Goal: Task Accomplishment & Management: Manage account settings

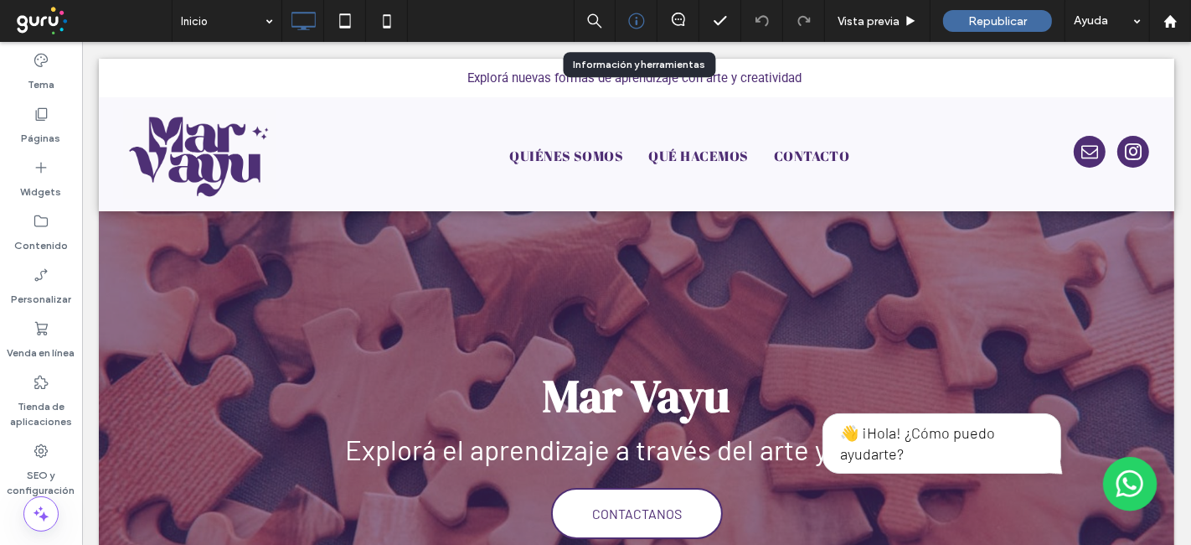
click at [648, 8] on div at bounding box center [637, 21] width 42 height 42
click at [638, 18] on icon at bounding box center [636, 21] width 17 height 17
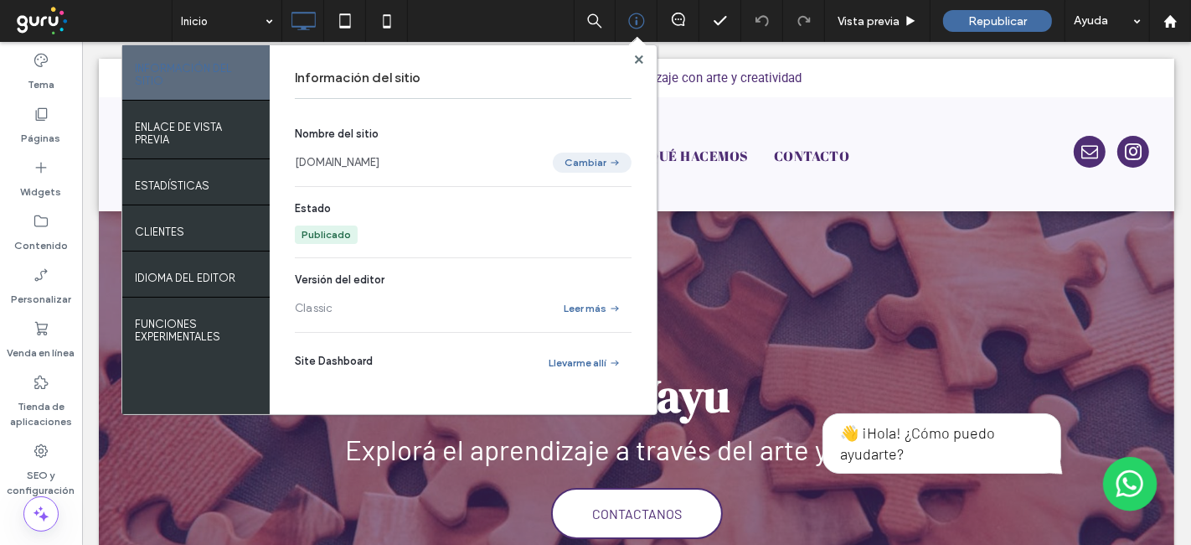
click at [562, 157] on button "Cambiar" at bounding box center [592, 162] width 79 height 20
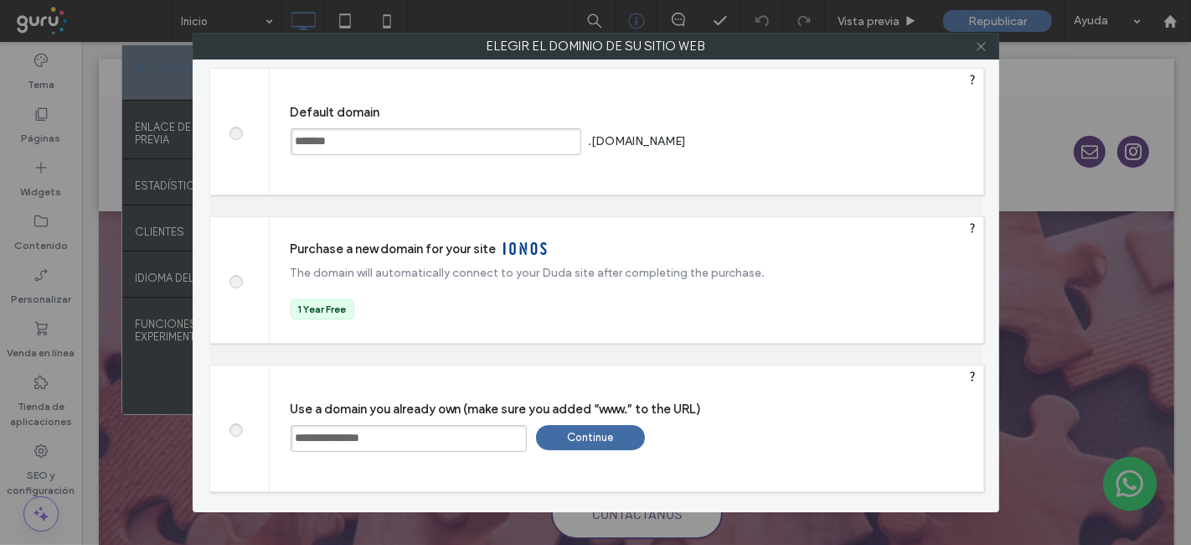
click at [979, 44] on icon at bounding box center [981, 46] width 13 height 13
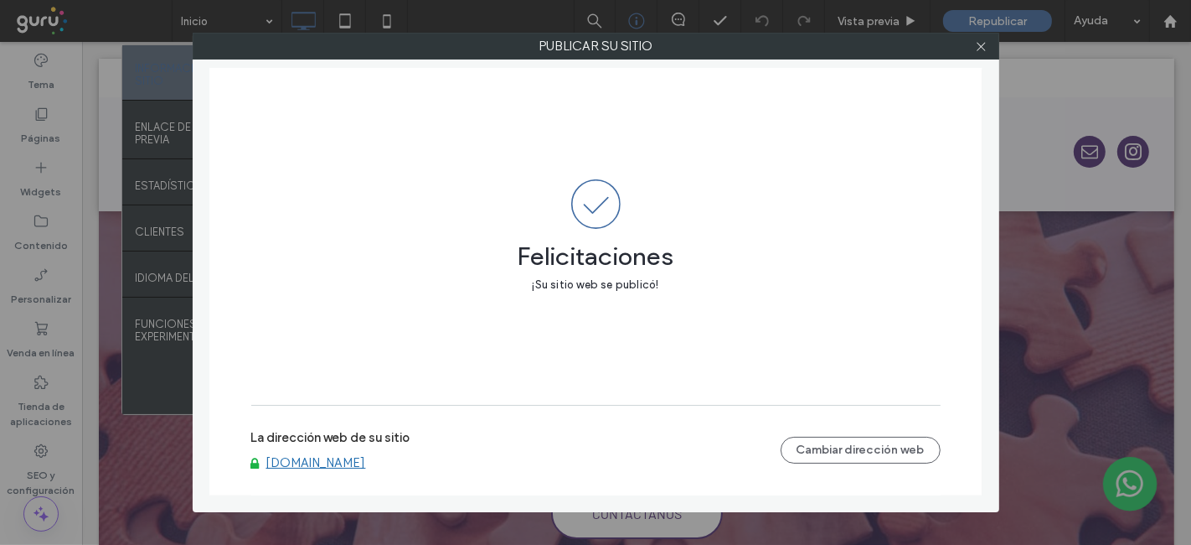
click at [337, 467] on link "www.marvayu.com" at bounding box center [316, 462] width 100 height 15
click at [980, 52] on span at bounding box center [981, 46] width 13 height 25
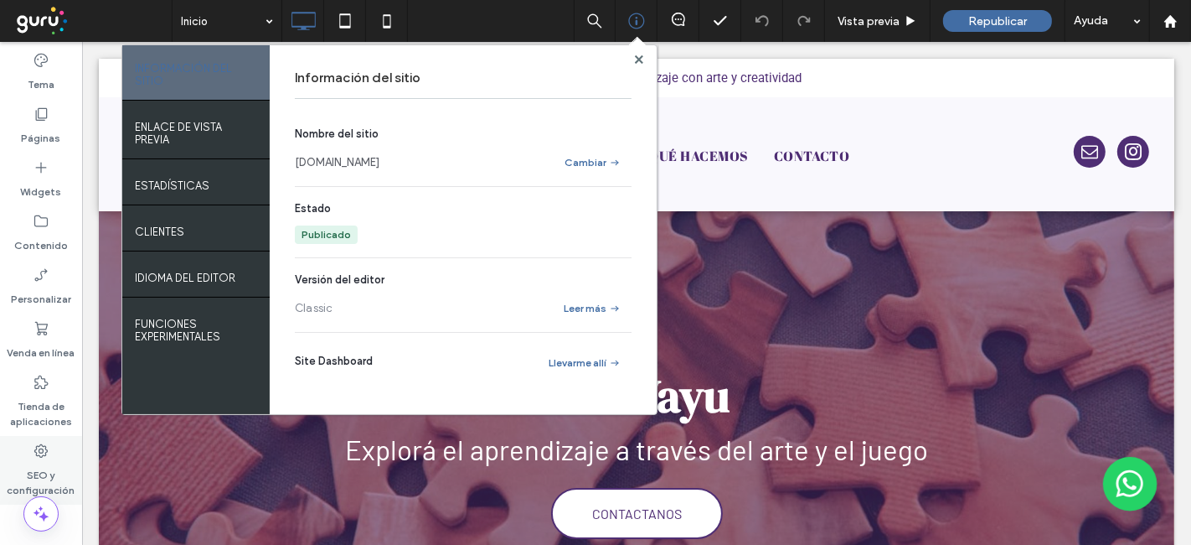
click at [46, 462] on label "SEO y configuración" at bounding box center [41, 478] width 82 height 39
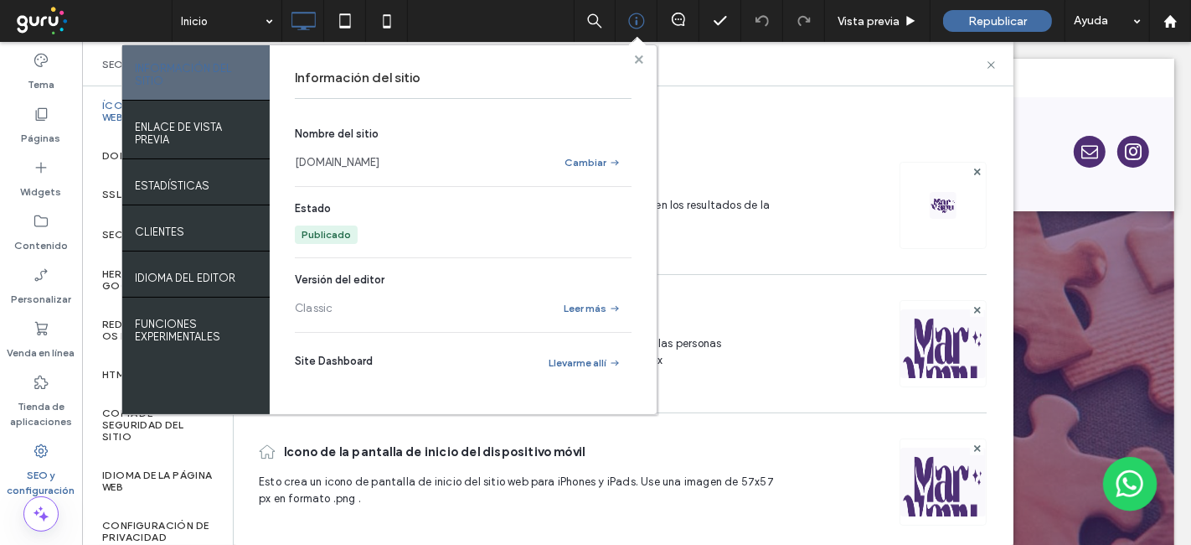
click at [638, 56] on icon at bounding box center [639, 59] width 8 height 8
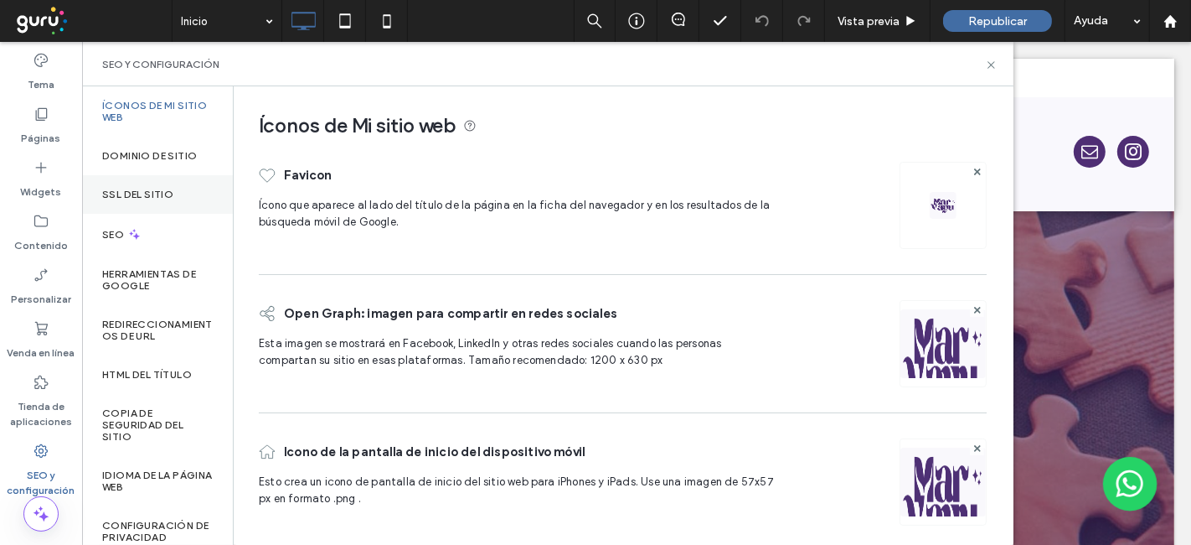
click at [158, 190] on label "SSL del sitio" at bounding box center [137, 195] width 71 height 12
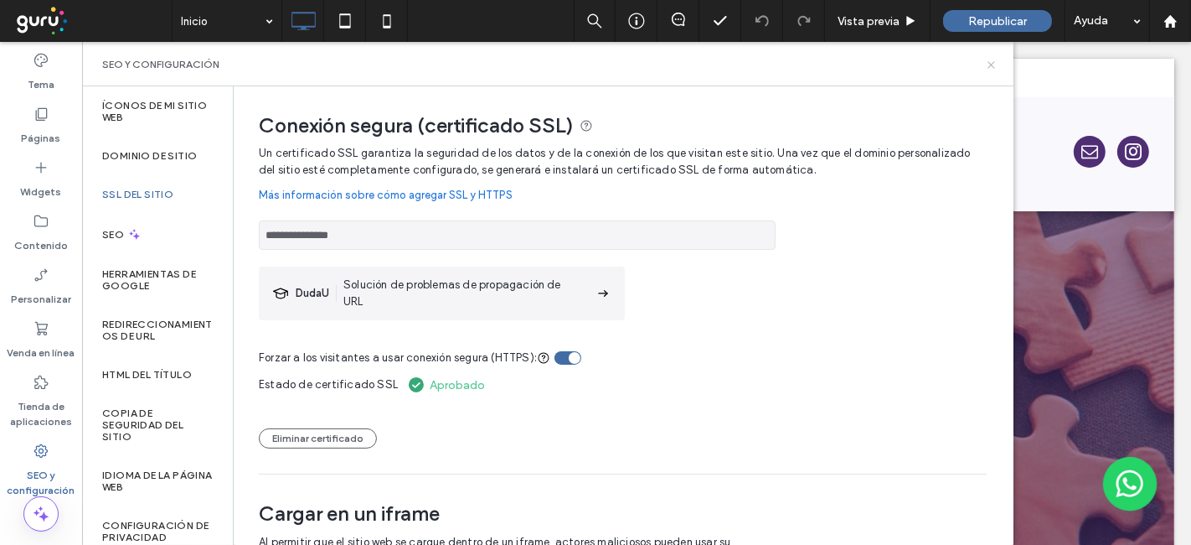
click at [989, 67] on use at bounding box center [991, 64] width 7 height 7
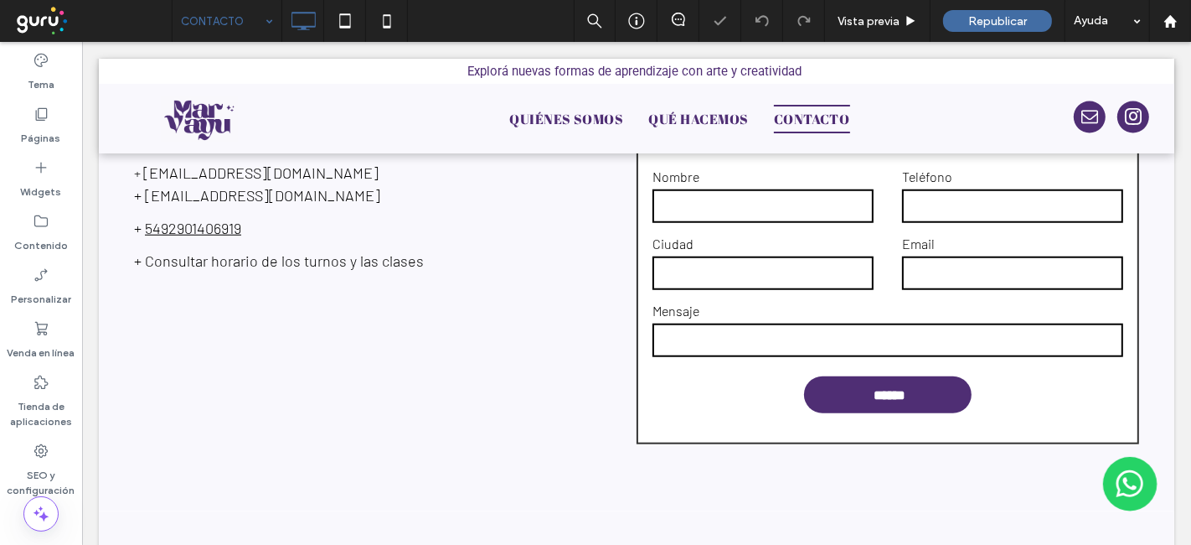
scroll to position [1239, 0]
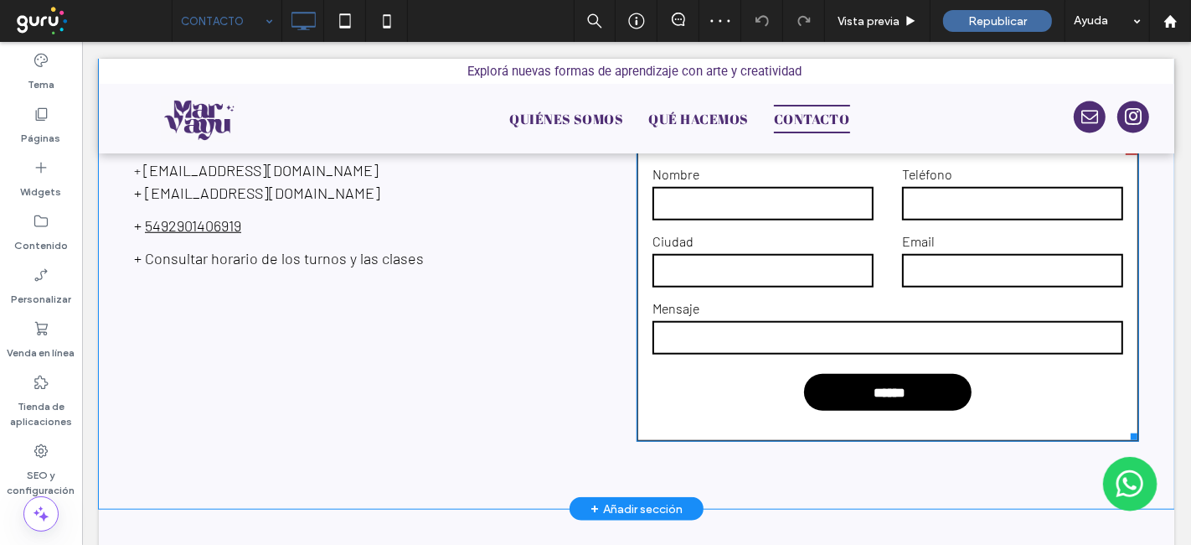
click at [949, 405] on div "******" at bounding box center [887, 392] width 168 height 37
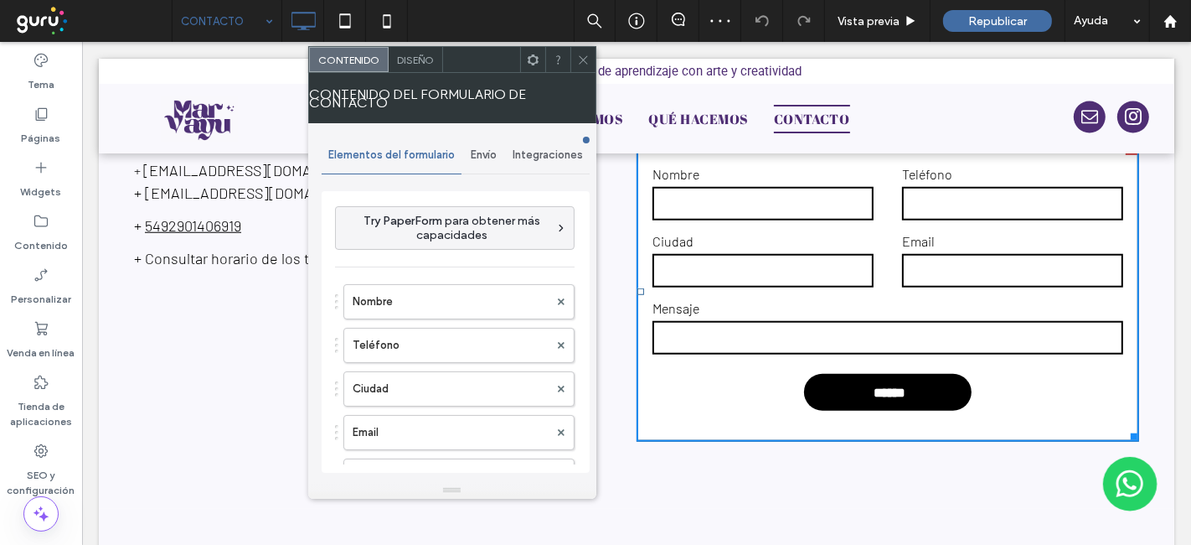
type input "******"
type input "**********"
click at [484, 155] on span "Envío" at bounding box center [484, 154] width 26 height 13
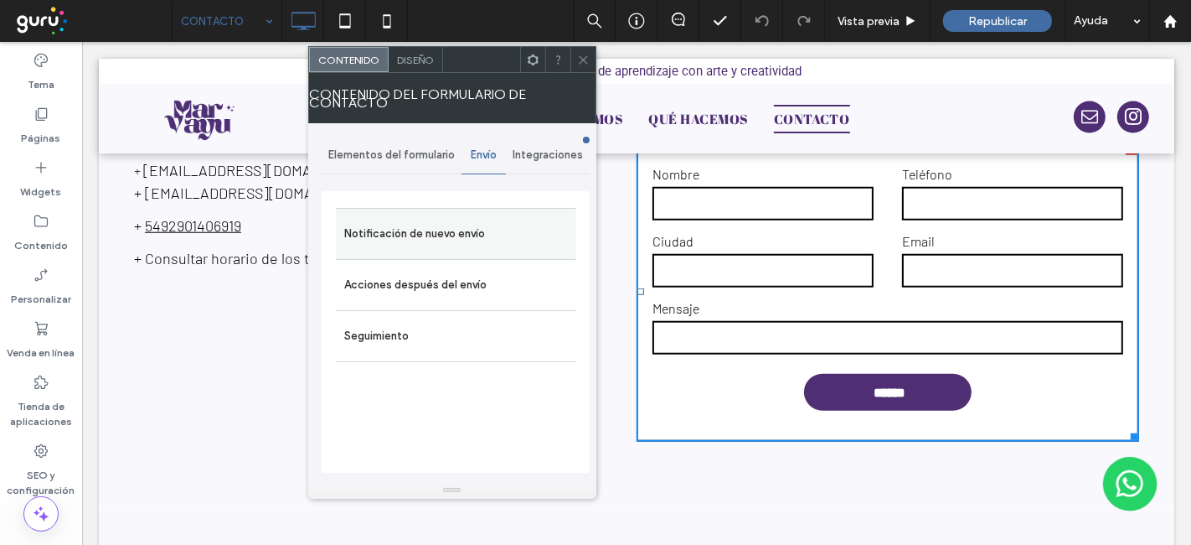
click at [426, 230] on label "Notificación de nuevo envío" at bounding box center [456, 234] width 224 height 34
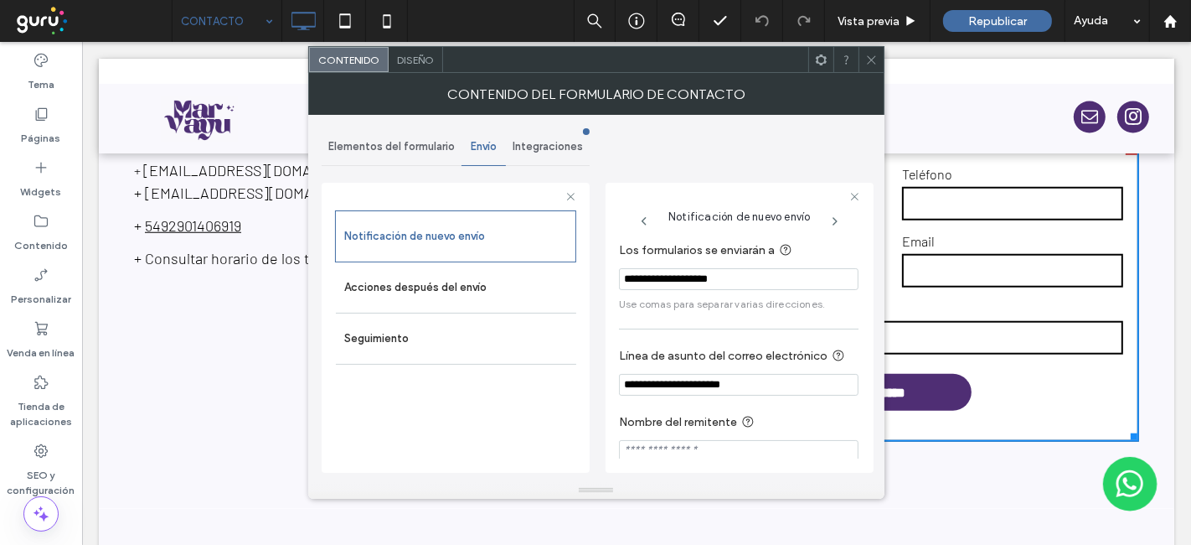
drag, startPoint x: 618, startPoint y: 281, endPoint x: 765, endPoint y: 288, distance: 146.8
click at [765, 288] on input "**********" at bounding box center [739, 279] width 240 height 22
click at [768, 287] on input "**********" at bounding box center [739, 279] width 240 height 22
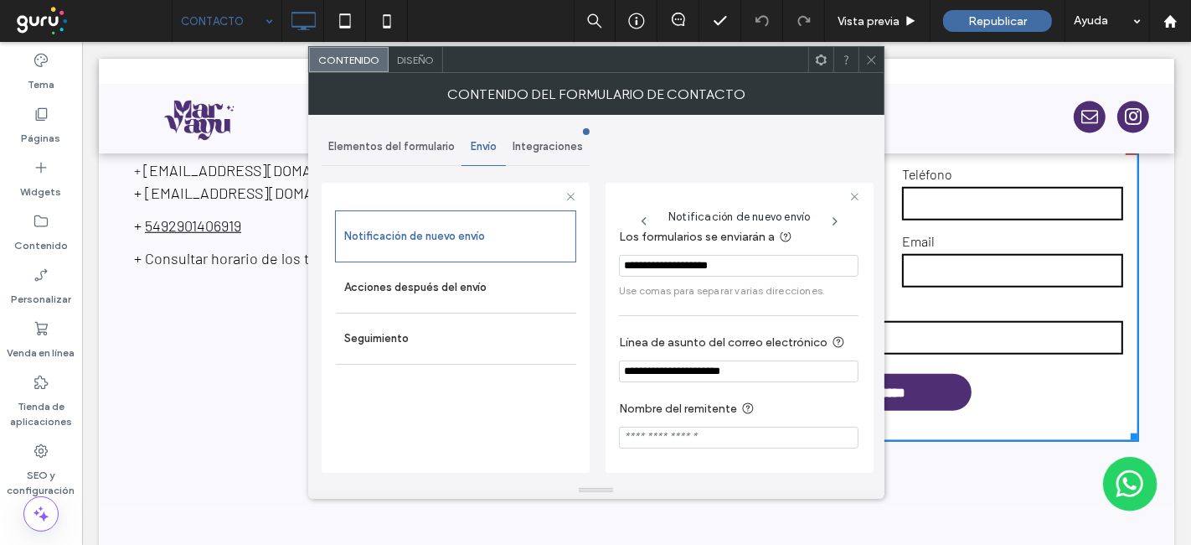
scroll to position [0, 0]
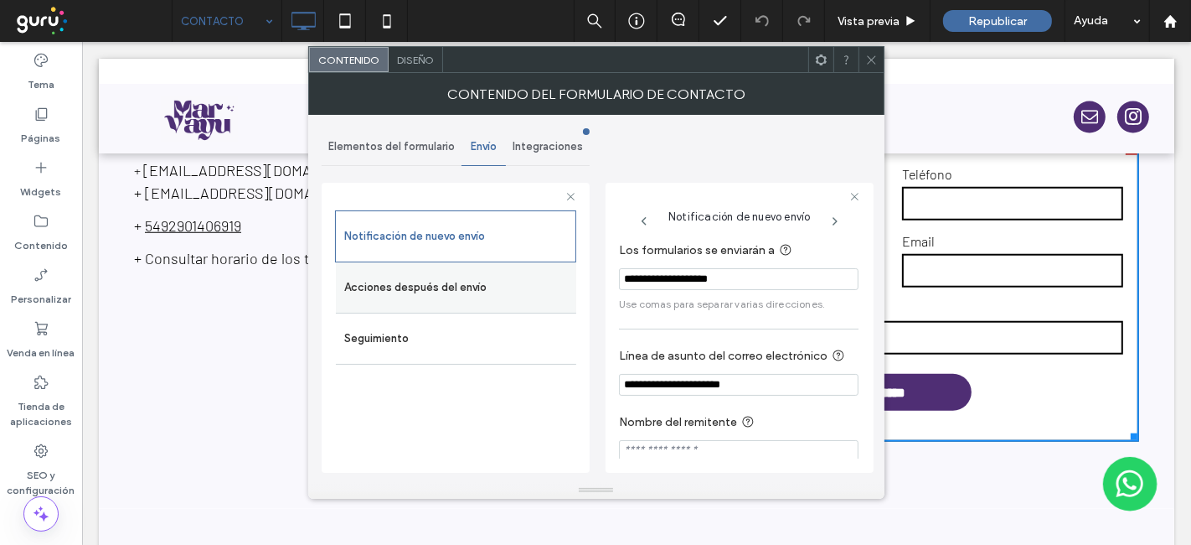
click at [480, 292] on label "Acciones después del envío" at bounding box center [456, 288] width 224 height 34
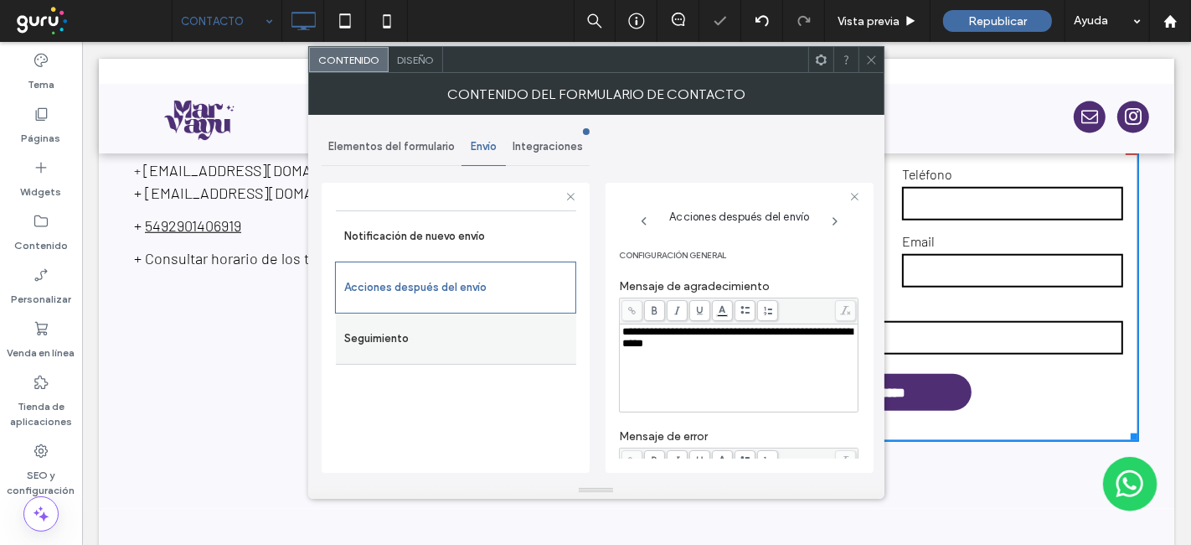
click at [441, 338] on label "Seguimiento" at bounding box center [456, 339] width 224 height 34
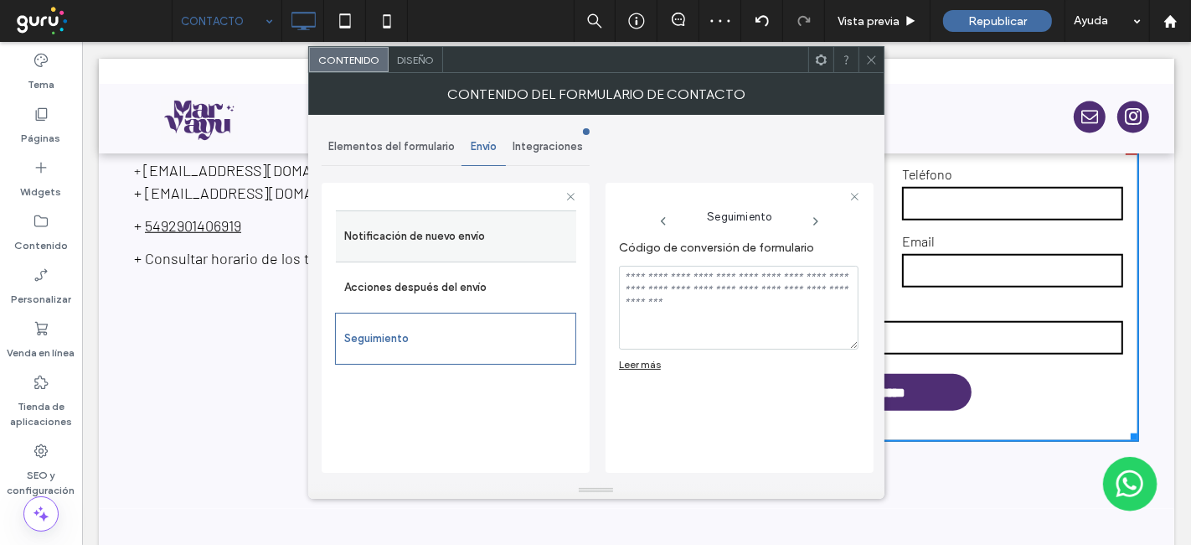
click at [493, 245] on label "Notificación de nuevo envío" at bounding box center [456, 236] width 224 height 34
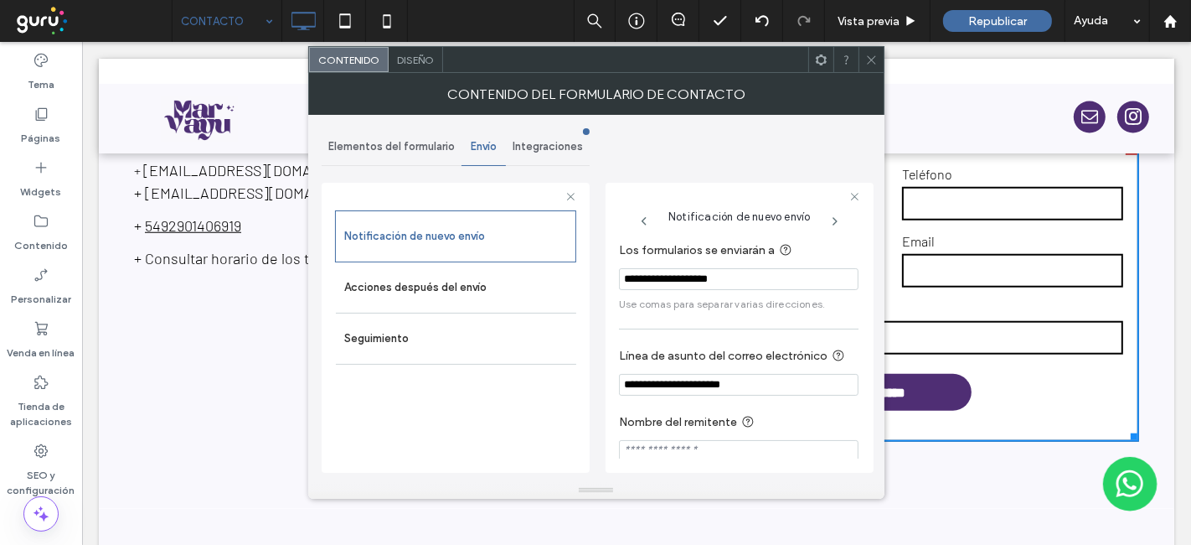
click at [876, 58] on icon at bounding box center [871, 60] width 13 height 13
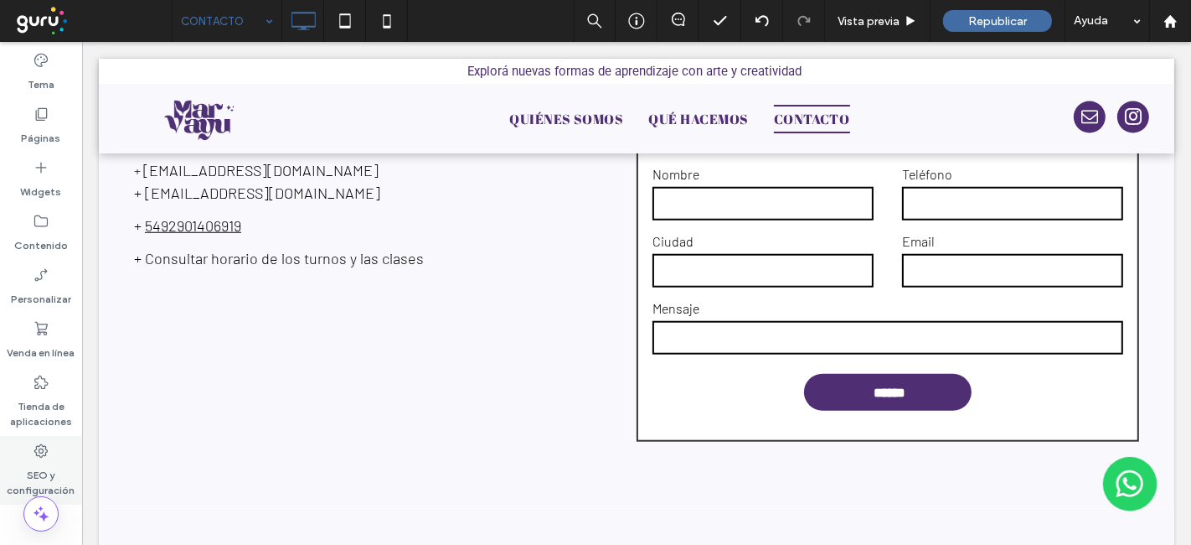
click at [38, 453] on icon at bounding box center [41, 450] width 17 height 17
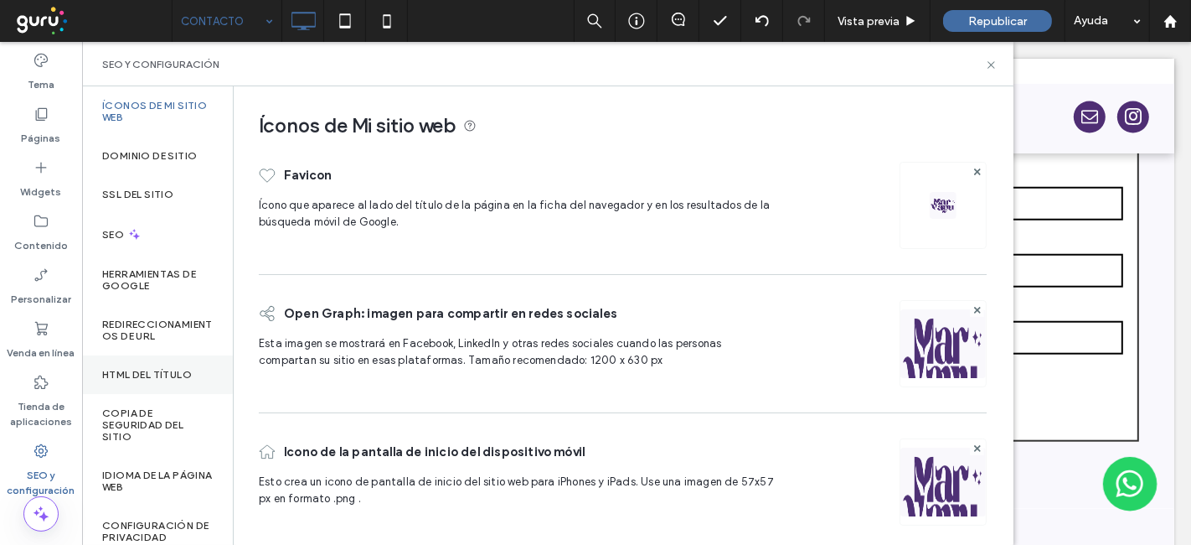
click at [145, 372] on label "HTML del título" at bounding box center [147, 375] width 90 height 12
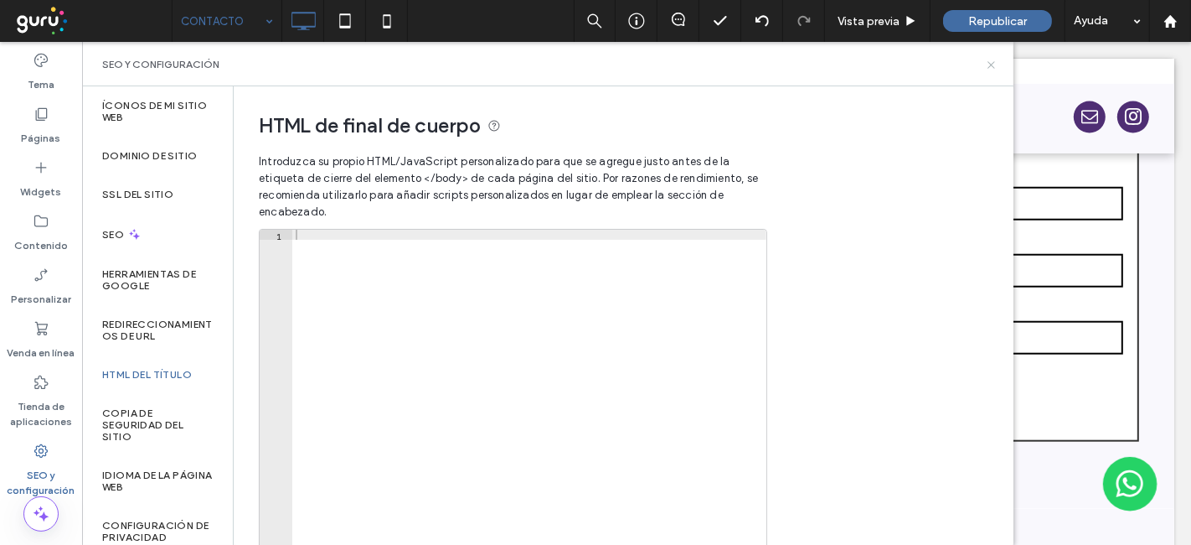
click at [993, 65] on icon at bounding box center [991, 65] width 13 height 13
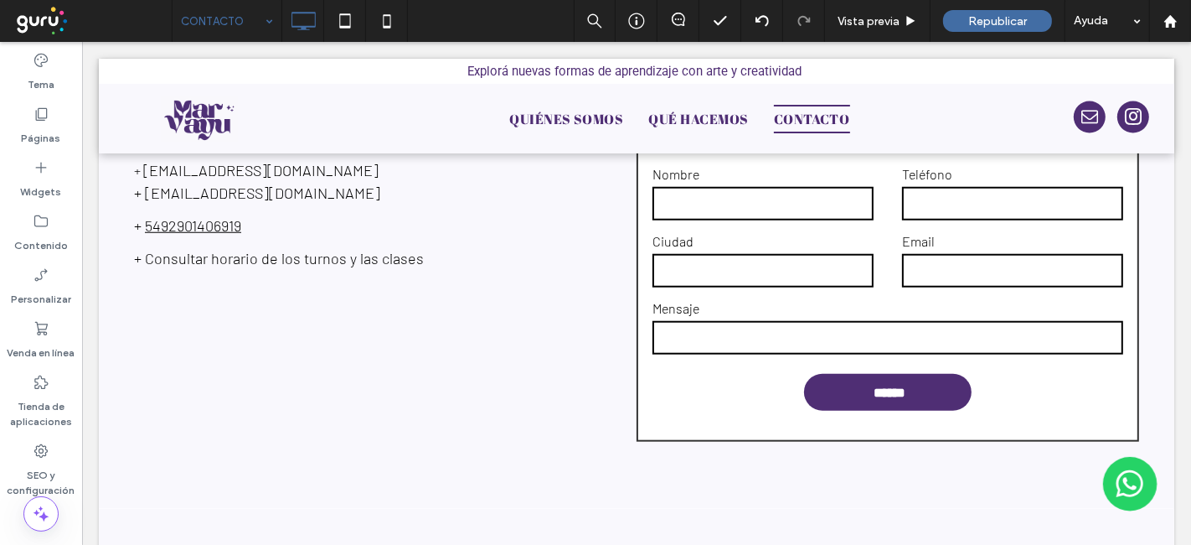
scroll to position [1369, 0]
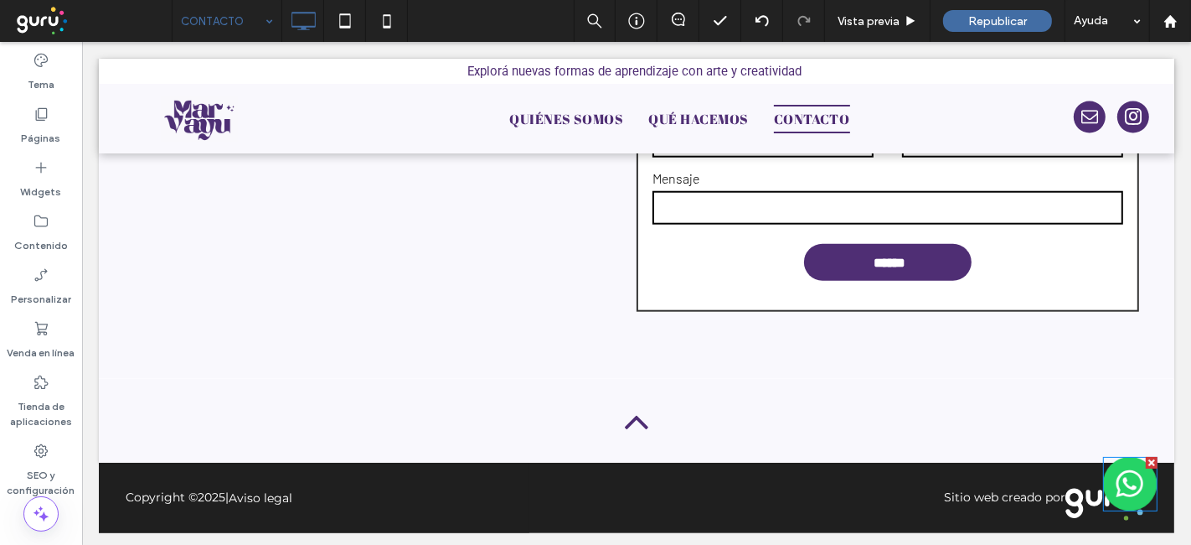
click at [1108, 457] on img at bounding box center [1130, 484] width 54 height 54
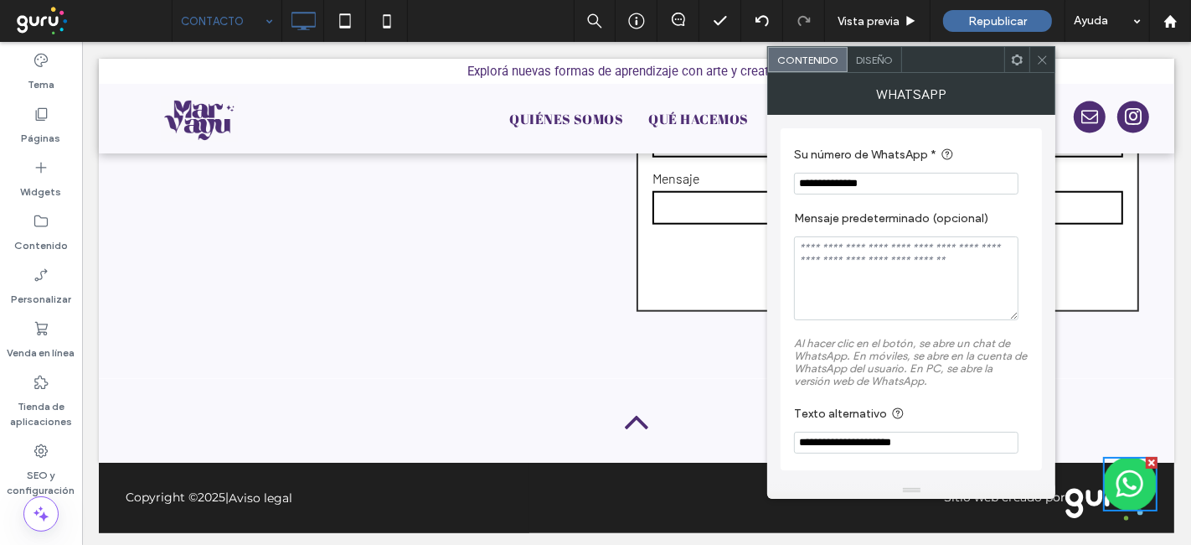
click at [876, 66] on div "Diseño" at bounding box center [875, 59] width 54 height 25
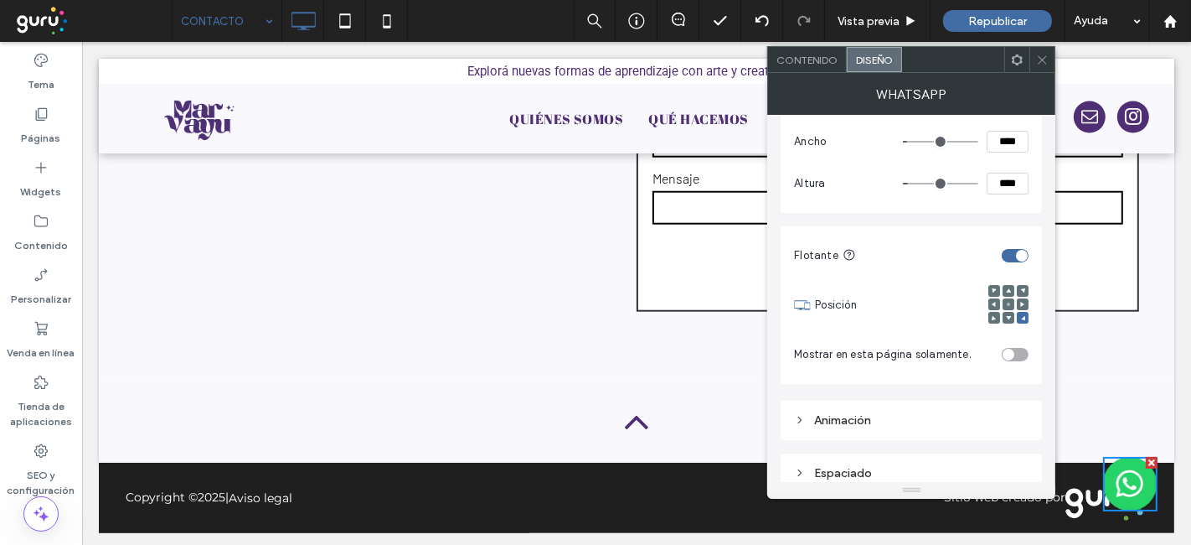
scroll to position [238, 0]
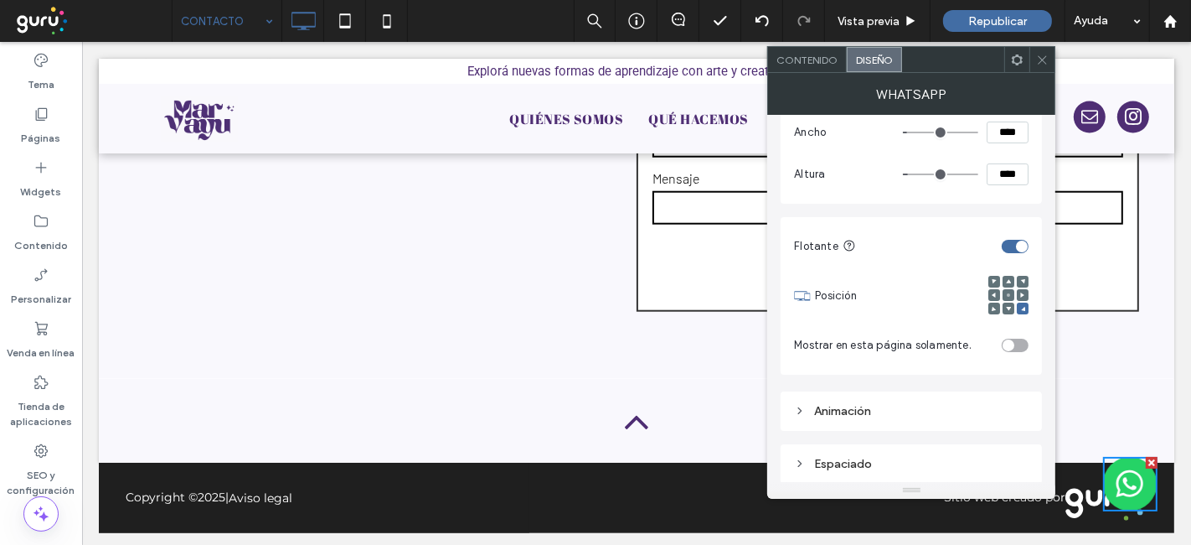
click at [957, 452] on div "Espaciado" at bounding box center [911, 463] width 235 height 23
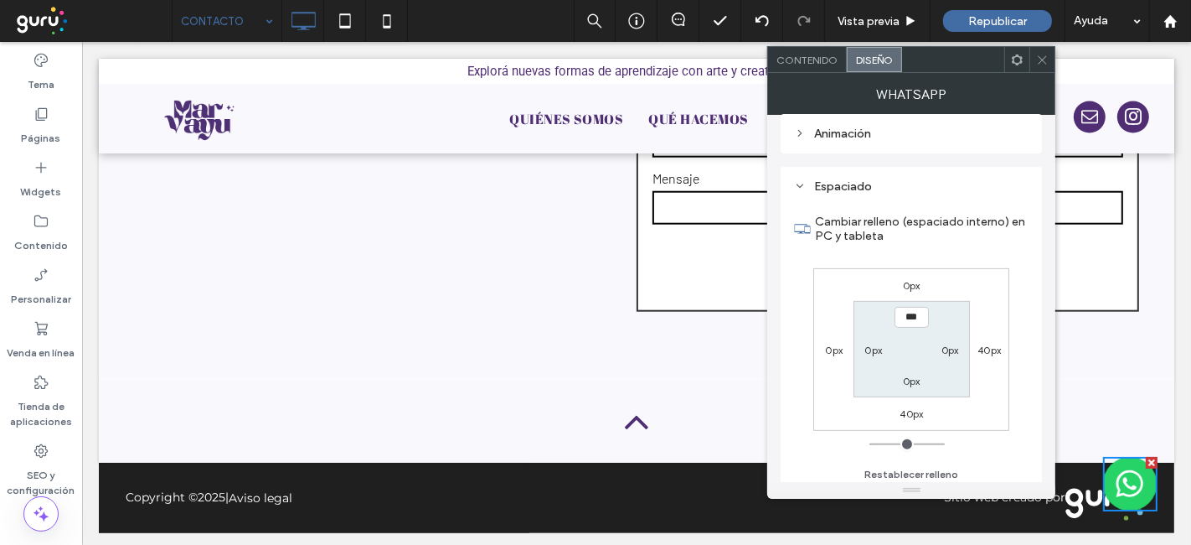
scroll to position [531, 0]
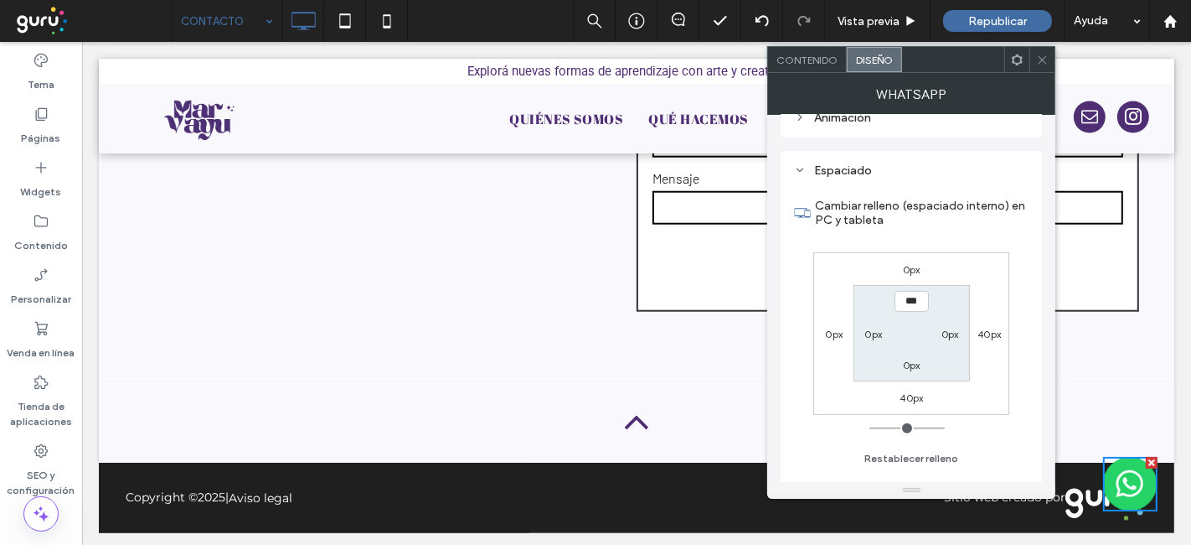
click at [912, 401] on label "40px" at bounding box center [912, 397] width 23 height 13
type input "**"
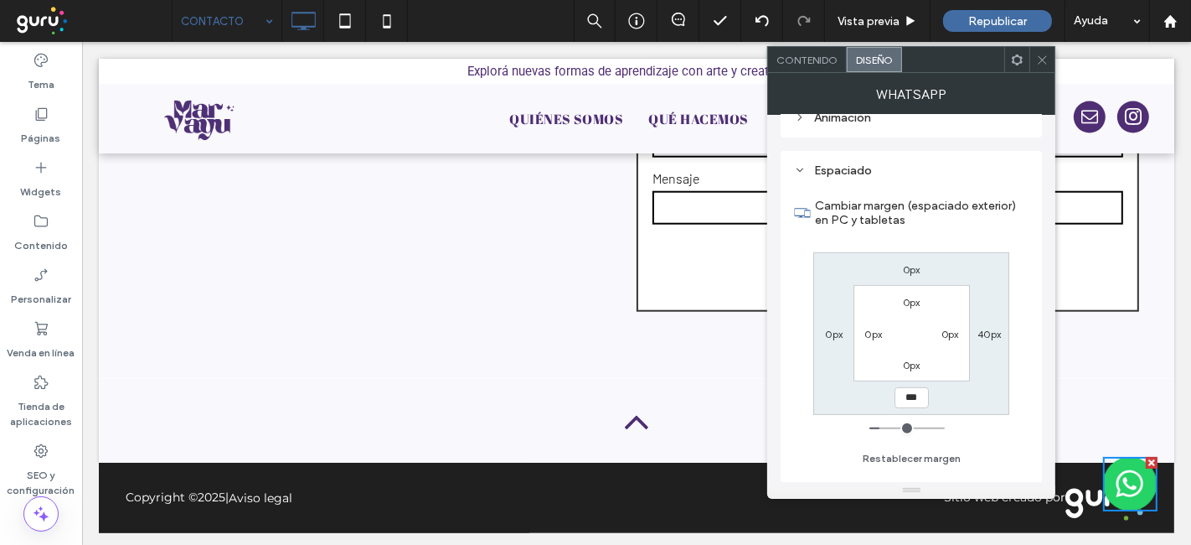
type input "***"
click at [881, 402] on div "0px 40px ***** 0px 0px 0px 0px 0px" at bounding box center [911, 333] width 196 height 163
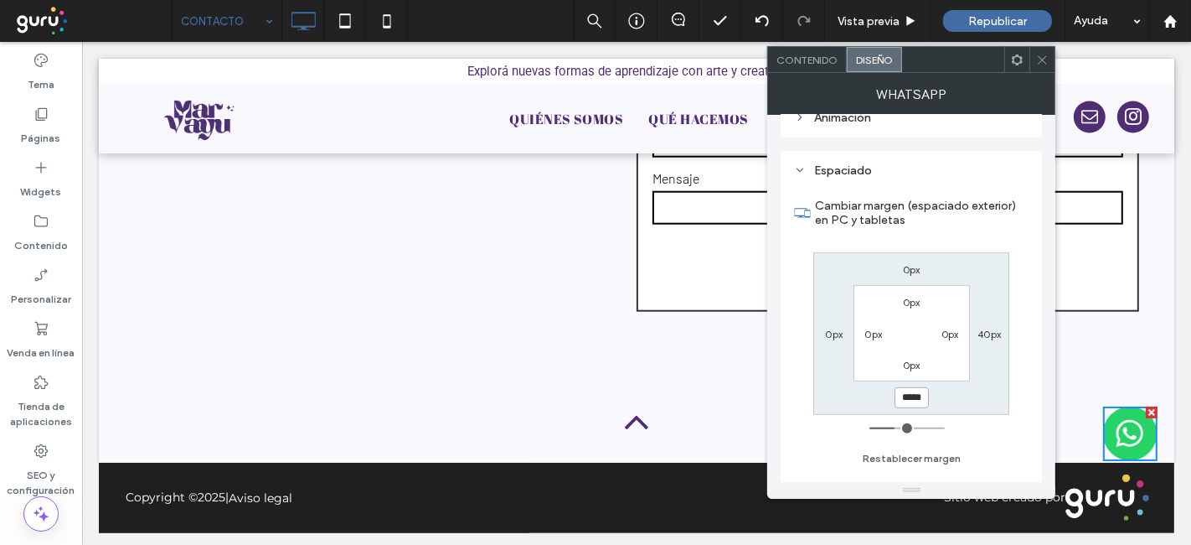
click at [905, 398] on input "*****" at bounding box center [912, 397] width 34 height 21
type input "*****"
type input "***"
click at [1045, 59] on icon at bounding box center [1042, 60] width 13 height 13
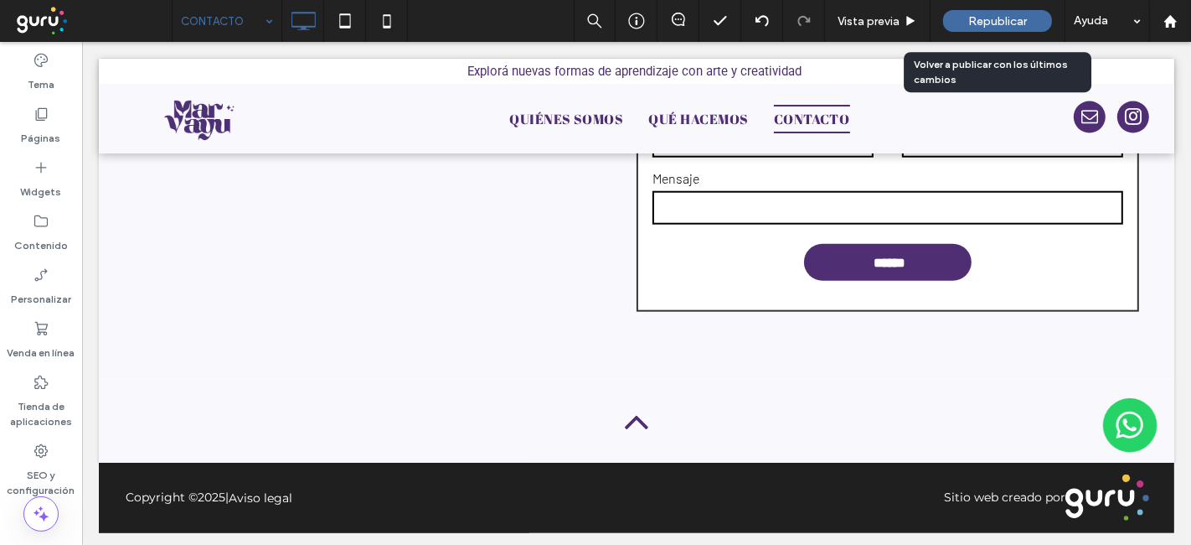
click at [1023, 21] on span "Republicar" at bounding box center [997, 21] width 59 height 14
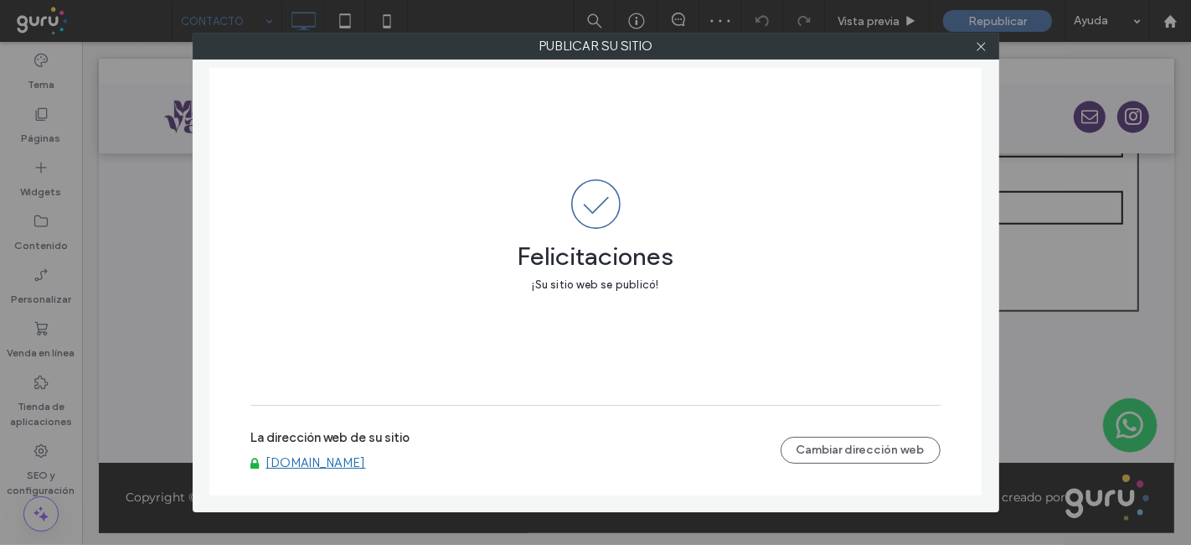
click at [989, 44] on div at bounding box center [981, 46] width 25 height 25
click at [982, 49] on icon at bounding box center [981, 46] width 13 height 13
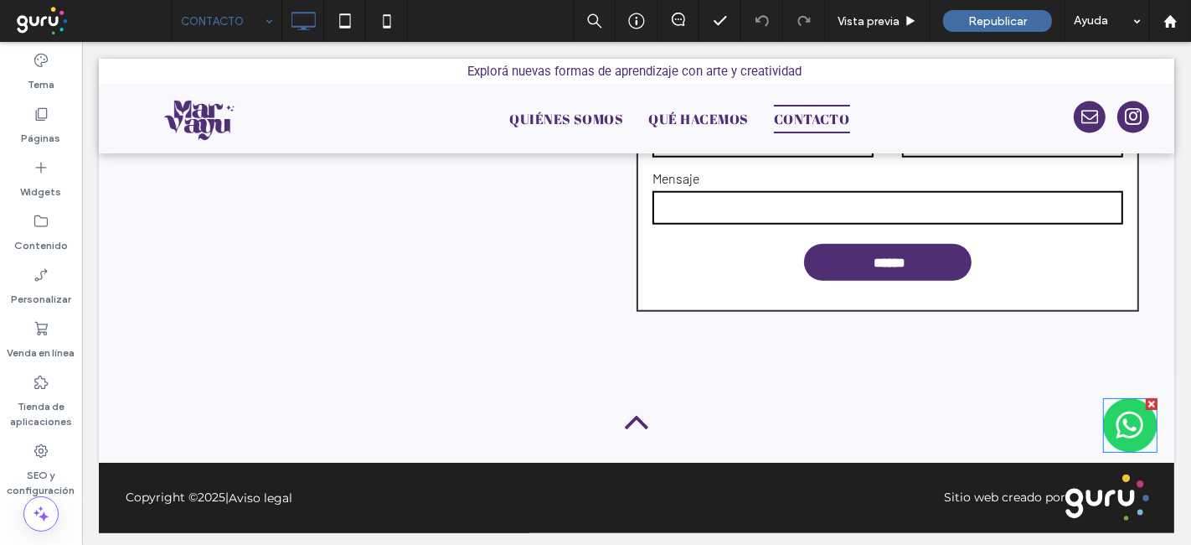
click at [1109, 416] on img at bounding box center [1130, 425] width 54 height 54
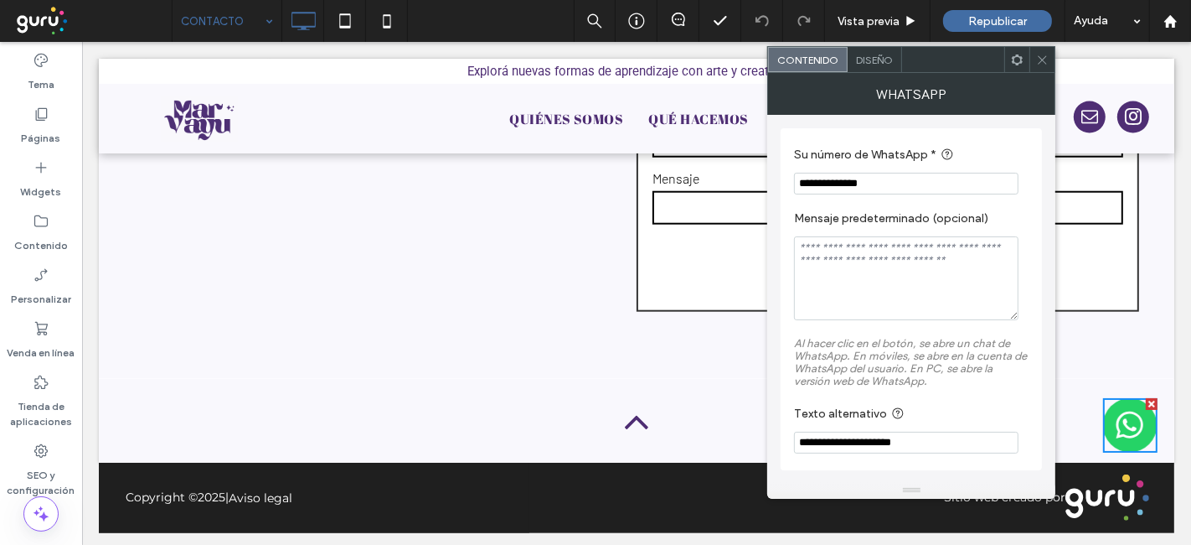
click at [891, 63] on span "Diseño" at bounding box center [874, 60] width 37 height 13
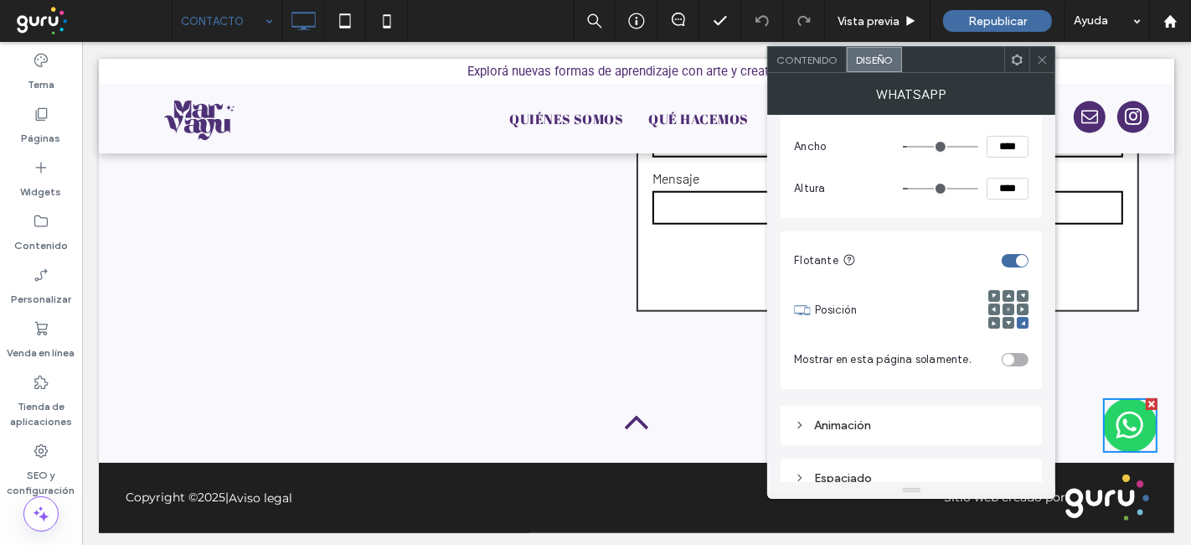
scroll to position [238, 0]
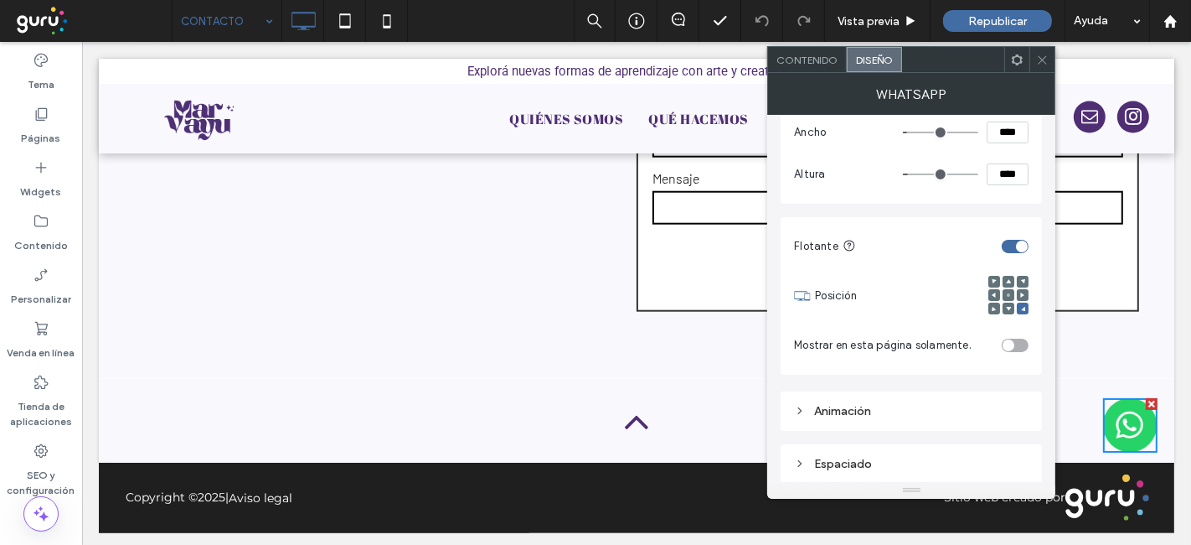
click at [928, 467] on div "Espaciado" at bounding box center [911, 464] width 235 height 14
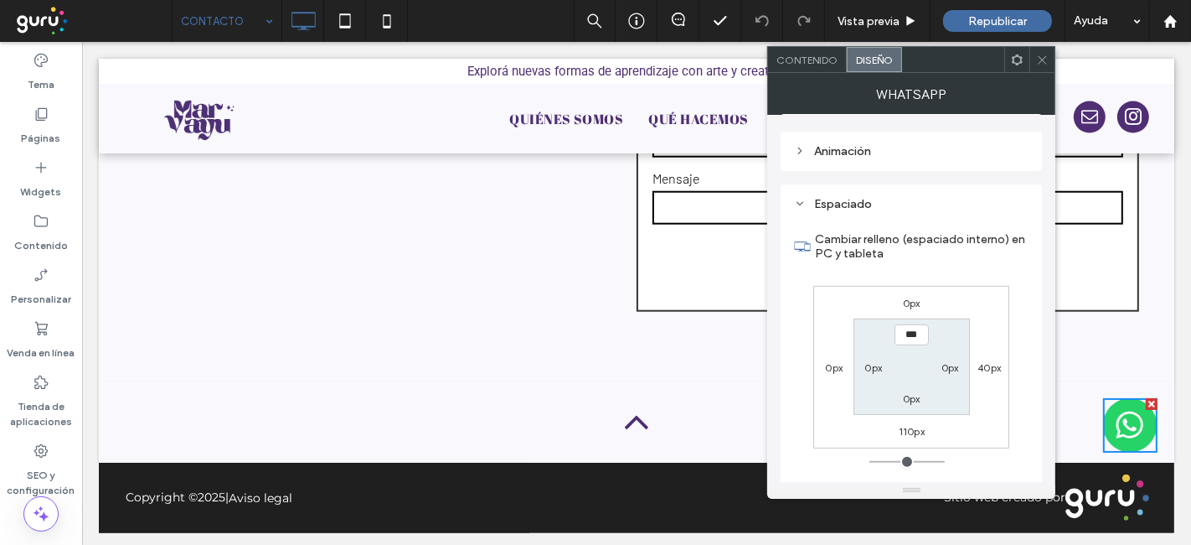
scroll to position [531, 0]
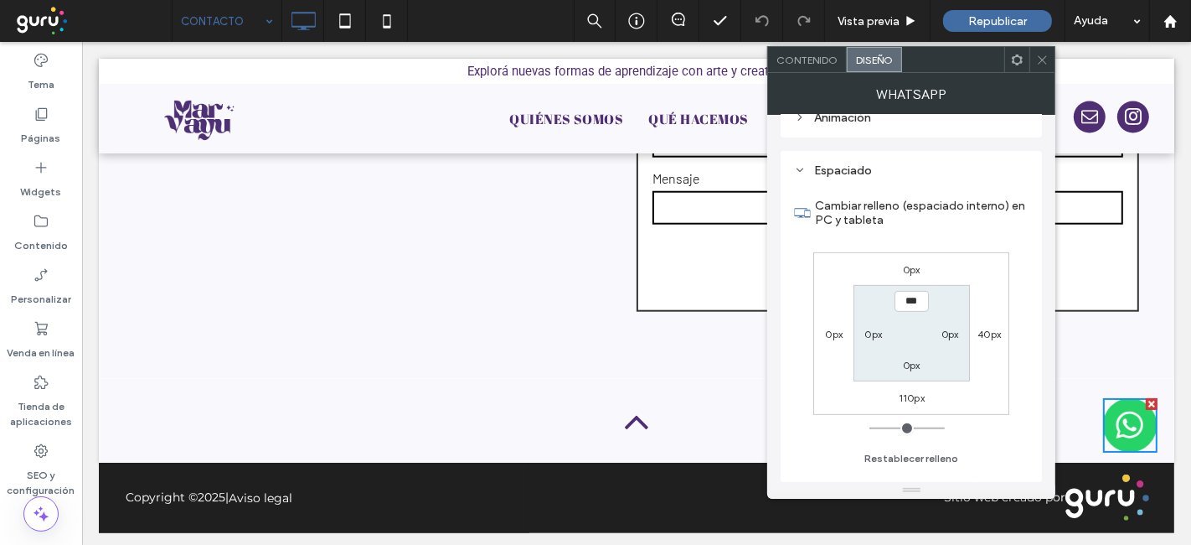
click at [1041, 62] on icon at bounding box center [1042, 60] width 13 height 13
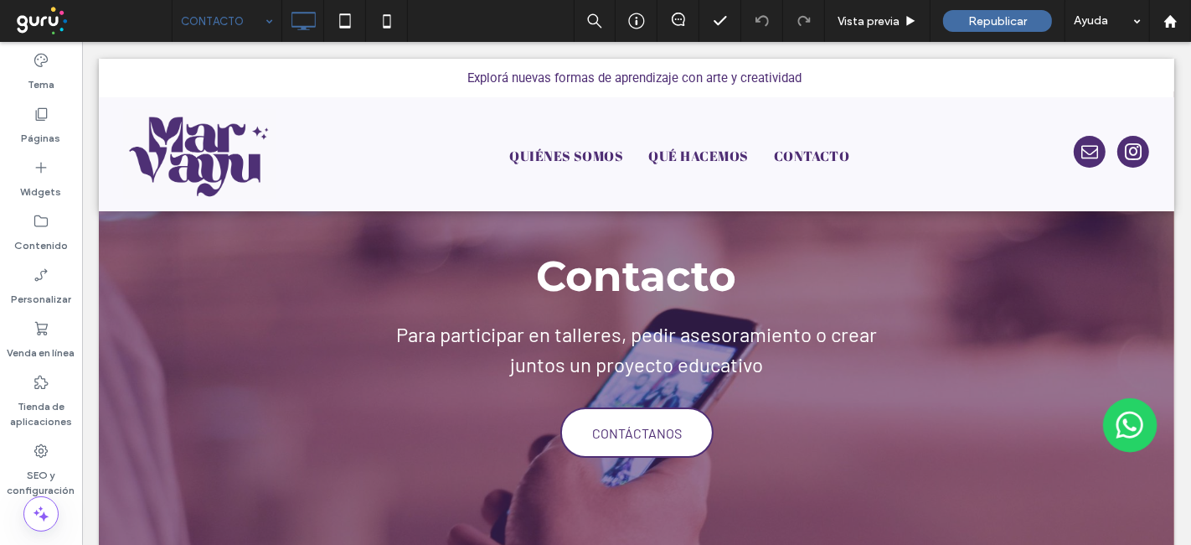
scroll to position [0, 0]
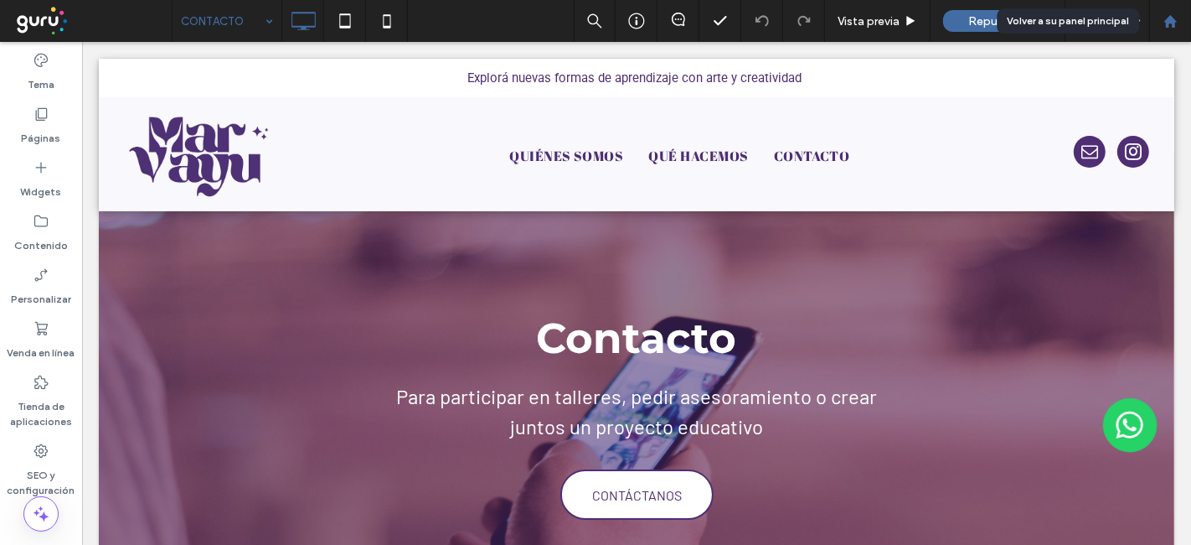
click at [1173, 21] on use at bounding box center [1170, 20] width 13 height 13
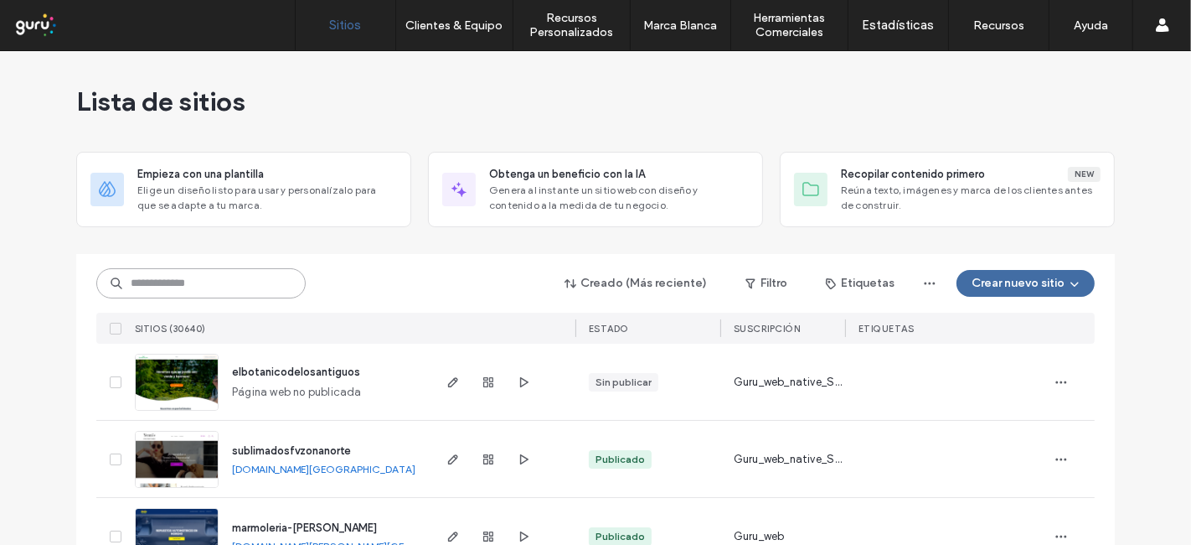
click at [257, 283] on input at bounding box center [200, 283] width 209 height 30
paste input "**********"
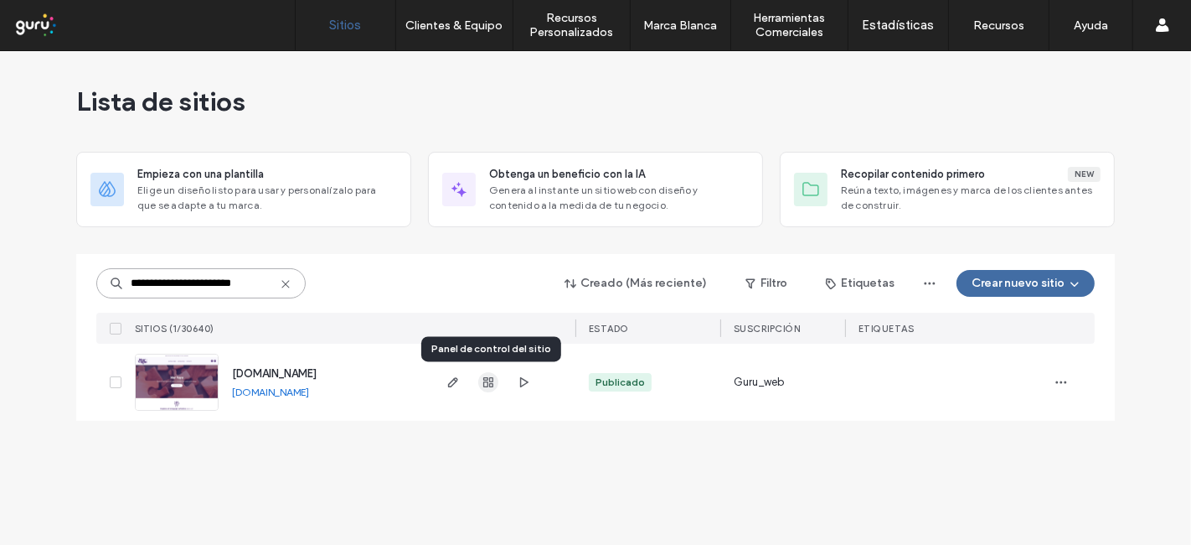
type input "**********"
click at [487, 386] on icon "button" at bounding box center [488, 381] width 13 height 13
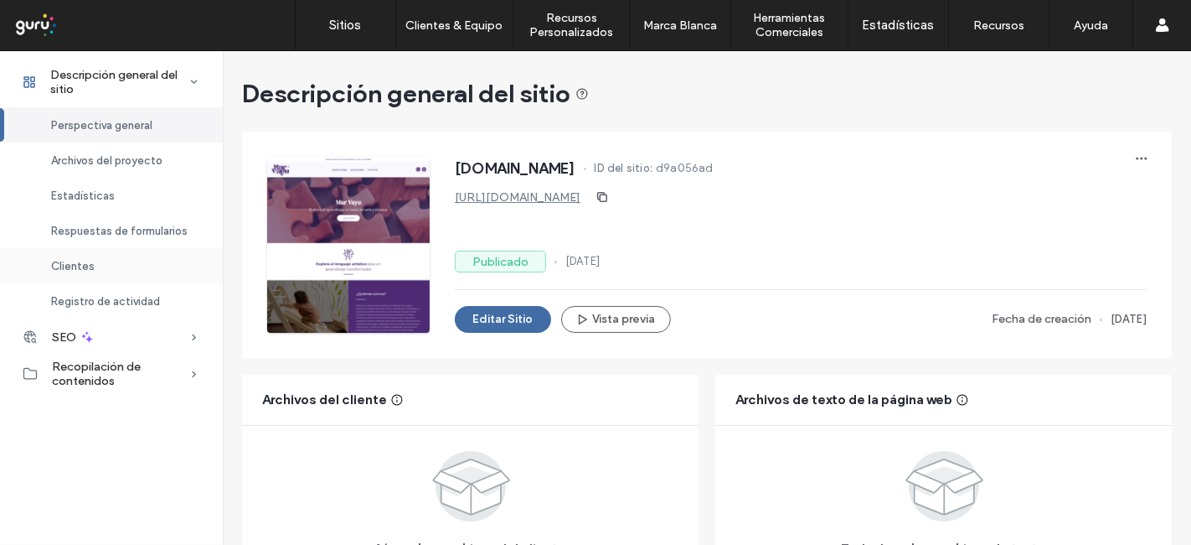
click at [85, 264] on span "Clientes" at bounding box center [73, 266] width 44 height 13
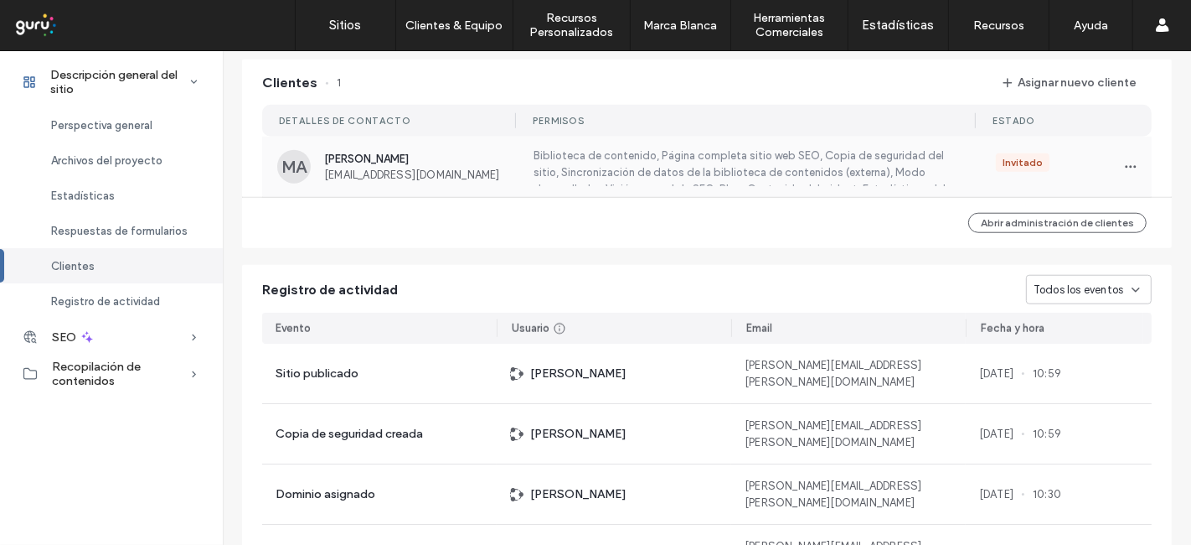
click at [463, 158] on span "Marcia Alvarado" at bounding box center [418, 158] width 189 height 13
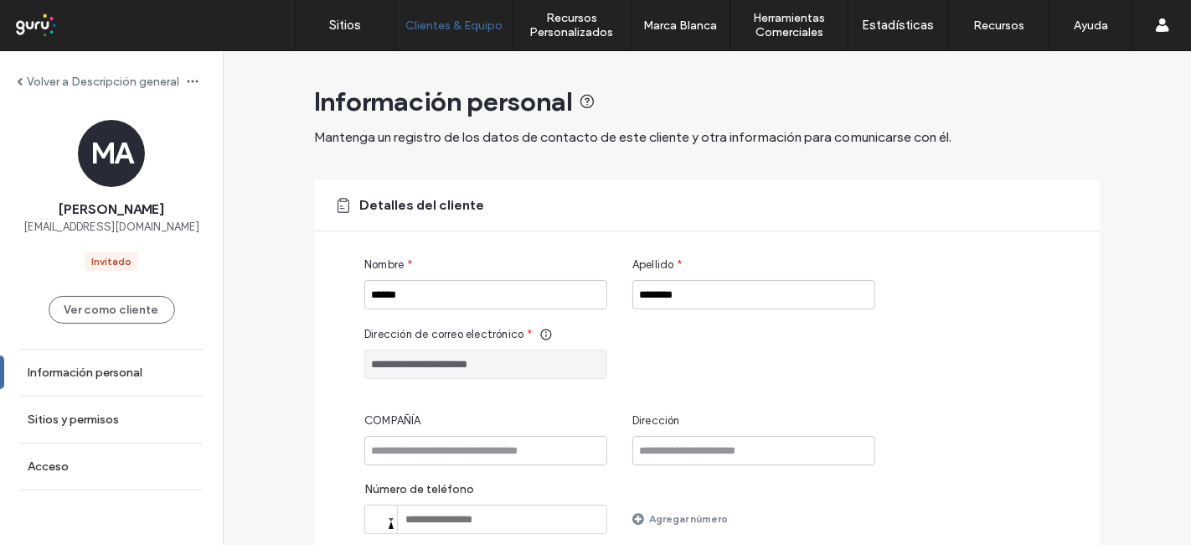
drag, startPoint x: 134, startPoint y: 254, endPoint x: 122, endPoint y: 265, distance: 16.0
click at [122, 265] on div "MA Marcia Alvarado marcialvarado@gmail.com Invitado" at bounding box center [111, 195] width 223 height 151
drag, startPoint x: 179, startPoint y: 235, endPoint x: 35, endPoint y: 219, distance: 144.9
click at [35, 219] on div "MA Marcia Alvarado marcialvarado@gmail.com Invitado" at bounding box center [111, 195] width 223 height 151
click at [125, 421] on link "Sitios y permisos" at bounding box center [111, 419] width 223 height 46
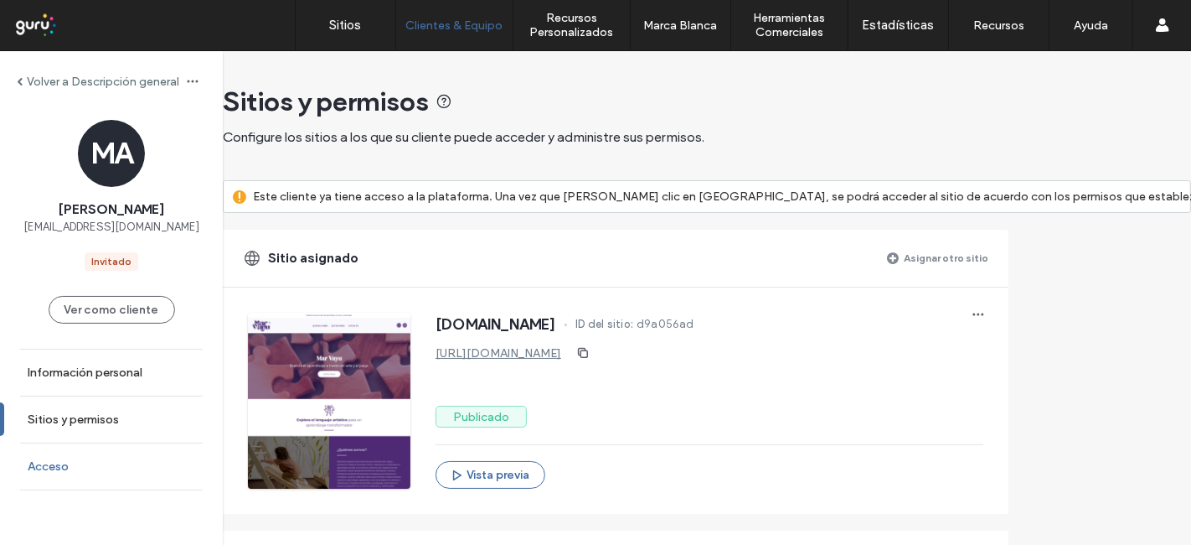
click at [85, 456] on link "Acceso" at bounding box center [111, 466] width 223 height 46
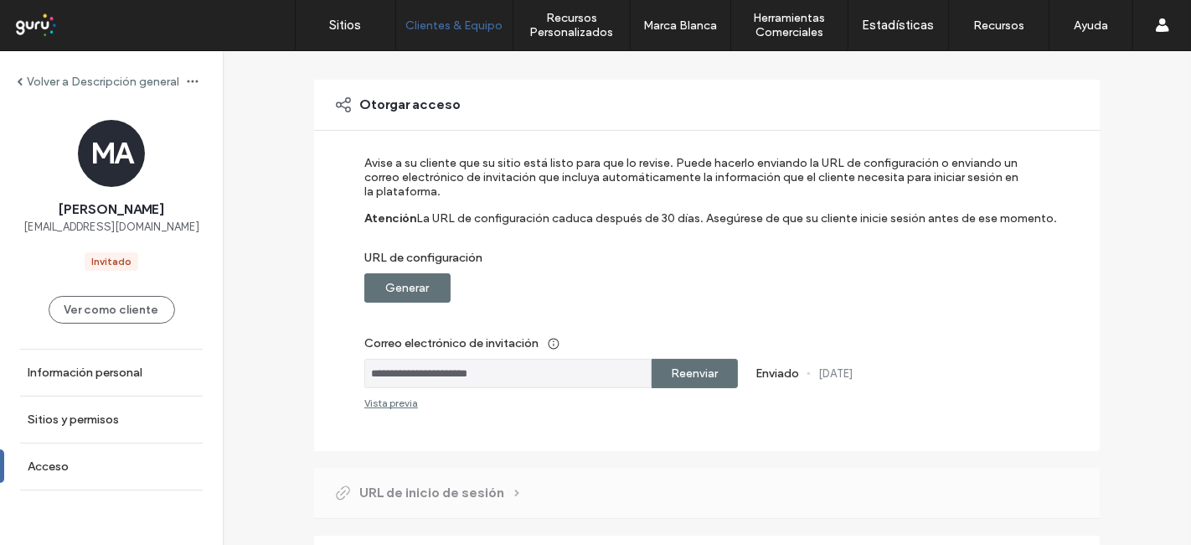
scroll to position [117, 0]
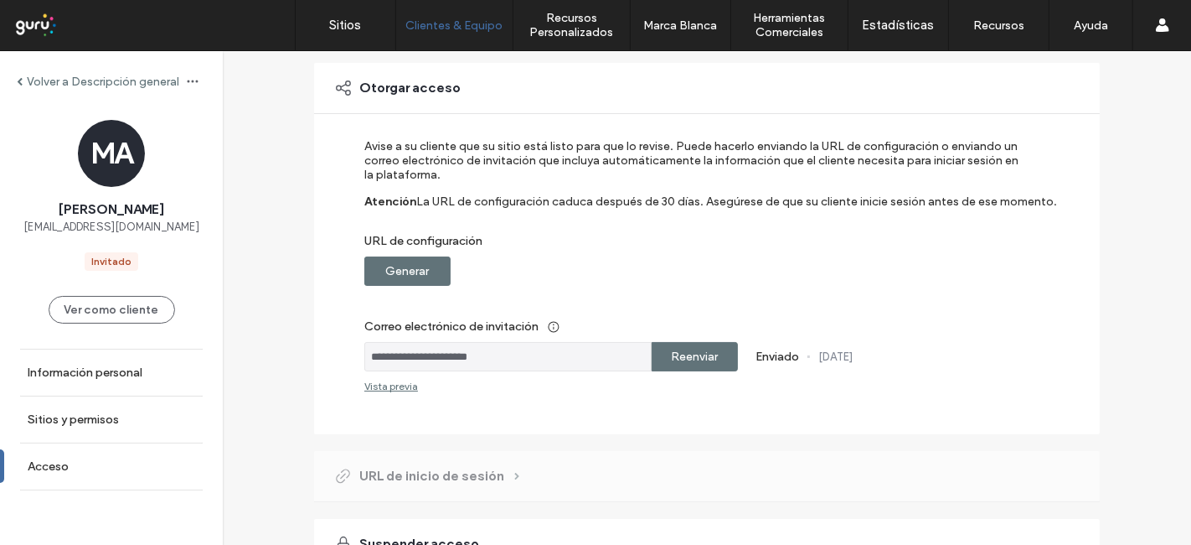
click at [437, 280] on div "Generar" at bounding box center [407, 270] width 86 height 29
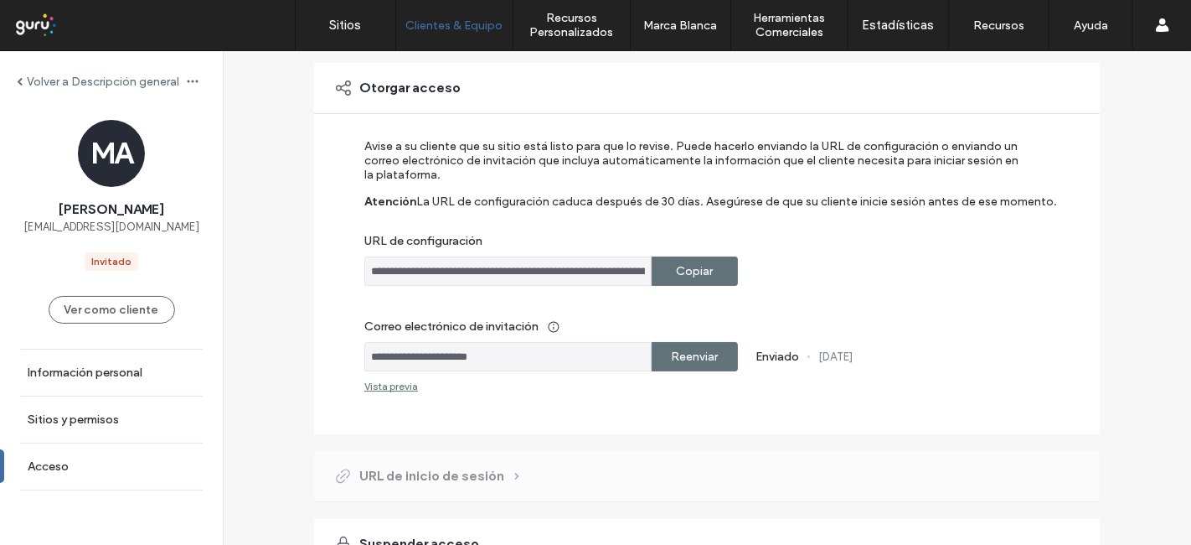
click at [693, 278] on label "Copiar" at bounding box center [695, 271] width 37 height 31
click at [687, 276] on label "Copiar" at bounding box center [695, 271] width 37 height 31
drag, startPoint x: 695, startPoint y: 287, endPoint x: 685, endPoint y: 276, distance: 13.6
click at [685, 276] on div "**********" at bounding box center [695, 265] width 663 height 253
click at [685, 276] on label "Copiar" at bounding box center [695, 271] width 37 height 31
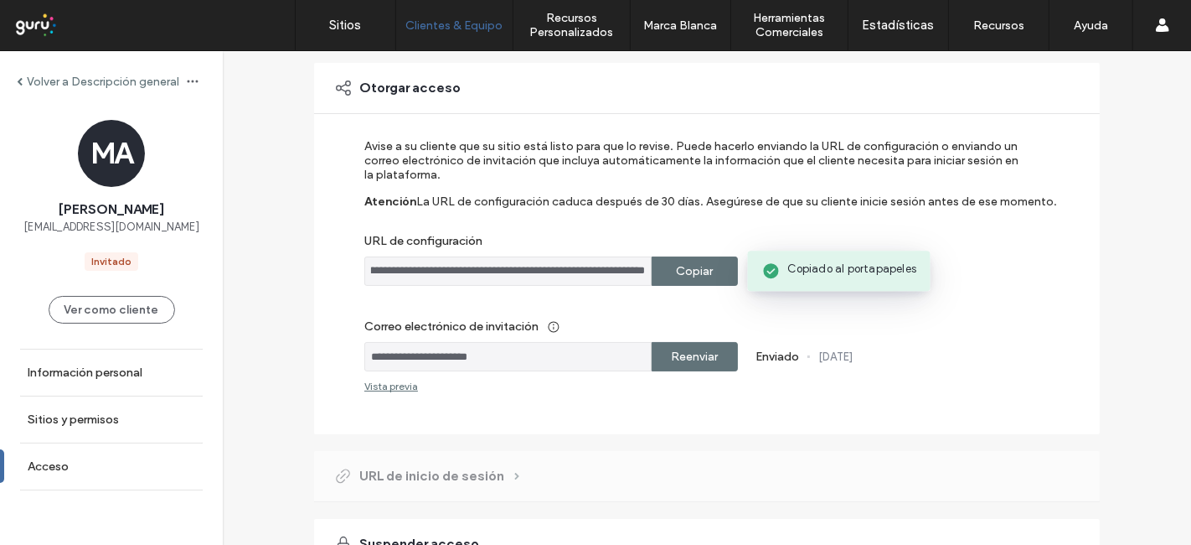
scroll to position [0, 239]
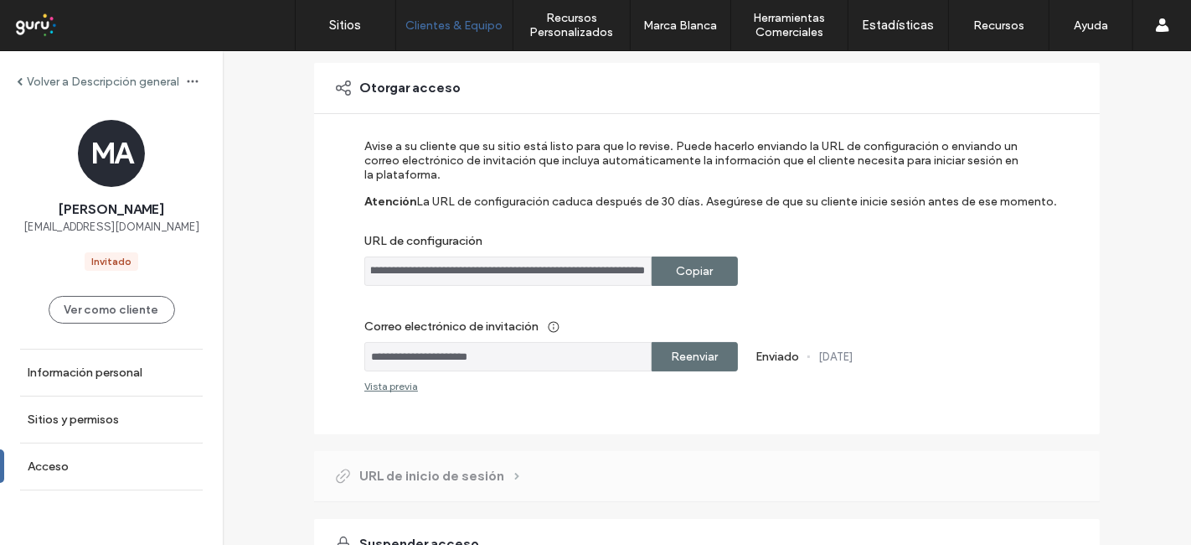
drag, startPoint x: 469, startPoint y: 274, endPoint x: 708, endPoint y: 271, distance: 238.8
click at [708, 271] on div "**********" at bounding box center [695, 270] width 663 height 29
click at [708, 271] on div "Copiar" at bounding box center [695, 270] width 86 height 29
click at [670, 284] on div "Copiar" at bounding box center [695, 270] width 86 height 29
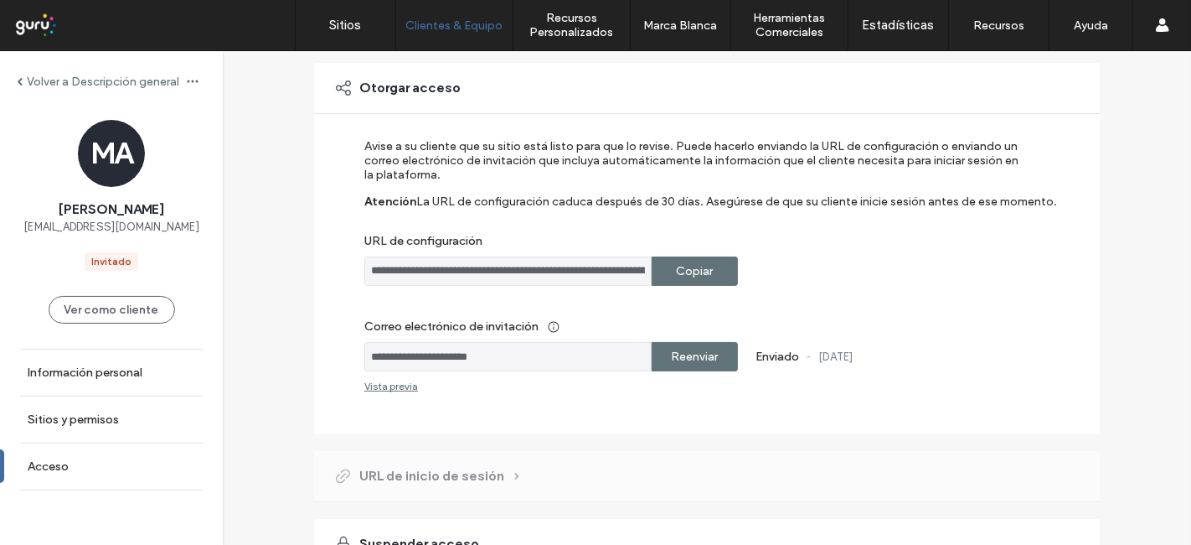
click at [82, 75] on label "Volver a Descripción general" at bounding box center [103, 82] width 152 height 14
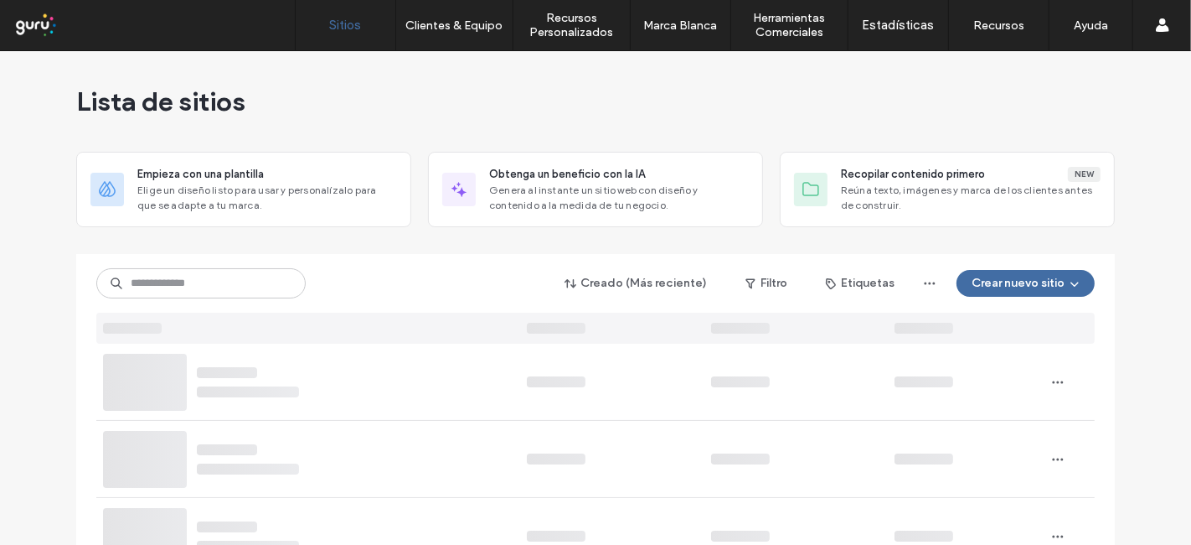
click at [175, 310] on div "Creado (Más reciente) Filtro Etiquetas Crear nuevo sitio" at bounding box center [595, 299] width 999 height 90
click at [191, 283] on input at bounding box center [200, 283] width 209 height 30
paste input "**********"
type input "**********"
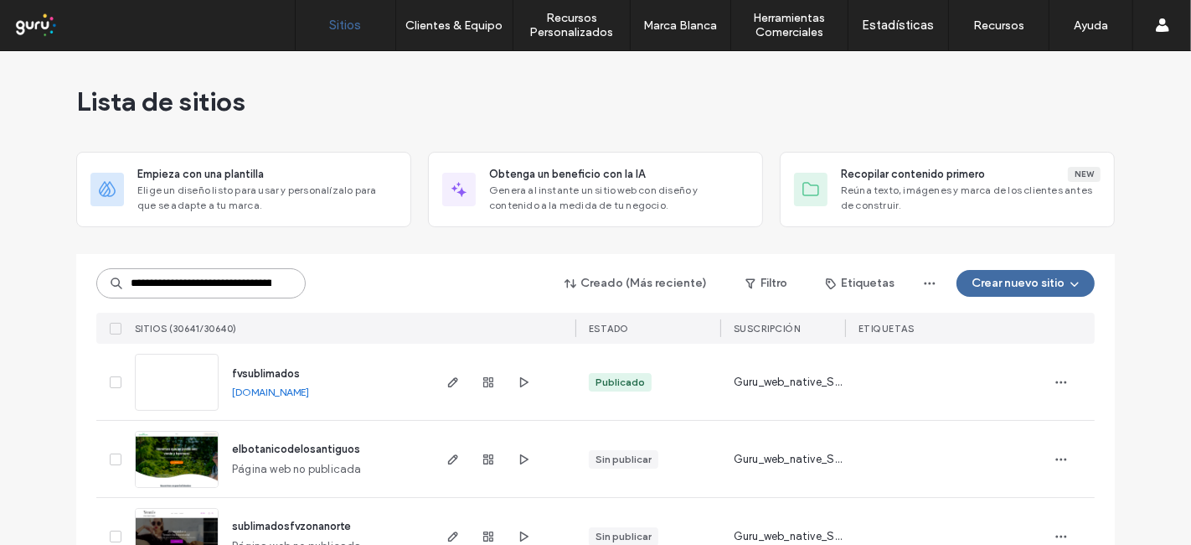
scroll to position [0, 380]
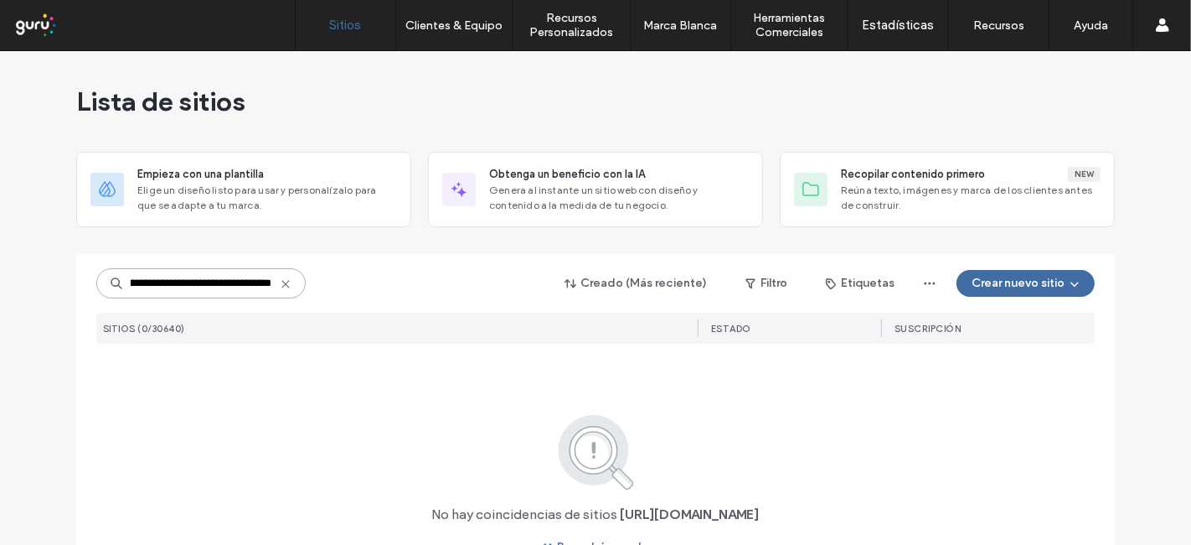
click at [191, 283] on input "**********" at bounding box center [200, 283] width 209 height 30
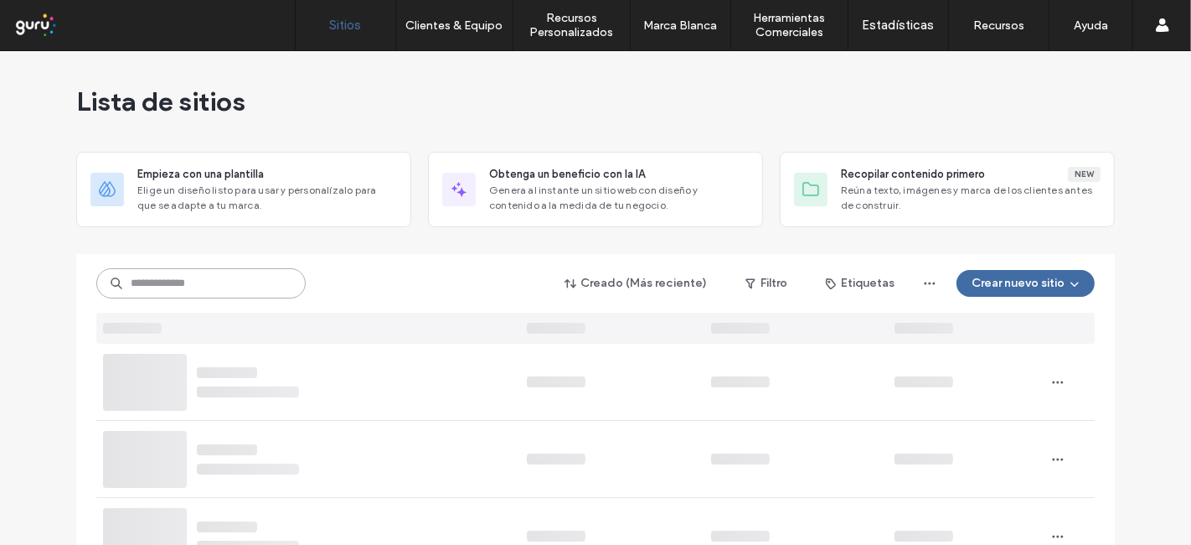
scroll to position [0, 0]
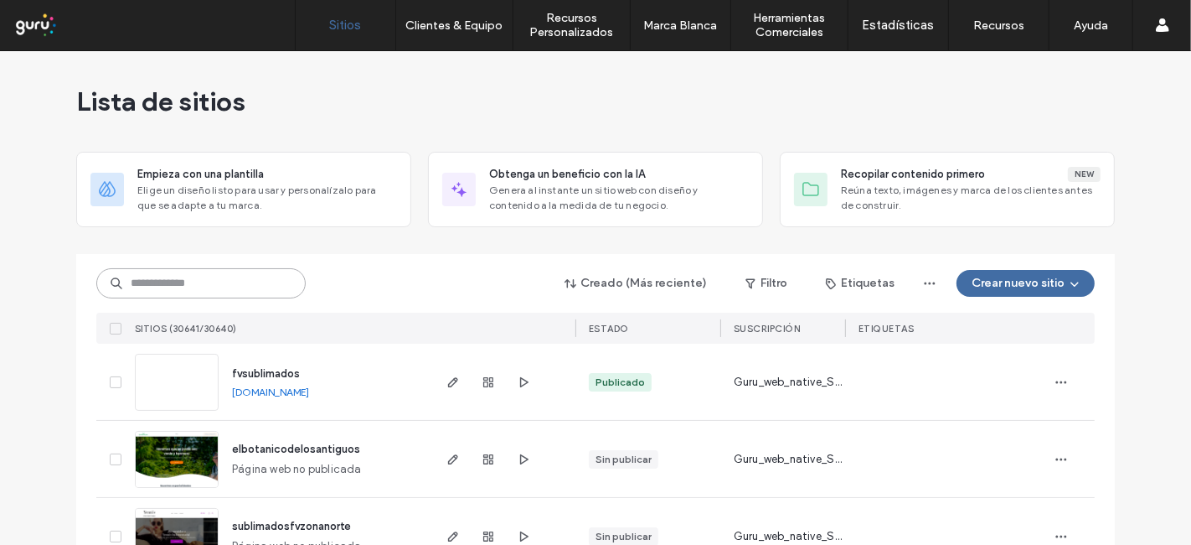
click at [245, 290] on input at bounding box center [200, 283] width 209 height 30
click at [222, 287] on input "*******" at bounding box center [200, 283] width 209 height 30
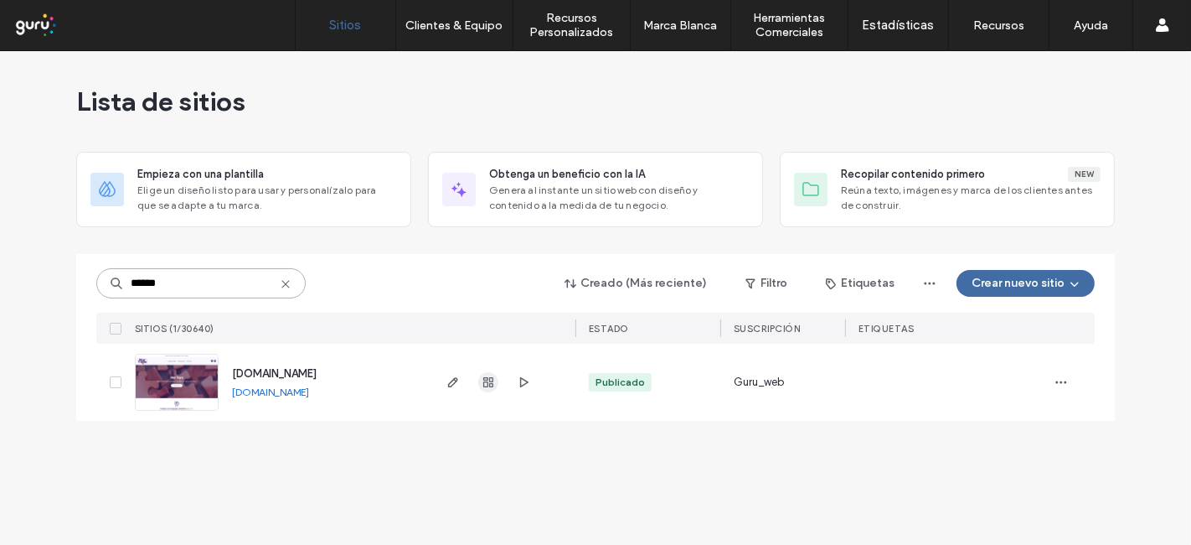
type input "******"
click at [485, 386] on use "button" at bounding box center [488, 382] width 10 height 10
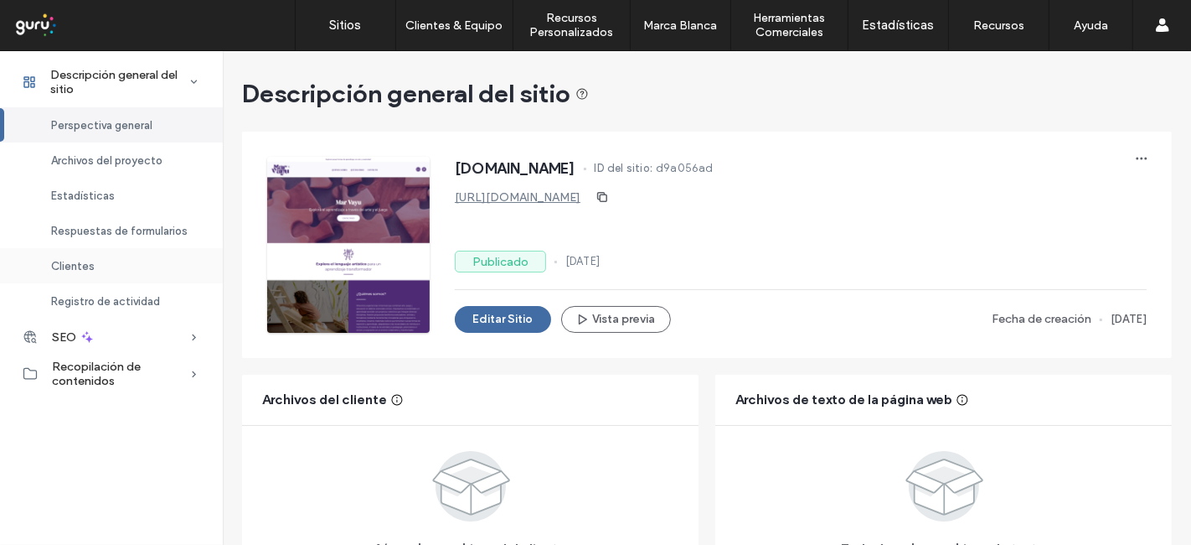
click at [93, 271] on span "Clientes" at bounding box center [73, 266] width 44 height 13
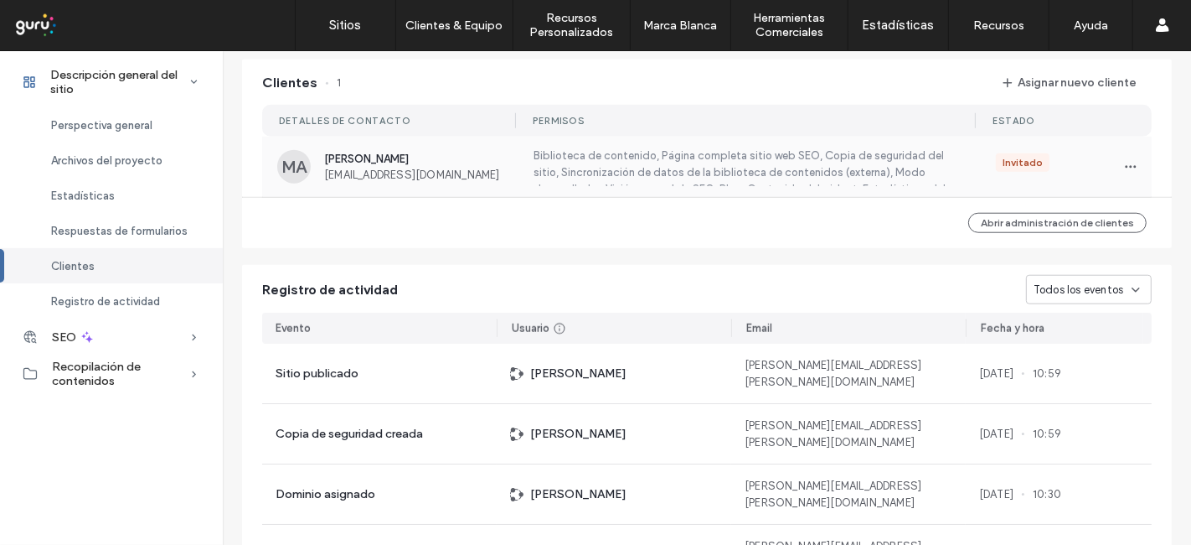
click at [541, 182] on label "Biblioteca de contenido, Página completa sitio web SEO, Copia de seguridad del …" at bounding box center [743, 166] width 425 height 39
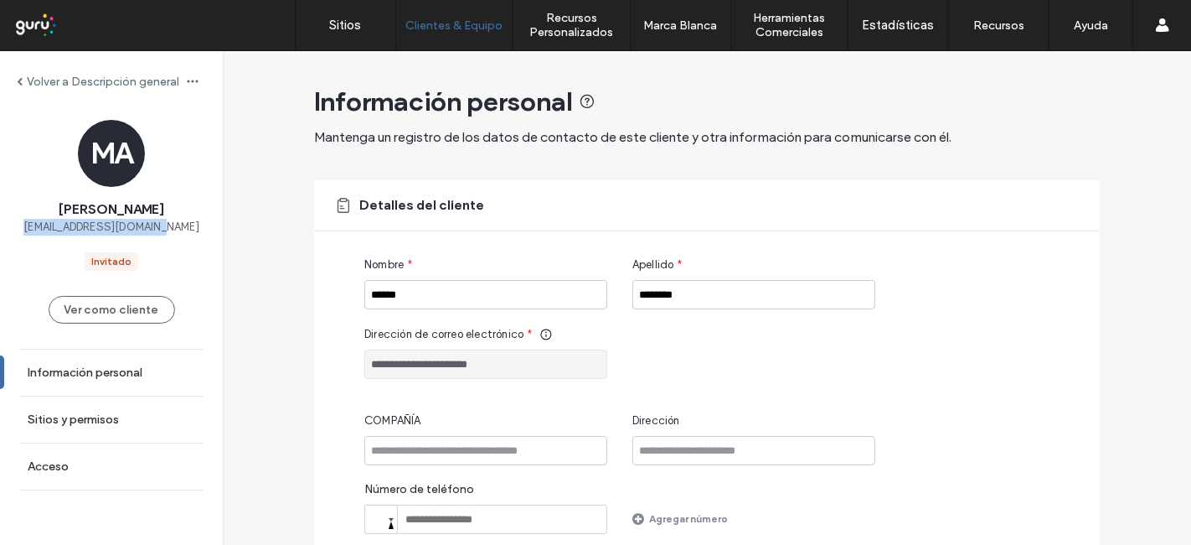
drag, startPoint x: 175, startPoint y: 234, endPoint x: 31, endPoint y: 230, distance: 144.1
click at [31, 230] on div "MA Marcia Alvarado marcialvarado@gmail.com Invitado" at bounding box center [111, 195] width 223 height 151
click at [66, 466] on label "Acceso" at bounding box center [48, 466] width 41 height 14
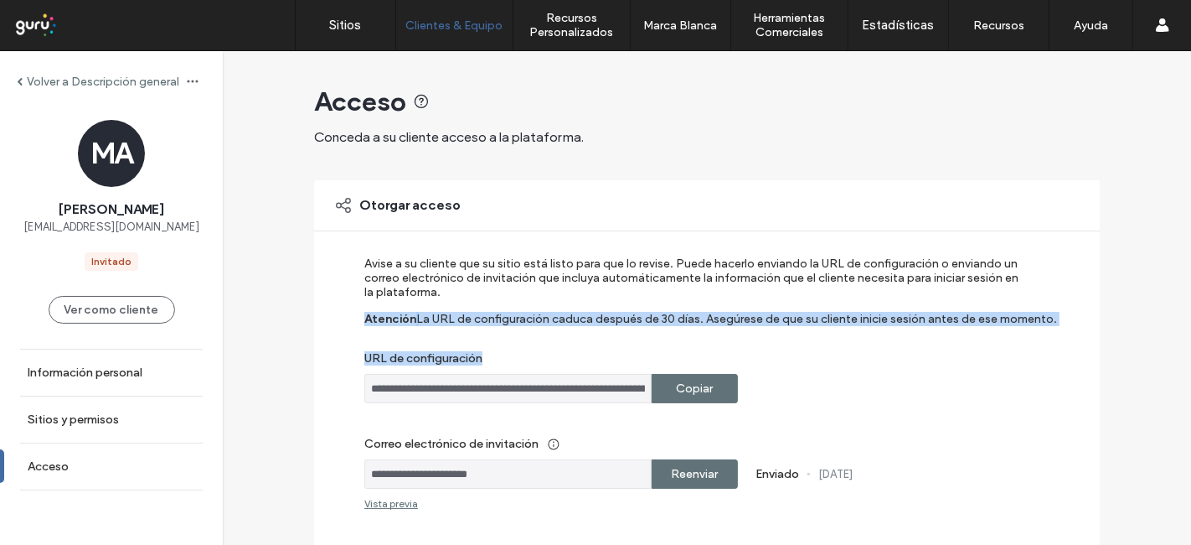
drag, startPoint x: 364, startPoint y: 348, endPoint x: 503, endPoint y: 374, distance: 141.6
click at [503, 374] on div "**********" at bounding box center [695, 382] width 663 height 253
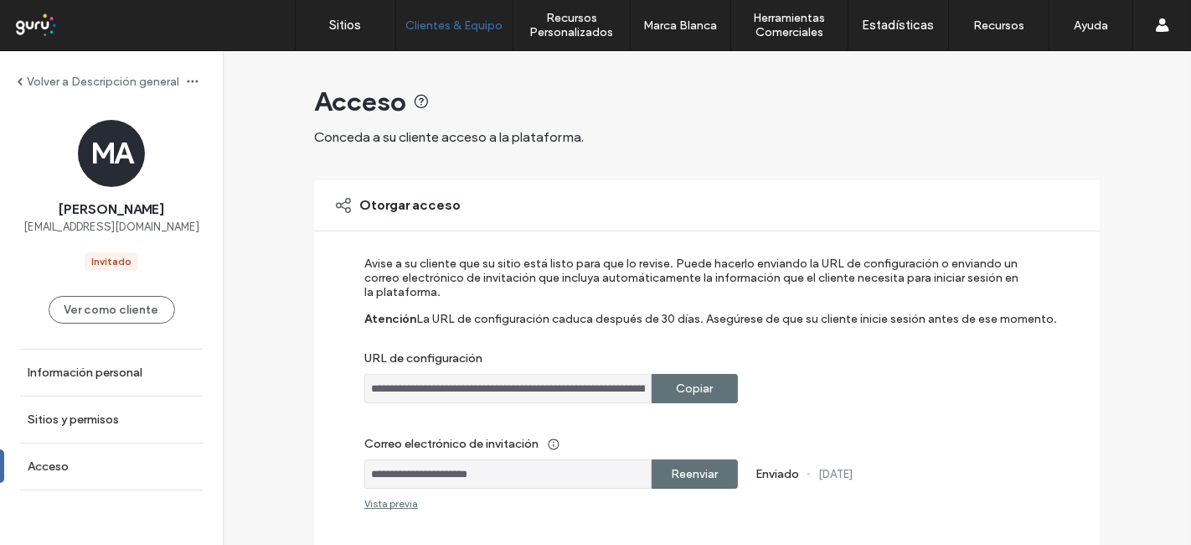
click at [503, 374] on input "**********" at bounding box center [507, 388] width 287 height 29
click at [701, 394] on label "Copiar" at bounding box center [695, 388] width 37 height 31
click at [47, 75] on label "Volver a Descripción general" at bounding box center [103, 82] width 152 height 14
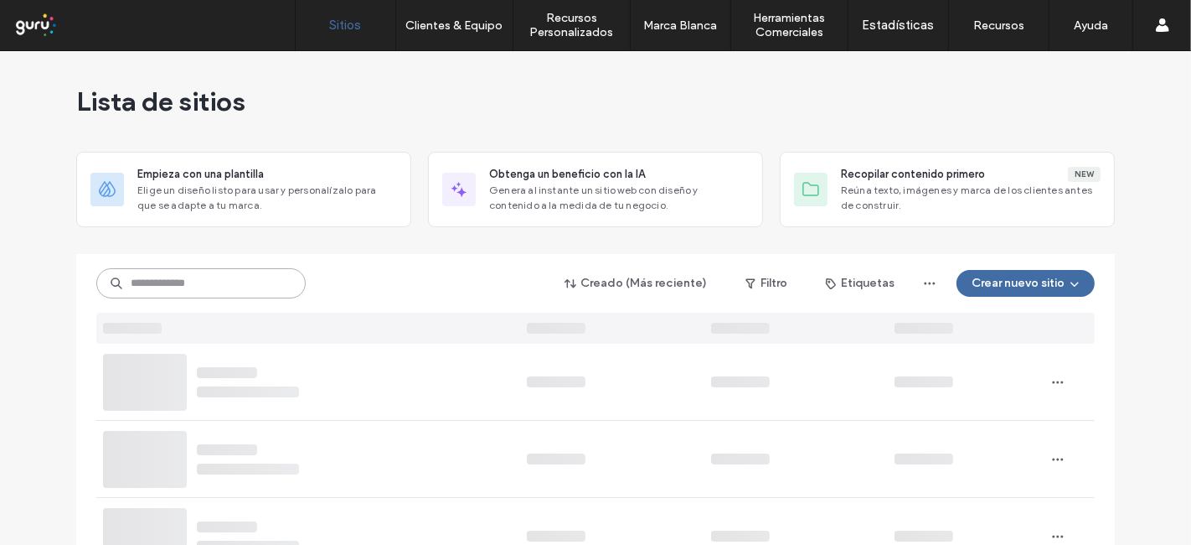
click at [184, 276] on input at bounding box center [200, 283] width 209 height 30
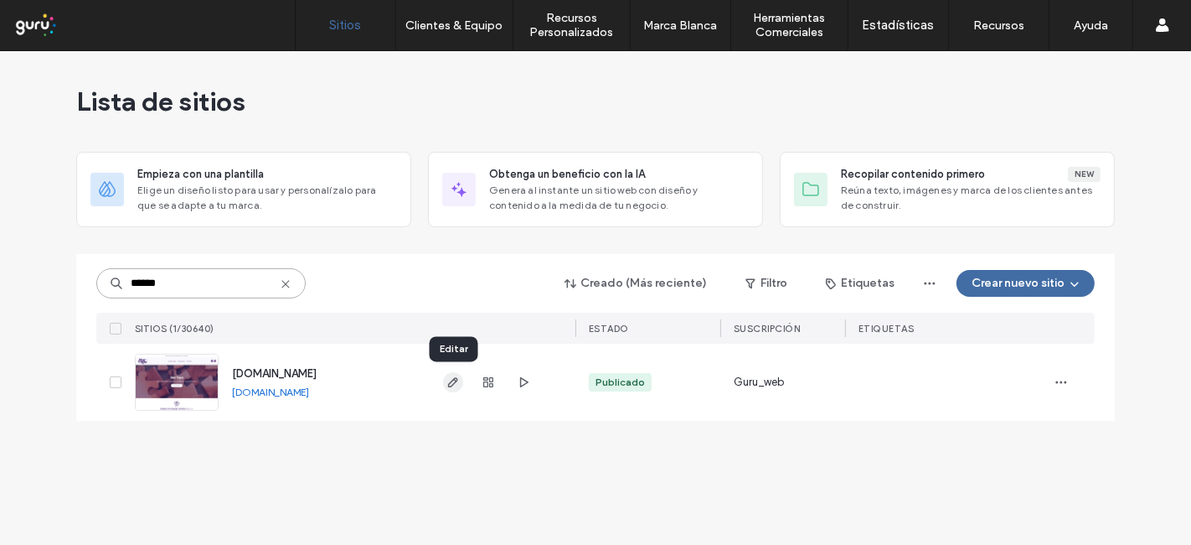
type input "******"
click at [447, 385] on icon "button" at bounding box center [453, 381] width 13 height 13
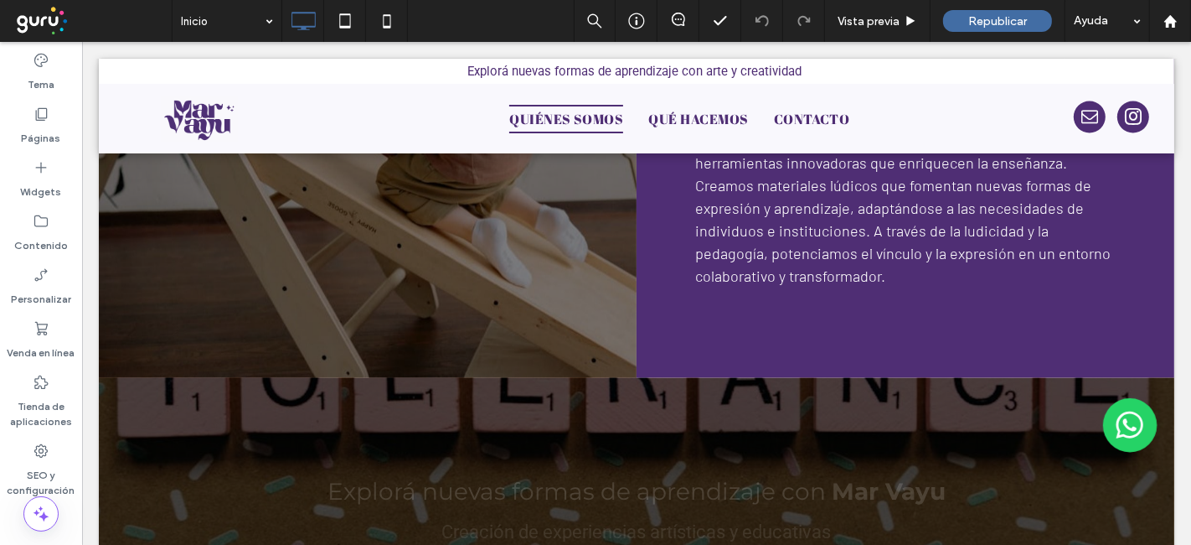
scroll to position [1134, 0]
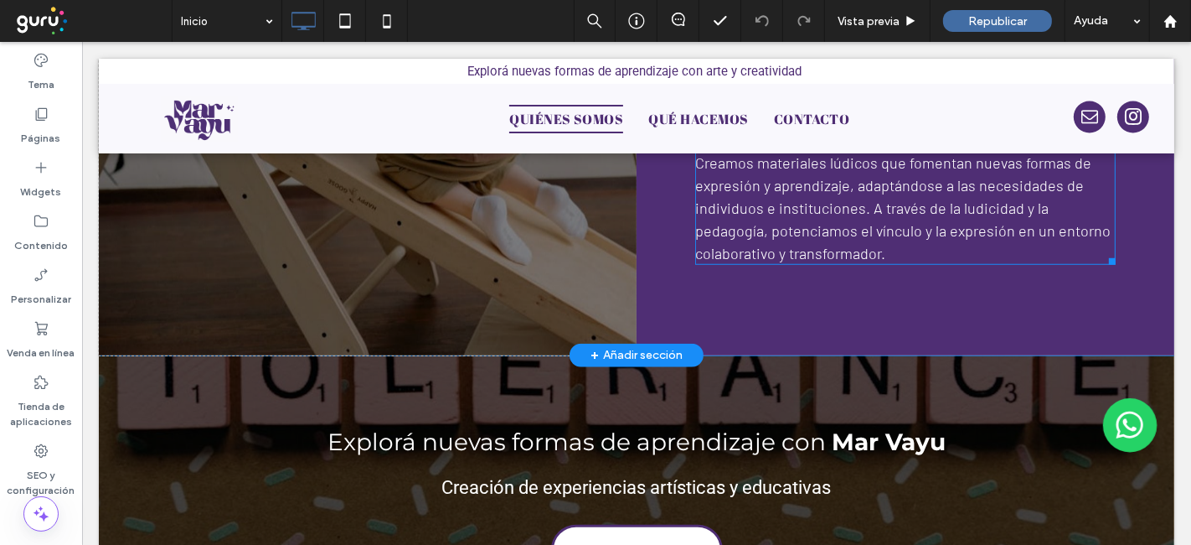
click at [818, 204] on span "Ofrecemos experiencias inmersivas que combinan arte, juego y educación en talle…" at bounding box center [903, 140] width 416 height 245
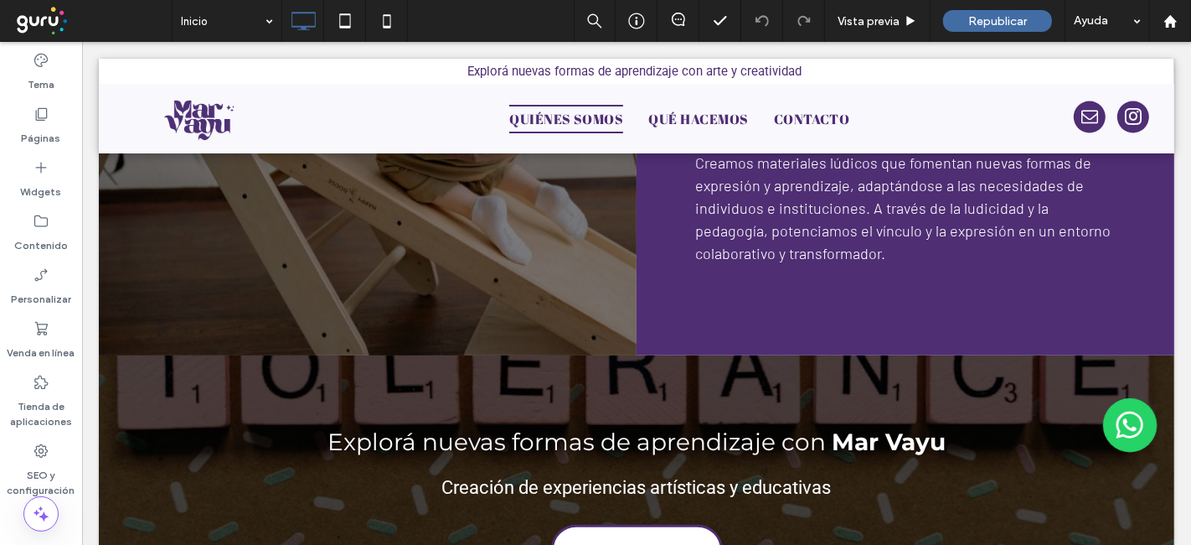
scroll to position [968, 0]
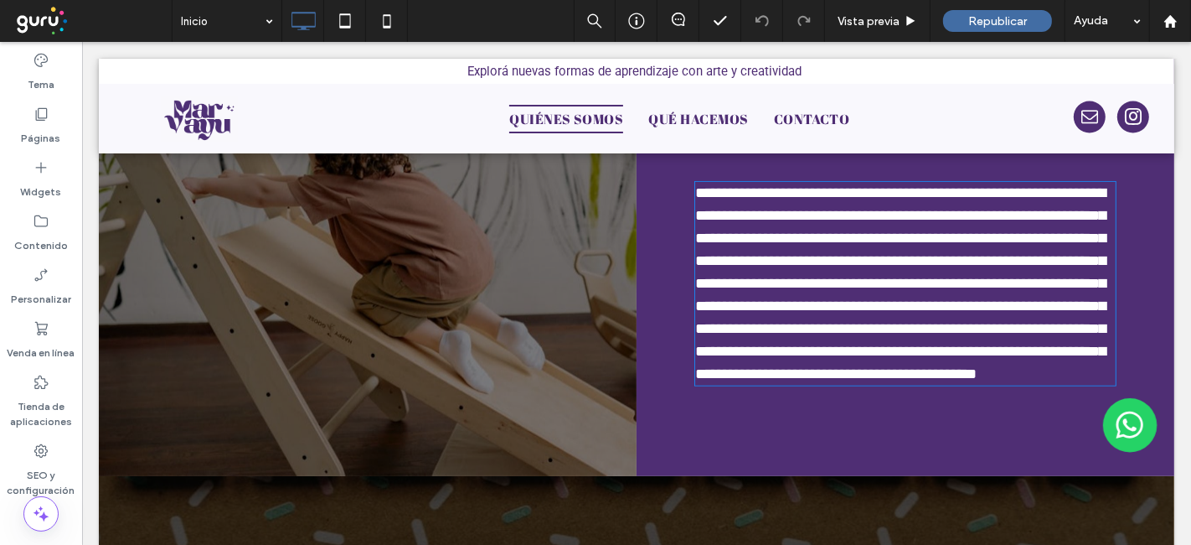
type input "******"
type input "**"
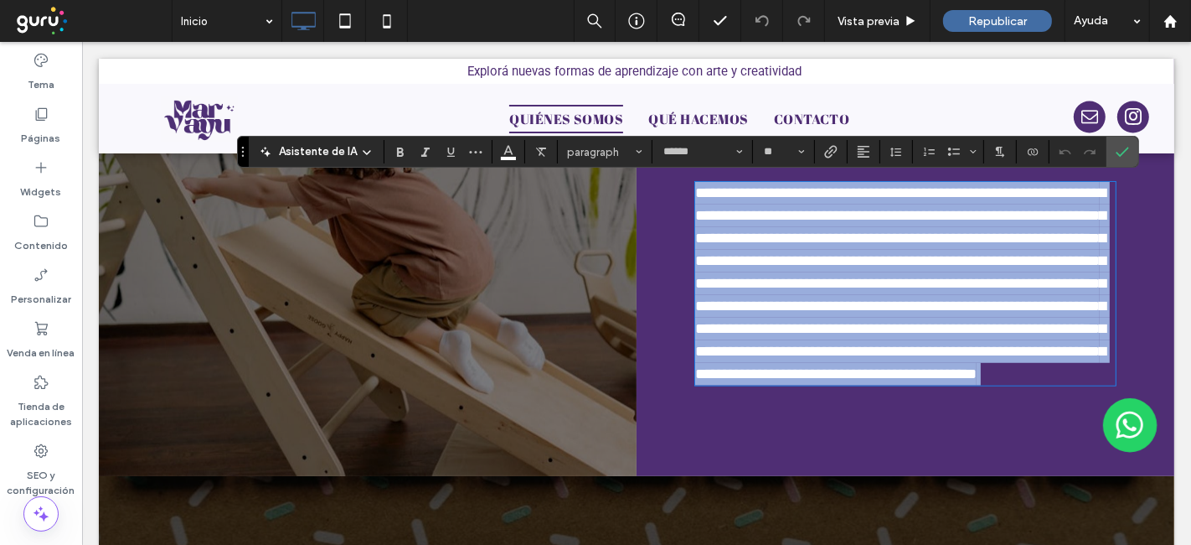
click at [813, 242] on span "**********" at bounding box center [900, 283] width 411 height 196
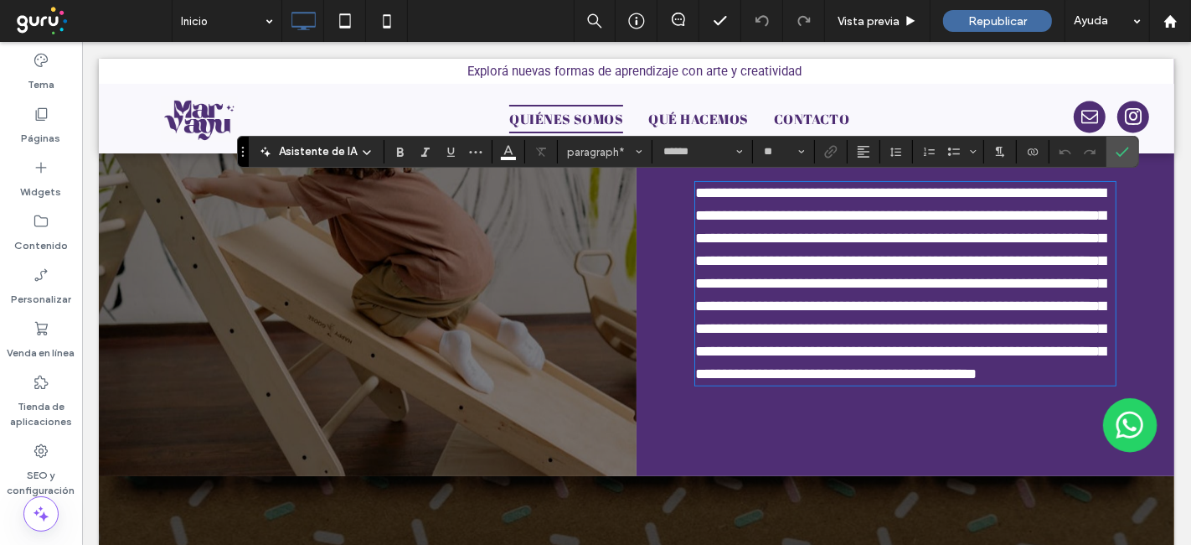
click at [764, 311] on span "**********" at bounding box center [900, 283] width 411 height 196
click at [847, 374] on span "**********" at bounding box center [900, 283] width 411 height 196
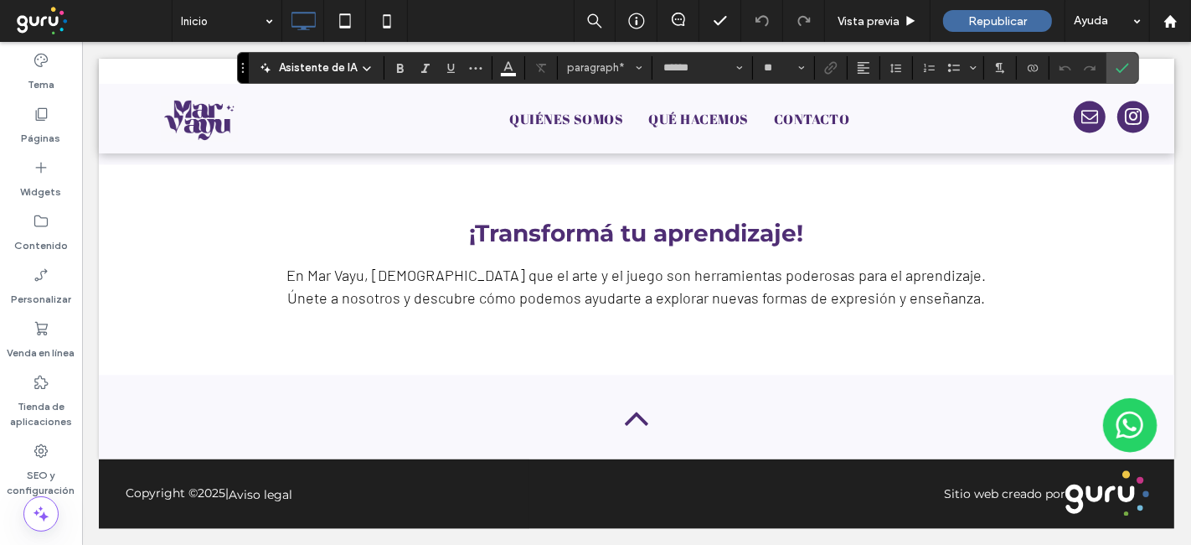
scroll to position [3120, 0]
click at [1117, 109] on div at bounding box center [636, 106] width 1076 height 95
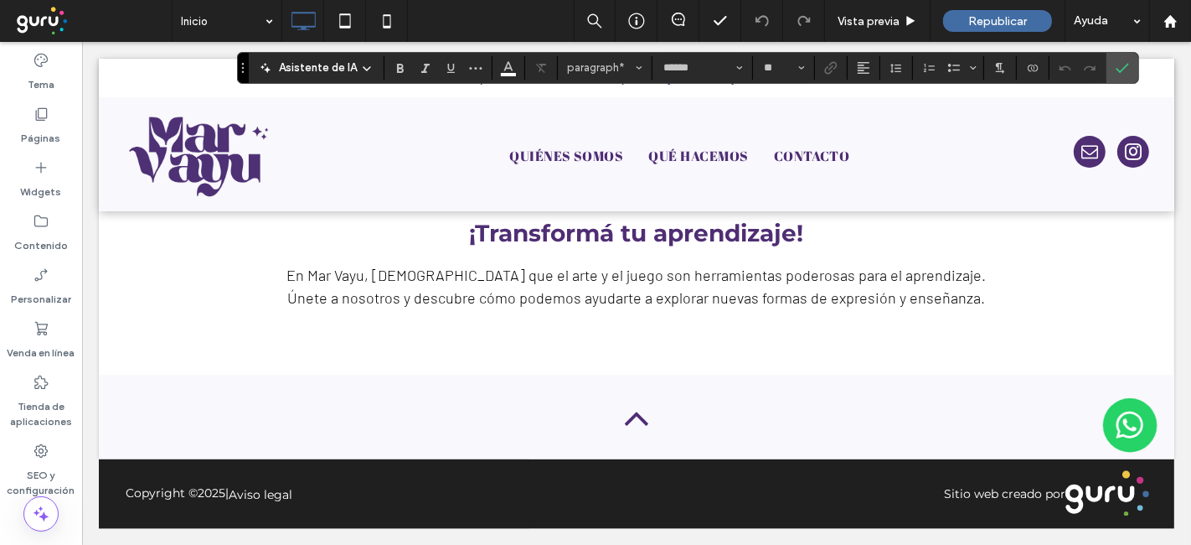
scroll to position [866, 0]
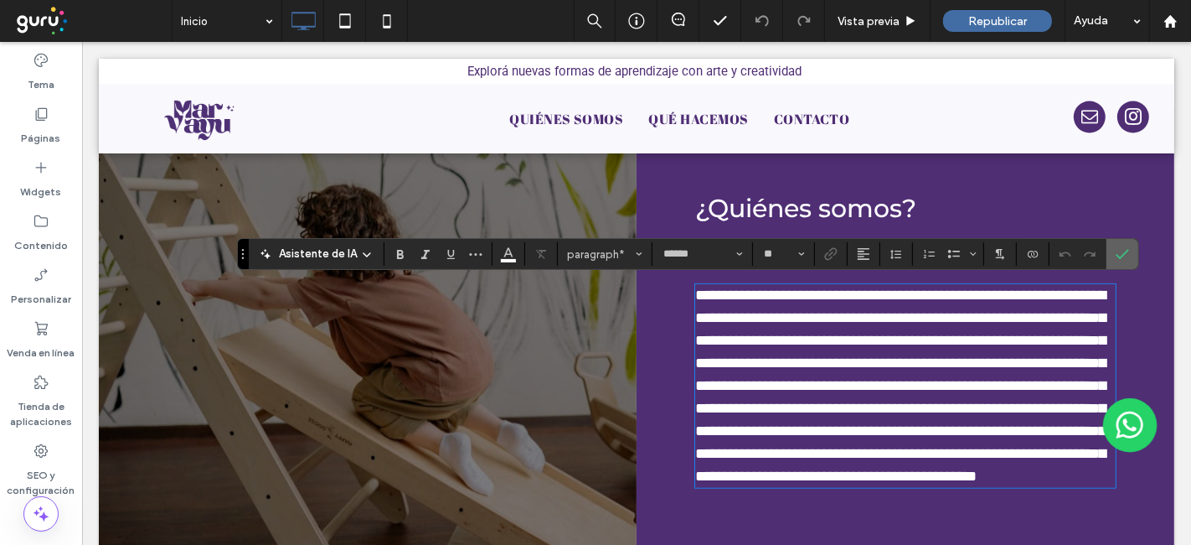
click at [1116, 261] on span "Confirmar" at bounding box center [1120, 254] width 8 height 30
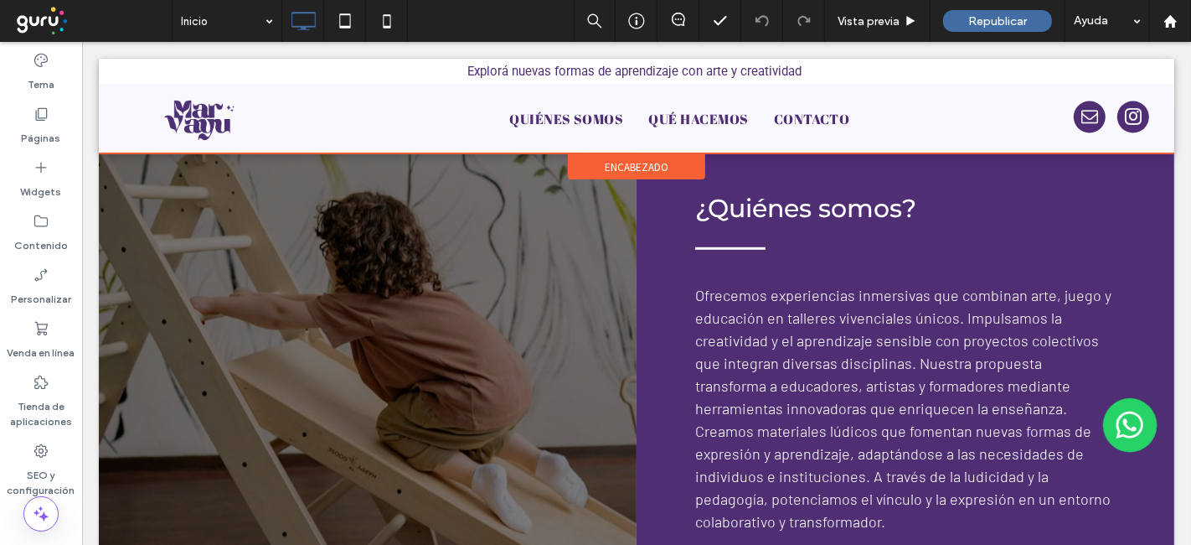
click at [1113, 106] on div at bounding box center [636, 106] width 1076 height 95
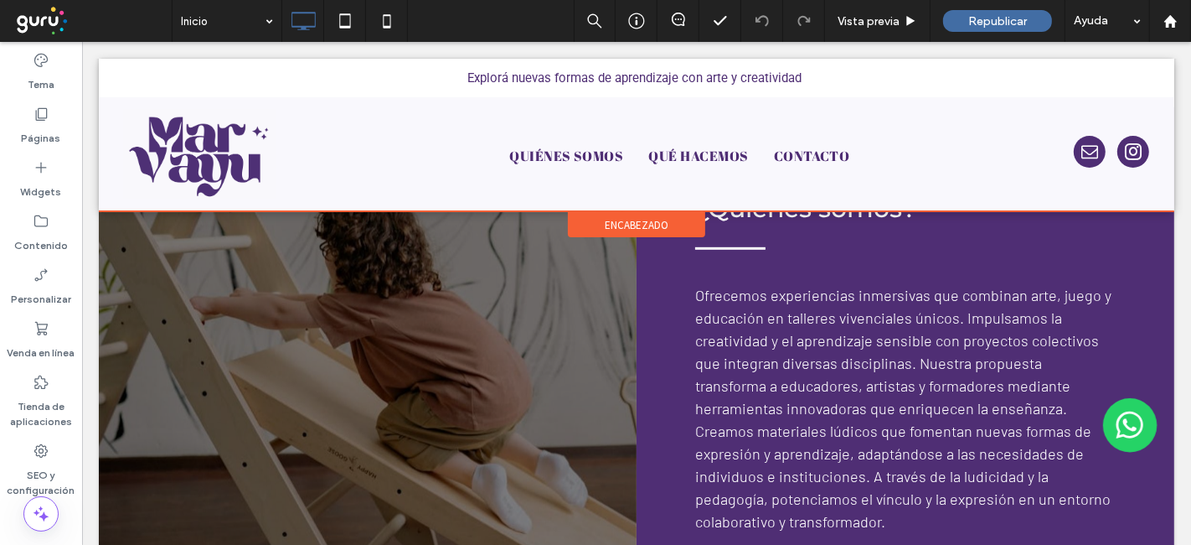
scroll to position [0, 0]
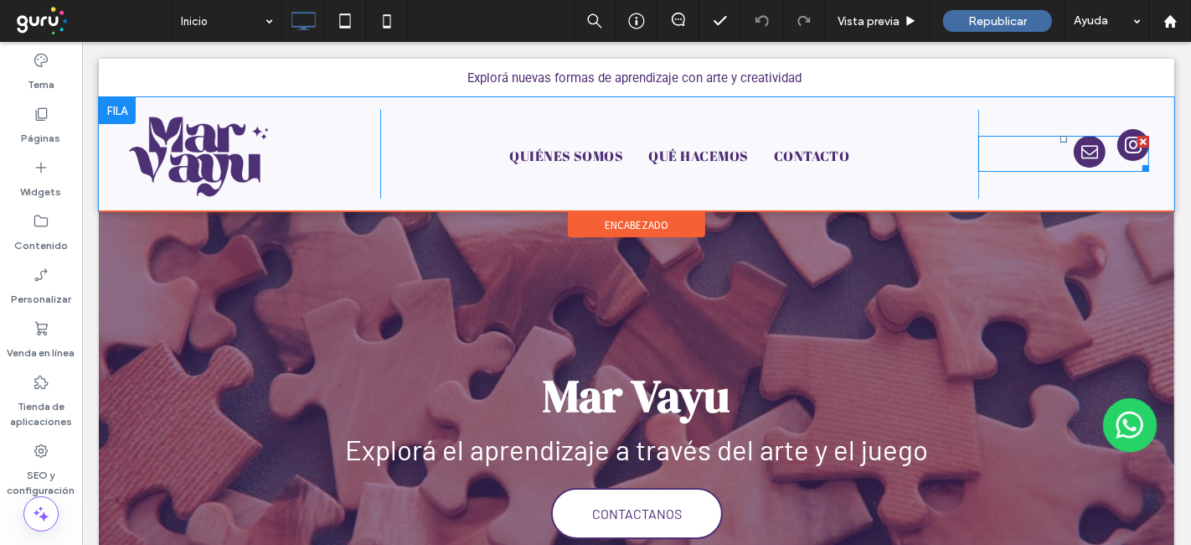
click at [1117, 143] on span "instagram" at bounding box center [1133, 145] width 32 height 32
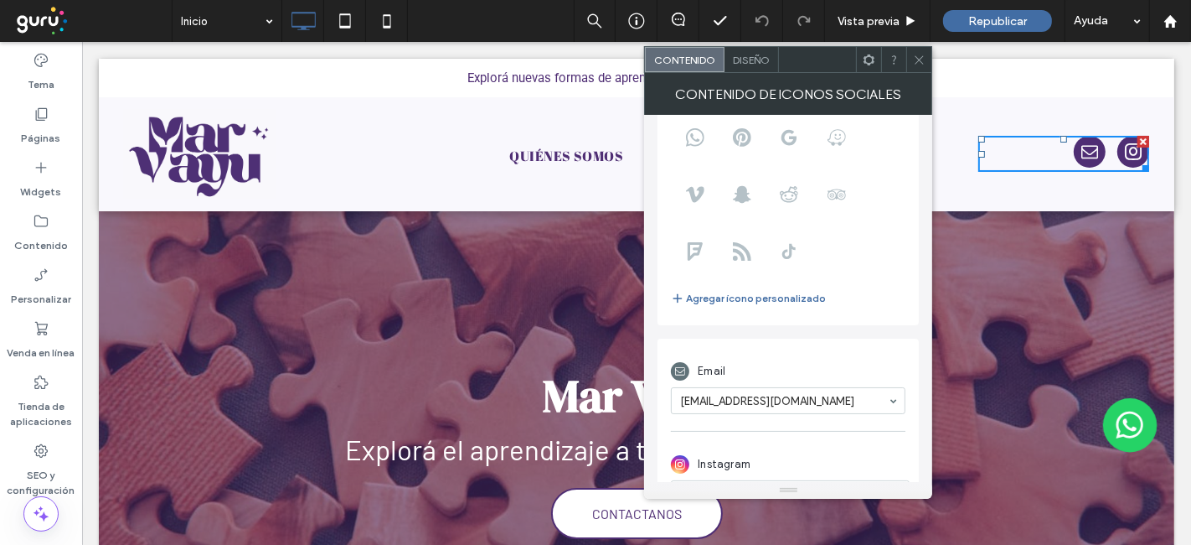
scroll to position [206, 0]
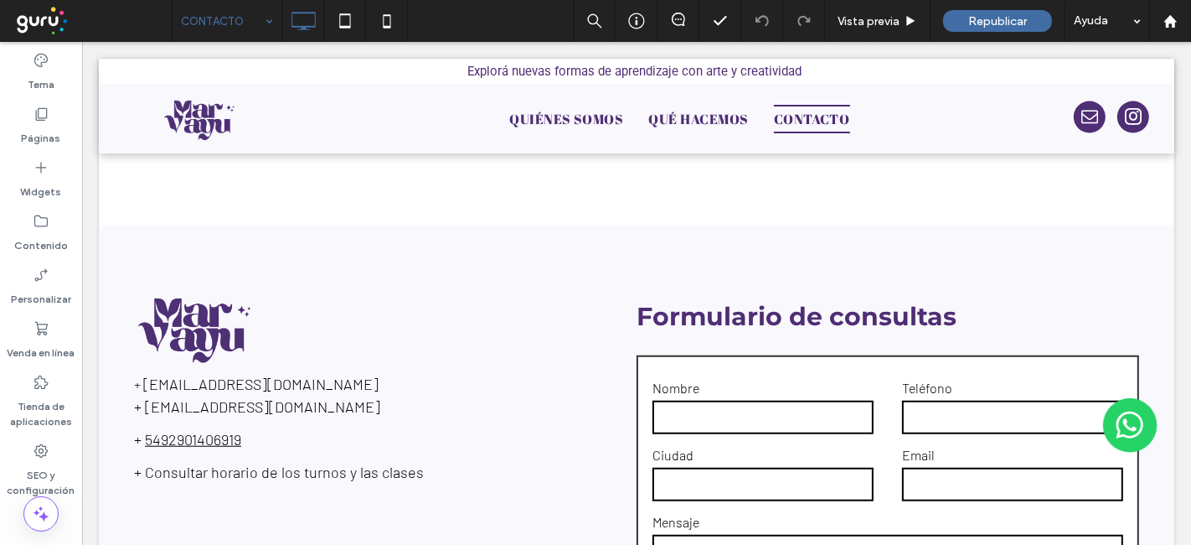
scroll to position [1072, 0]
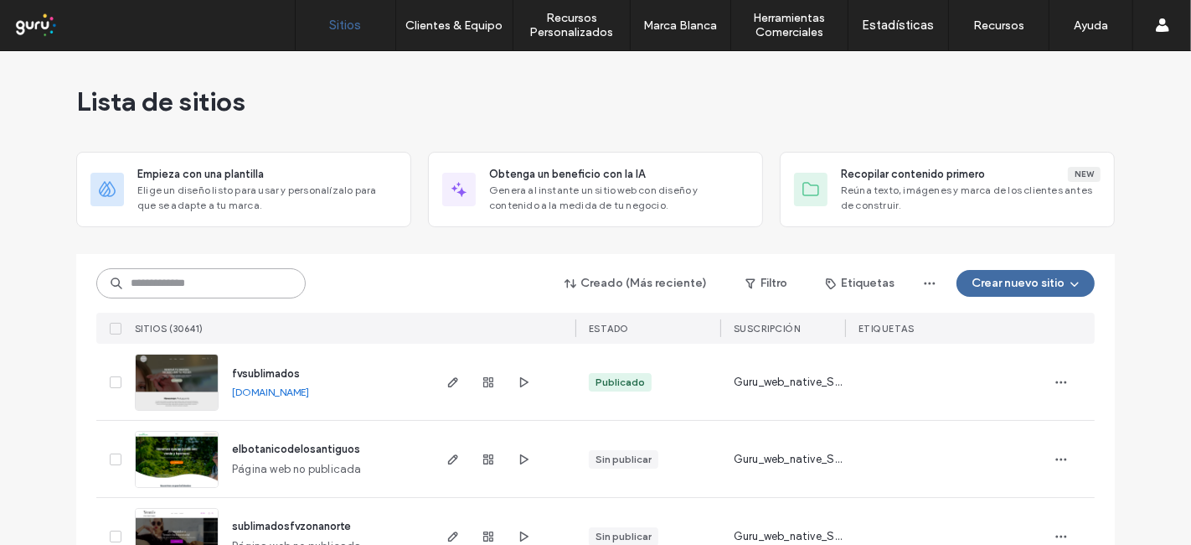
click at [177, 278] on input at bounding box center [200, 283] width 209 height 30
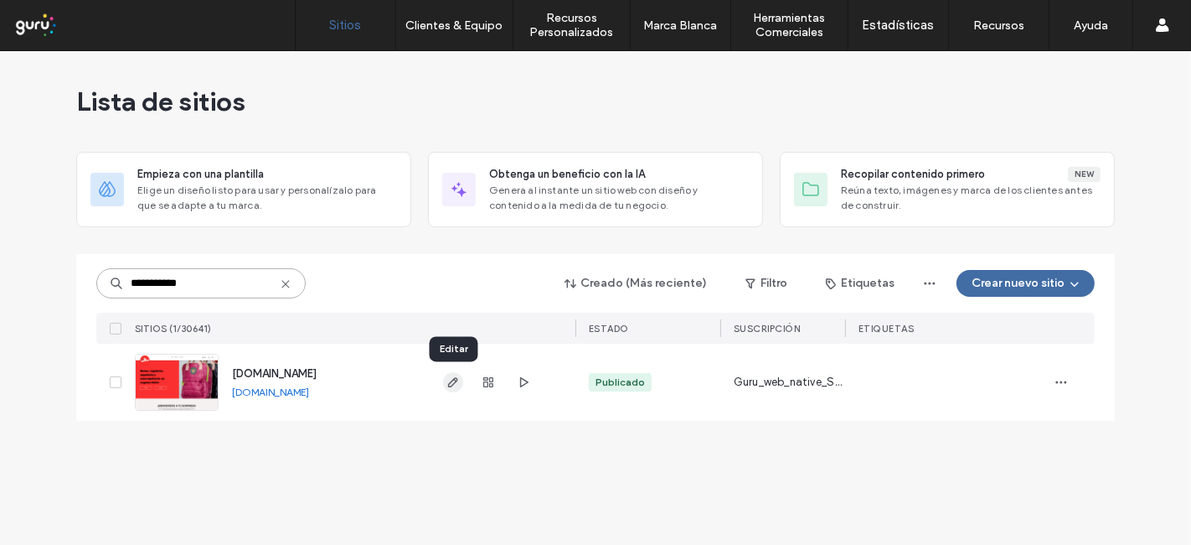
type input "**********"
click at [452, 384] on icon "button" at bounding box center [453, 381] width 13 height 13
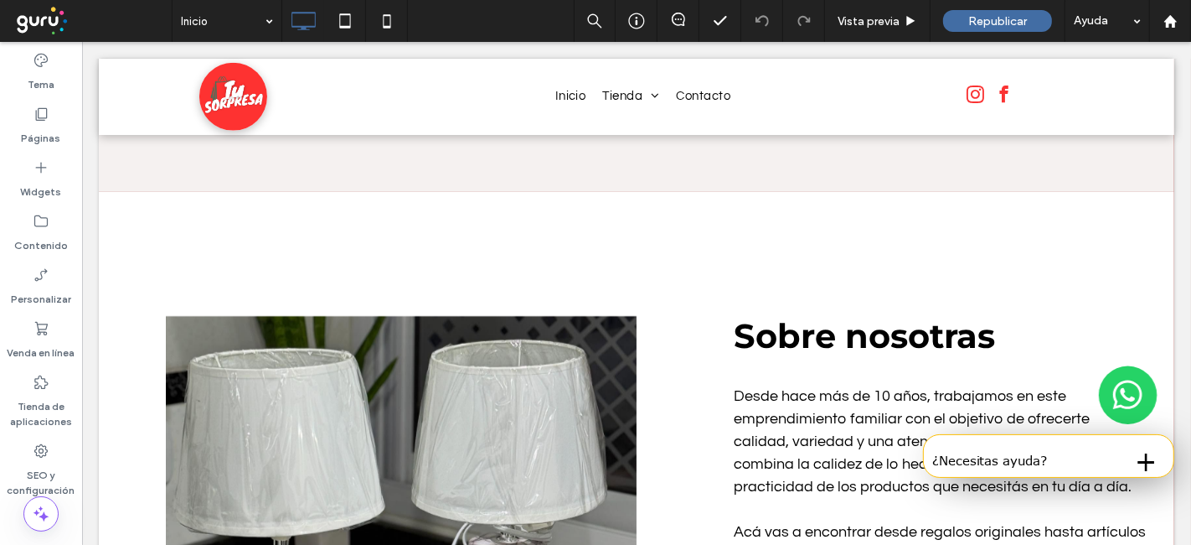
scroll to position [1048, 0]
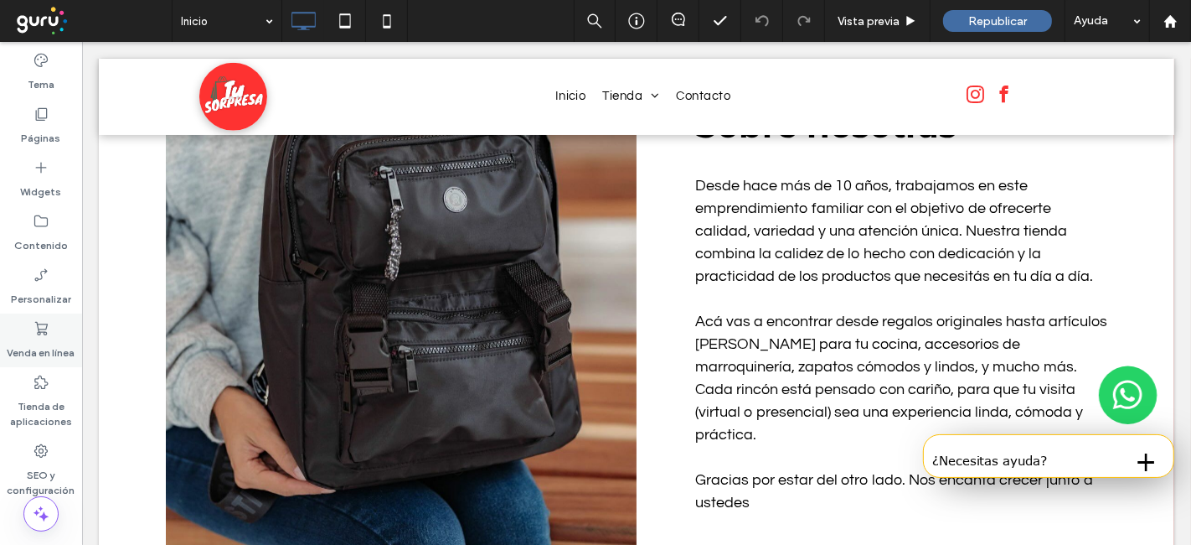
click at [42, 345] on label "Venda en línea" at bounding box center [42, 348] width 68 height 23
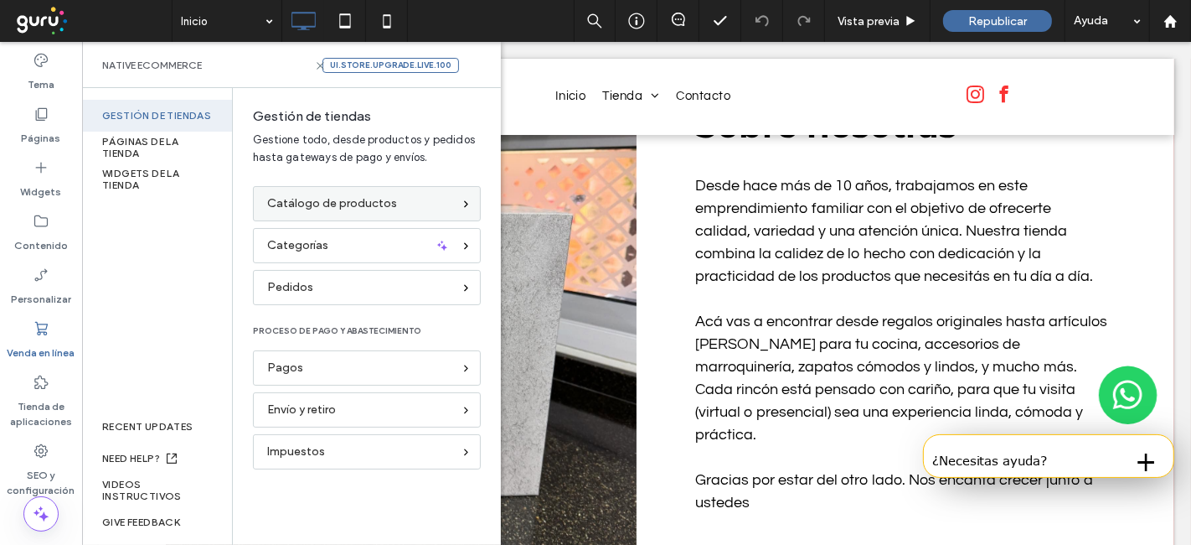
click at [342, 192] on div "Catálogo de productos" at bounding box center [367, 203] width 228 height 35
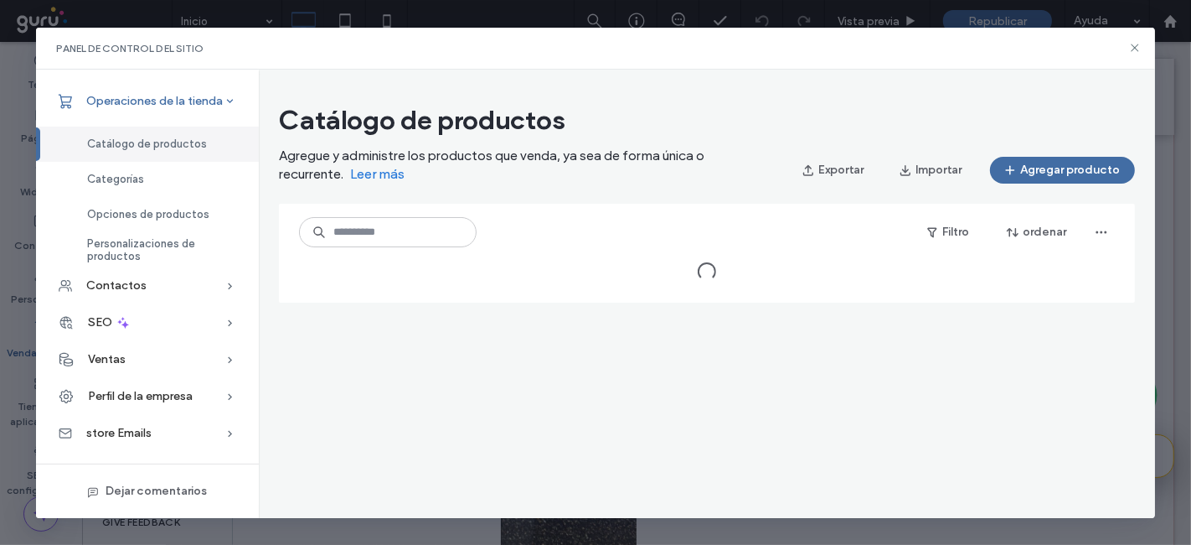
click at [206, 103] on span "Operaciones de la tienda" at bounding box center [154, 101] width 137 height 14
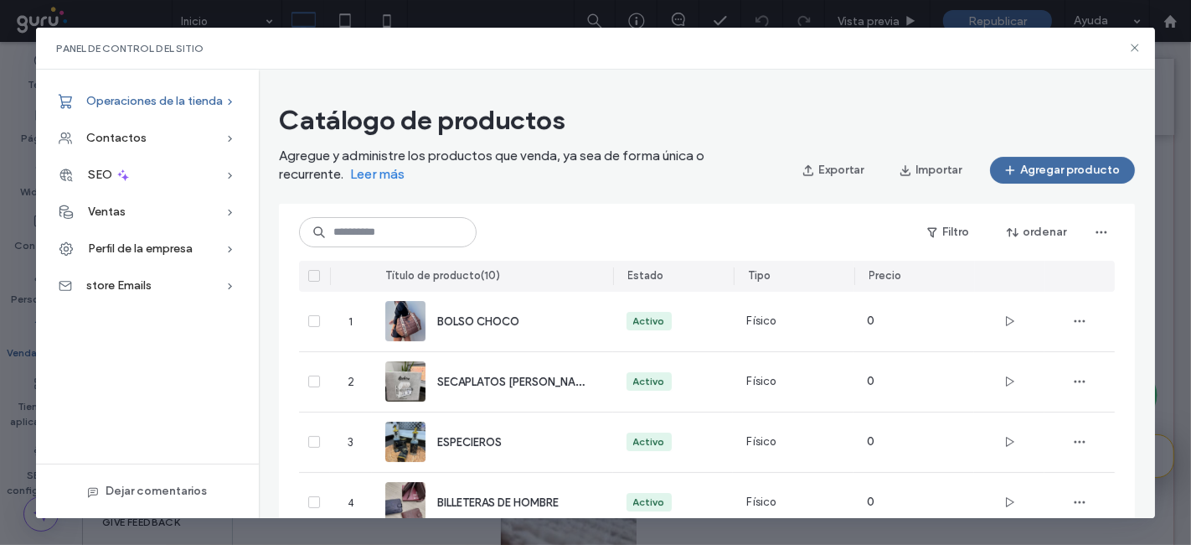
click at [200, 106] on span "Operaciones de la tienda" at bounding box center [154, 101] width 137 height 14
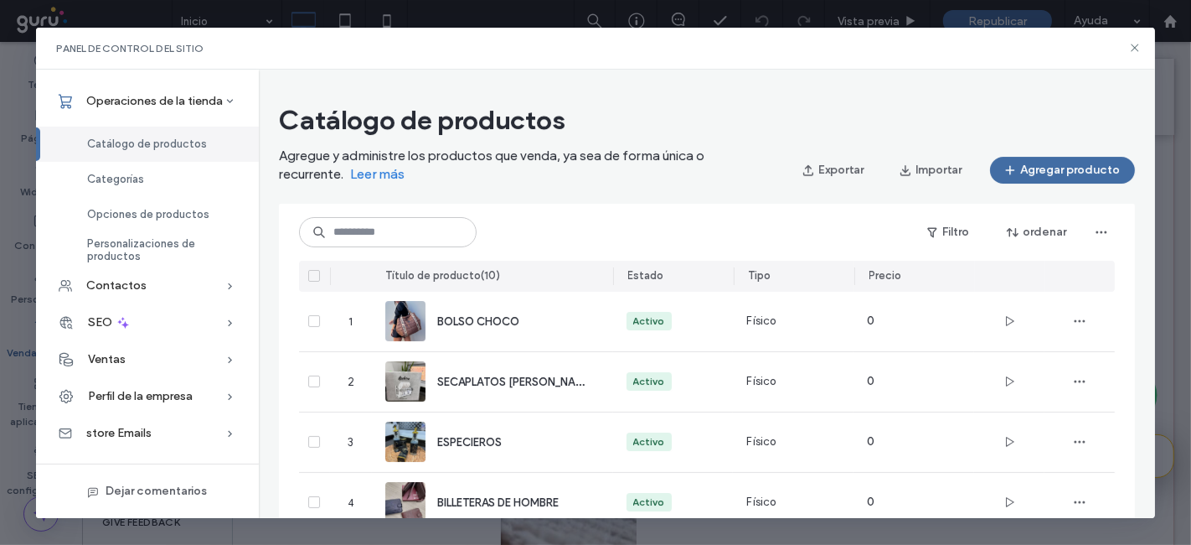
click at [155, 138] on span "Catálogo de productos" at bounding box center [147, 143] width 120 height 13
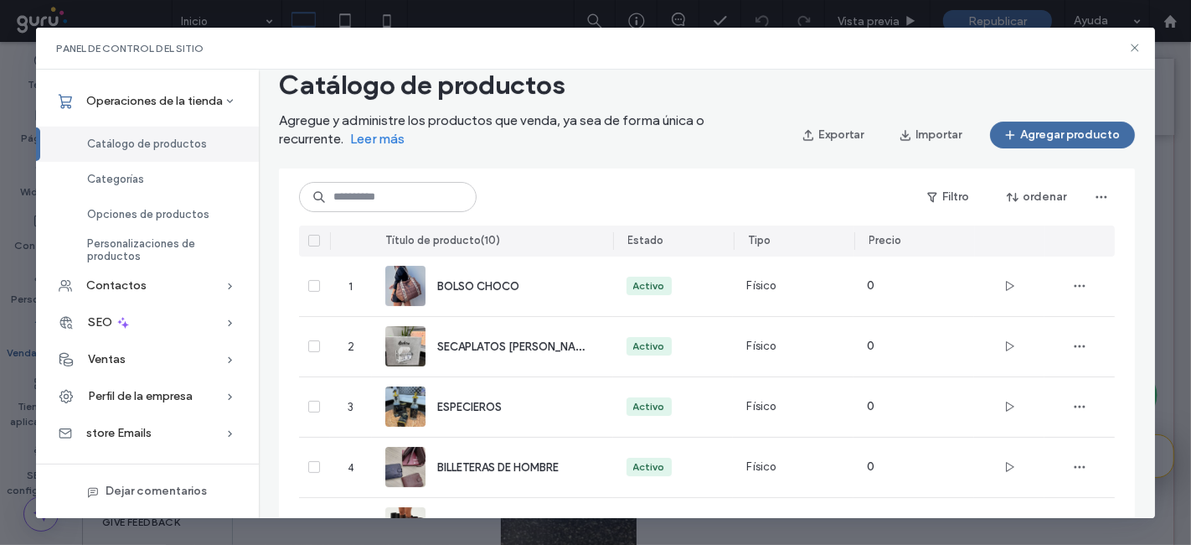
scroll to position [31, 0]
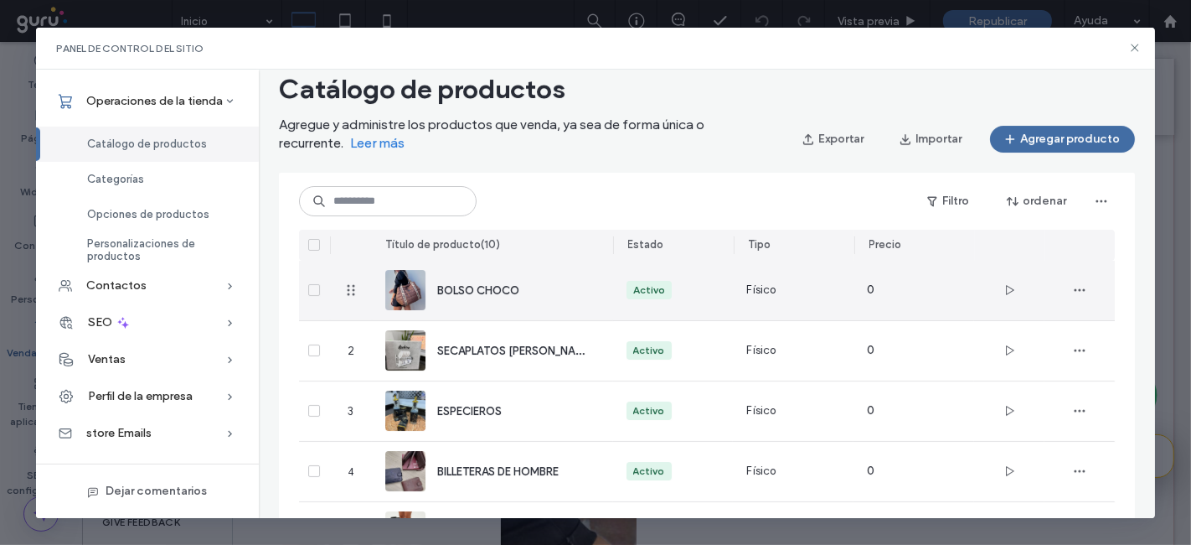
click at [526, 283] on div "BOLSO CHOCO" at bounding box center [511, 290] width 149 height 18
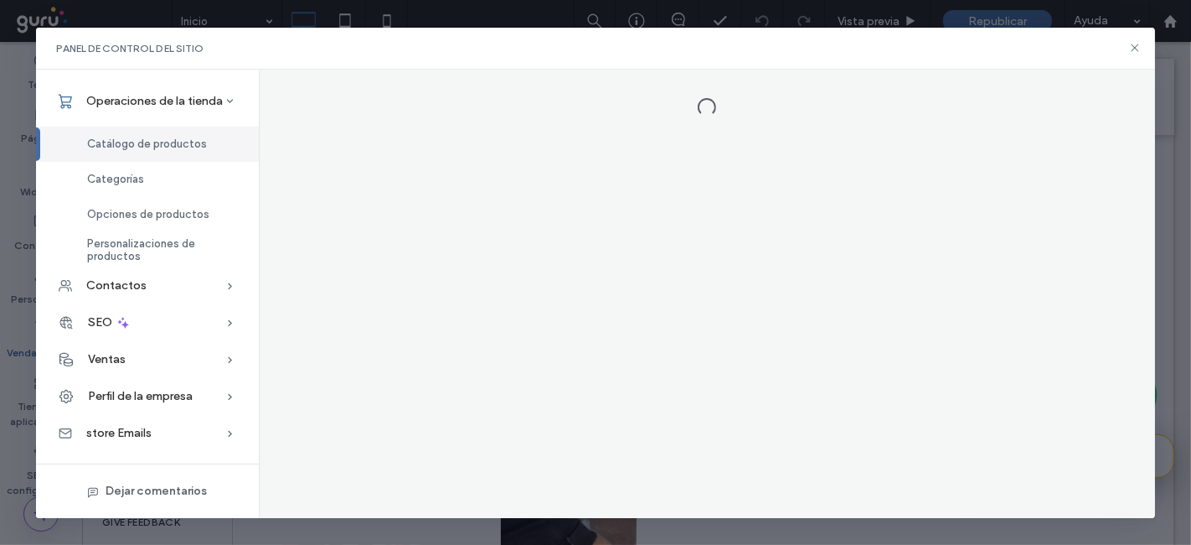
scroll to position [0, 0]
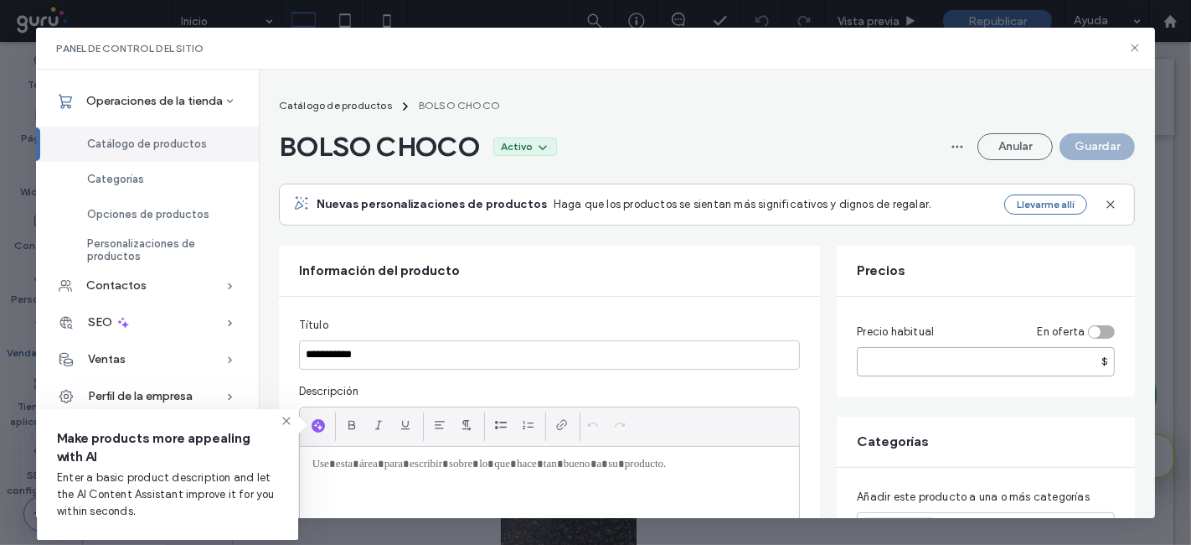
click at [933, 364] on input "*" at bounding box center [986, 361] width 258 height 29
click at [1097, 336] on div "toggle" at bounding box center [1095, 332] width 12 height 12
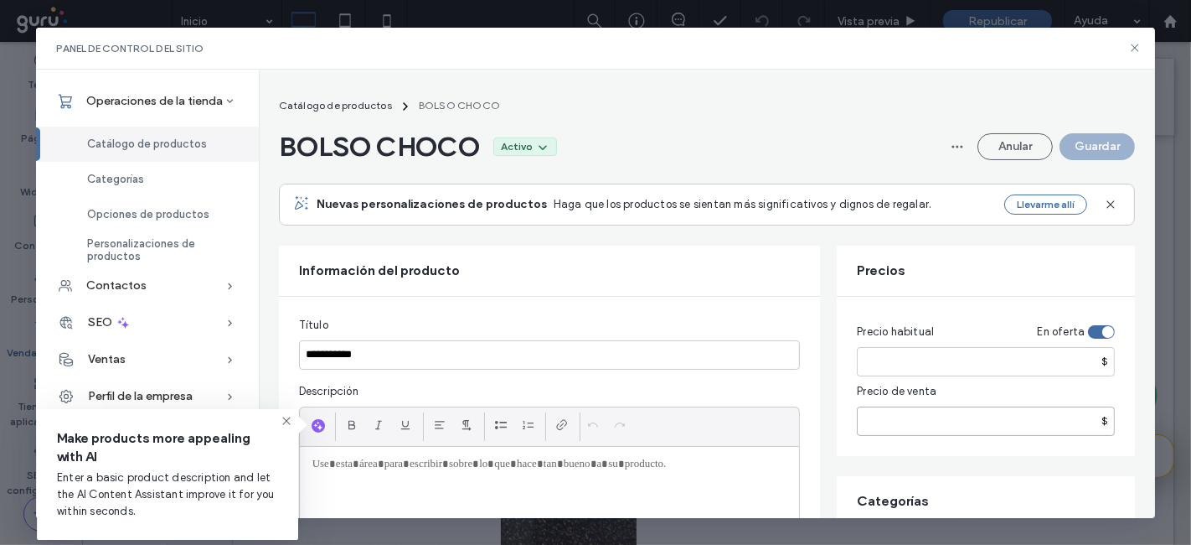
click at [919, 418] on input "number" at bounding box center [986, 420] width 258 height 29
click at [1103, 333] on div "toggle" at bounding box center [1101, 331] width 27 height 13
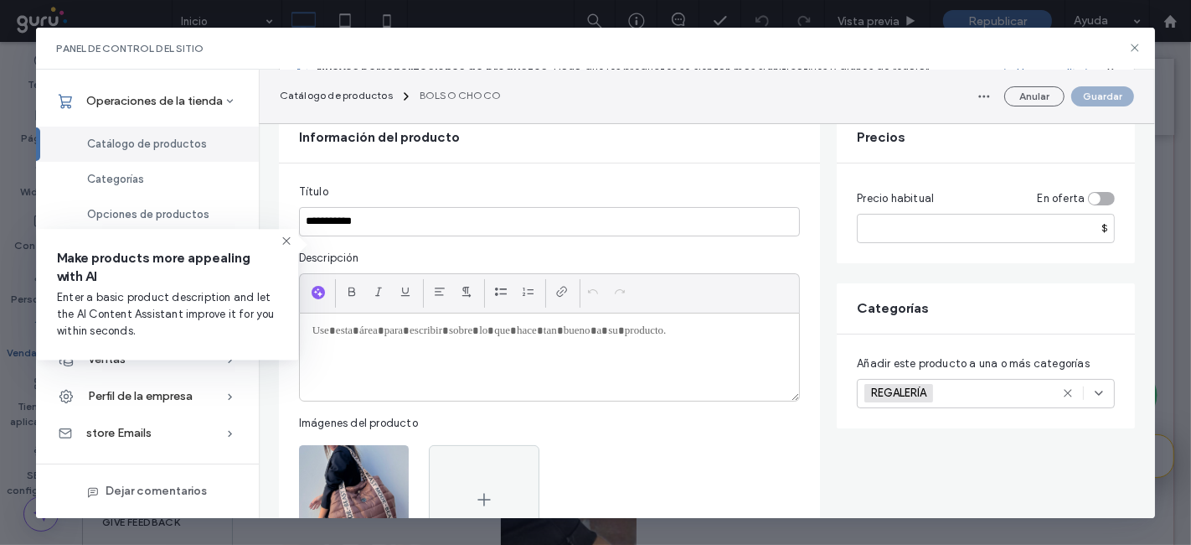
scroll to position [97, 0]
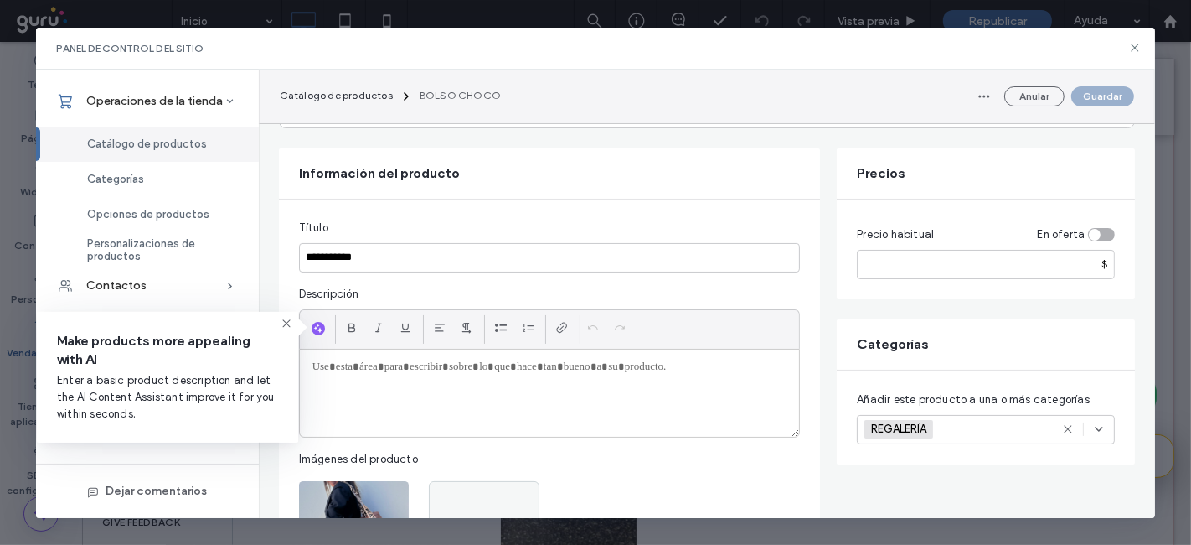
click at [426, 392] on div at bounding box center [550, 392] width 500 height 87
click at [289, 323] on icon at bounding box center [286, 323] width 13 height 13
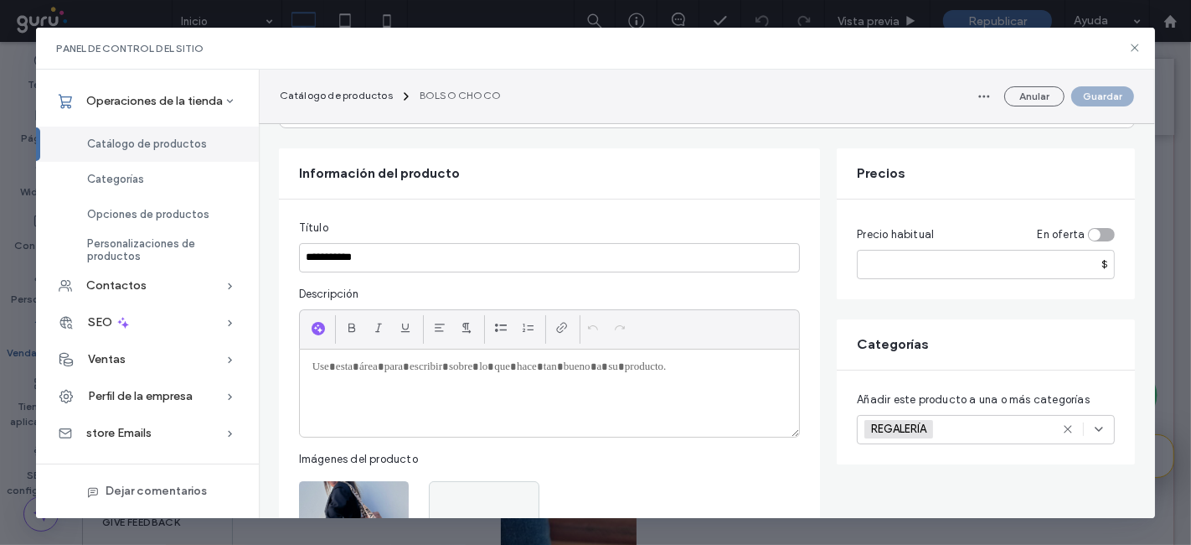
click at [344, 390] on div at bounding box center [550, 392] width 500 height 87
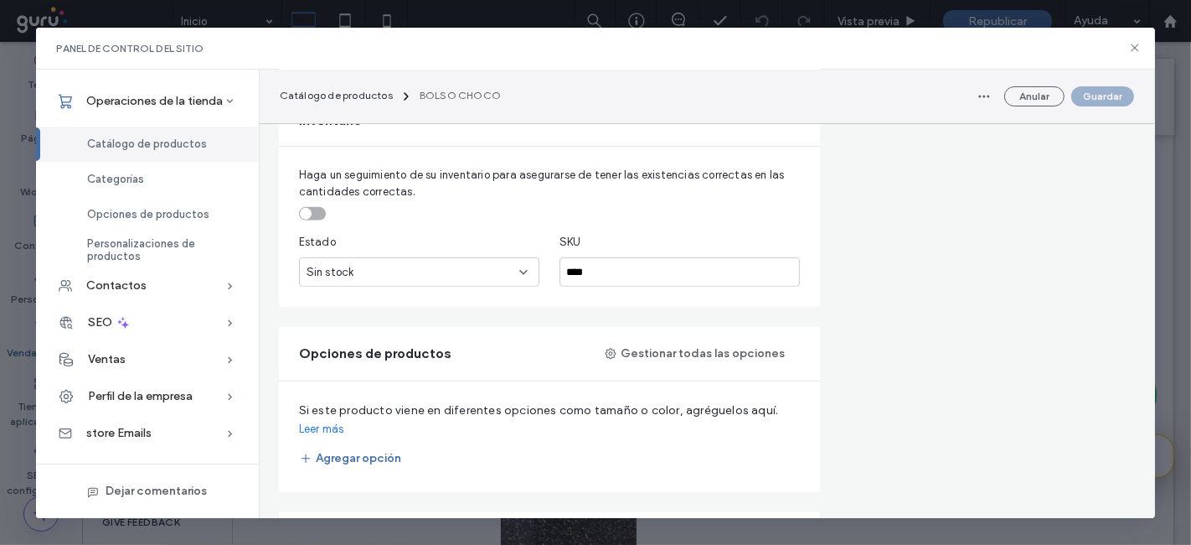
scroll to position [643, 0]
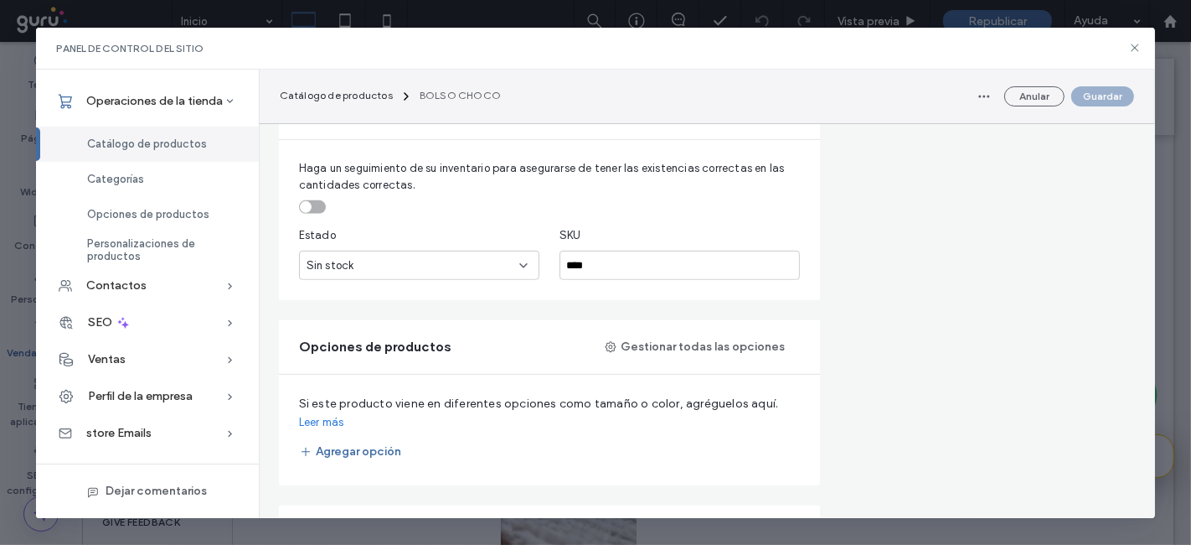
click at [321, 204] on div "toggle" at bounding box center [312, 206] width 27 height 13
drag, startPoint x: 370, startPoint y: 264, endPoint x: 334, endPoint y: 276, distance: 38.2
click at [334, 276] on input "*" at bounding box center [419, 264] width 240 height 29
click at [312, 214] on div "Haga un seguimiento de su inventario para asegurarse de tener las existencias c…" at bounding box center [550, 220] width 542 height 160
click at [313, 204] on div "toggle" at bounding box center [319, 207] width 12 height 12
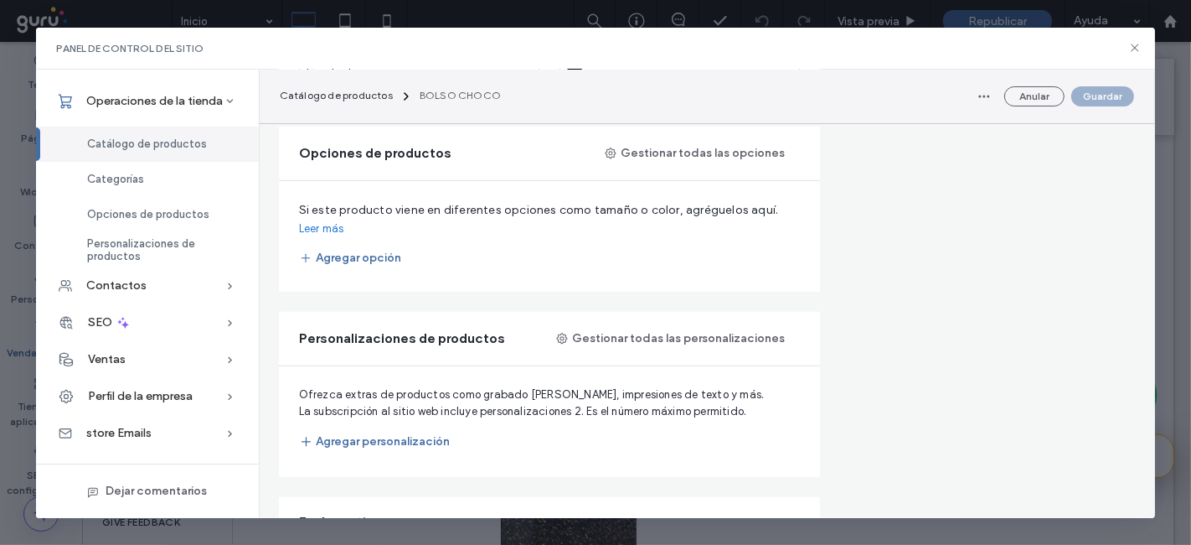
scroll to position [782, 0]
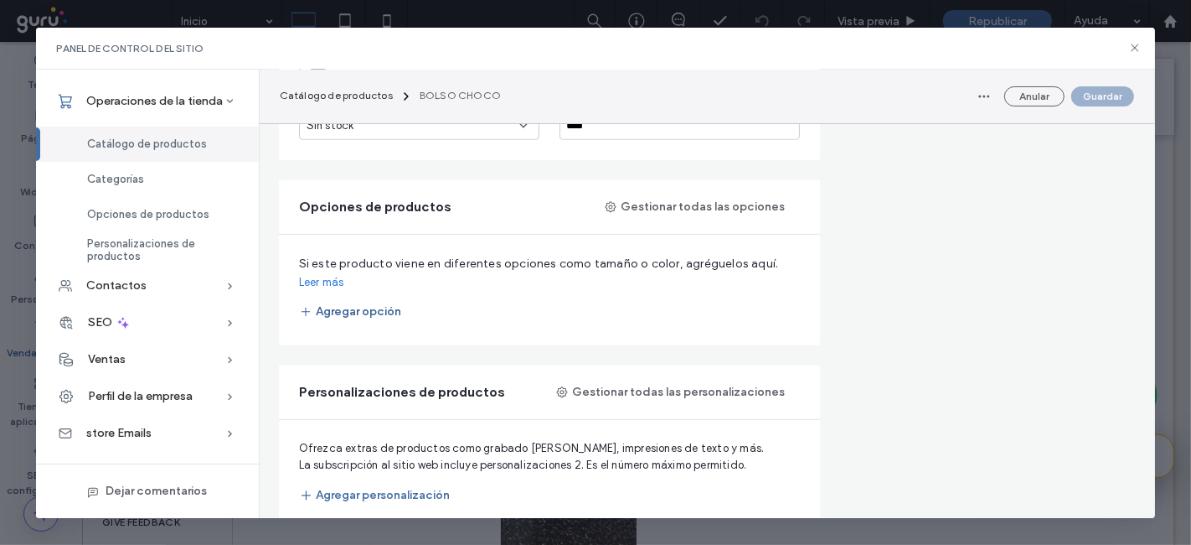
click at [369, 298] on button "Agregar opción" at bounding box center [350, 311] width 102 height 27
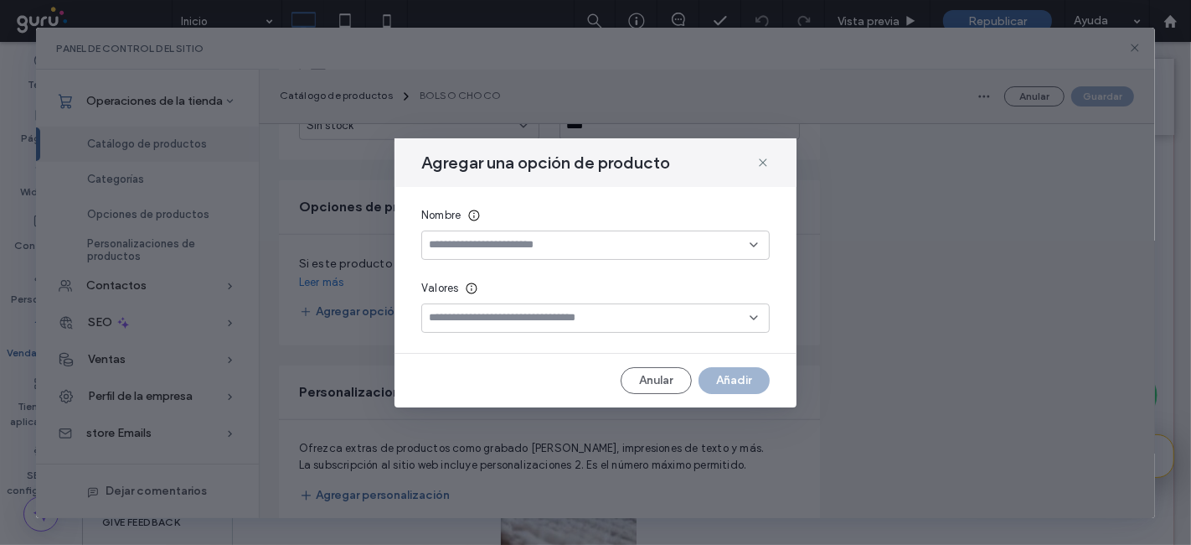
click at [560, 248] on input at bounding box center [589, 244] width 321 height 13
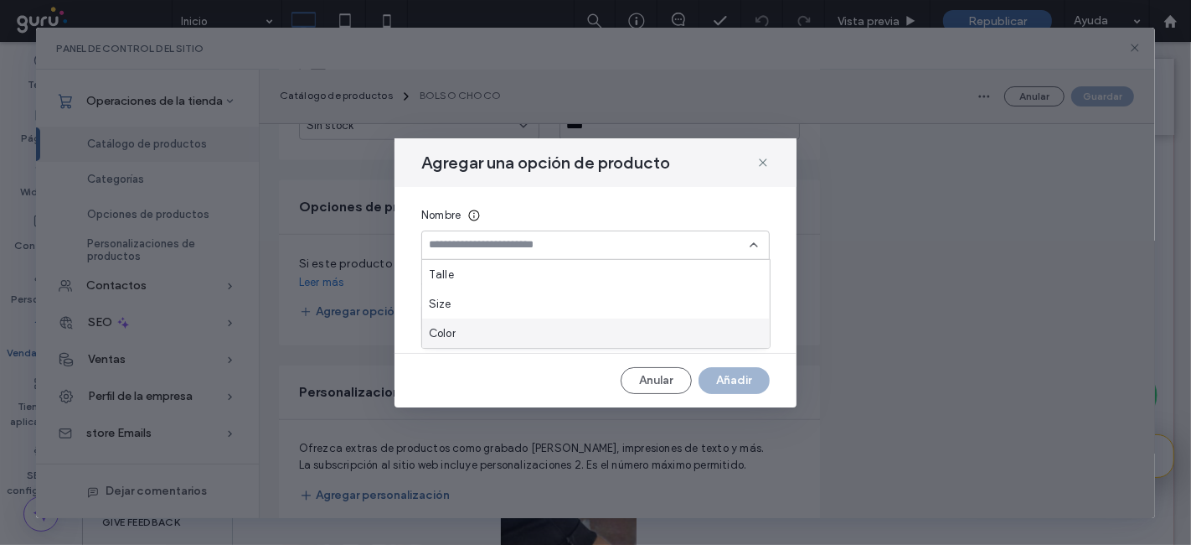
click at [478, 330] on div "Color" at bounding box center [596, 332] width 348 height 29
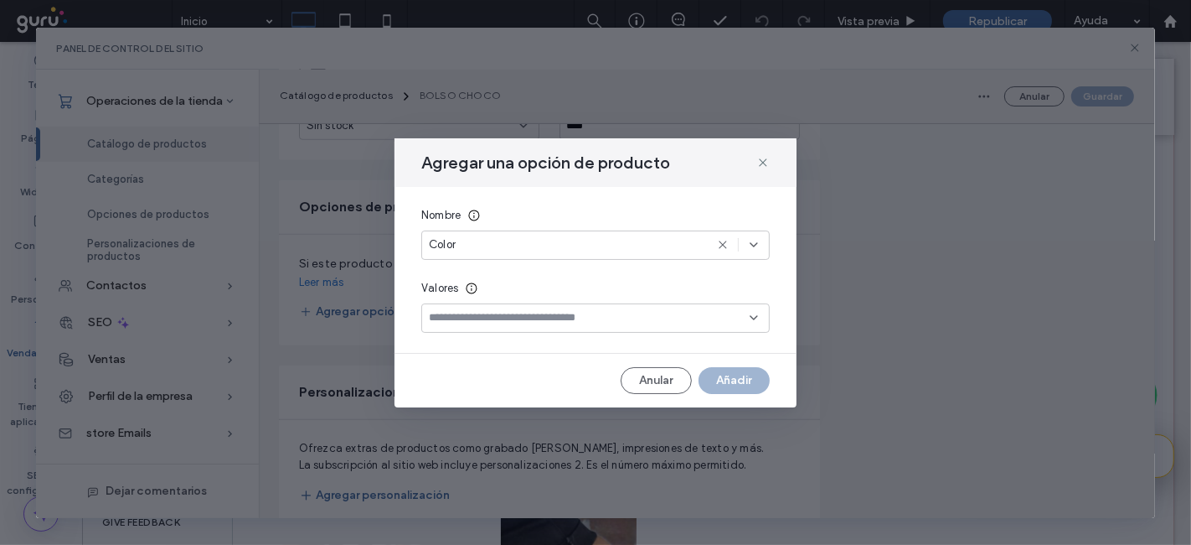
click at [521, 312] on input at bounding box center [589, 317] width 321 height 13
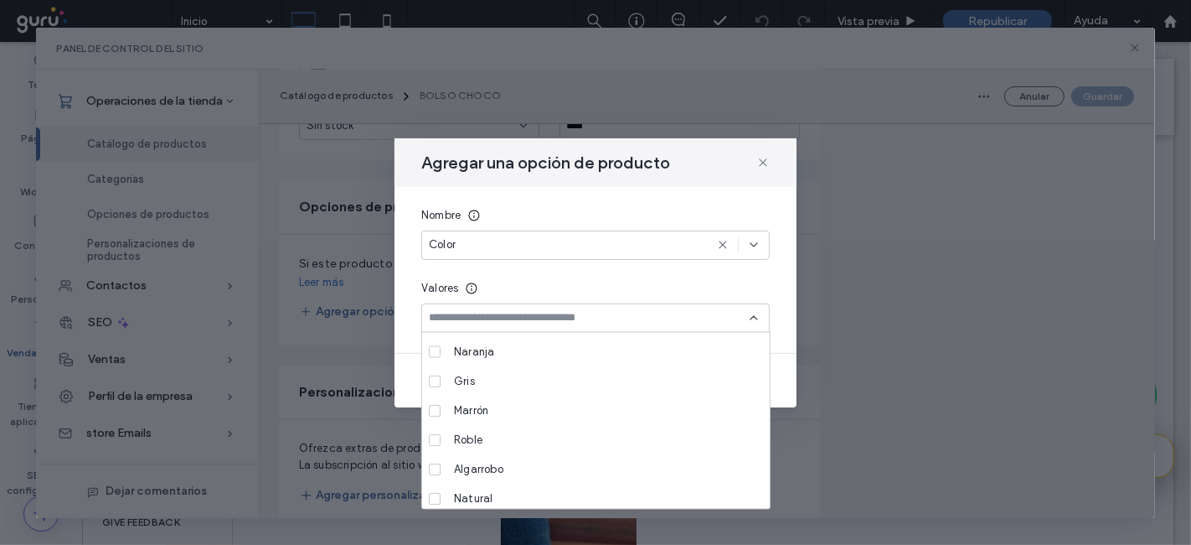
scroll to position [341, 0]
click at [620, 276] on div "Nombre Color Valores" at bounding box center [596, 270] width 402 height 166
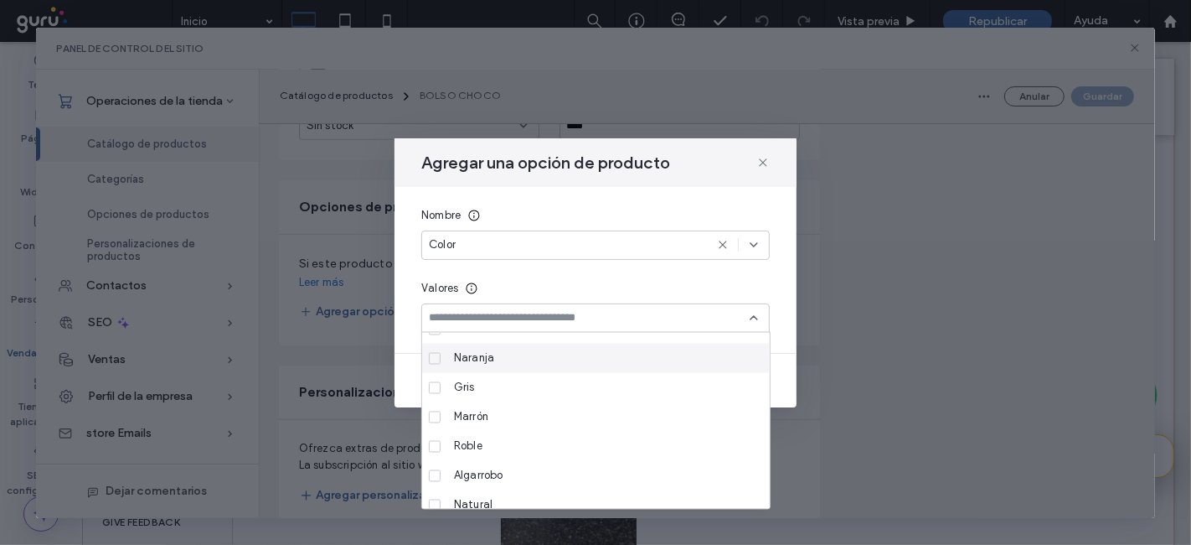
click at [452, 358] on div "Naranja" at bounding box center [601, 357] width 309 height 29
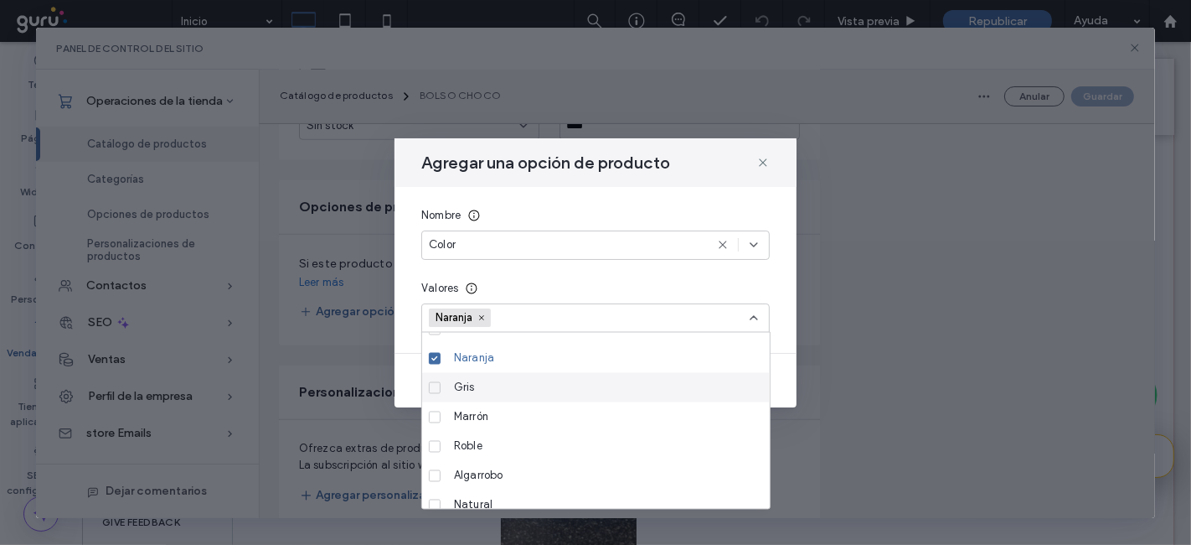
click at [785, 377] on div "Anular Añadir" at bounding box center [596, 380] width 402 height 27
click at [462, 380] on span "Gris" at bounding box center [464, 387] width 21 height 17
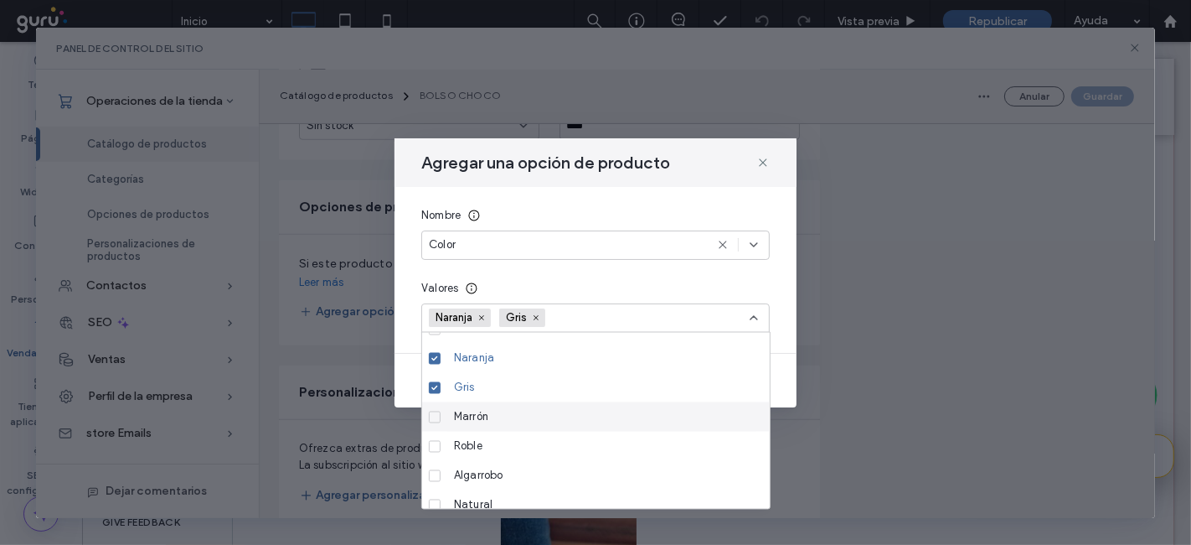
click at [457, 408] on span "Marrón" at bounding box center [471, 416] width 34 height 17
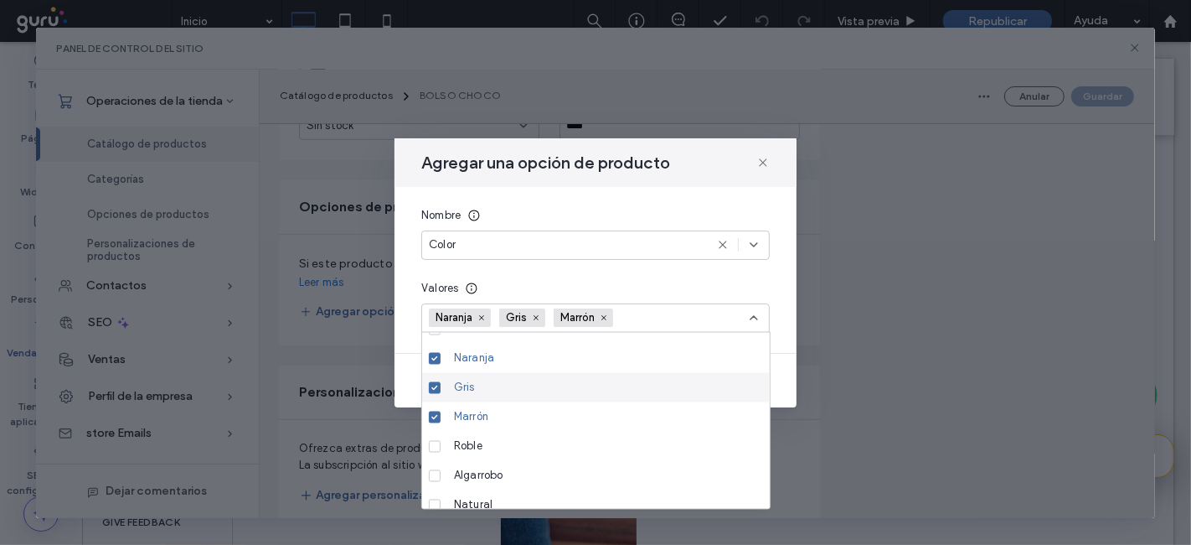
click at [782, 356] on div "Agregar una opción de producto Nombre Color Valores Naranja Gris Marrón Anular …" at bounding box center [596, 272] width 402 height 269
click at [751, 312] on icon at bounding box center [753, 317] width 13 height 13
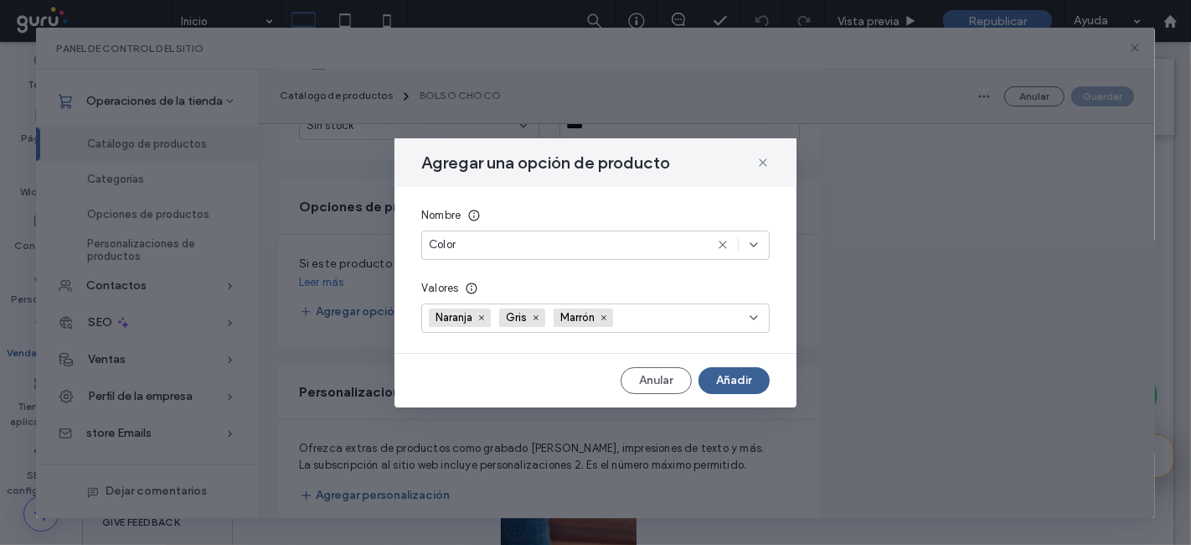
click at [715, 381] on button "Añadir" at bounding box center [734, 380] width 71 height 27
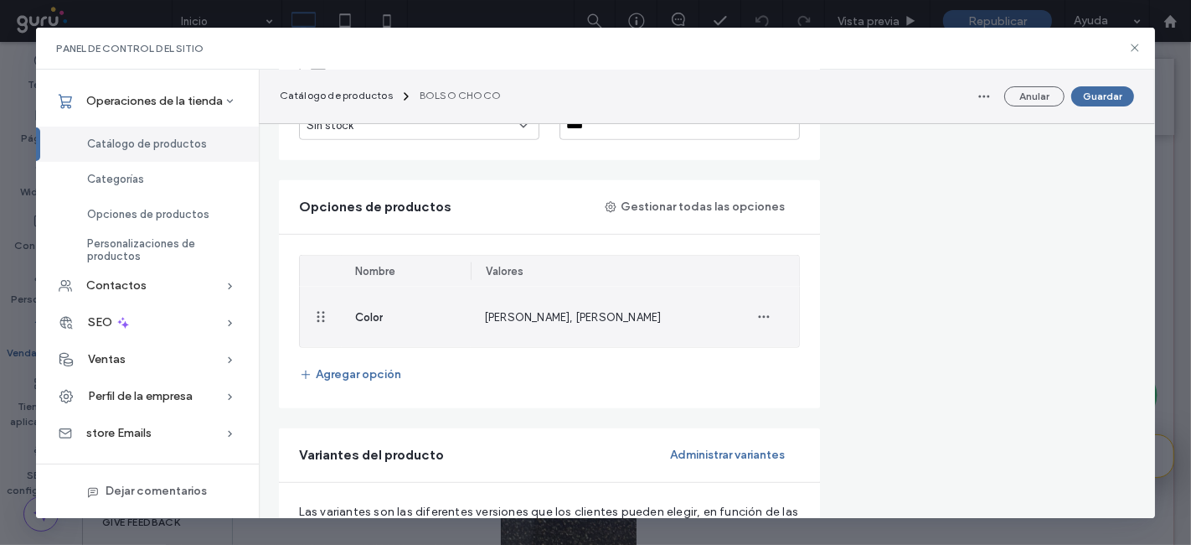
click at [691, 312] on div "Naranja, Gris, Marrón" at bounding box center [600, 317] width 258 height 60
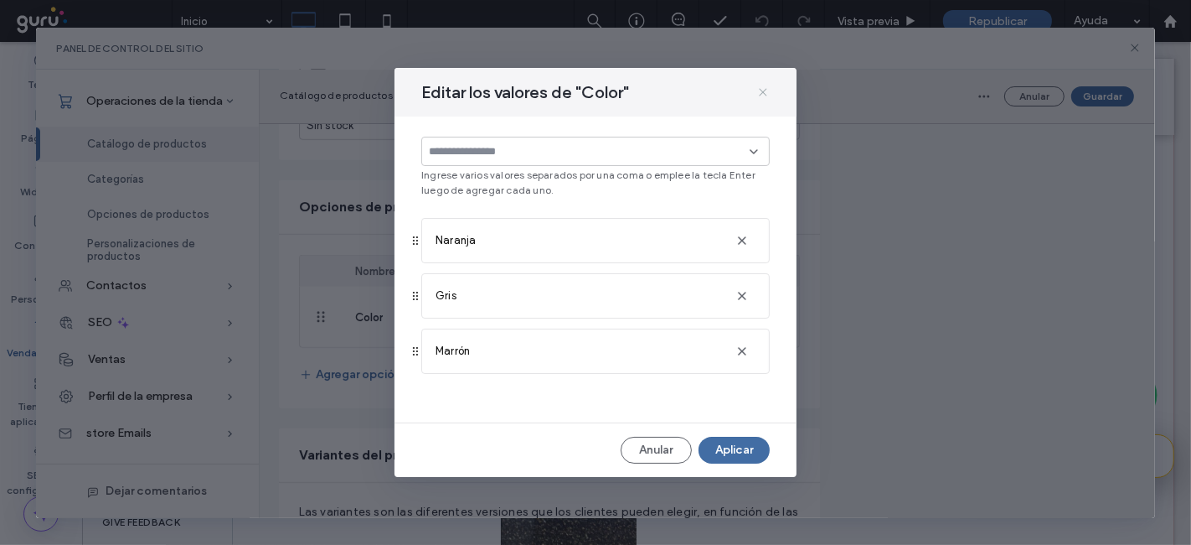
click at [764, 87] on icon at bounding box center [763, 91] width 13 height 13
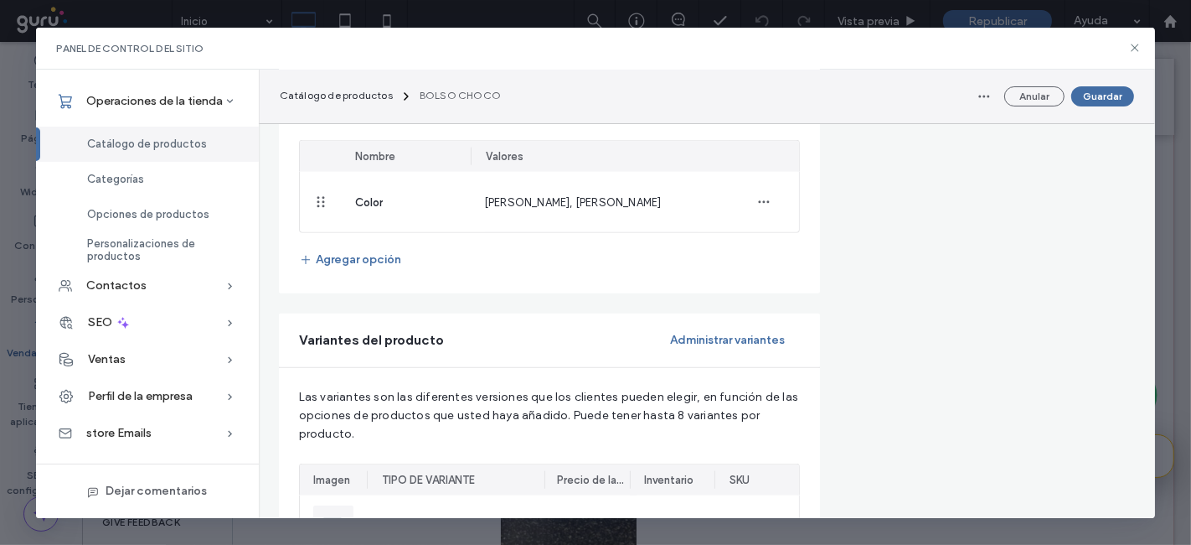
scroll to position [865, 0]
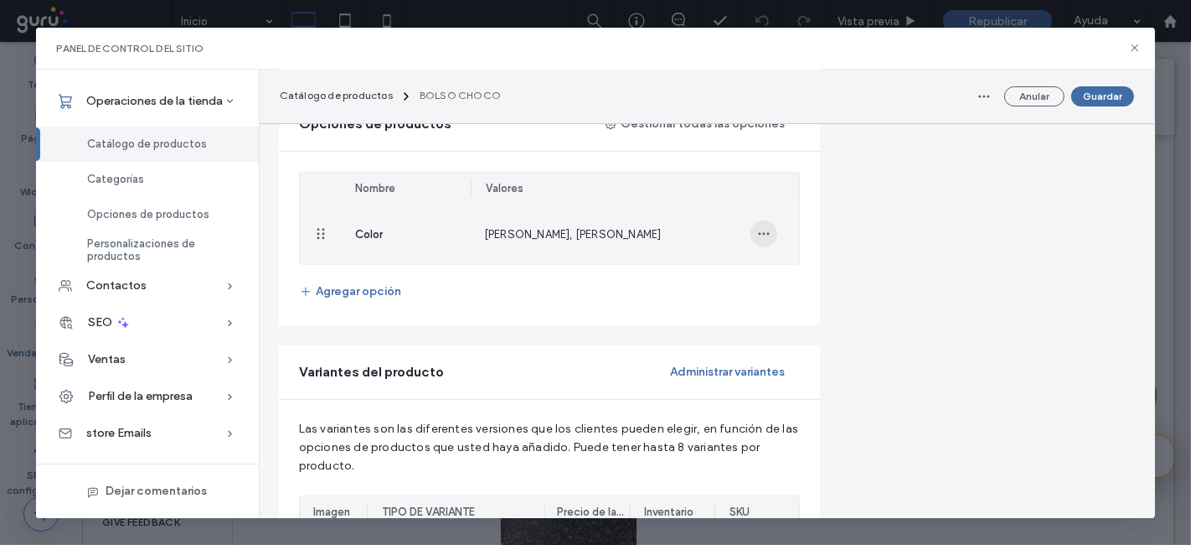
click at [771, 237] on icon "button" at bounding box center [763, 233] width 13 height 13
click at [775, 310] on icon at bounding box center [772, 306] width 13 height 13
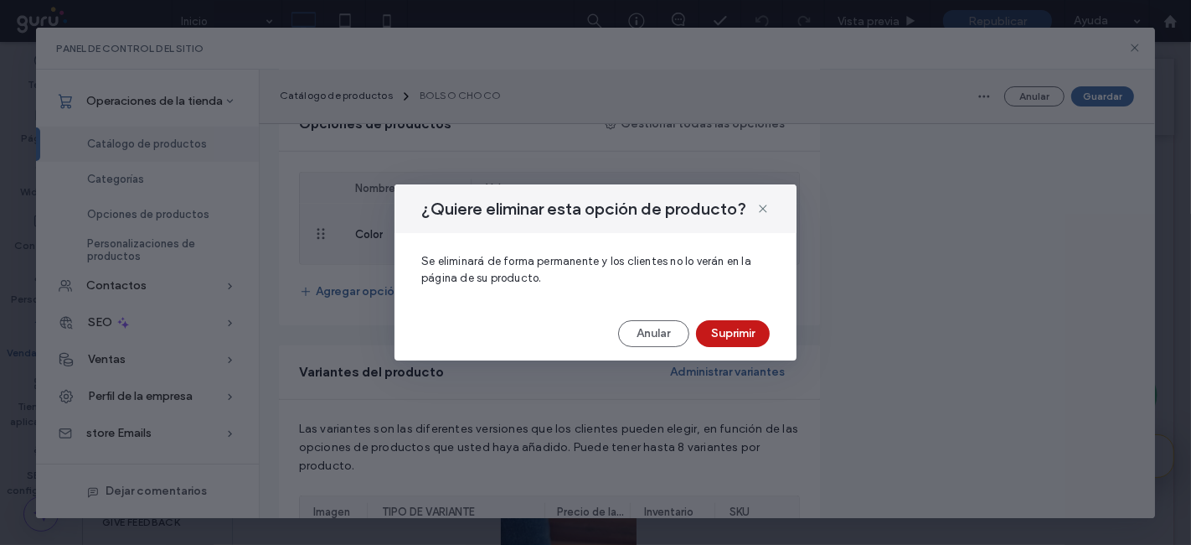
click at [716, 336] on button "Suprimir" at bounding box center [733, 333] width 74 height 27
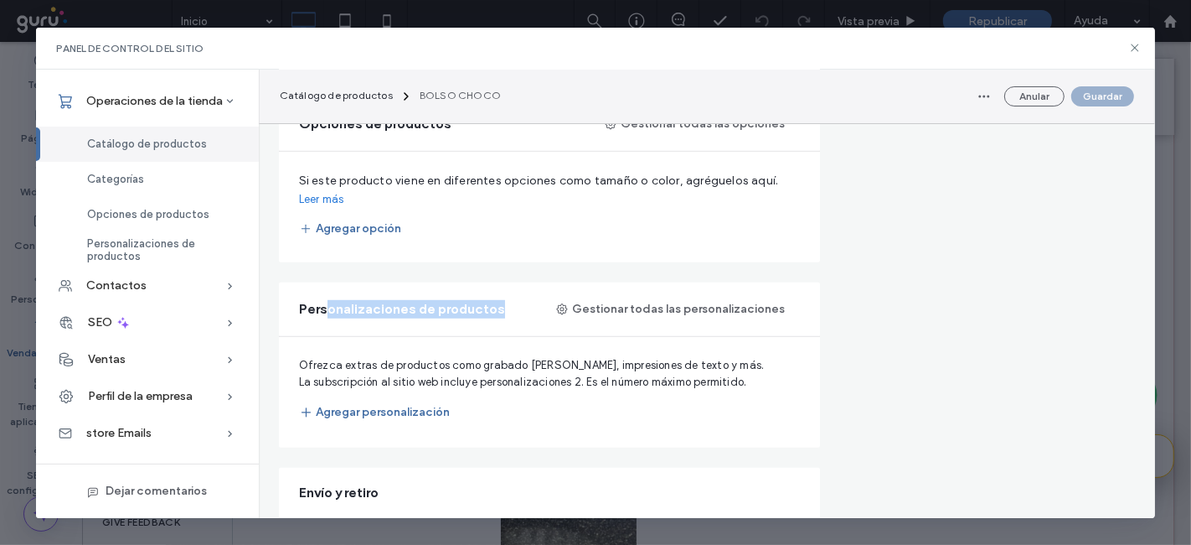
drag, startPoint x: 325, startPoint y: 307, endPoint x: 496, endPoint y: 314, distance: 171.1
click at [496, 314] on span "Personalizaciones de productos" at bounding box center [402, 309] width 206 height 18
click at [369, 421] on button "Agregar personalización" at bounding box center [374, 412] width 151 height 30
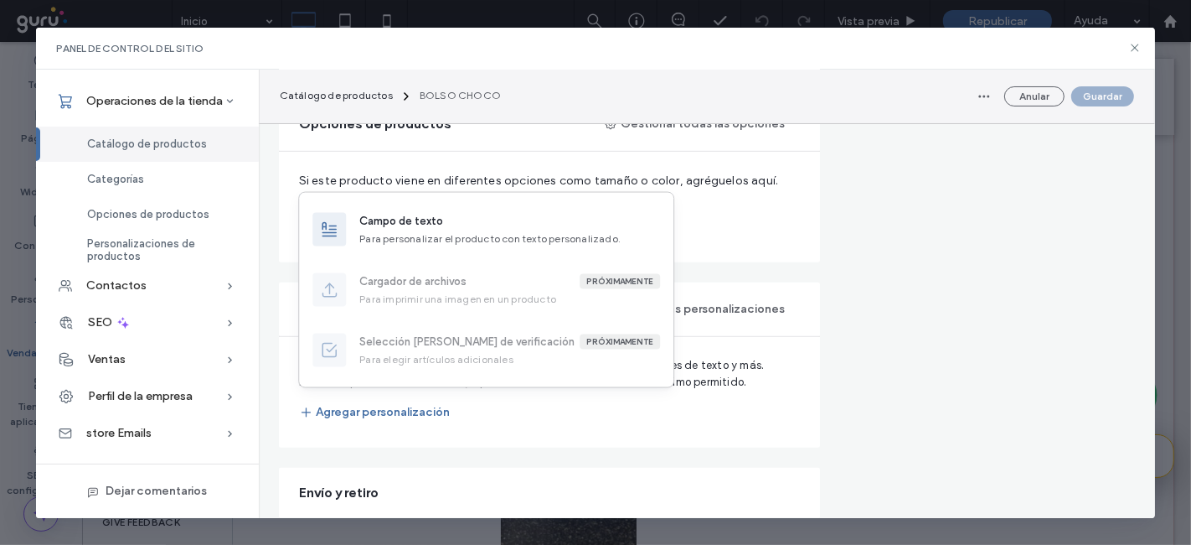
click at [470, 425] on div "Ofrezca extras de productos como grabado de joyas, impresiones de texto y más. …" at bounding box center [550, 392] width 542 height 111
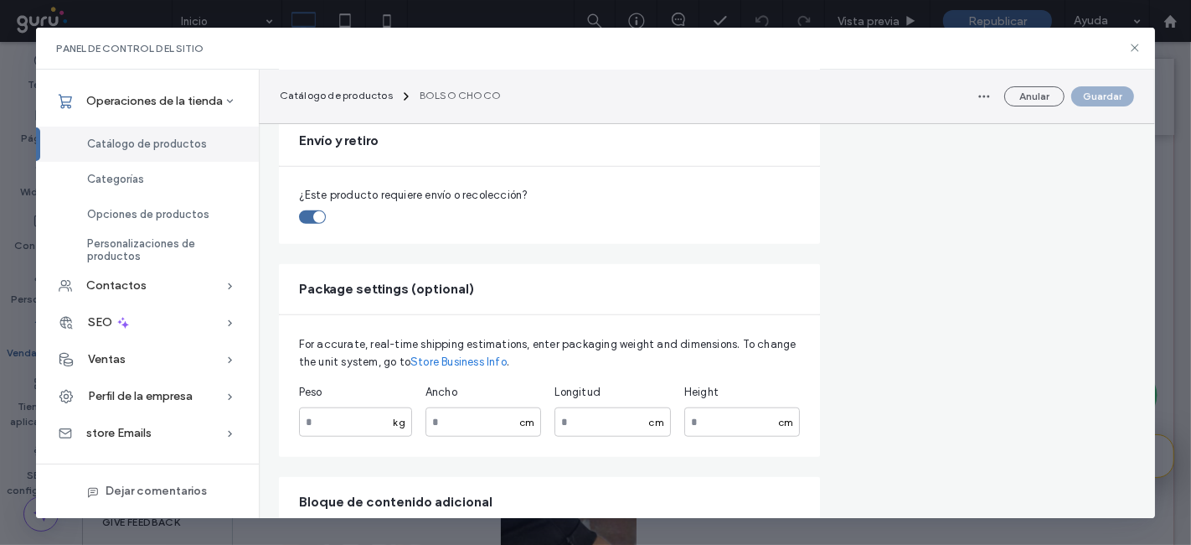
scroll to position [1227, 0]
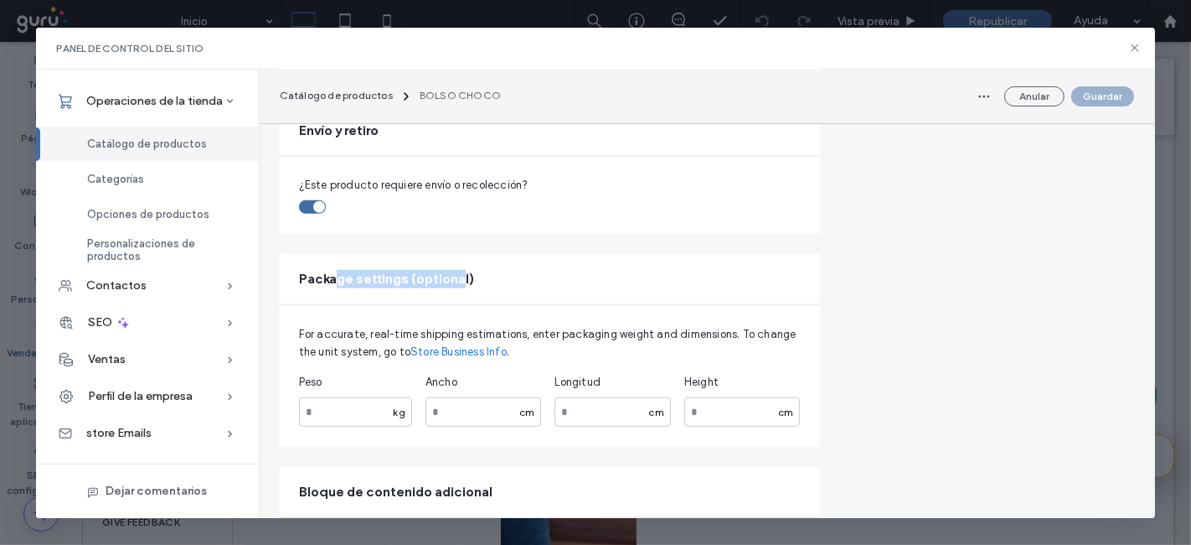
drag, startPoint x: 334, startPoint y: 274, endPoint x: 462, endPoint y: 292, distance: 128.6
click at [462, 292] on div "Package settings (optional)" at bounding box center [550, 279] width 542 height 50
click at [340, 403] on input "number" at bounding box center [355, 411] width 113 height 29
click at [346, 406] on input "number" at bounding box center [355, 411] width 113 height 29
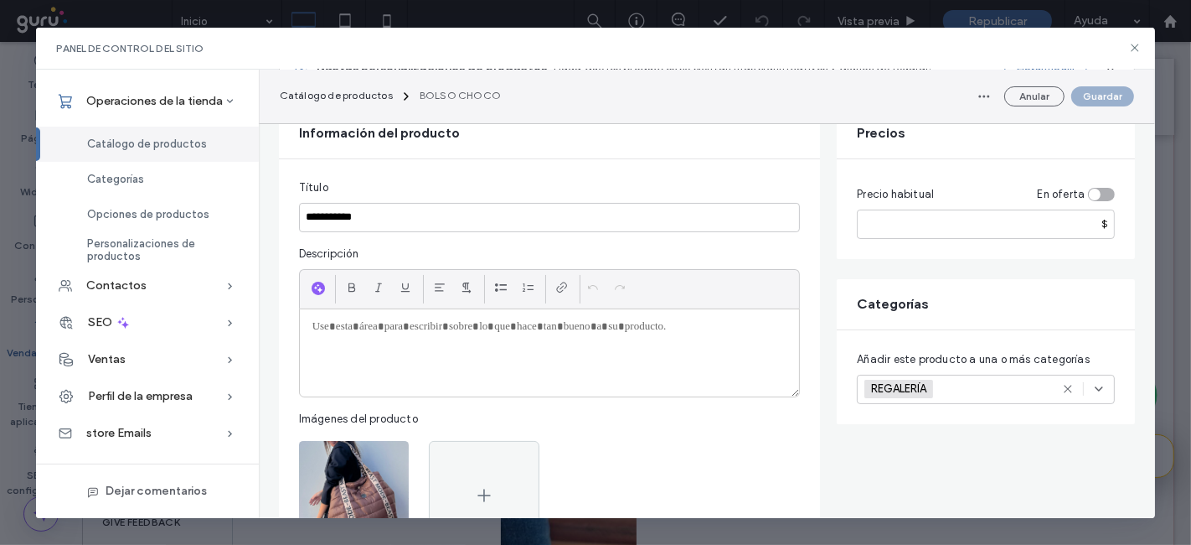
scroll to position [0, 0]
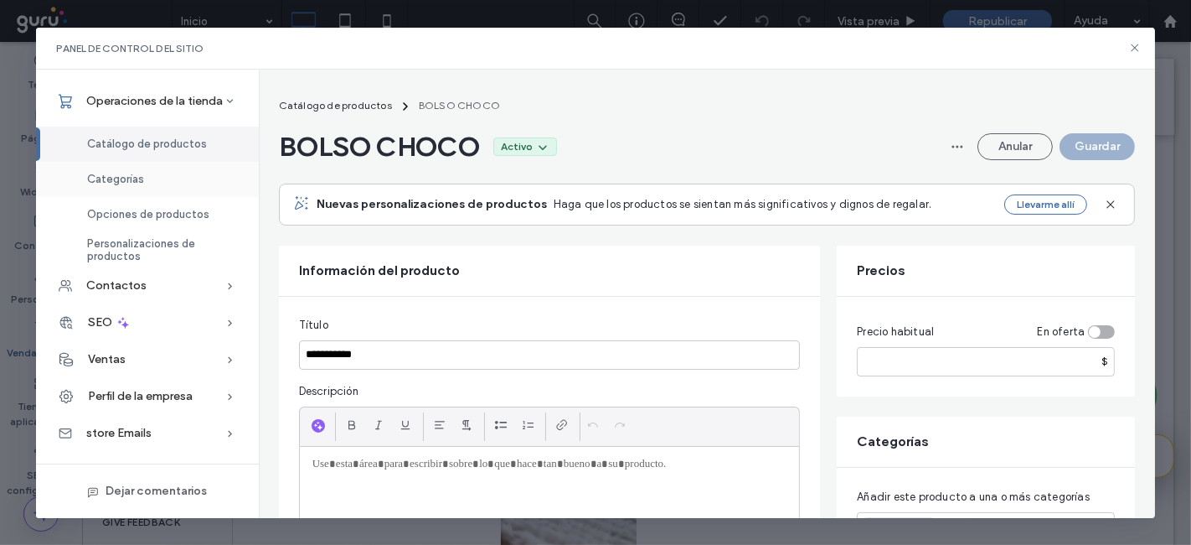
click at [102, 166] on div "Categorías" at bounding box center [147, 179] width 223 height 35
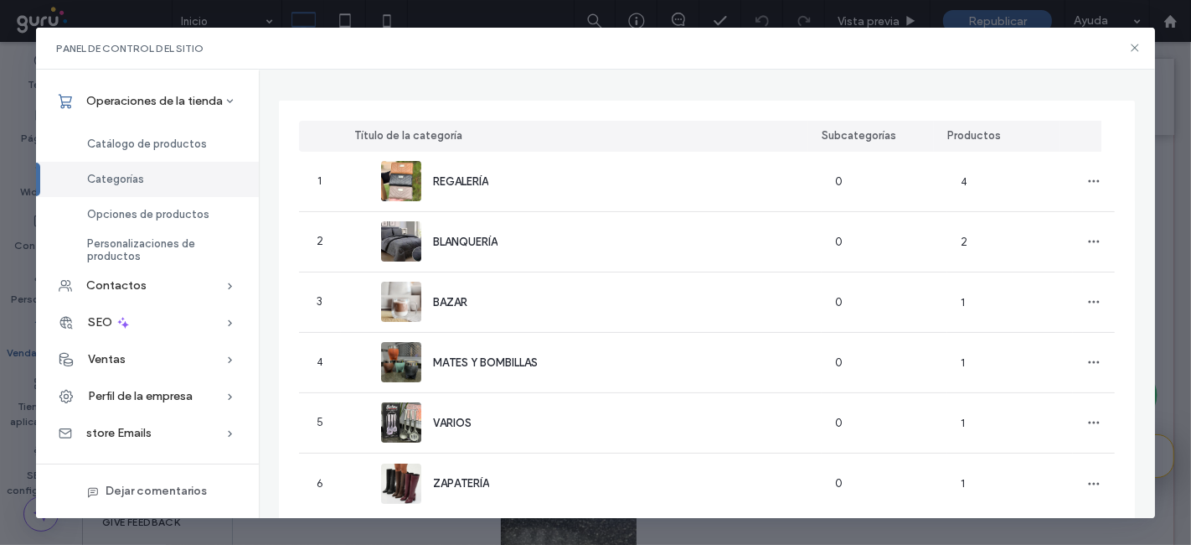
scroll to position [152, 0]
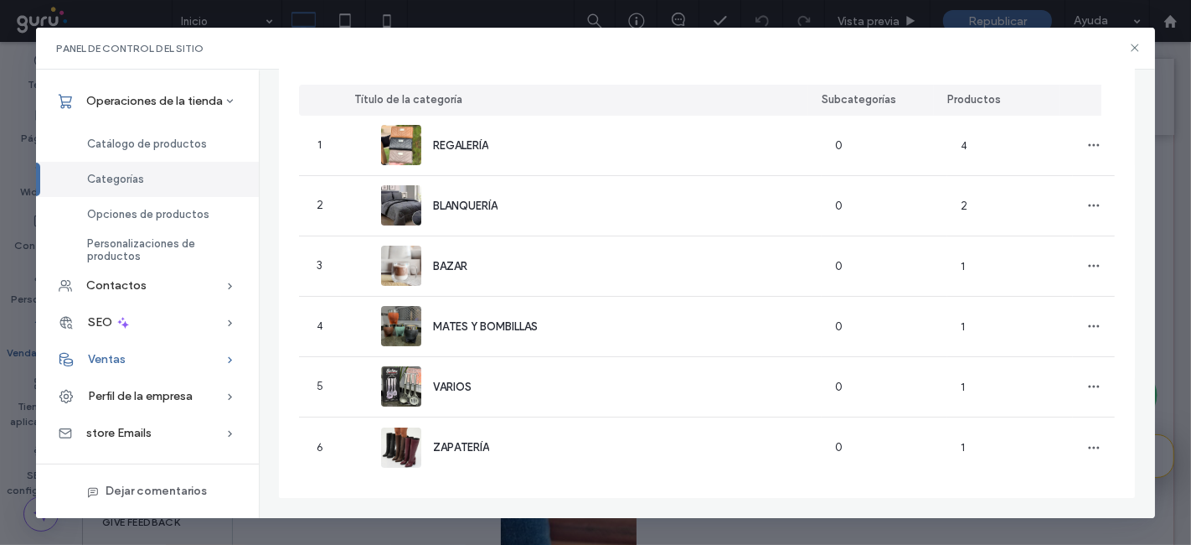
click at [99, 362] on span "Ventas" at bounding box center [107, 359] width 38 height 14
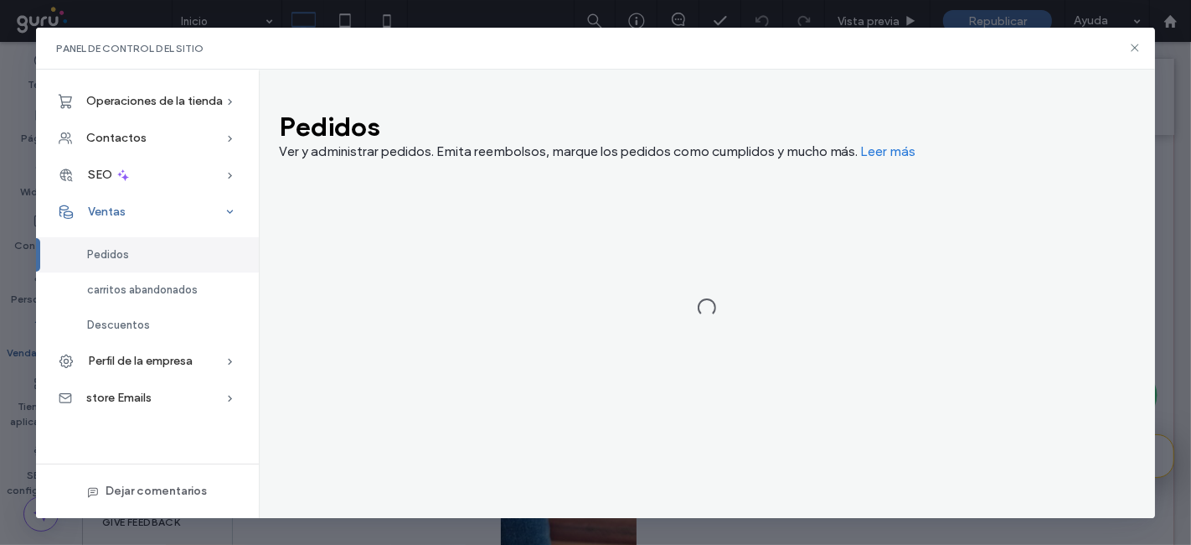
scroll to position [0, 0]
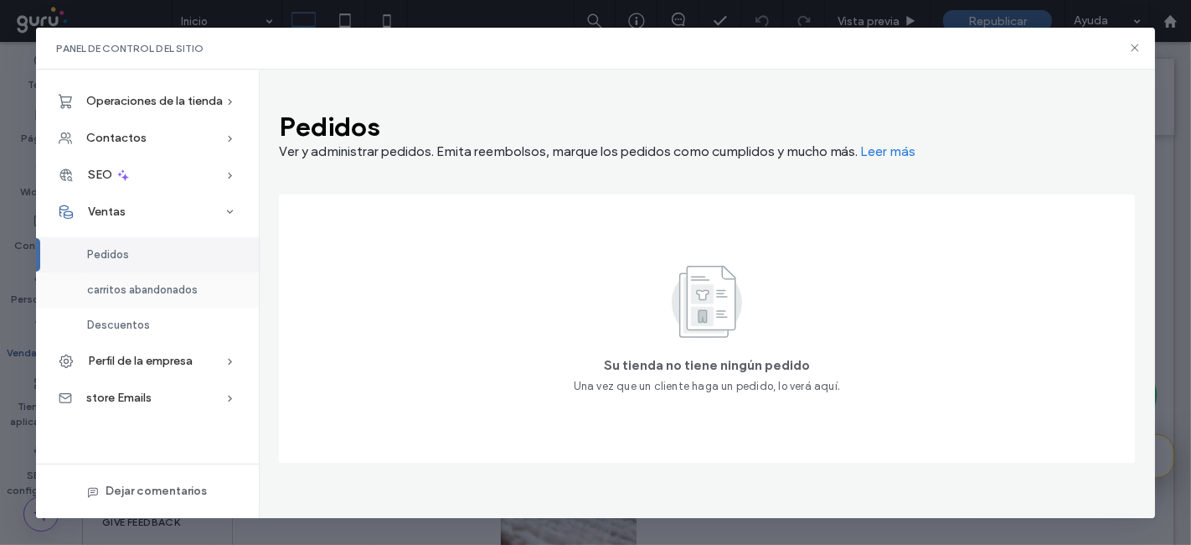
click at [155, 291] on span "carritos abandonados" at bounding box center [142, 289] width 111 height 13
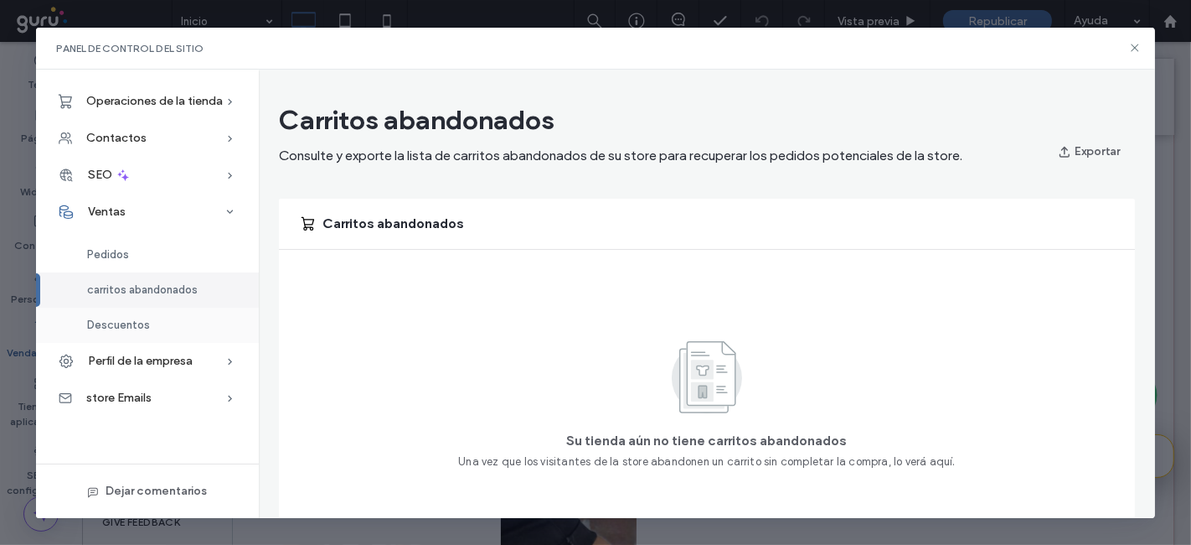
click at [124, 328] on span "Descuentos" at bounding box center [118, 324] width 63 height 13
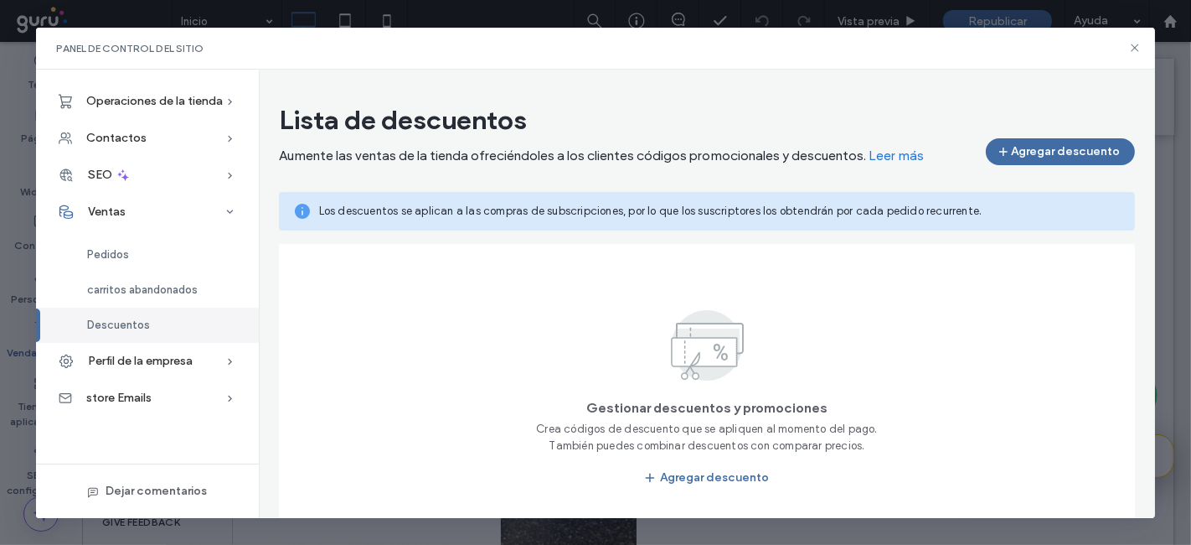
drag, startPoint x: 125, startPoint y: 328, endPoint x: 457, endPoint y: 322, distance: 331.8
click at [457, 322] on div "Operaciones de la tienda Catálogo de productos Categorías Opciones de productos…" at bounding box center [596, 294] width 1120 height 448
click at [1018, 143] on button "Agregar descuento" at bounding box center [1060, 151] width 149 height 27
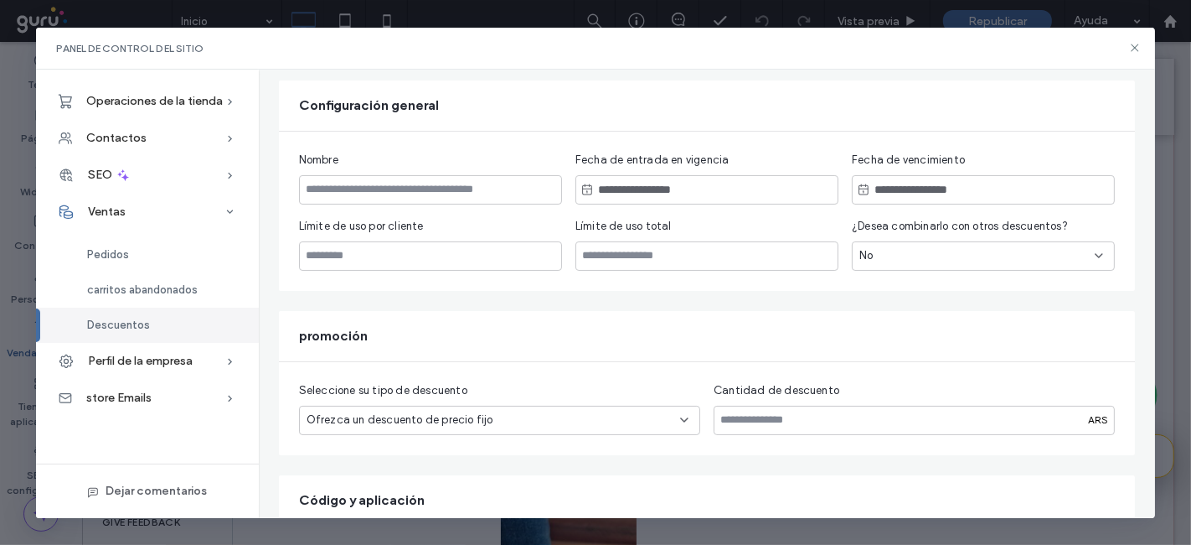
scroll to position [112, 0]
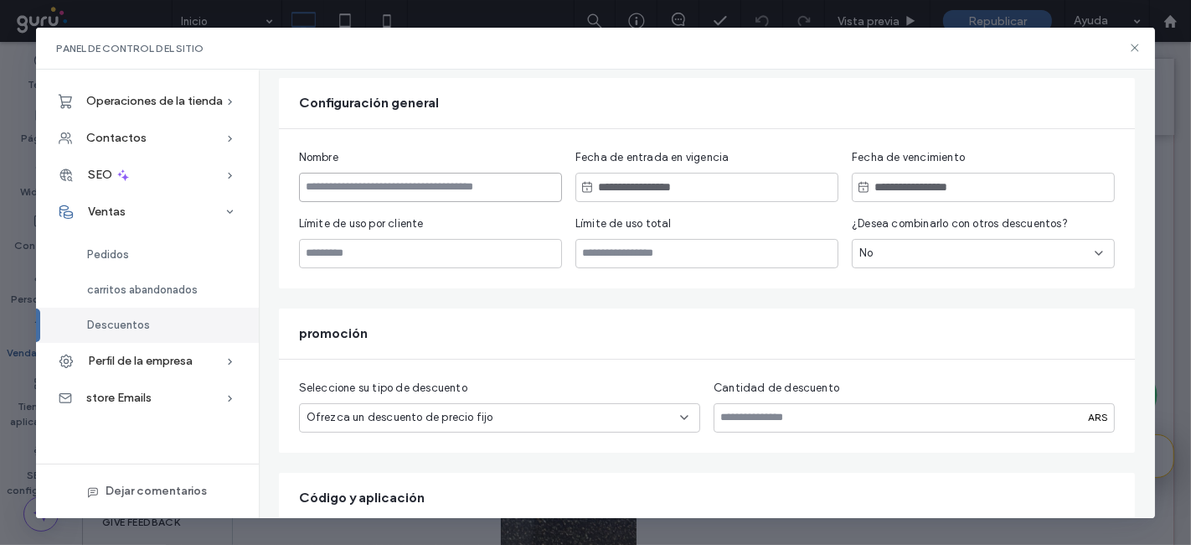
click at [519, 190] on input at bounding box center [430, 187] width 263 height 29
type input "**********"
click at [671, 199] on div at bounding box center [707, 187] width 263 height 29
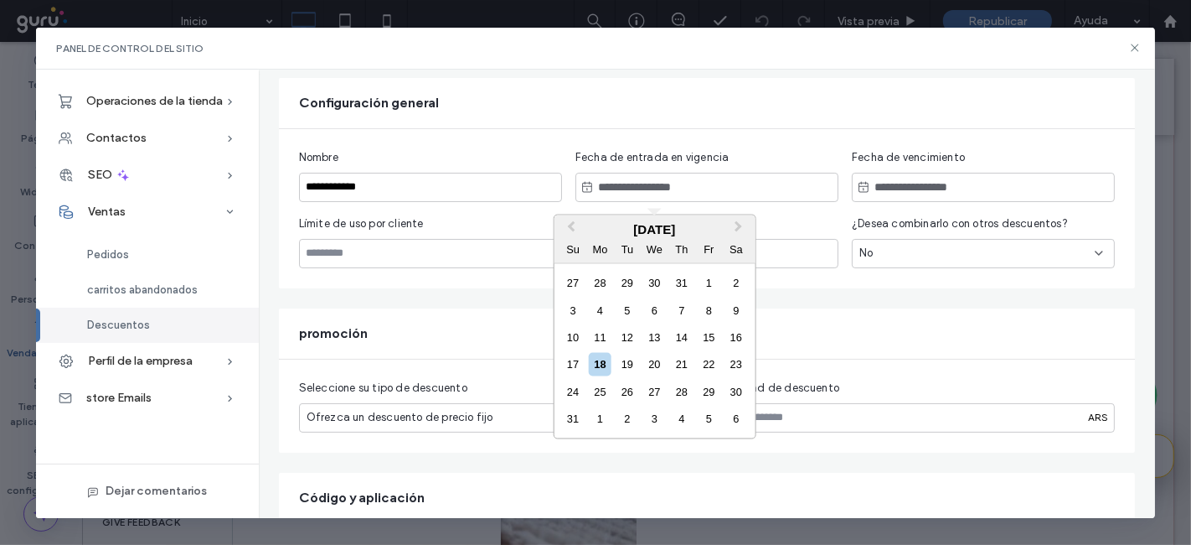
click at [669, 194] on input "text" at bounding box center [657, 187] width 126 height 21
click at [620, 360] on div "19" at bounding box center [627, 364] width 23 height 23
type input "**********"
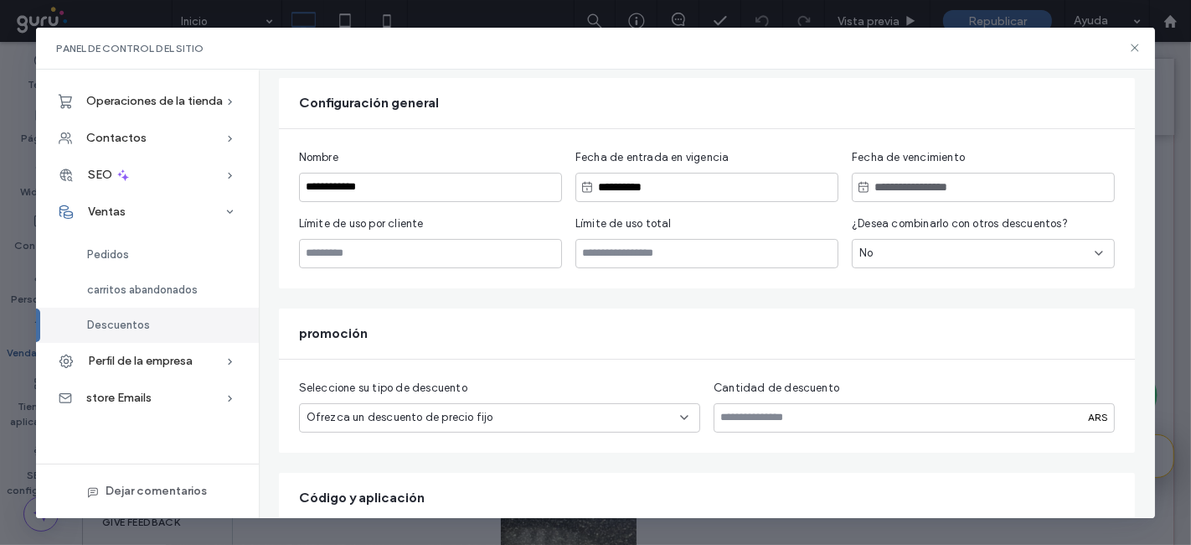
click at [875, 190] on input "text" at bounding box center [933, 187] width 126 height 21
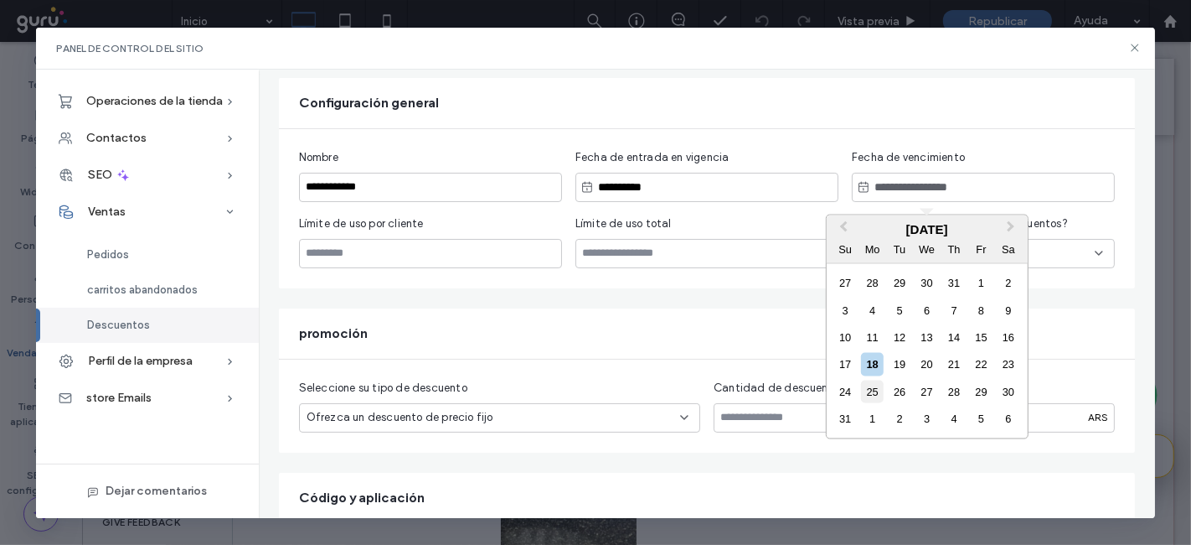
click at [867, 381] on div "25" at bounding box center [872, 391] width 23 height 23
type input "**********"
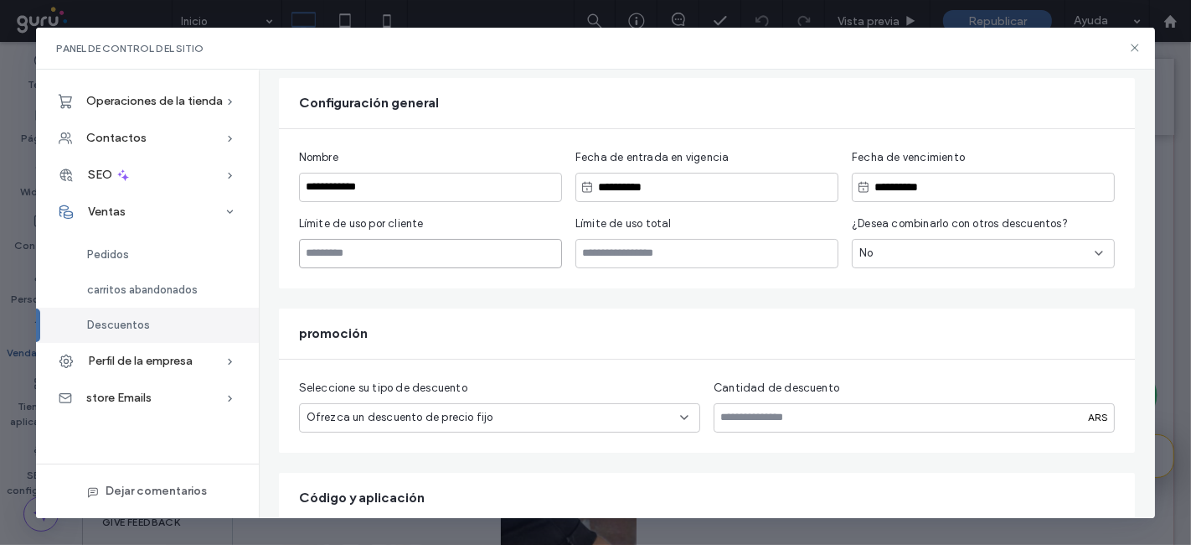
click at [431, 243] on input "number" at bounding box center [430, 253] width 263 height 29
type input "*"
click at [634, 265] on input "number" at bounding box center [707, 253] width 263 height 29
click at [900, 252] on div "No" at bounding box center [977, 253] width 235 height 17
click at [896, 250] on div "No" at bounding box center [977, 253] width 235 height 17
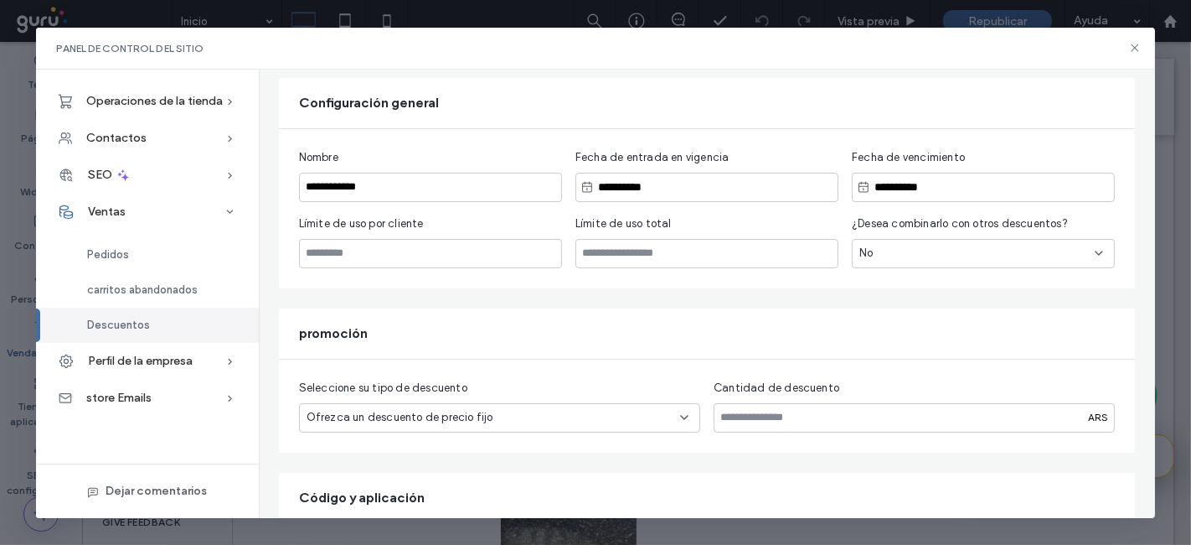
click at [897, 247] on div "No" at bounding box center [977, 253] width 235 height 17
click at [761, 314] on div "promoción" at bounding box center [707, 333] width 857 height 50
click at [564, 413] on div "Ofrezca un descuento de precio fijo" at bounding box center [494, 417] width 374 height 17
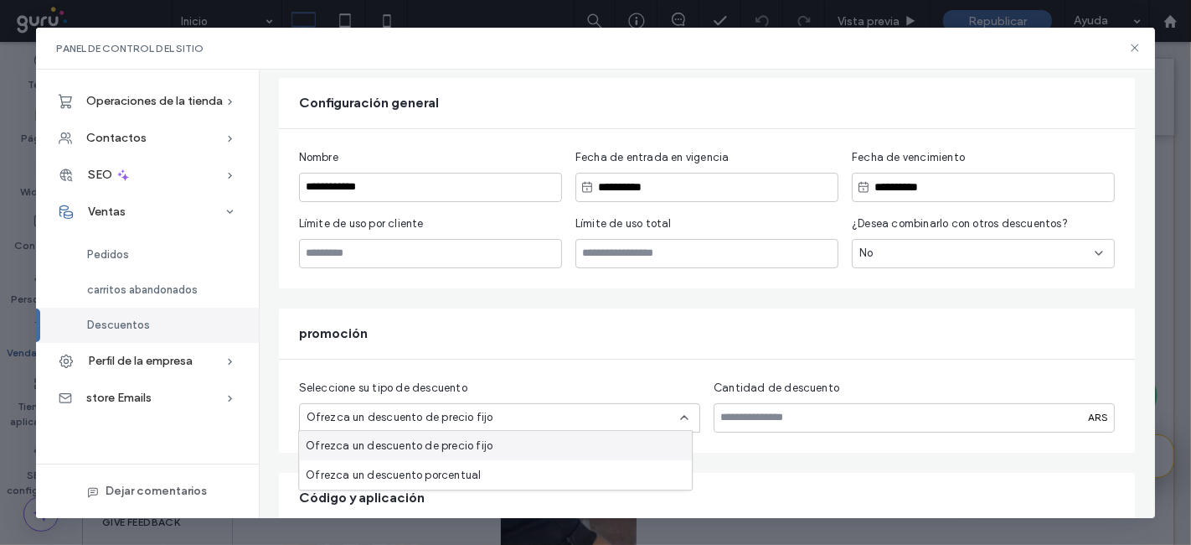
click at [535, 452] on div "Ofrezca un descuento de precio fijo" at bounding box center [495, 445] width 393 height 29
click at [763, 425] on input "number" at bounding box center [914, 417] width 401 height 29
click at [565, 412] on div "Ofrezca un descuento de precio fijo" at bounding box center [494, 417] width 374 height 17
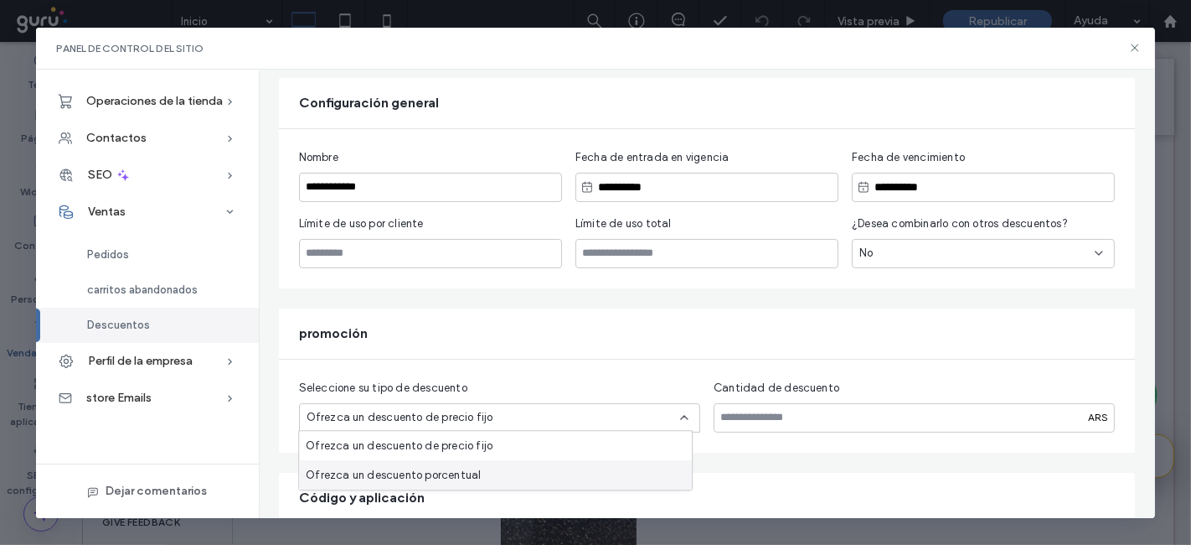
click at [462, 473] on span "Ofrezca un descuento porcentual" at bounding box center [393, 475] width 175 height 17
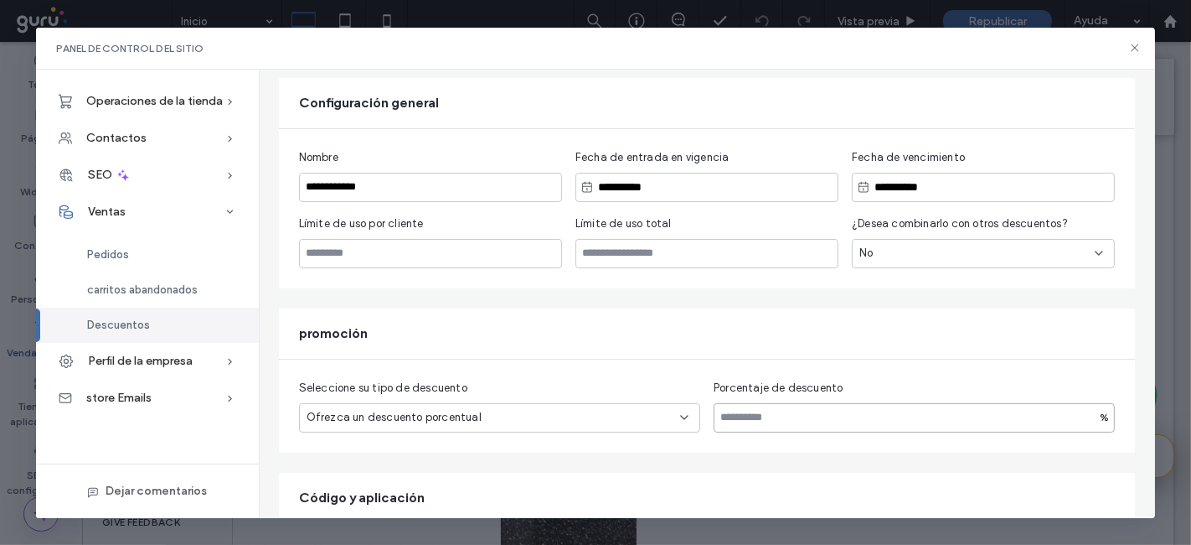
click at [761, 420] on input "number" at bounding box center [914, 417] width 401 height 29
type input "**"
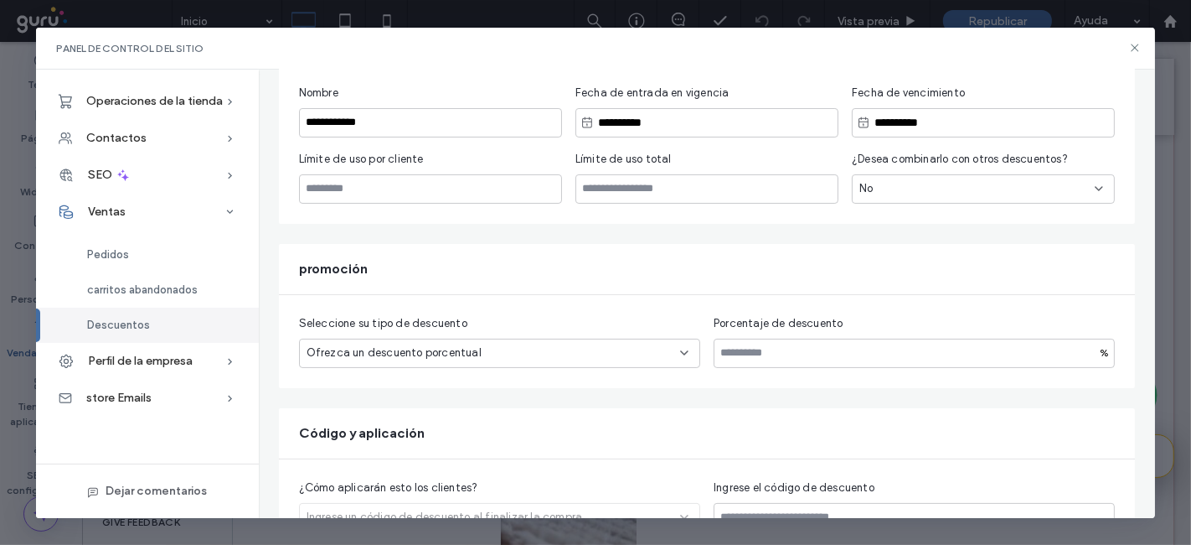
scroll to position [209, 0]
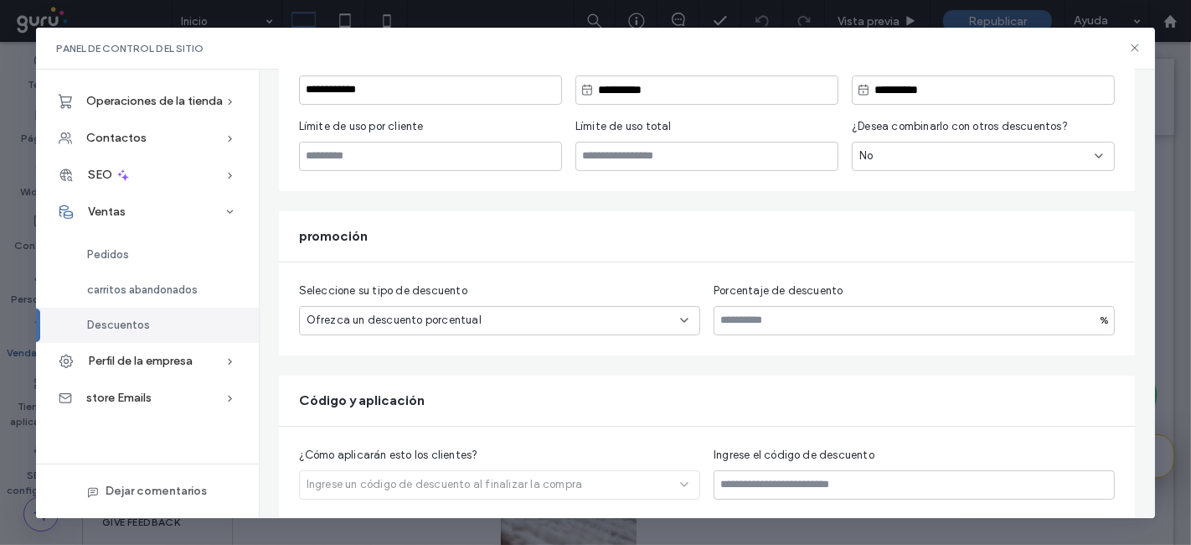
click at [421, 479] on div "¿Cómo aplicarán esto los clientes? Ingrese un código de descuento al finalizar …" at bounding box center [499, 473] width 401 height 53
click at [784, 485] on input at bounding box center [914, 484] width 401 height 29
type input "**********"
click at [167, 349] on div "Perfil de la empresa" at bounding box center [147, 361] width 223 height 37
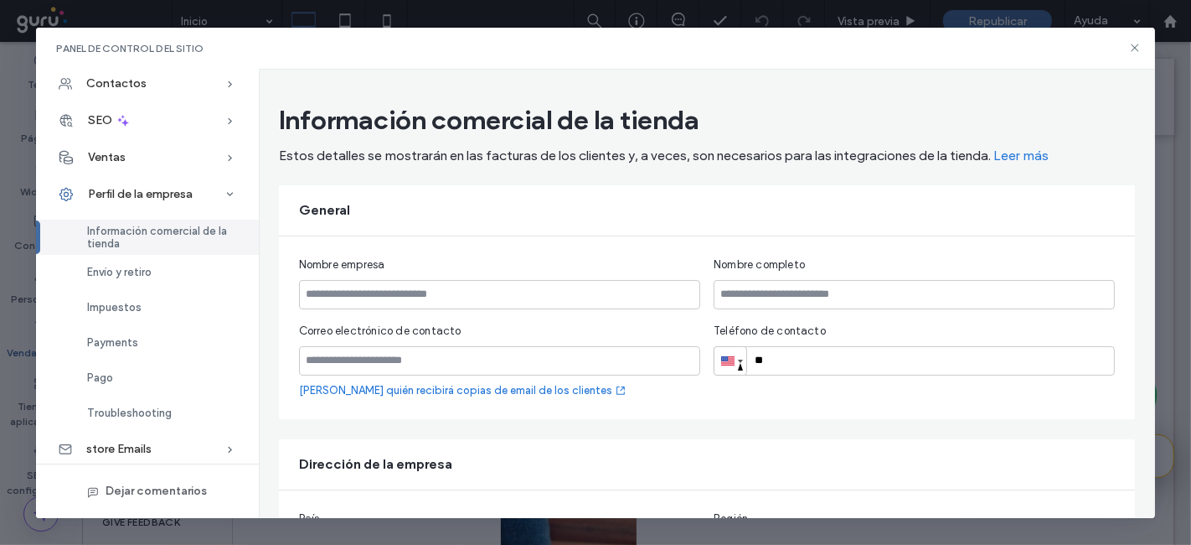
scroll to position [57, 0]
click at [128, 263] on span "Envío y retiro" at bounding box center [119, 269] width 65 height 13
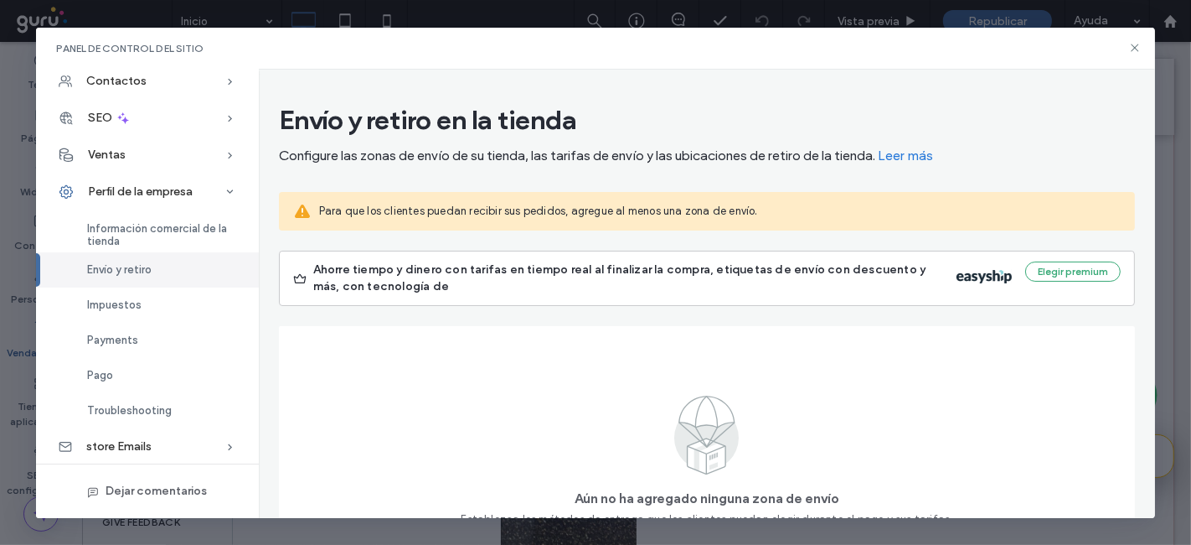
drag, startPoint x: 1155, startPoint y: 242, endPoint x: 1138, endPoint y: 264, distance: 28.0
click at [1138, 264] on div "Envío y retiro en la tienda Configure las zonas de envío de su tienda, las tari…" at bounding box center [707, 294] width 897 height 448
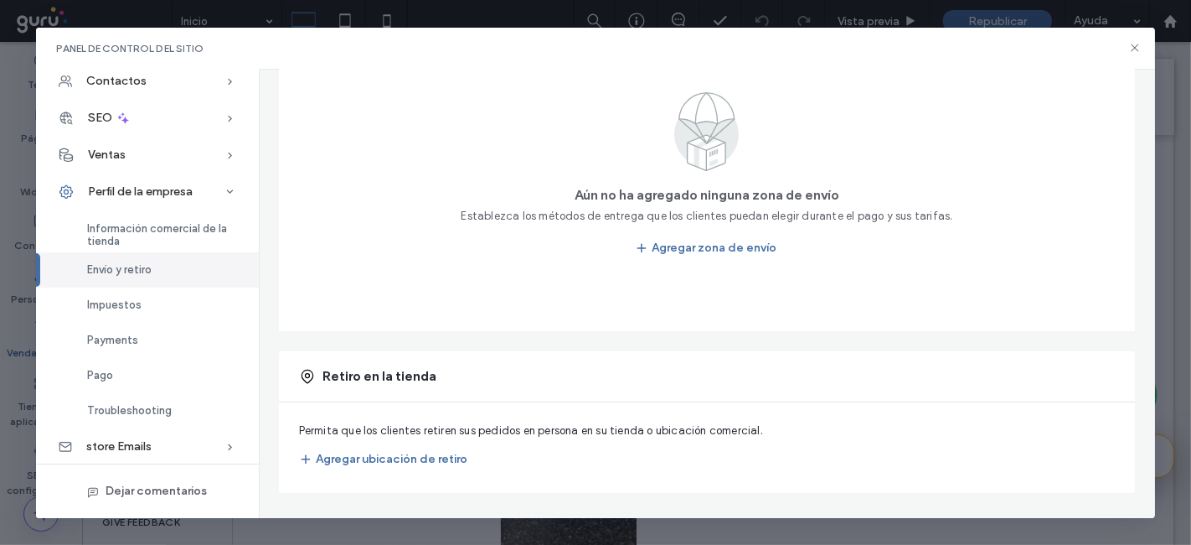
click at [1036, 101] on div "Aún no ha agregado ninguna zona de envío Establezca los métodos de entrega que …" at bounding box center [707, 177] width 817 height 268
click at [390, 452] on button "Agregar ubicación de retiro" at bounding box center [383, 459] width 168 height 27
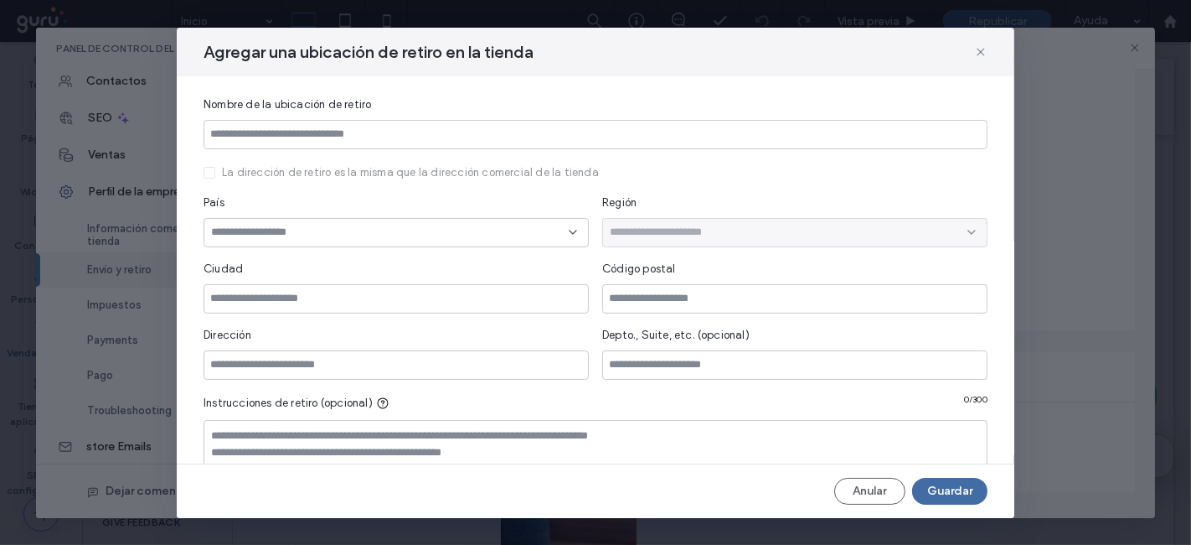
click at [979, 44] on div "Agregar una ubicación de retiro en la tienda" at bounding box center [596, 52] width 838 height 49
click at [974, 50] on icon at bounding box center [980, 51] width 13 height 13
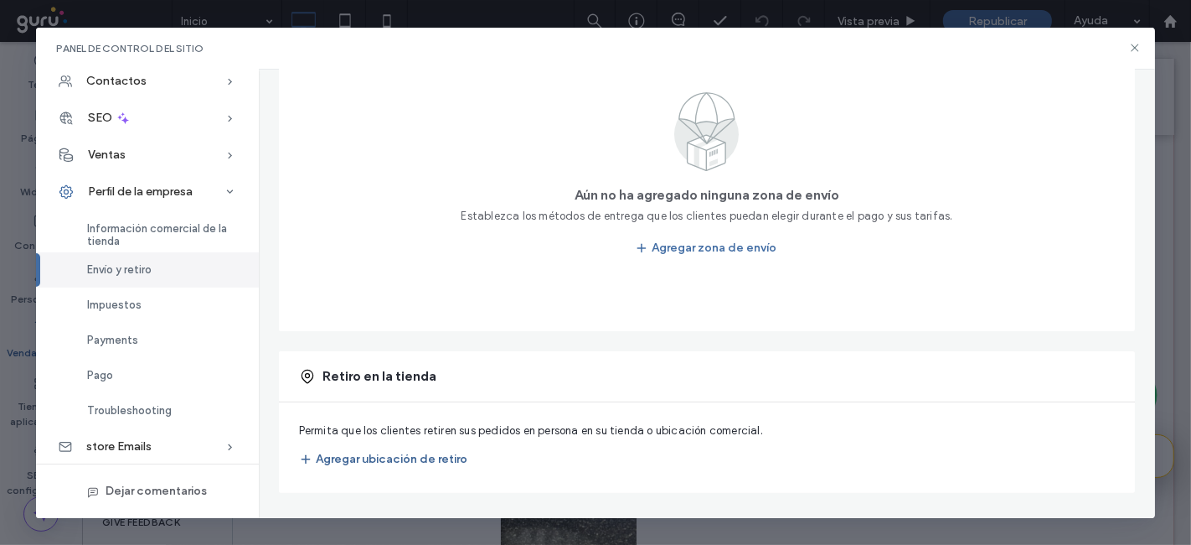
click at [371, 465] on button "Agregar ubicación de retiro" at bounding box center [383, 459] width 168 height 27
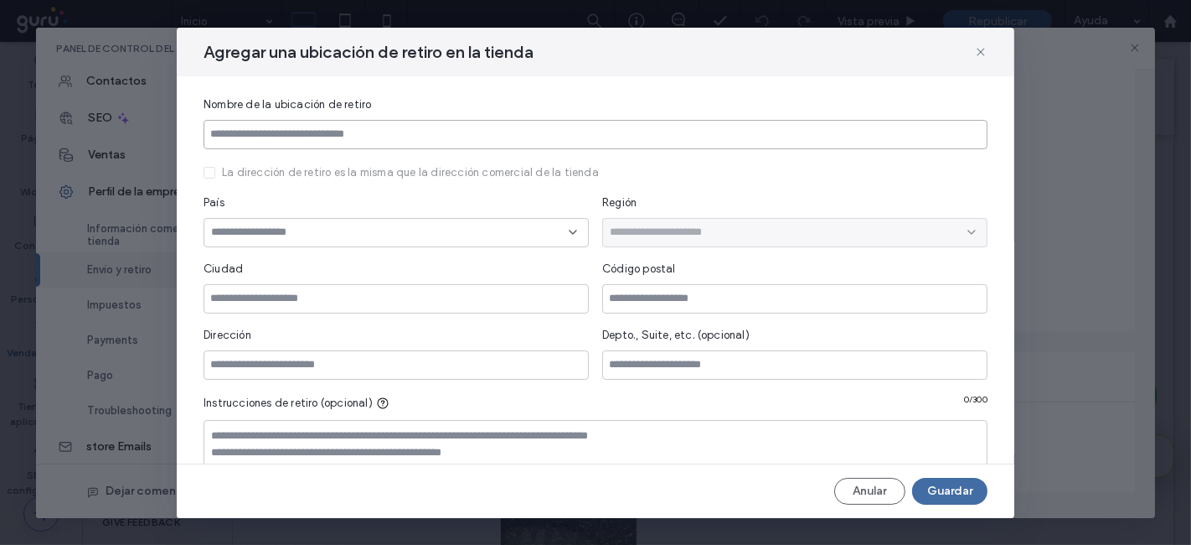
click at [383, 131] on input at bounding box center [596, 134] width 784 height 29
type input "**********"
click at [338, 234] on input at bounding box center [390, 231] width 358 height 13
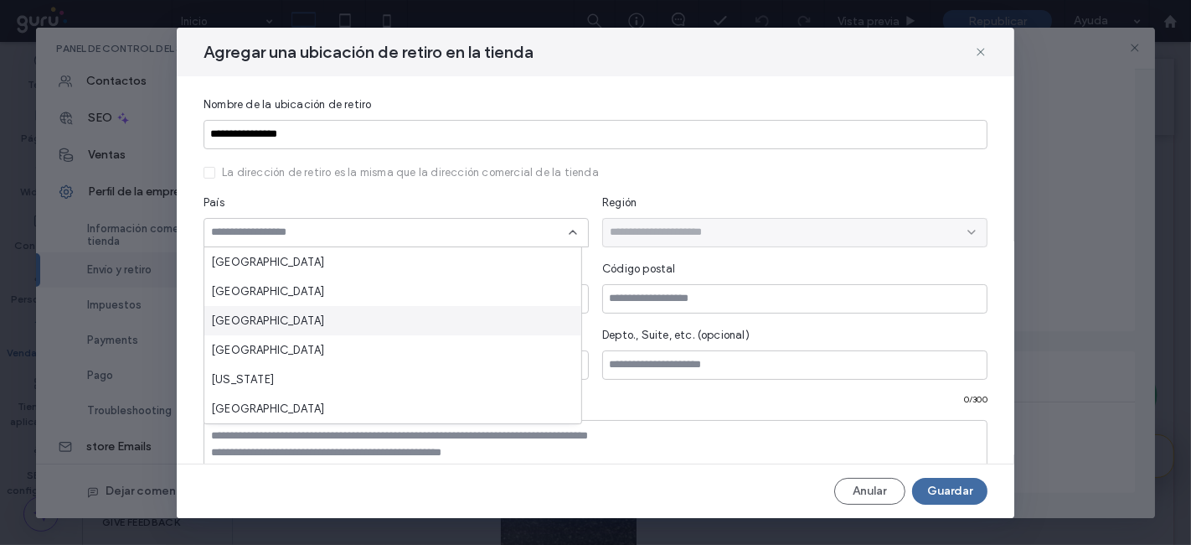
scroll to position [152, 0]
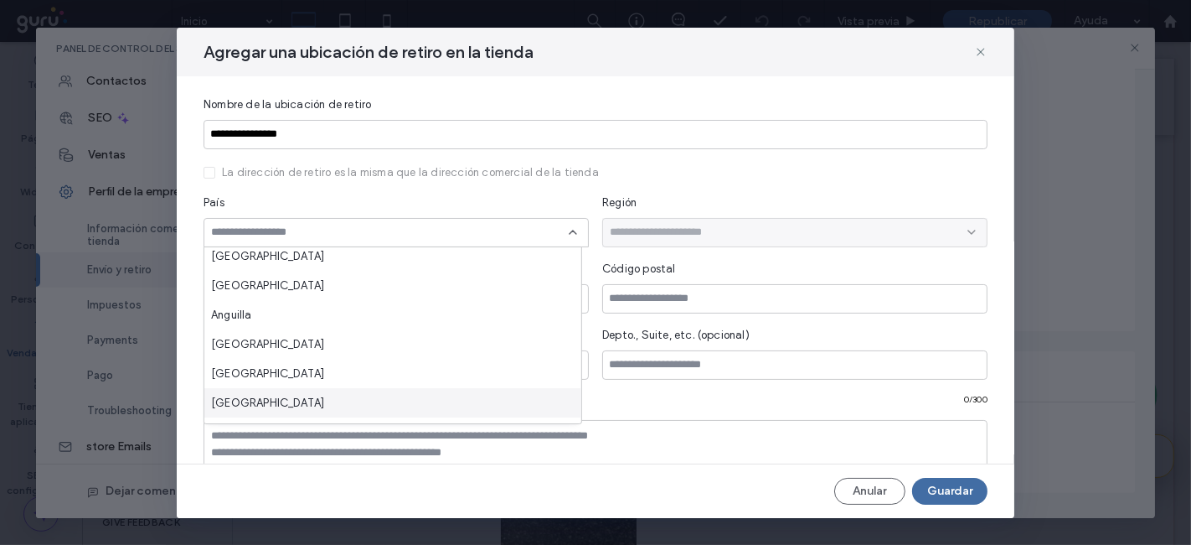
click at [289, 394] on div "Argentina" at bounding box center [392, 402] width 377 height 29
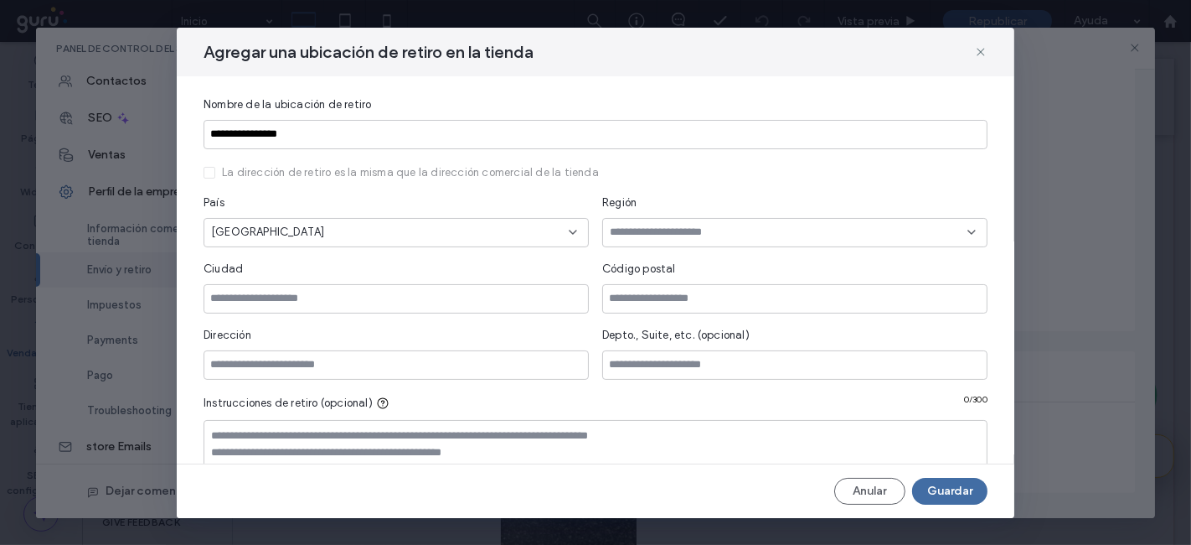
click at [656, 235] on input at bounding box center [789, 231] width 358 height 13
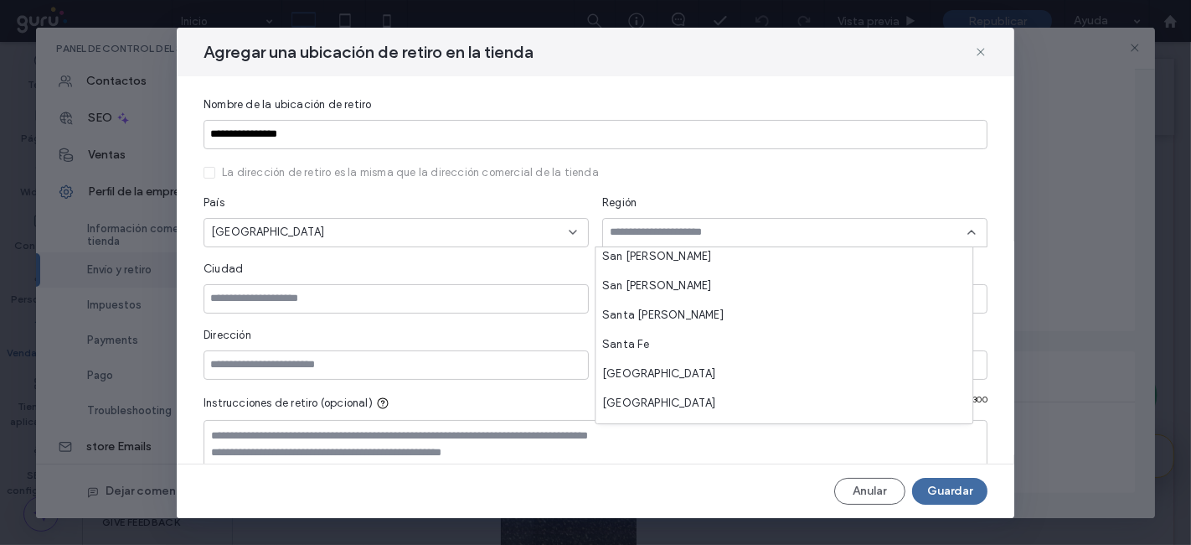
scroll to position [528, 0]
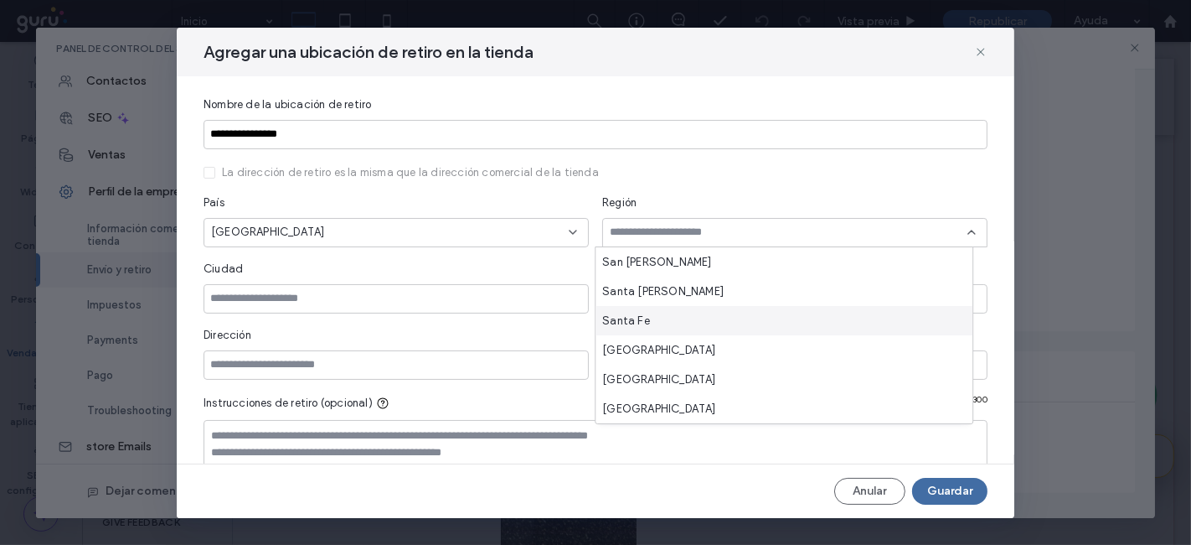
click at [657, 320] on div "Santa Fe" at bounding box center [784, 320] width 377 height 29
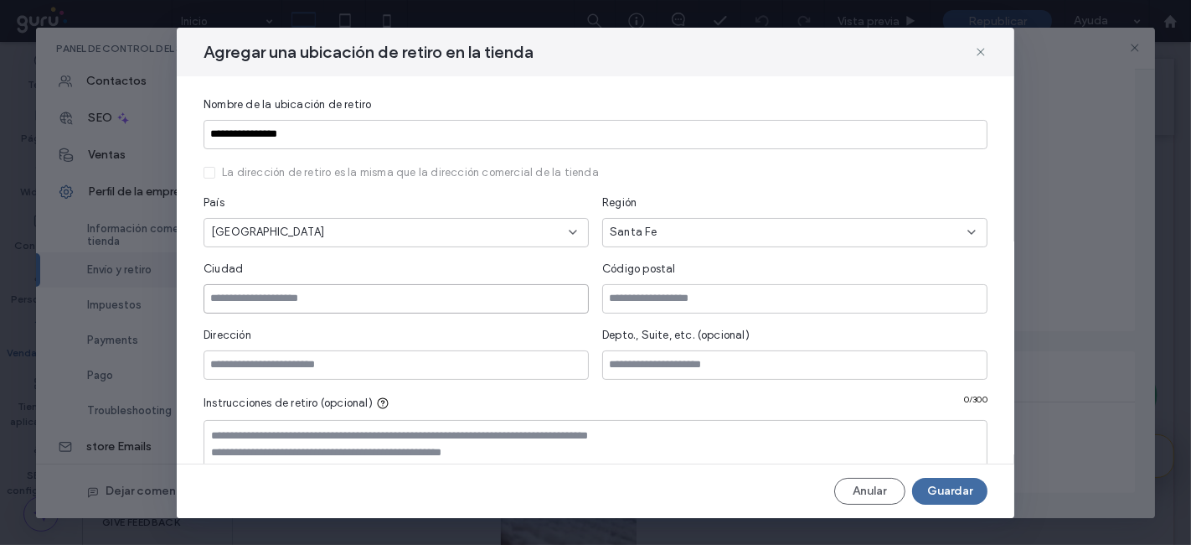
click at [395, 298] on input at bounding box center [396, 298] width 385 height 29
type input "**********"
click at [395, 362] on input at bounding box center [396, 364] width 385 height 29
paste input "**********"
type input "**********"
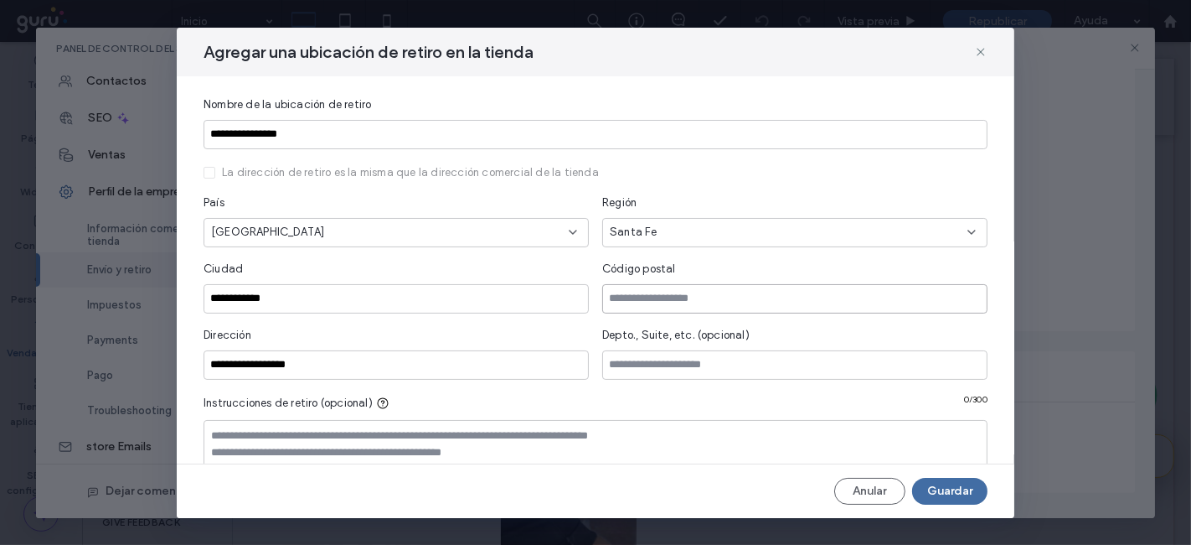
click at [648, 307] on input at bounding box center [794, 298] width 385 height 29
type input "****"
click at [635, 448] on textarea at bounding box center [596, 462] width 784 height 84
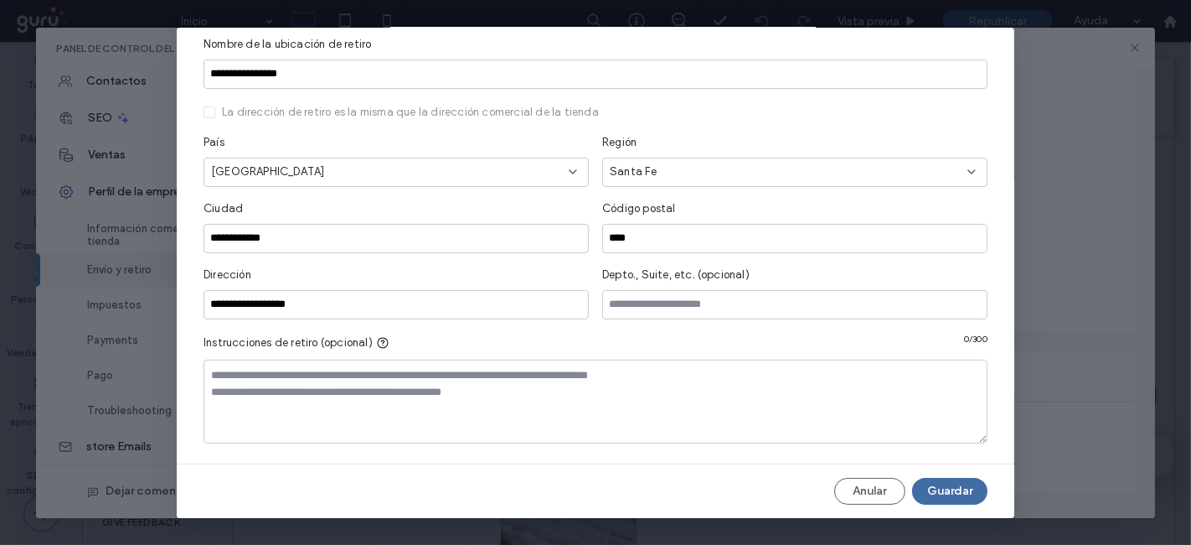
scroll to position [63, 0]
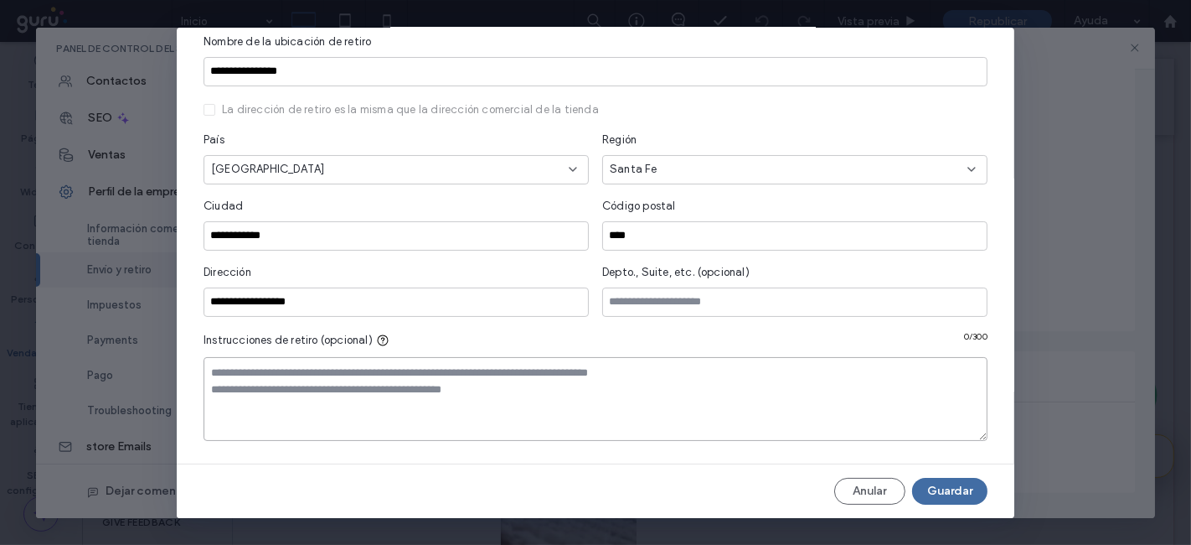
click at [528, 407] on textarea at bounding box center [596, 399] width 784 height 84
click at [935, 488] on button "Guardar" at bounding box center [949, 491] width 75 height 27
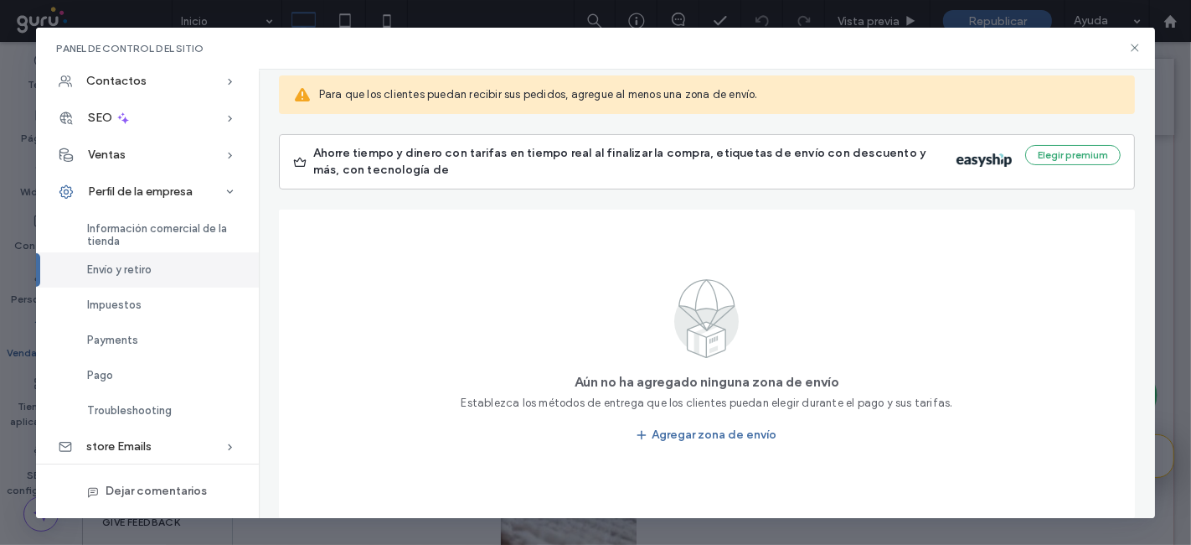
scroll to position [128, 0]
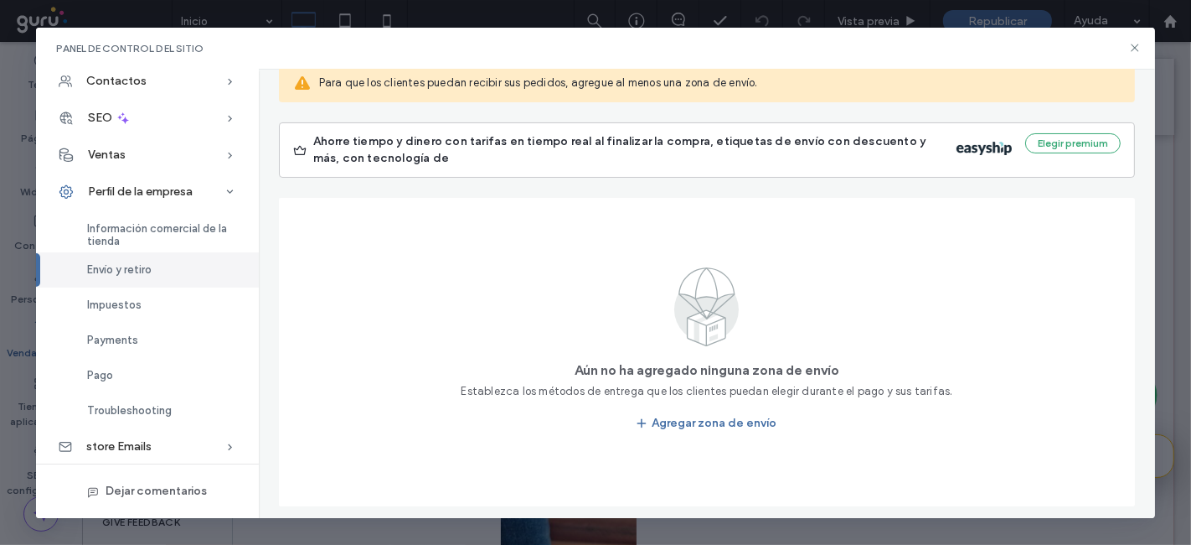
click at [1128, 51] on icon at bounding box center [1134, 47] width 13 height 13
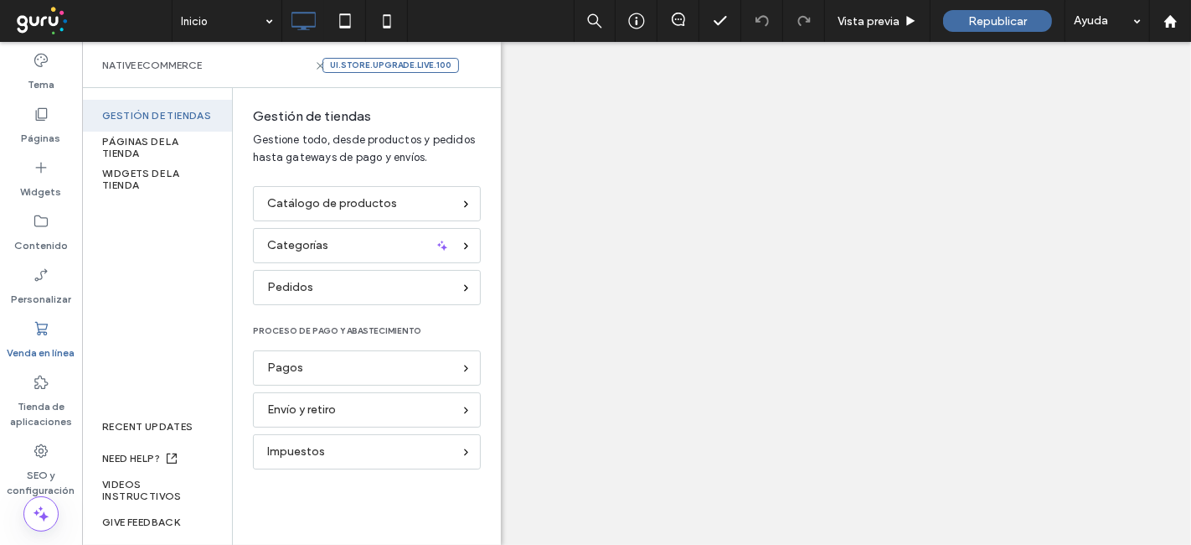
click at [985, 24] on span "Republicar" at bounding box center [997, 21] width 59 height 14
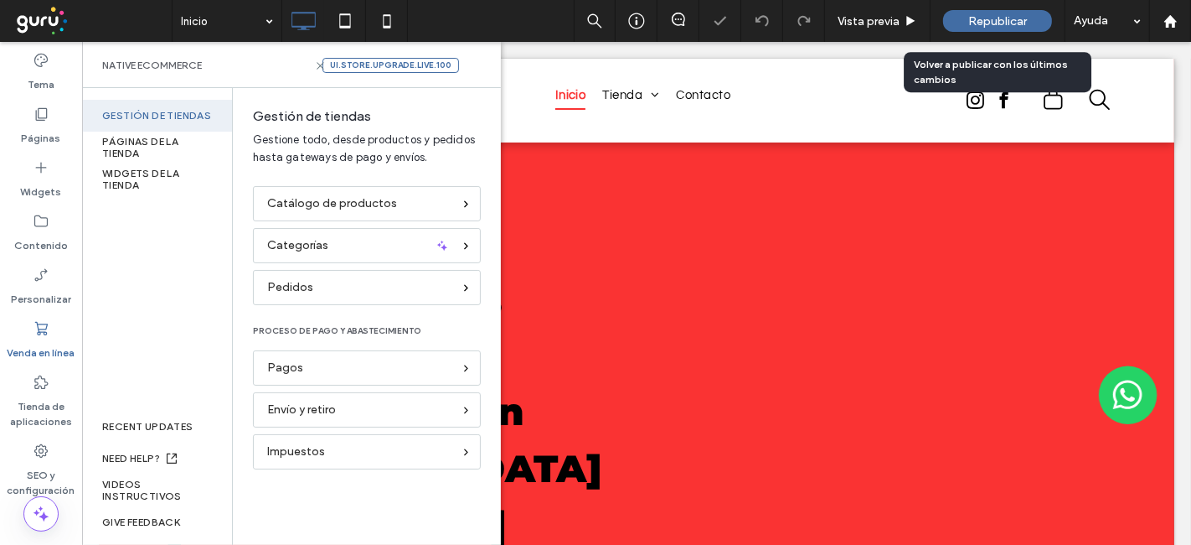
scroll to position [0, 0]
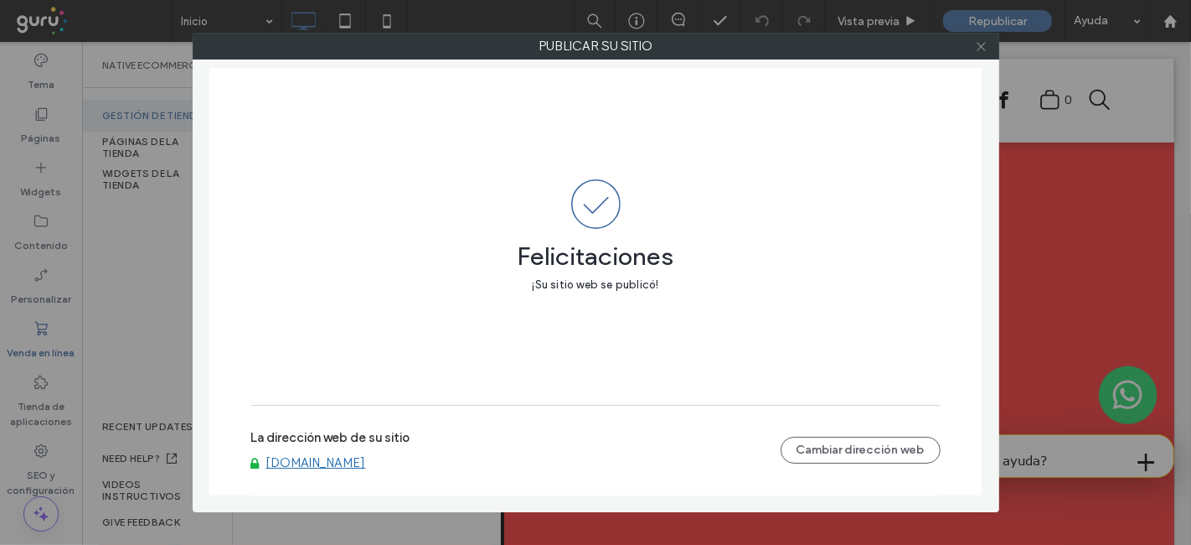
click at [979, 44] on use at bounding box center [981, 46] width 8 height 8
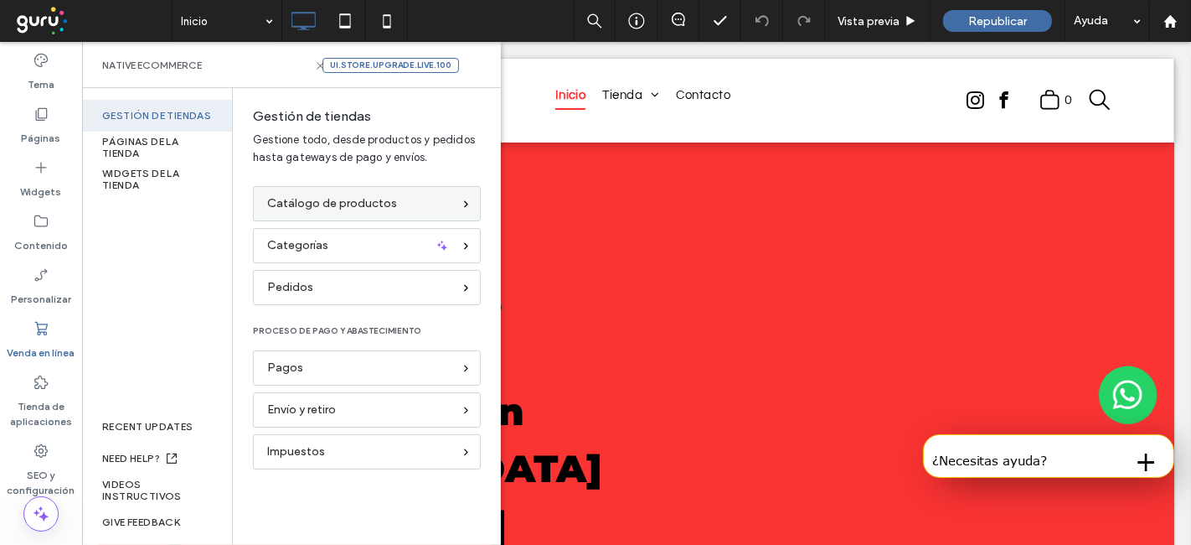
click at [378, 206] on span "Catálogo de productos" at bounding box center [332, 203] width 130 height 18
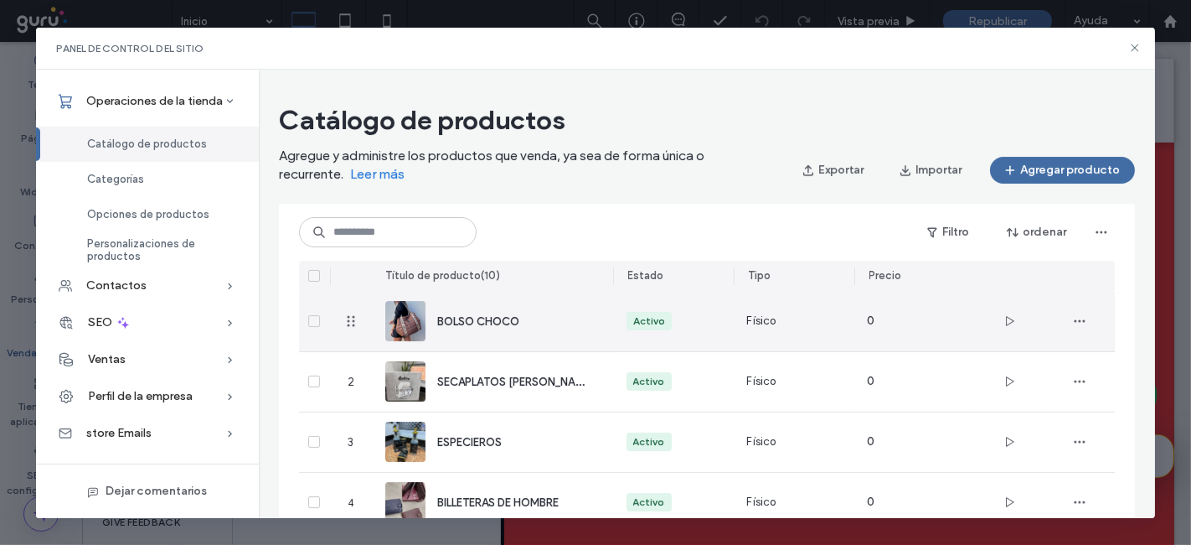
click at [527, 328] on div "BOLSO CHOCO" at bounding box center [511, 321] width 149 height 18
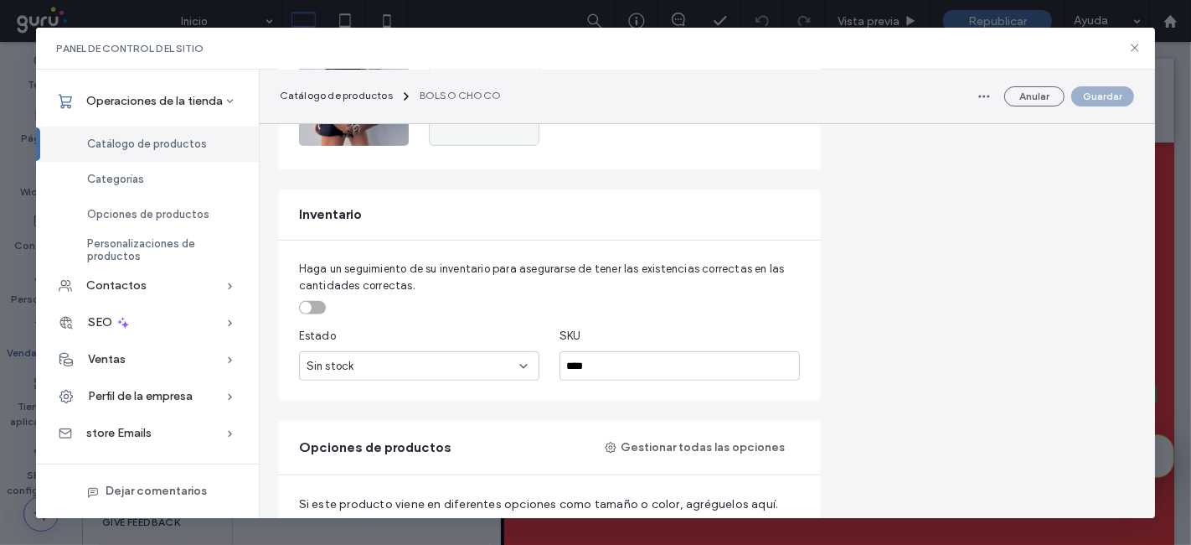
scroll to position [549, 0]
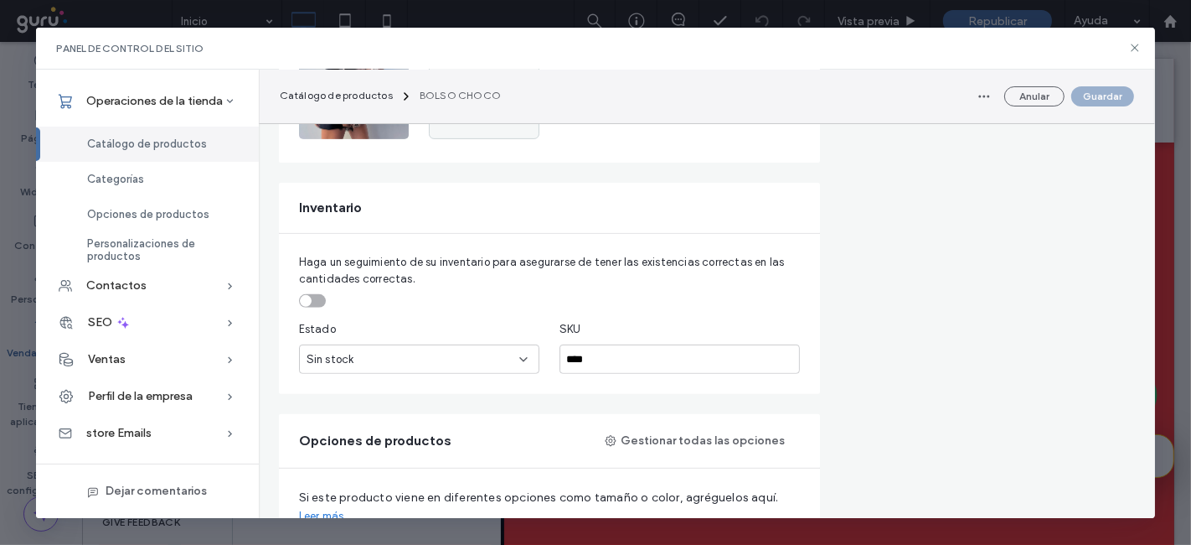
click at [525, 347] on div "Sin stock" at bounding box center [419, 358] width 240 height 29
click at [443, 377] on div "En existencias" at bounding box center [419, 385] width 240 height 29
drag, startPoint x: 1123, startPoint y: 96, endPoint x: 1106, endPoint y: 106, distance: 19.1
click at [1106, 106] on button "Guardar" at bounding box center [1103, 96] width 63 height 20
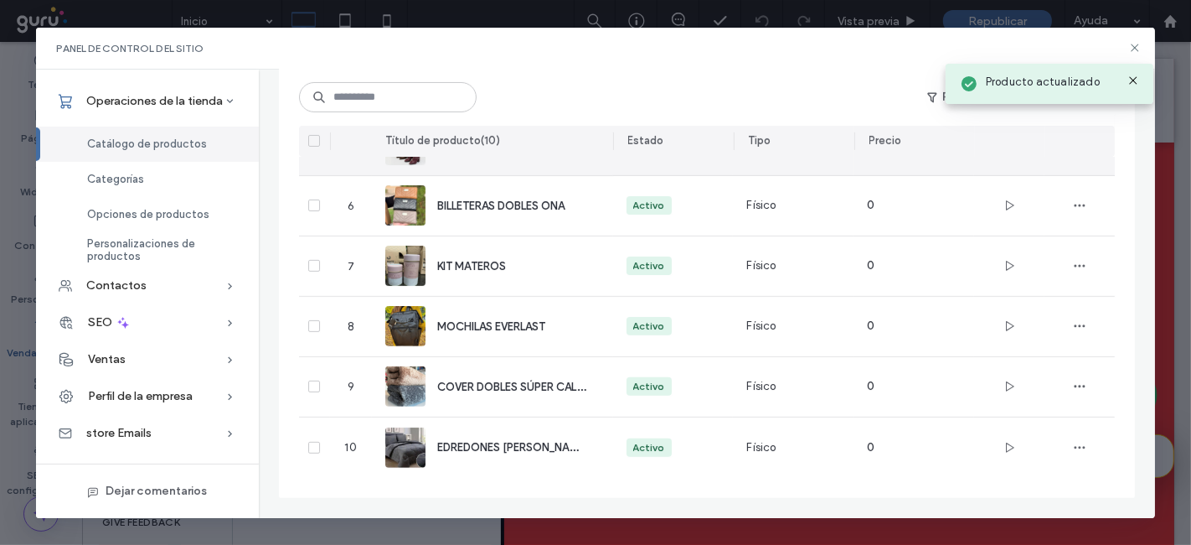
scroll to position [398, 0]
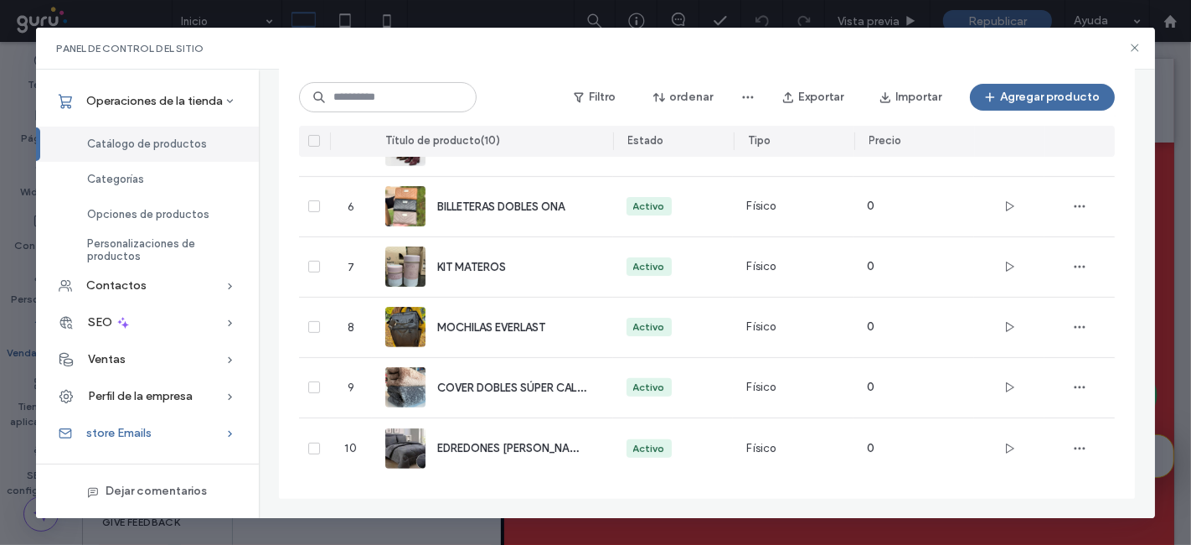
click at [138, 436] on span "store Emails" at bounding box center [118, 433] width 65 height 14
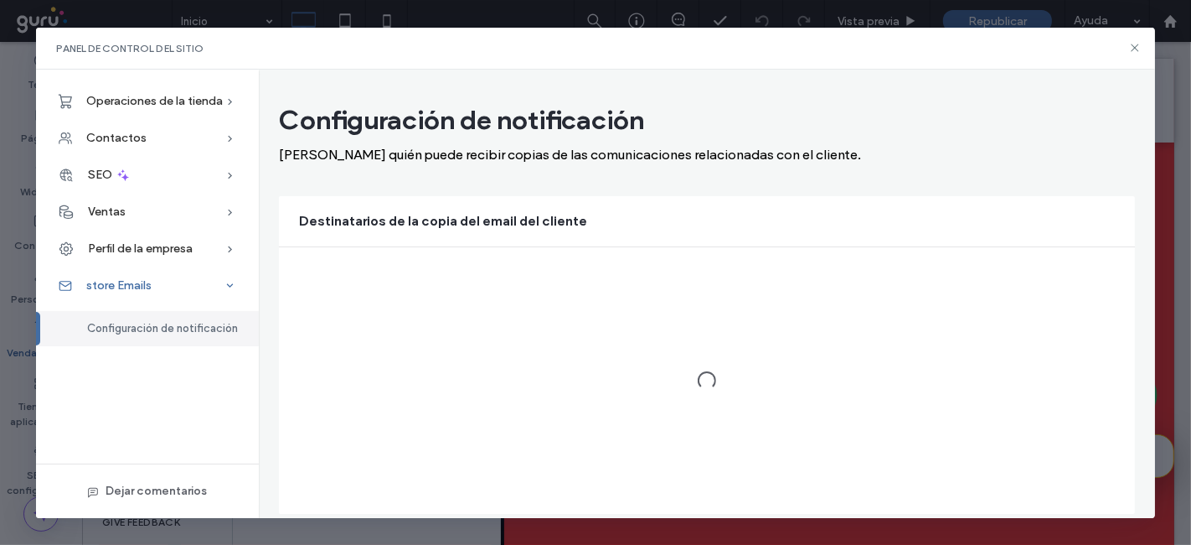
scroll to position [0, 0]
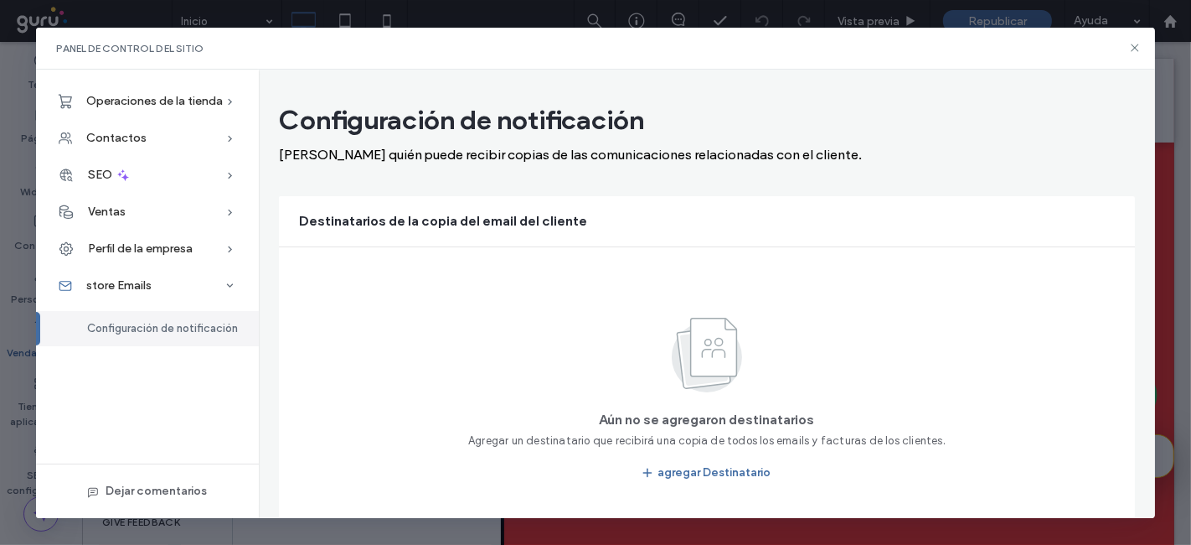
click at [1075, 161] on div "Elija quién puede recibir copias de las comunicaciones relacionadas con el clie…" at bounding box center [707, 155] width 857 height 16
click at [700, 475] on button "agregar Destinatario" at bounding box center [707, 472] width 158 height 27
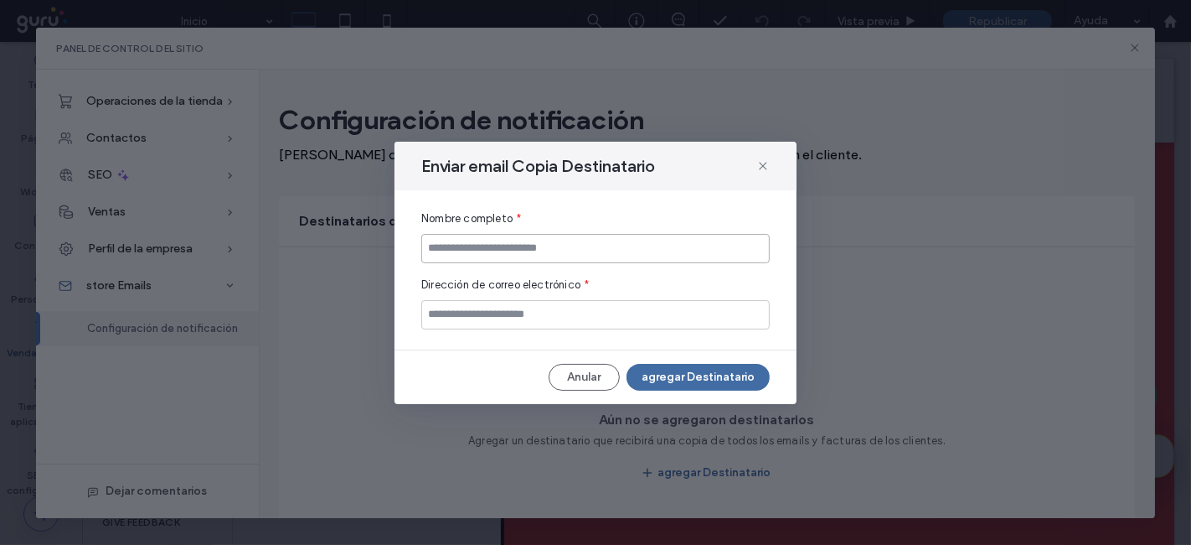
click at [553, 234] on input at bounding box center [595, 248] width 349 height 29
click at [544, 245] on input at bounding box center [595, 248] width 349 height 29
paste input "**********"
type input "**********"
click at [514, 313] on input "email" at bounding box center [595, 314] width 349 height 29
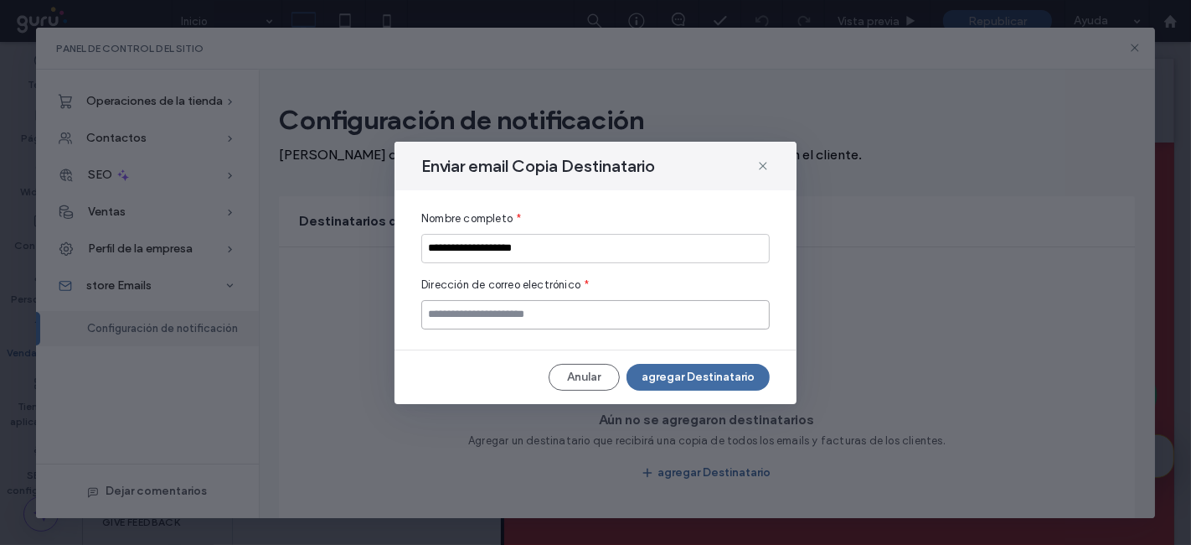
paste input "**********"
click at [447, 324] on input "**********" at bounding box center [595, 314] width 349 height 29
type input "**********"
click at [663, 371] on button "agregar Destinatario" at bounding box center [698, 377] width 143 height 27
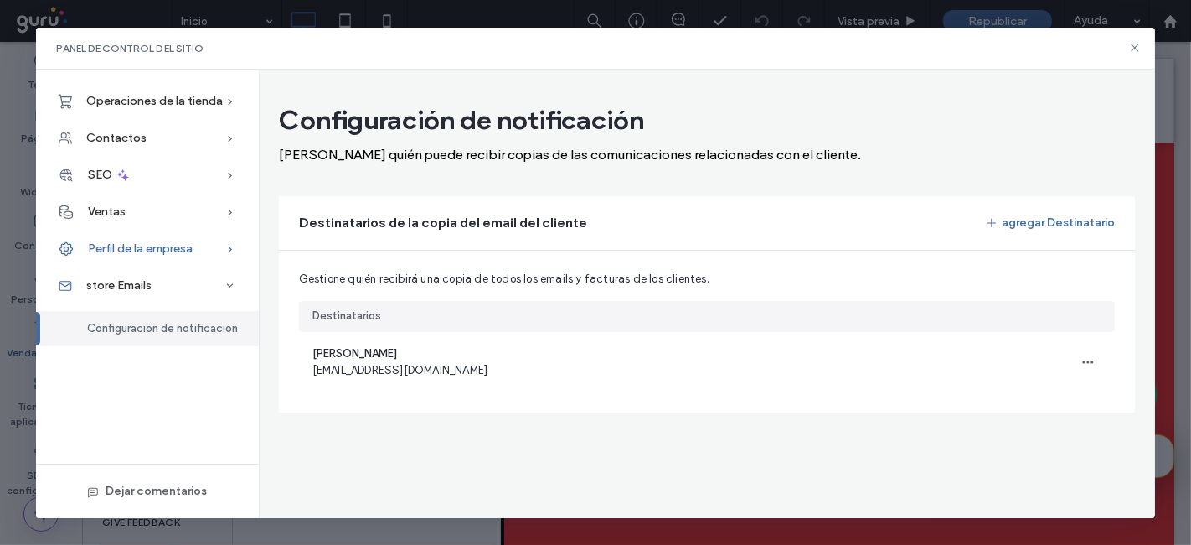
click at [197, 233] on div "Perfil de la empresa" at bounding box center [147, 248] width 223 height 37
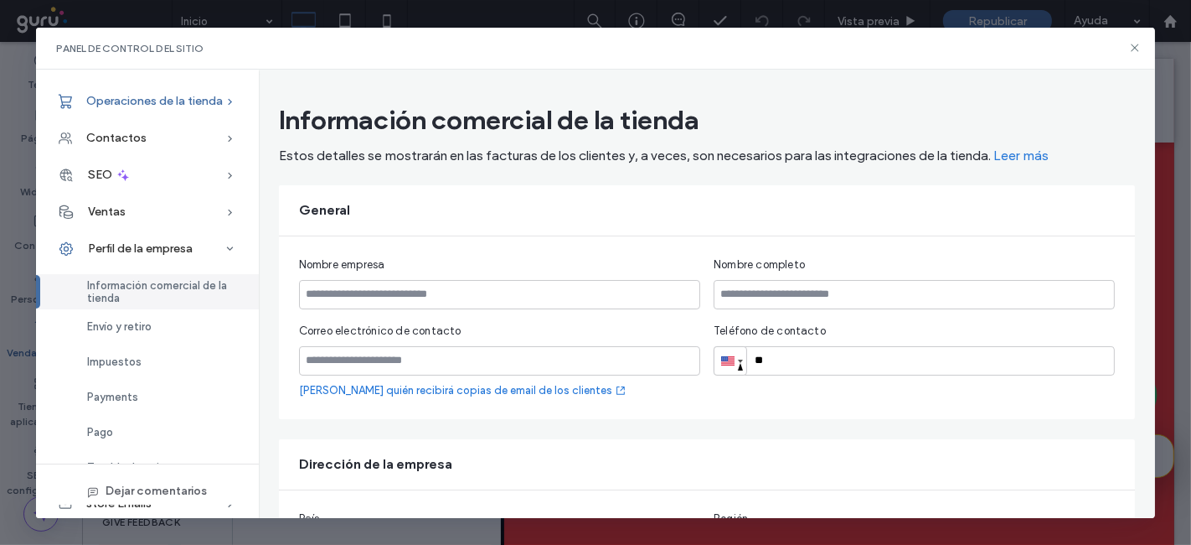
click at [222, 91] on span at bounding box center [230, 101] width 17 height 37
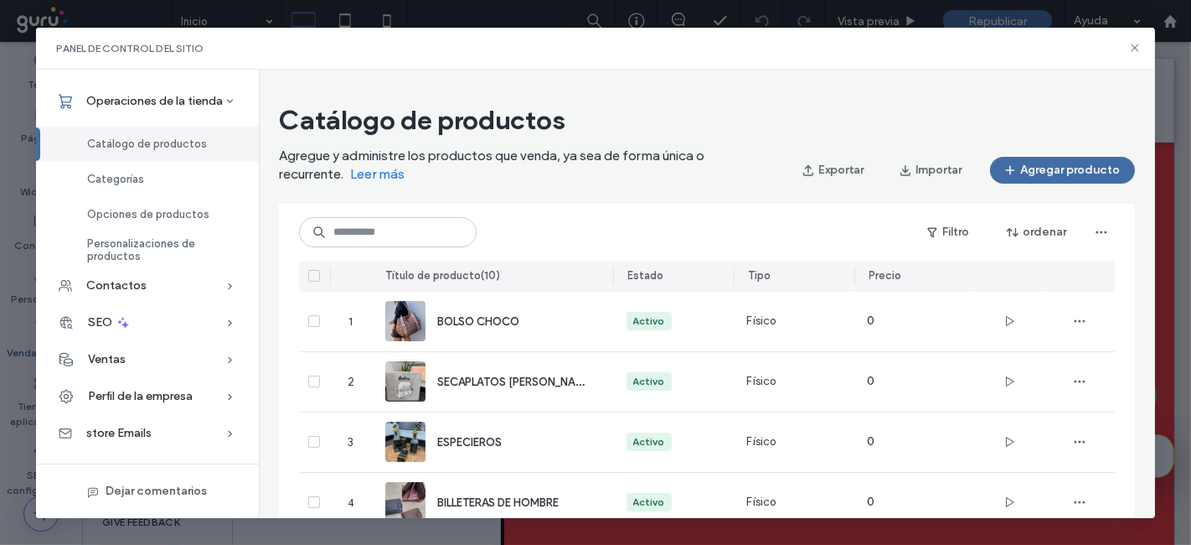
click at [169, 141] on span "Catálogo de productos" at bounding box center [147, 143] width 120 height 13
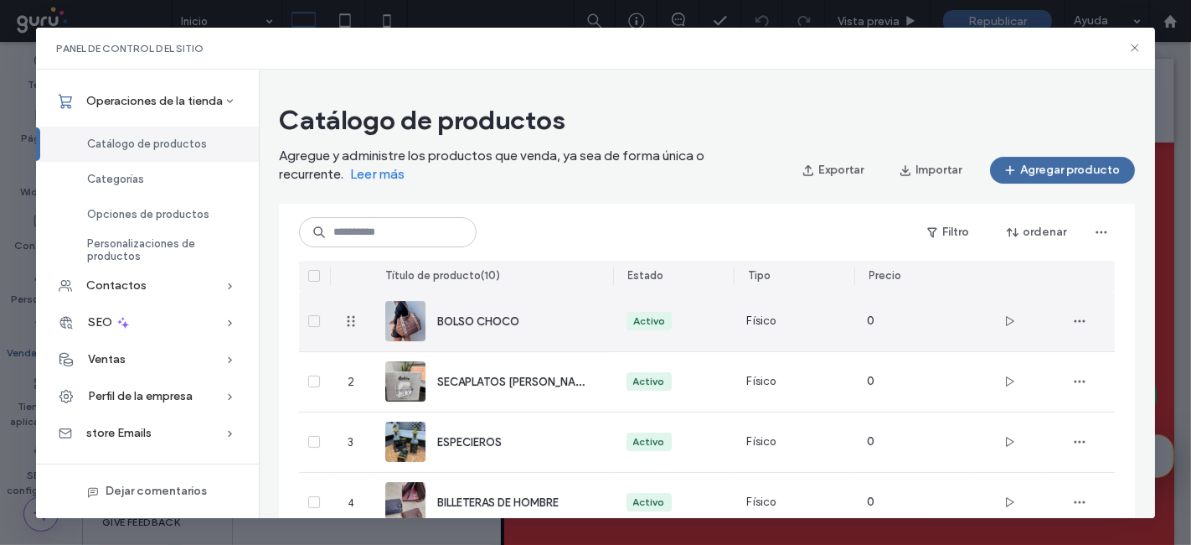
click at [462, 328] on div "BOLSO CHOCO" at bounding box center [511, 321] width 149 height 18
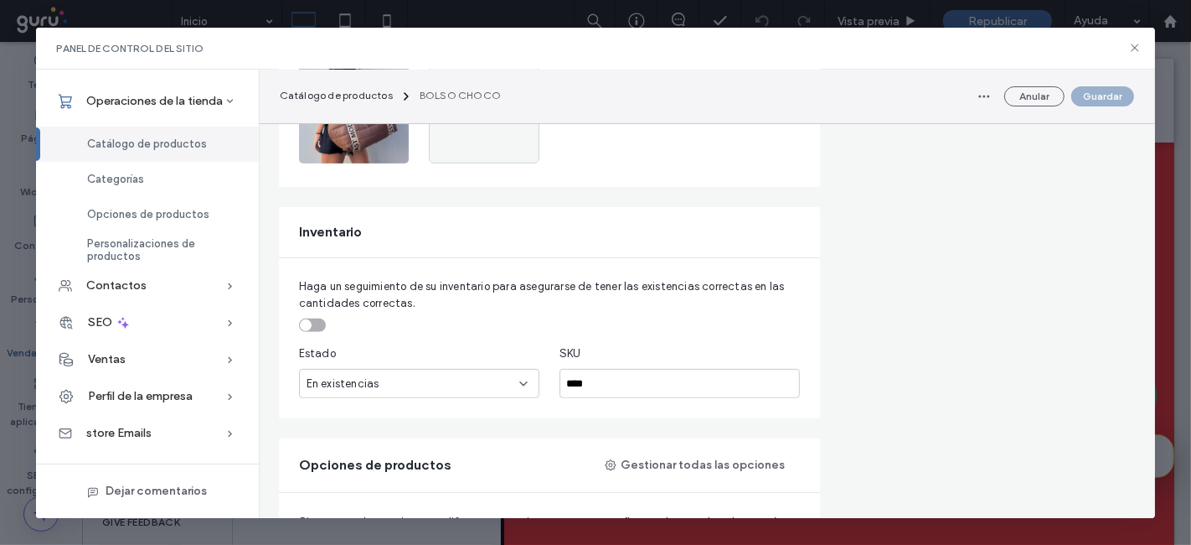
scroll to position [630, 0]
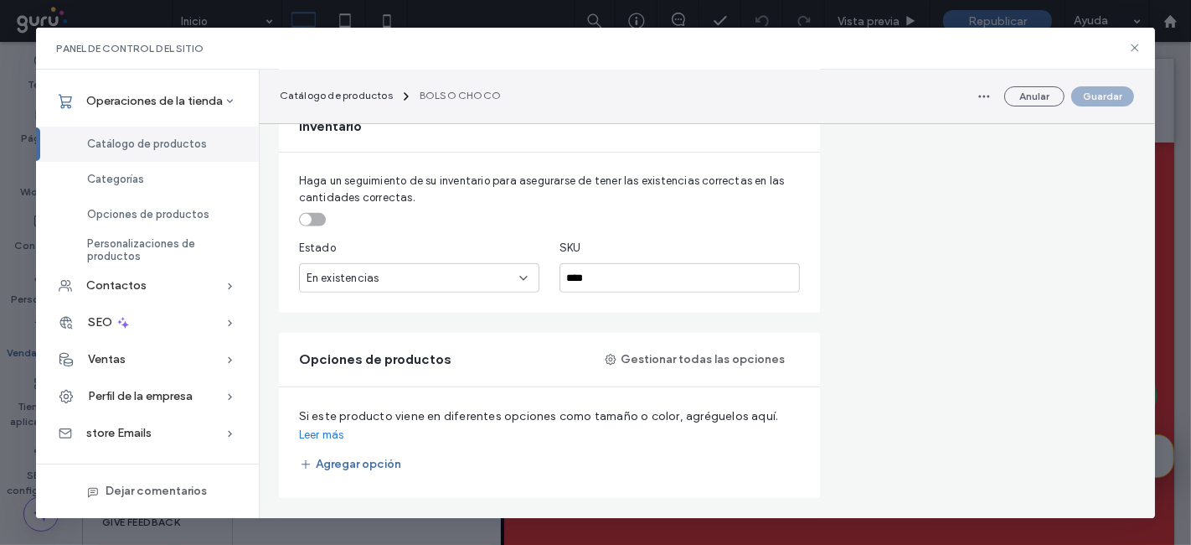
click at [502, 264] on div "En existencias" at bounding box center [419, 277] width 240 height 29
click at [352, 326] on div "Sin stock" at bounding box center [419, 333] width 240 height 29
click at [370, 274] on div "Sin stock" at bounding box center [413, 278] width 213 height 17
click at [348, 306] on span "En existencias" at bounding box center [342, 305] width 73 height 17
click at [1133, 56] on div "Panel de control del sitio" at bounding box center [596, 49] width 1120 height 42
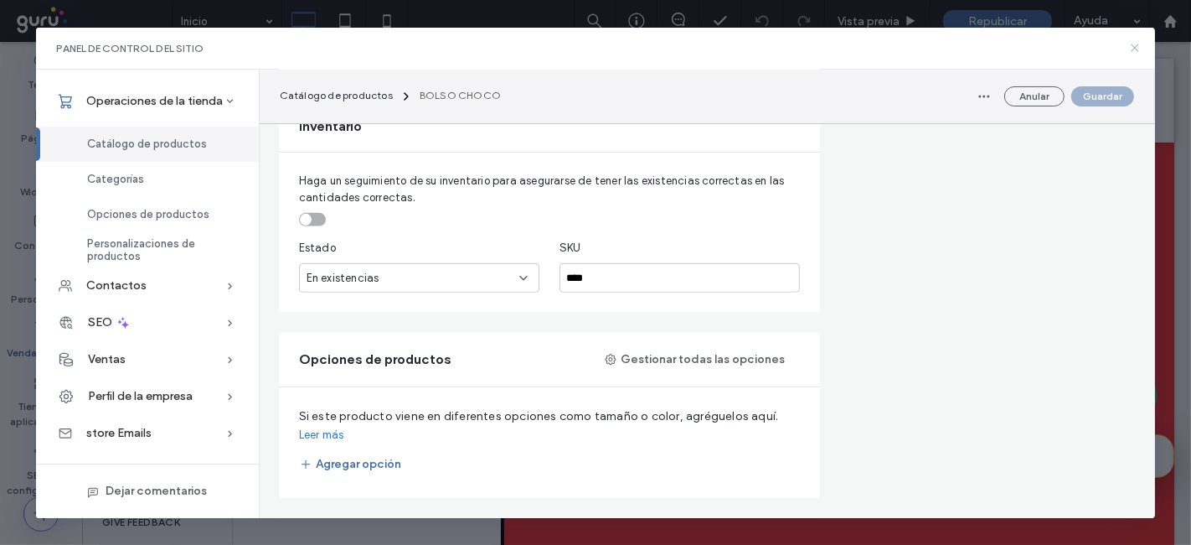
click at [1134, 51] on icon at bounding box center [1134, 47] width 13 height 13
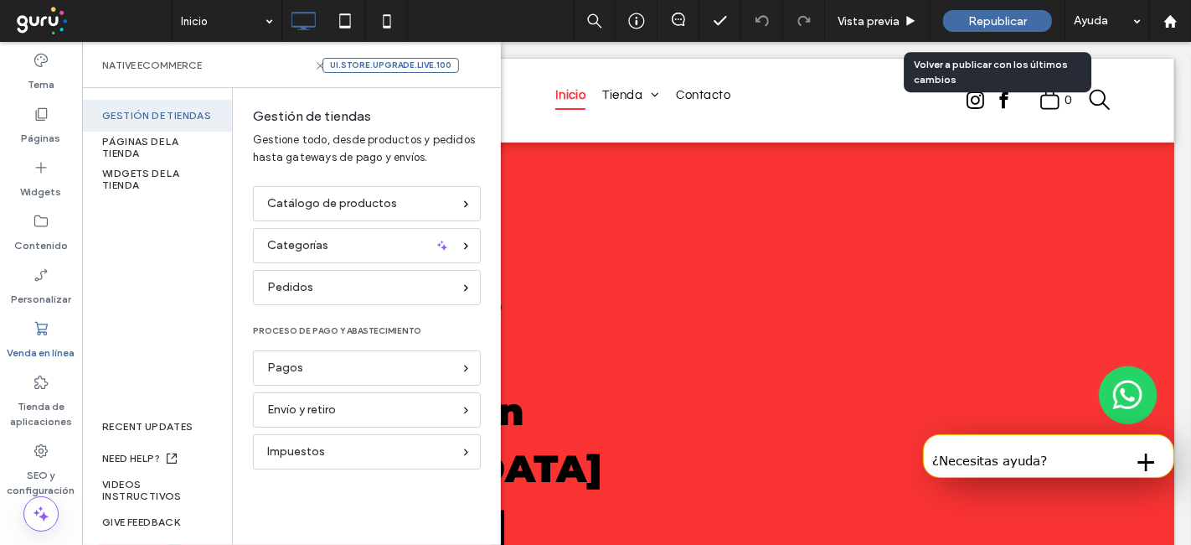
click at [1003, 14] on span "Republicar" at bounding box center [997, 21] width 59 height 14
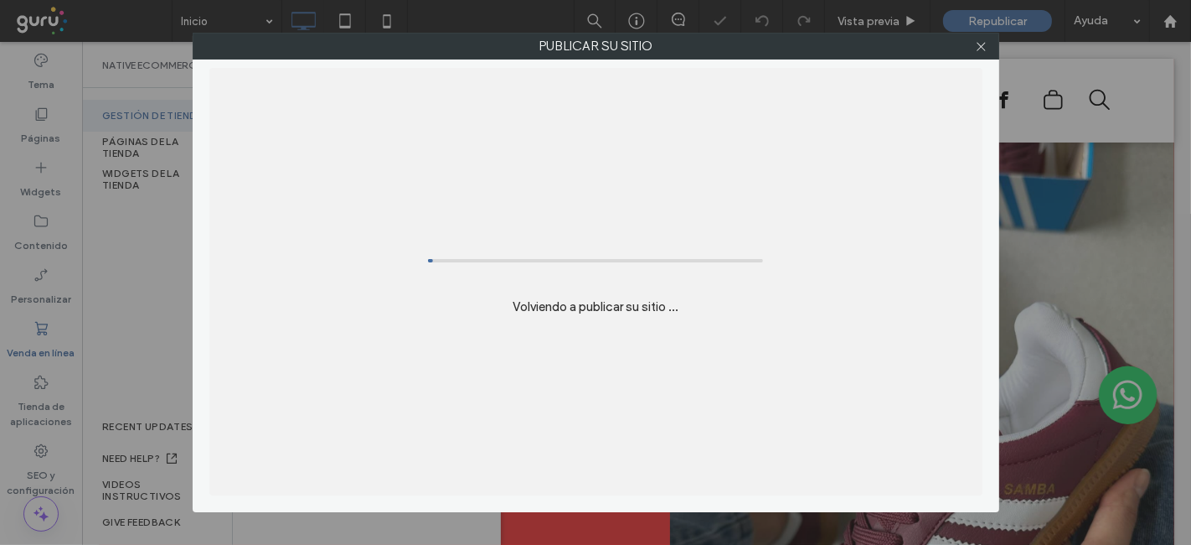
scroll to position [0, 0]
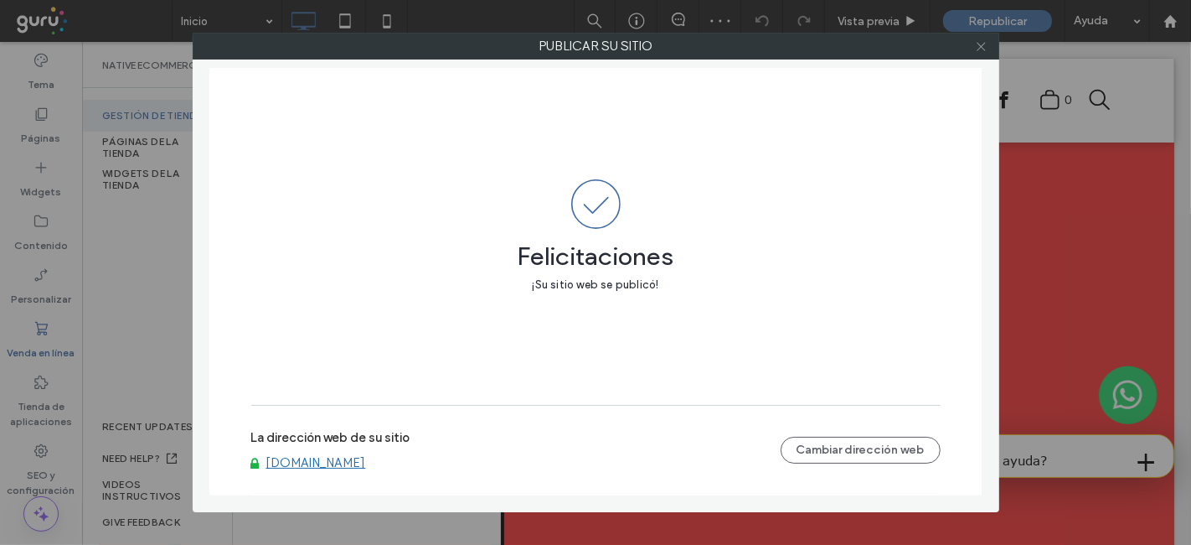
click at [979, 49] on icon at bounding box center [981, 46] width 13 height 13
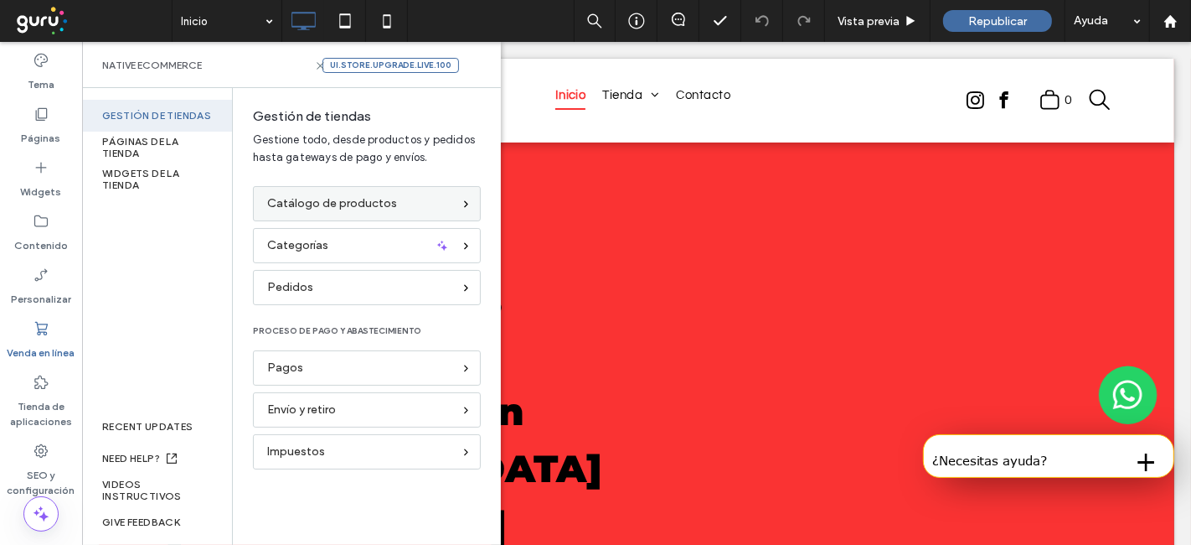
click at [385, 194] on span "Catálogo de productos" at bounding box center [332, 203] width 130 height 18
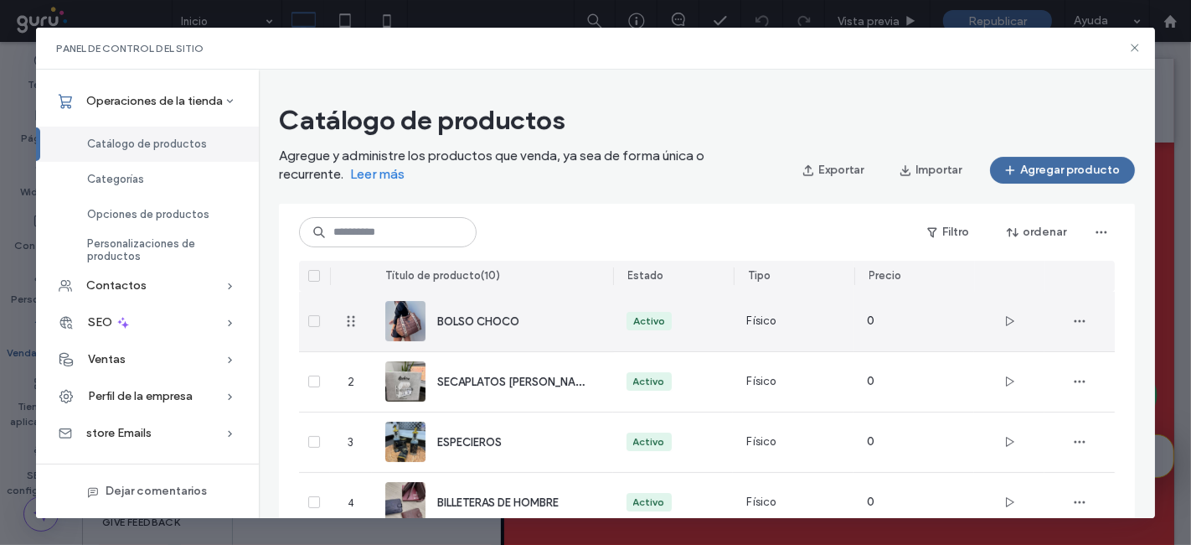
click at [557, 303] on div "BOLSO CHOCO" at bounding box center [492, 321] width 214 height 59
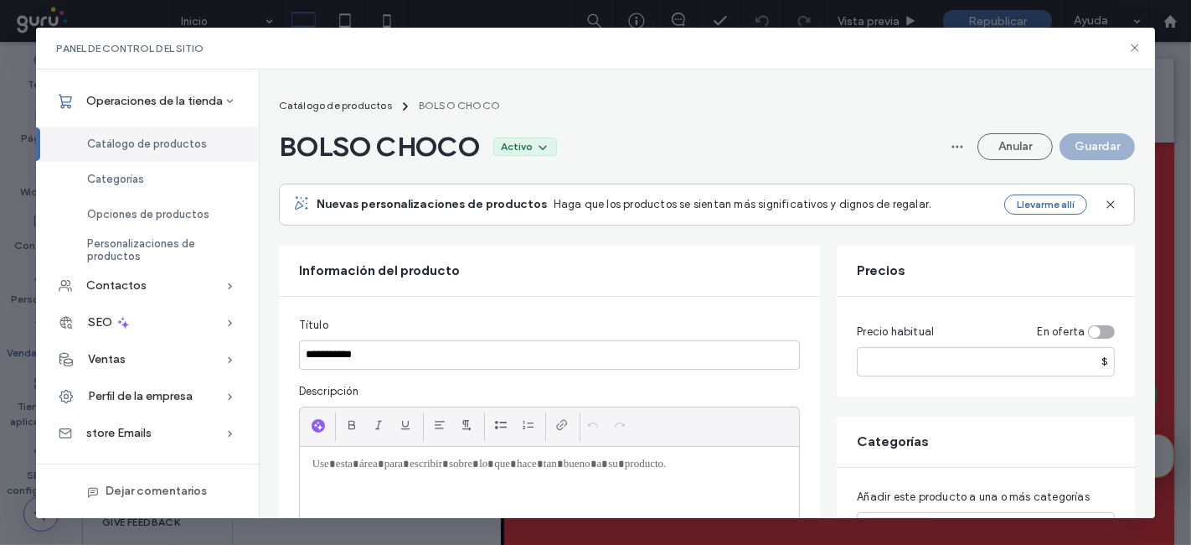
scroll to position [392, 0]
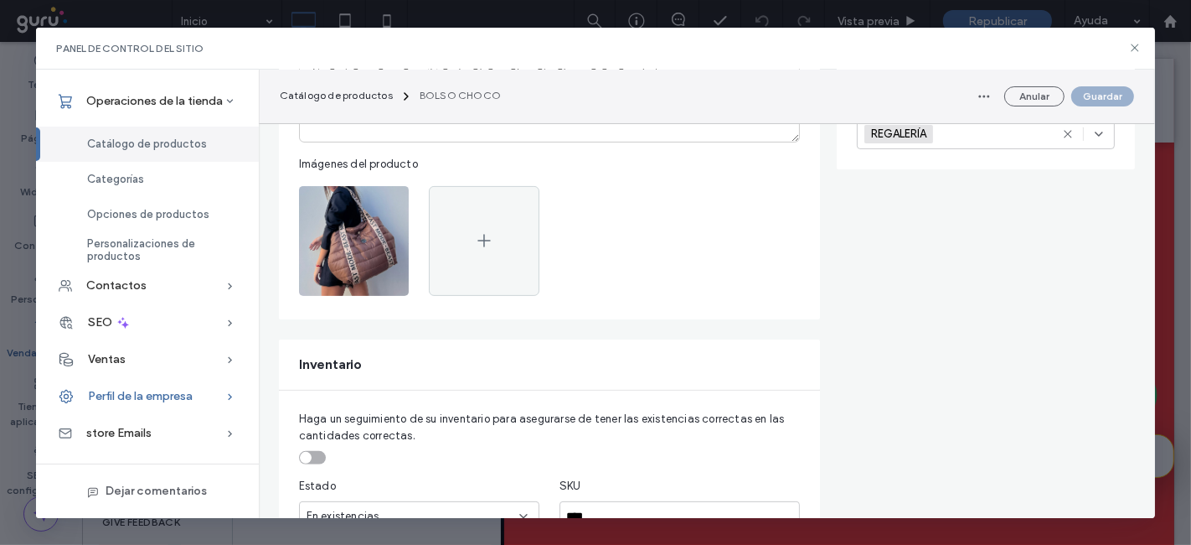
click at [125, 389] on span "Perfil de la empresa" at bounding box center [140, 396] width 105 height 14
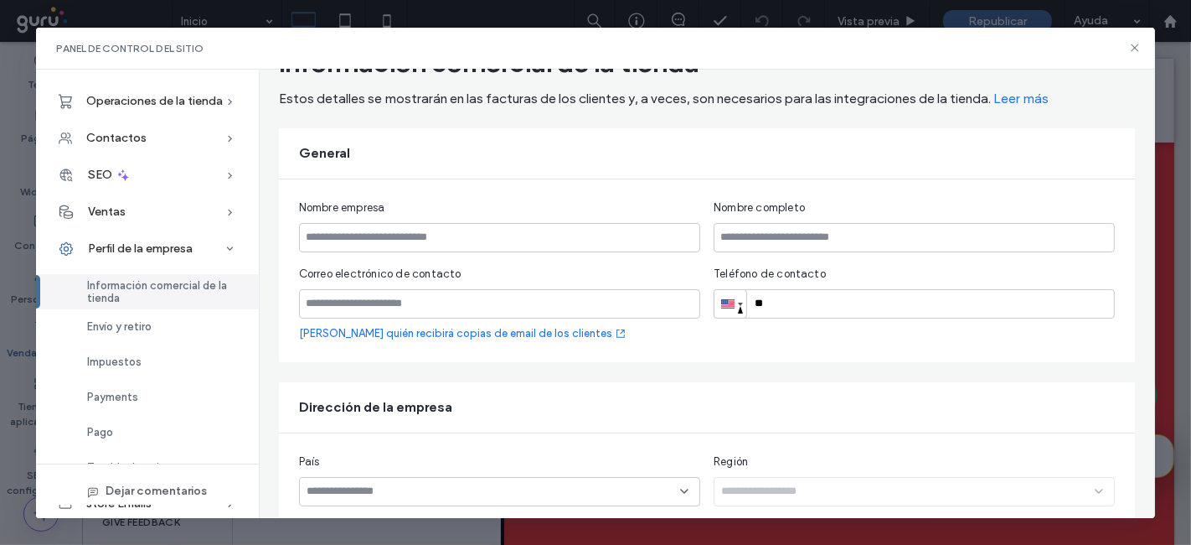
scroll to position [0, 0]
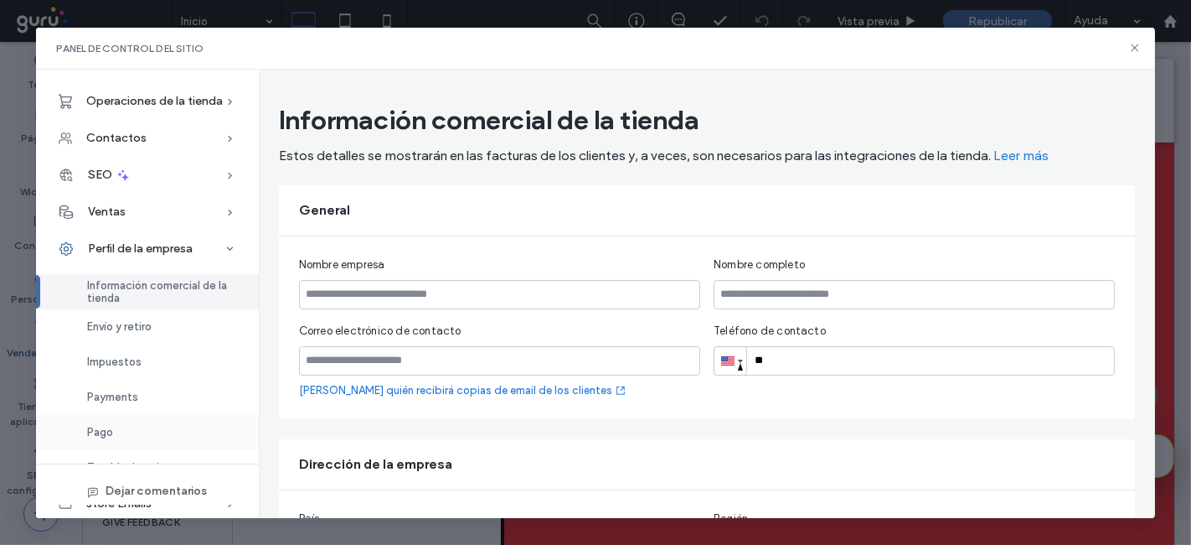
click at [132, 422] on div "Pago" at bounding box center [147, 432] width 223 height 35
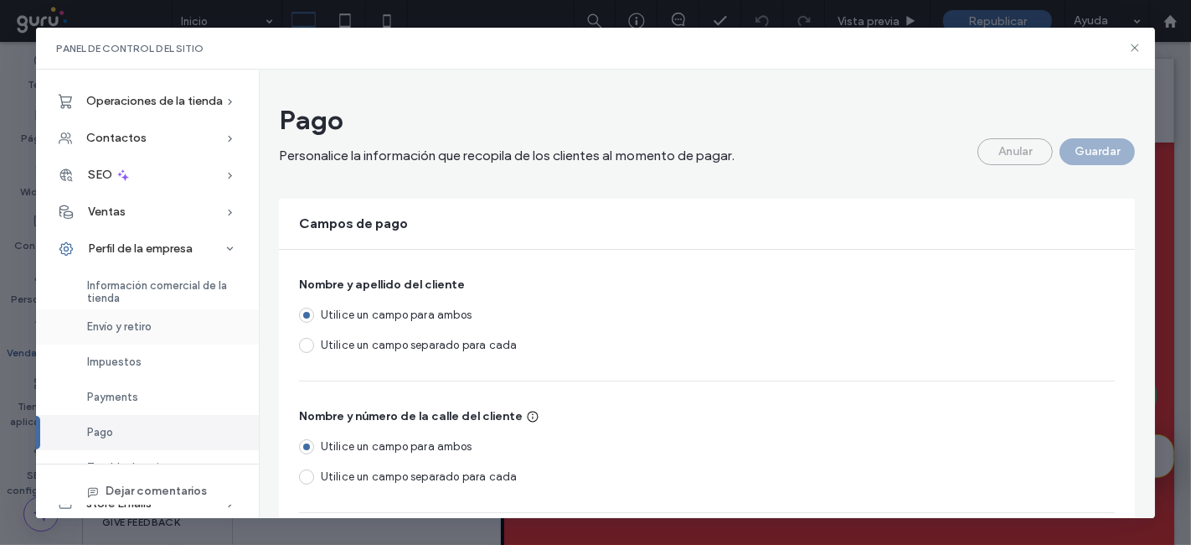
click at [140, 331] on span "Envío y retiro" at bounding box center [119, 326] width 65 height 13
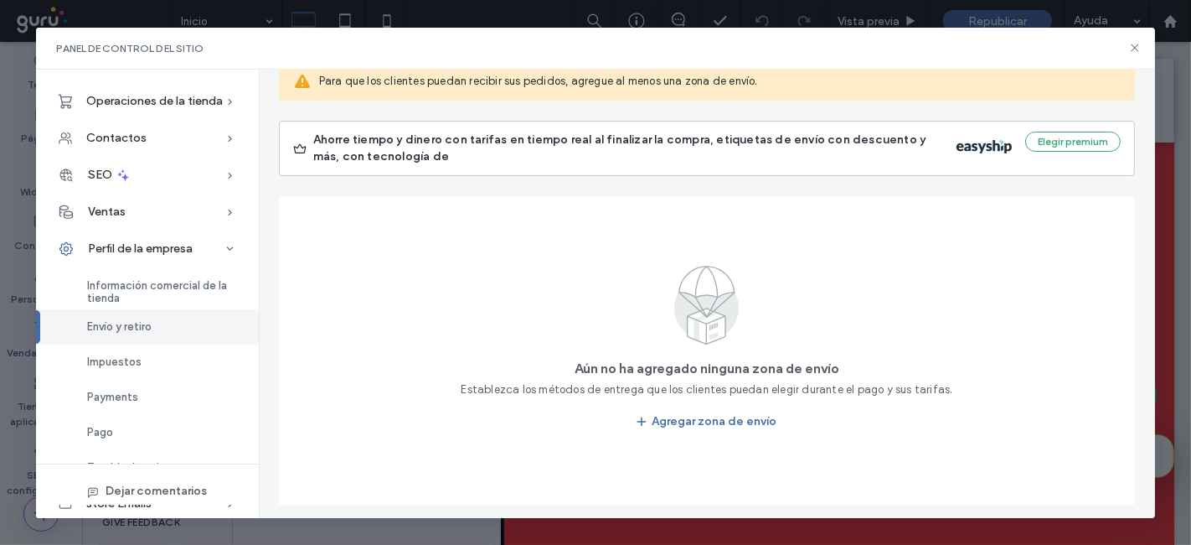
scroll to position [145, 0]
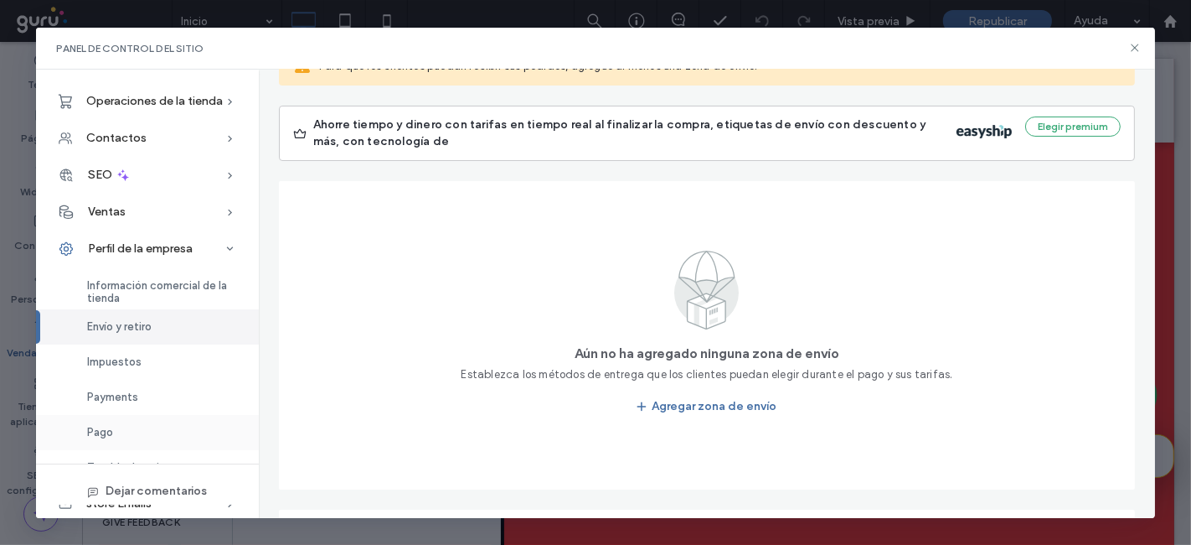
click at [113, 431] on div "Pago" at bounding box center [147, 432] width 223 height 35
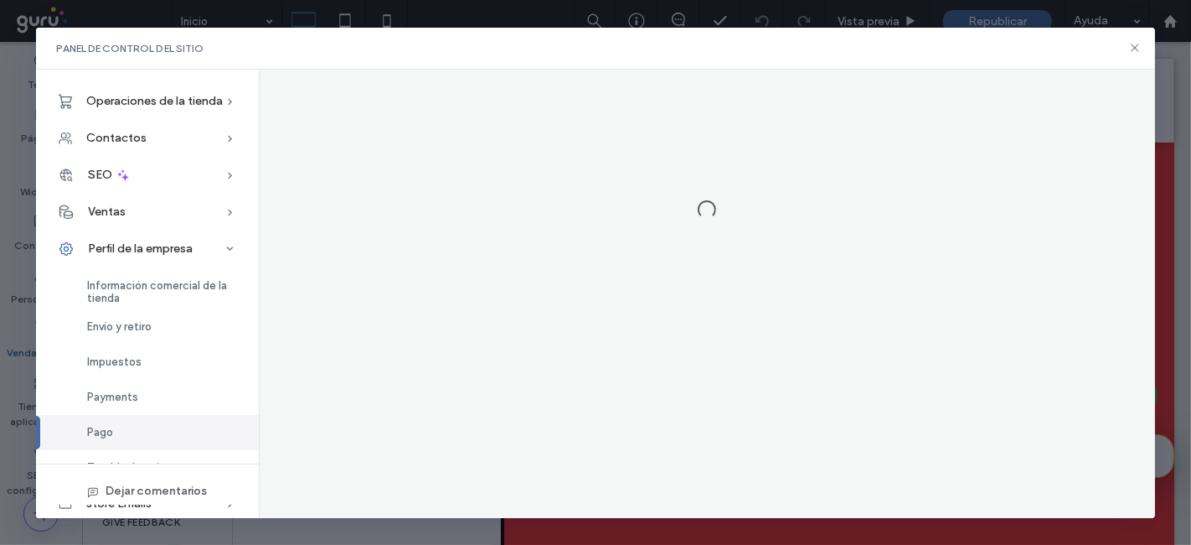
scroll to position [0, 0]
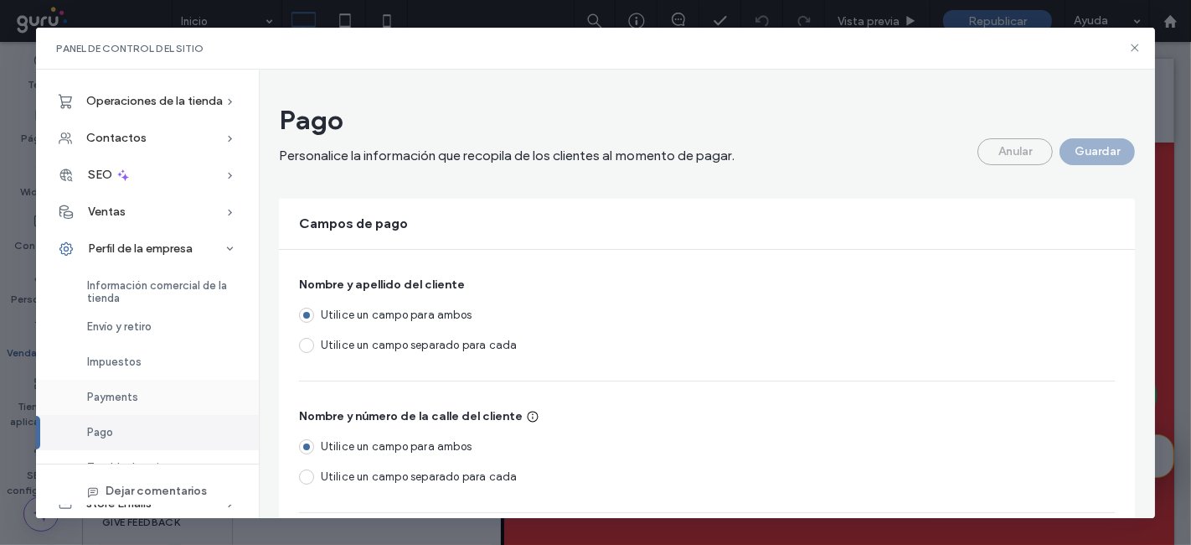
click at [136, 403] on div "Payments" at bounding box center [147, 397] width 223 height 35
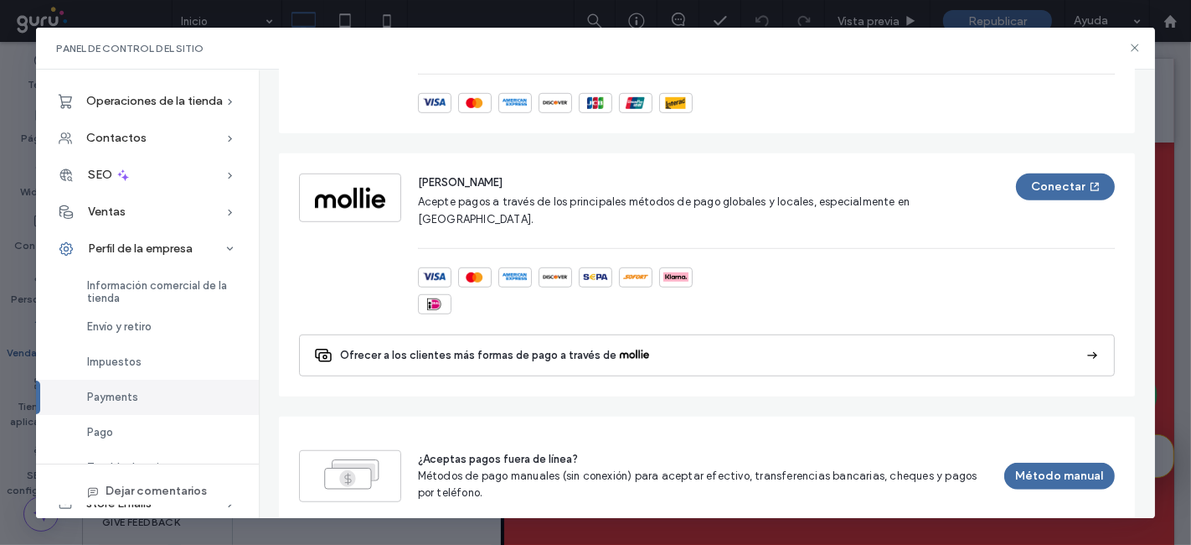
scroll to position [1102, 0]
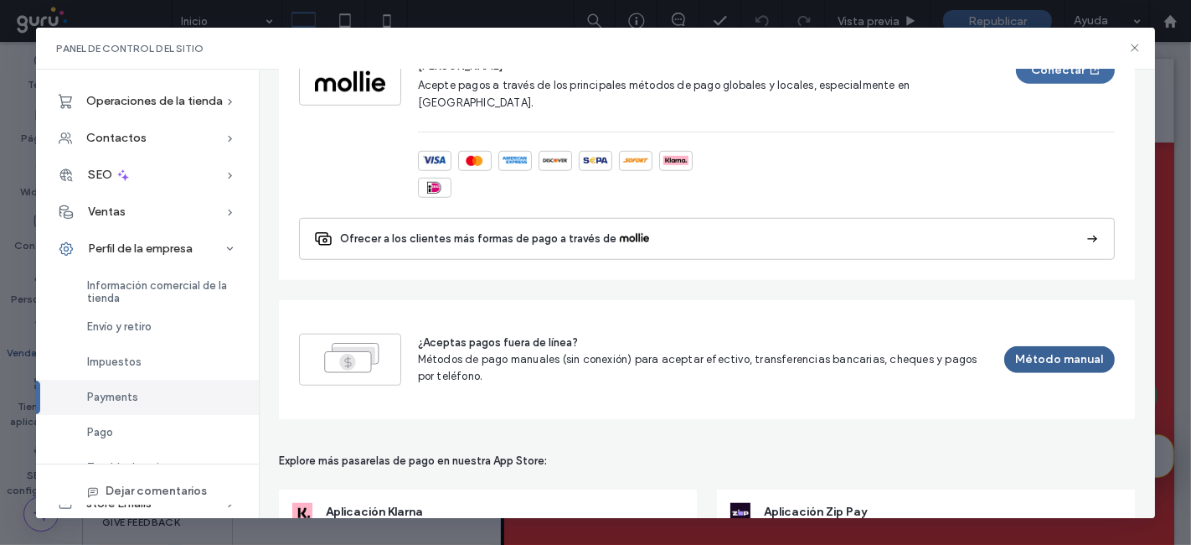
click at [1051, 346] on button "Método manual" at bounding box center [1060, 359] width 111 height 27
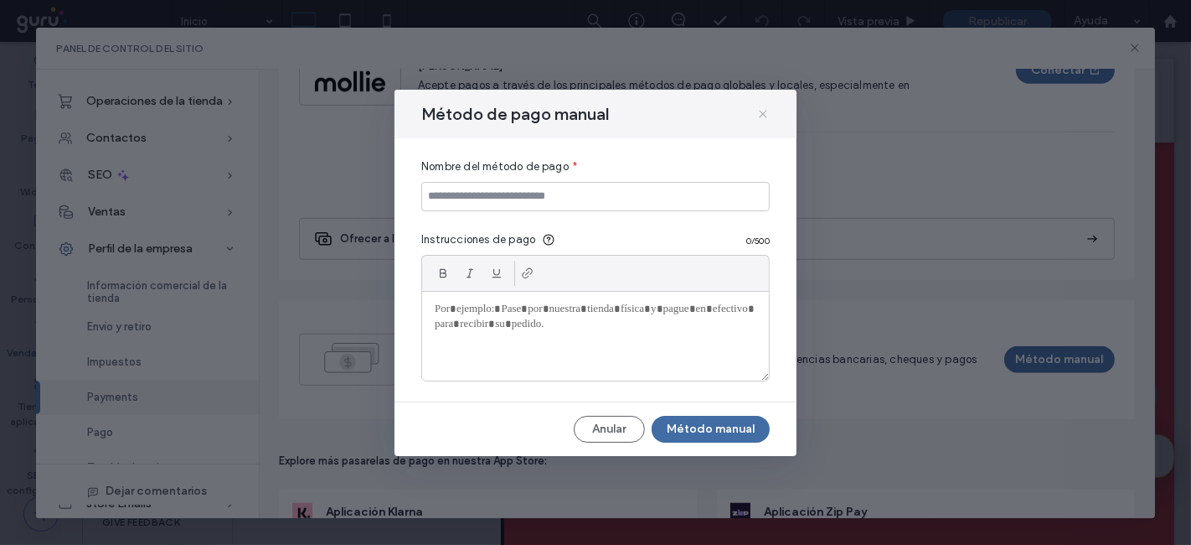
click at [757, 113] on icon at bounding box center [763, 113] width 13 height 13
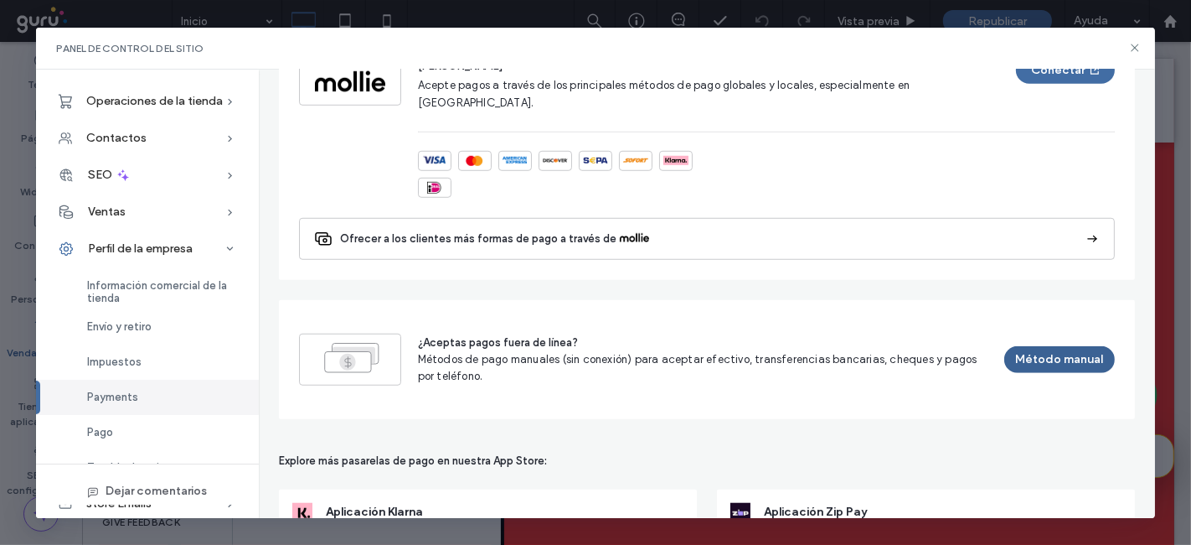
click at [1043, 346] on button "Método manual" at bounding box center [1060, 359] width 111 height 27
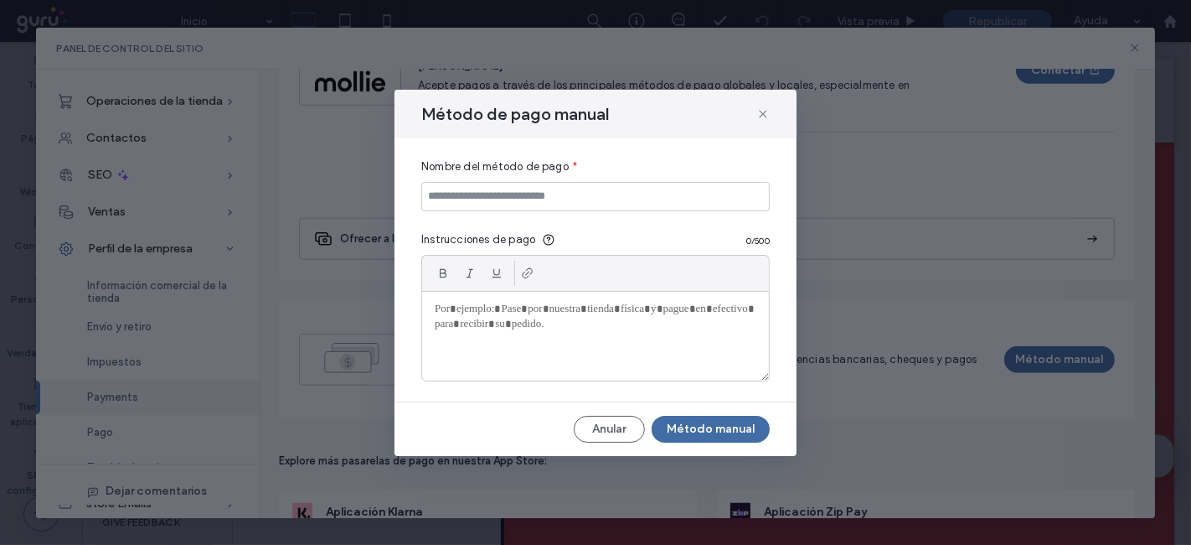
click at [543, 168] on span "Nombre del método de pago" at bounding box center [494, 166] width 147 height 17
click at [534, 191] on input at bounding box center [595, 196] width 349 height 29
type input "**********"
click at [528, 346] on div at bounding box center [595, 336] width 347 height 89
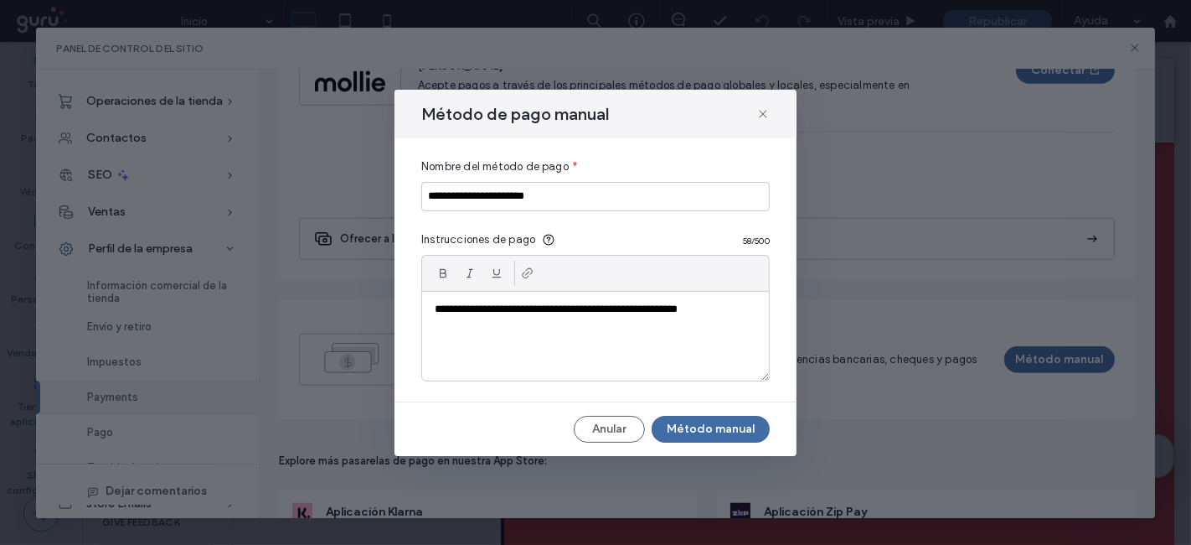
click at [534, 314] on p "**********" at bounding box center [596, 309] width 323 height 15
click at [534, 276] on div at bounding box center [527, 273] width 25 height 25
click at [565, 318] on div "**********" at bounding box center [595, 336] width 347 height 89
click at [755, 116] on div "Método de pago manual" at bounding box center [596, 114] width 402 height 49
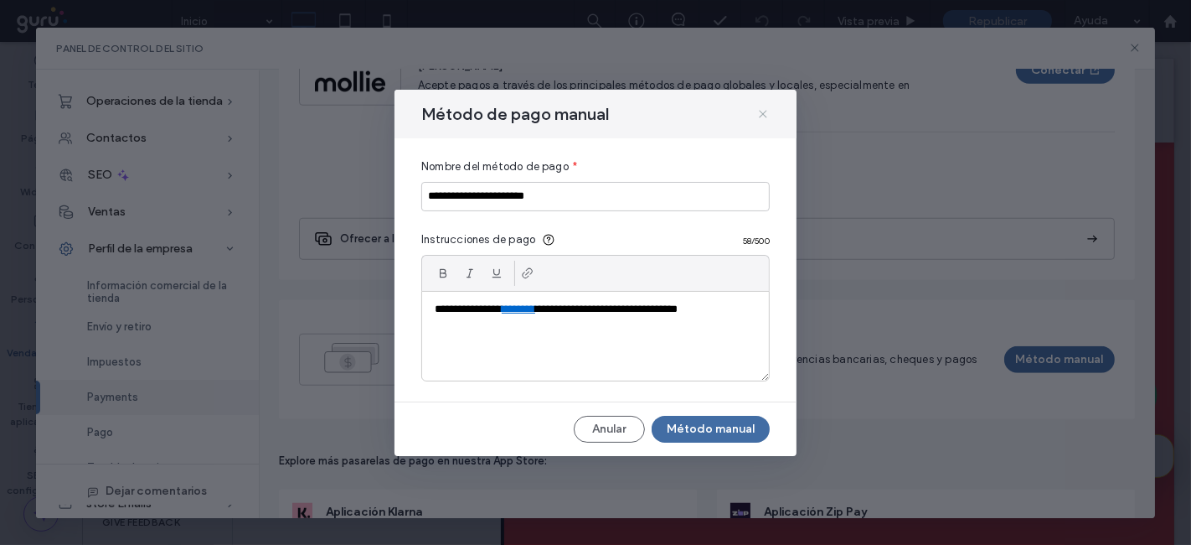
click at [764, 116] on use at bounding box center [763, 114] width 8 height 8
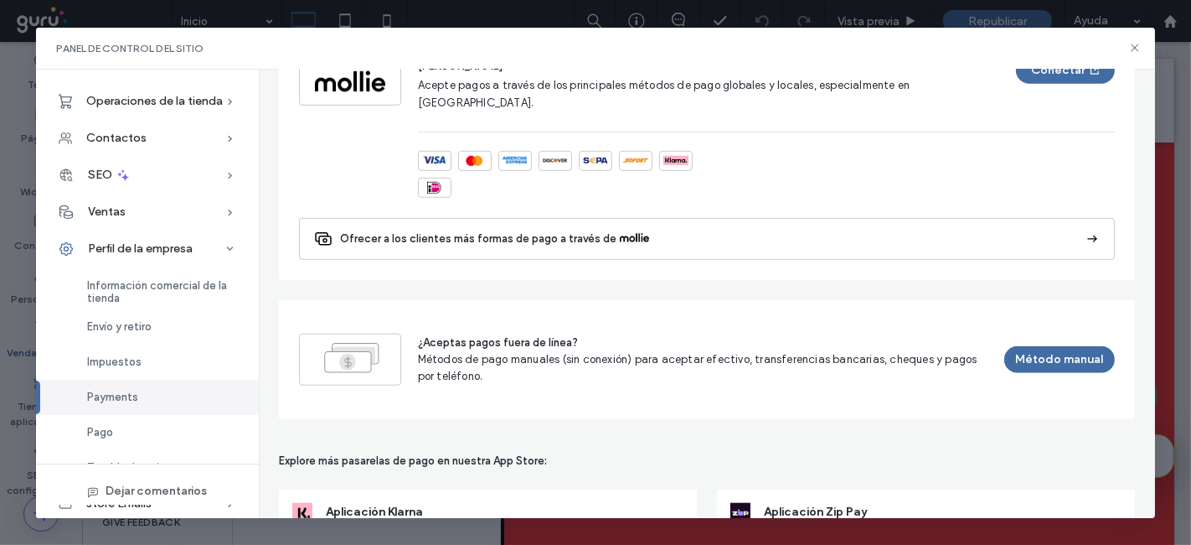
click at [1131, 55] on div "Panel de control del sitio" at bounding box center [596, 49] width 1120 height 42
click at [1134, 53] on icon at bounding box center [1134, 47] width 13 height 13
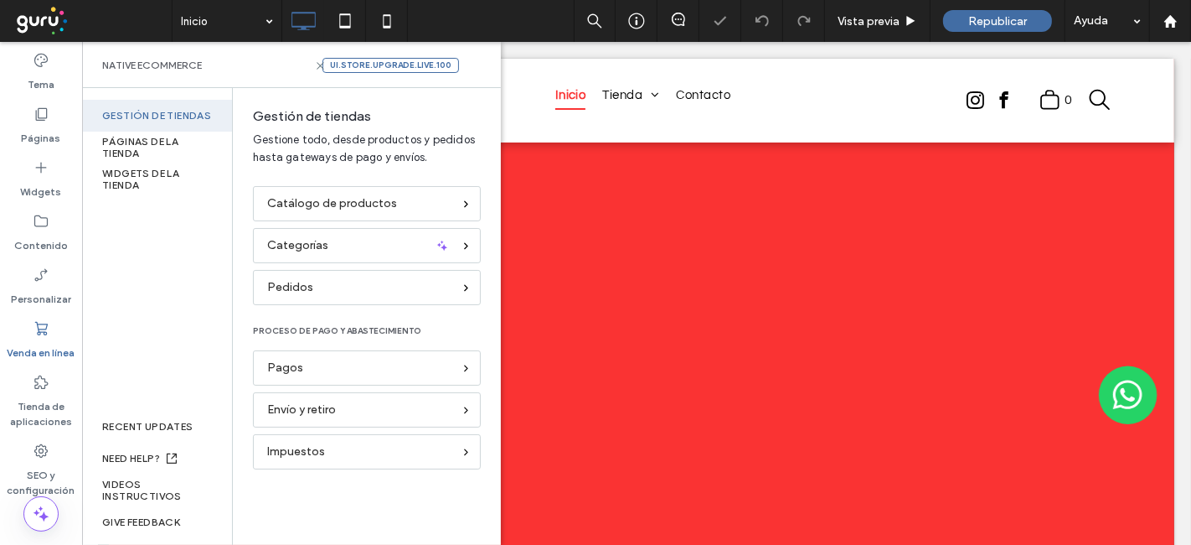
scroll to position [0, 0]
click at [1108, 405] on img at bounding box center [1127, 395] width 59 height 232
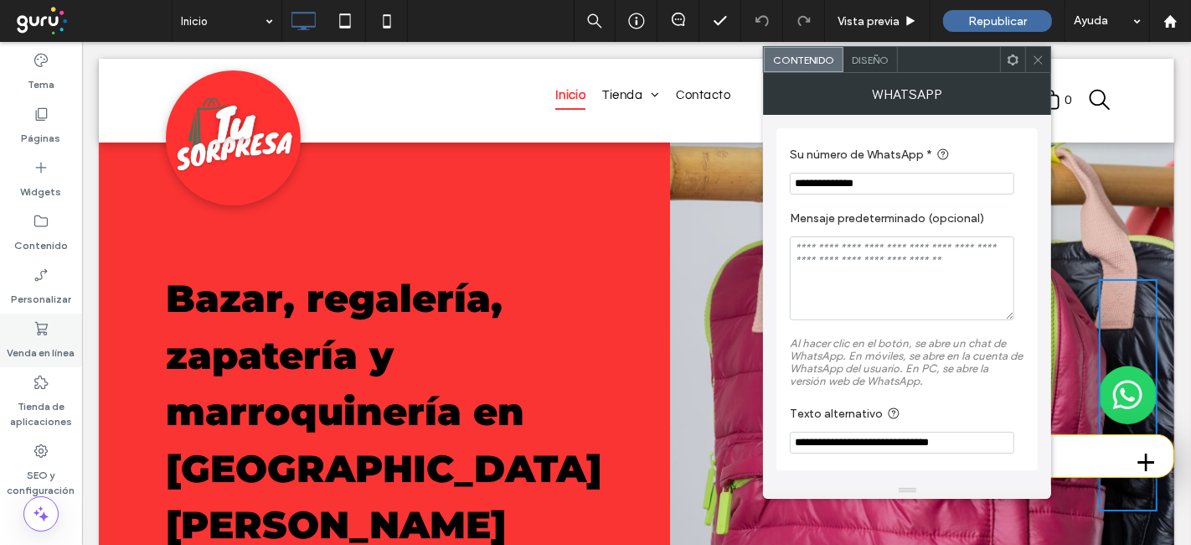
click at [23, 333] on div "Venda en línea" at bounding box center [41, 340] width 82 height 54
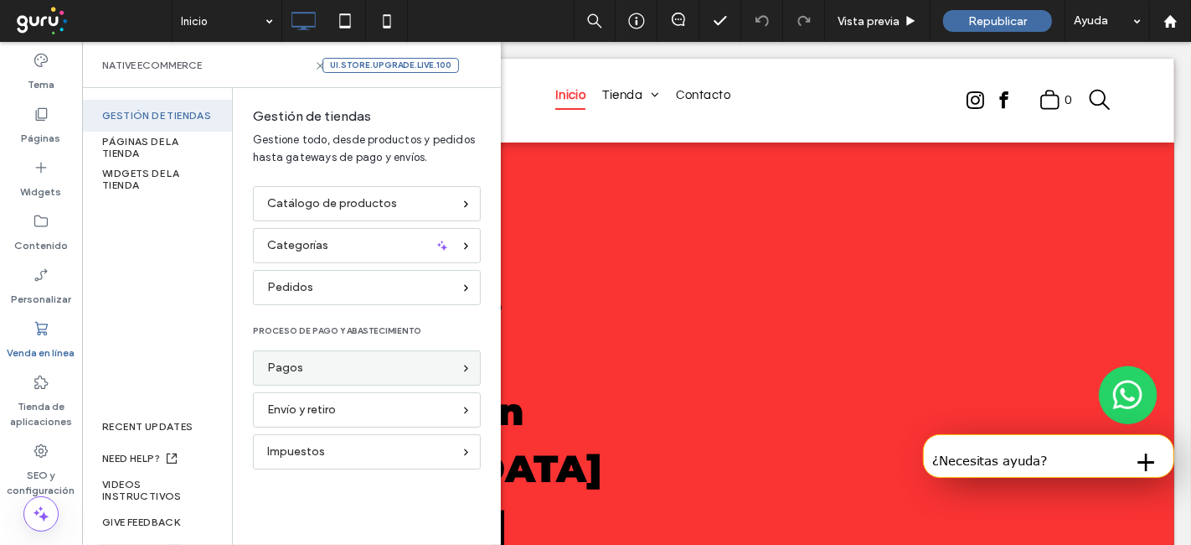
click at [328, 360] on div "Pagos" at bounding box center [359, 368] width 185 height 18
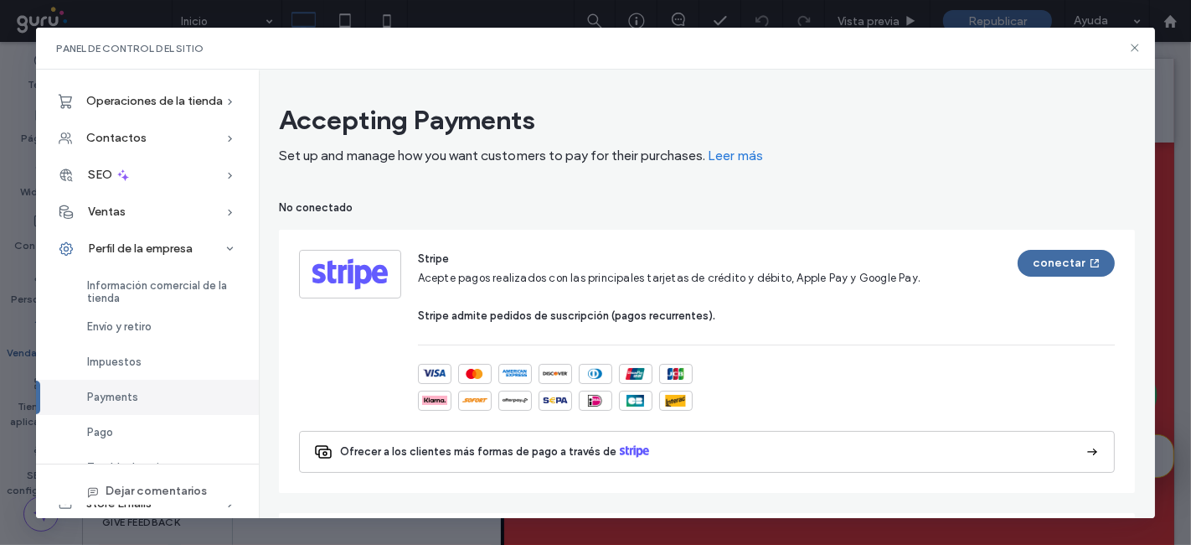
click at [137, 403] on div "Payments" at bounding box center [147, 397] width 223 height 35
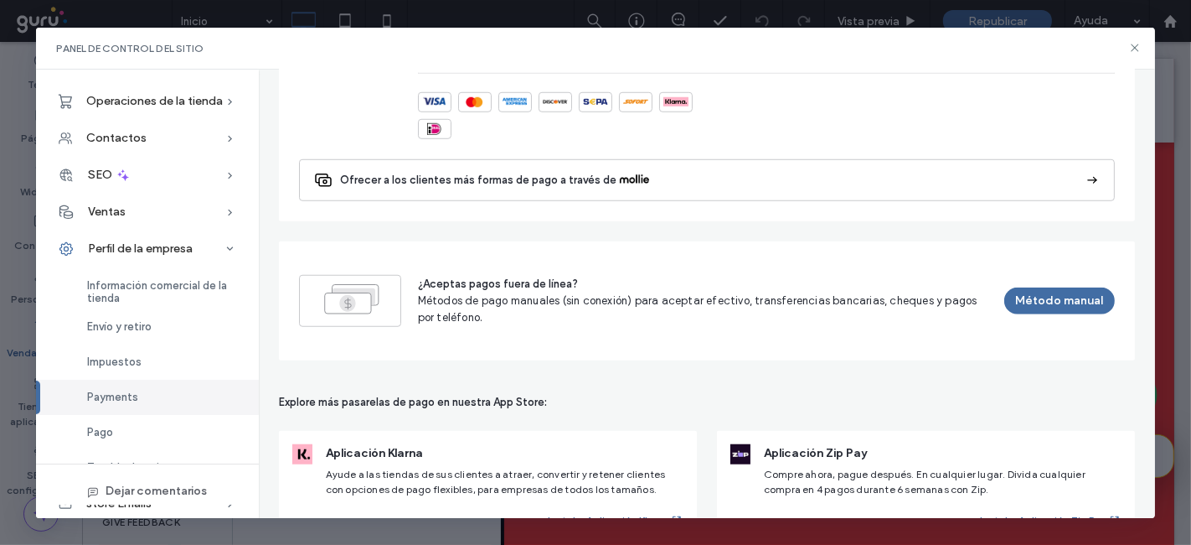
scroll to position [1181, 0]
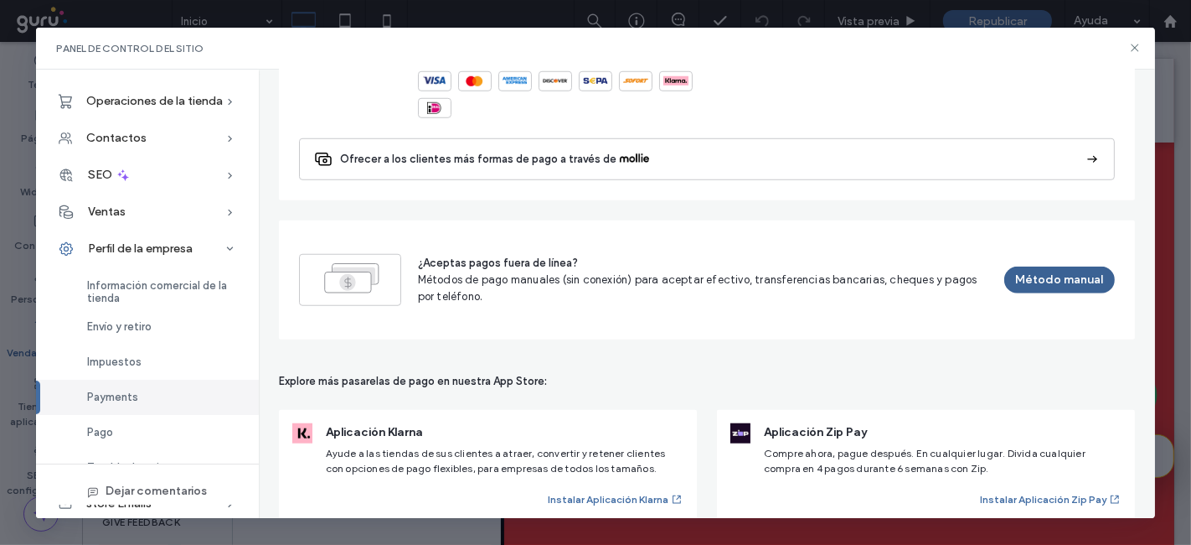
click at [1043, 266] on button "Método manual" at bounding box center [1060, 279] width 111 height 27
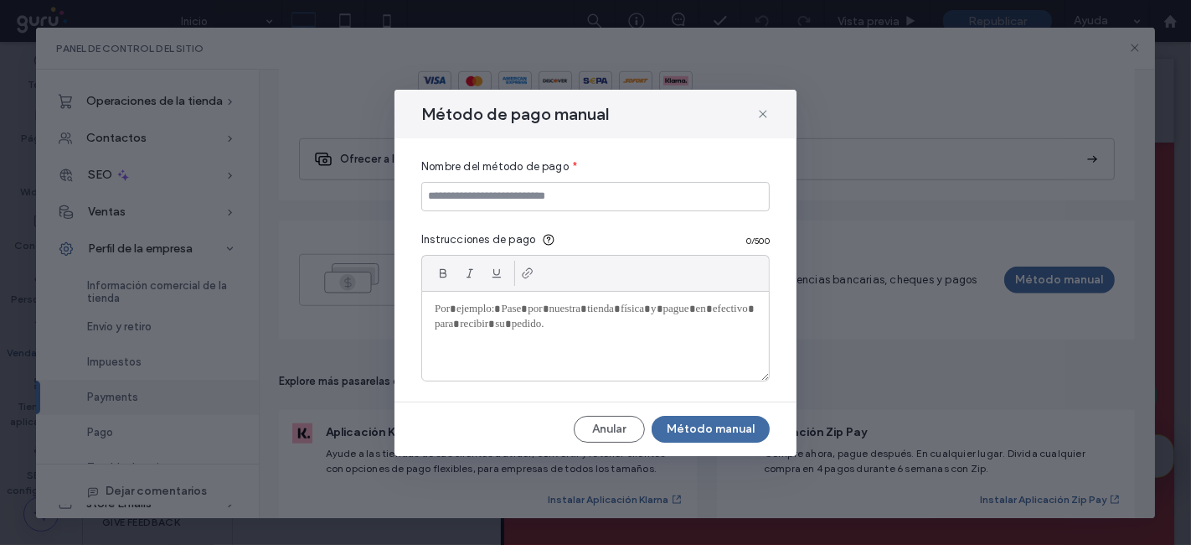
click at [565, 326] on div at bounding box center [595, 336] width 347 height 89
click at [526, 309] on p "**********" at bounding box center [596, 309] width 323 height 15
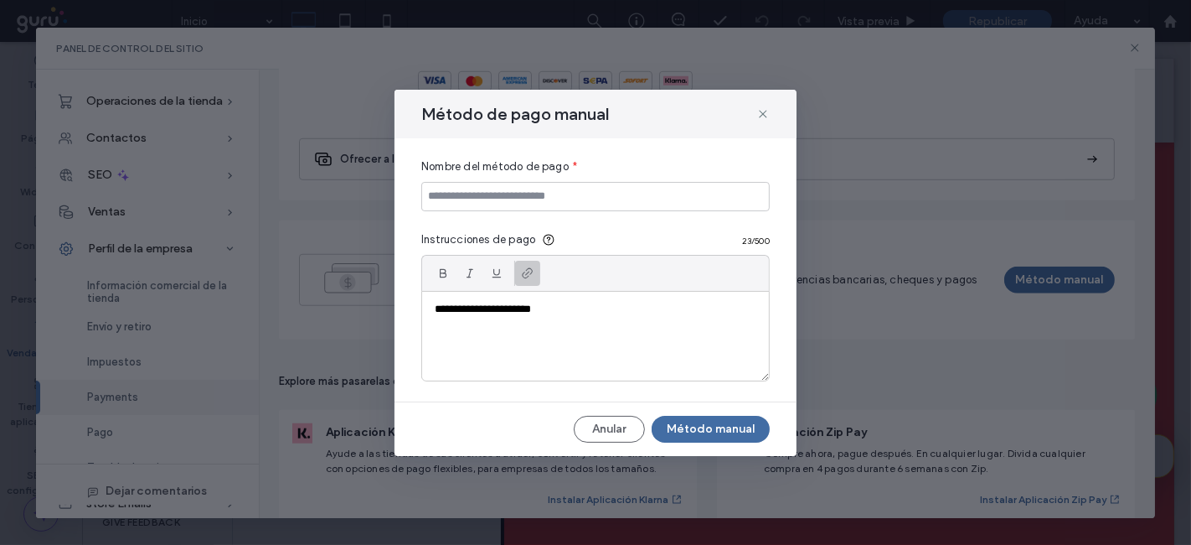
click at [524, 279] on icon at bounding box center [527, 272] width 13 height 13
drag, startPoint x: 535, startPoint y: 281, endPoint x: 486, endPoint y: 280, distance: 49.4
click at [486, 280] on div "**********" at bounding box center [595, 273] width 349 height 36
paste input "**********"
type input "**********"
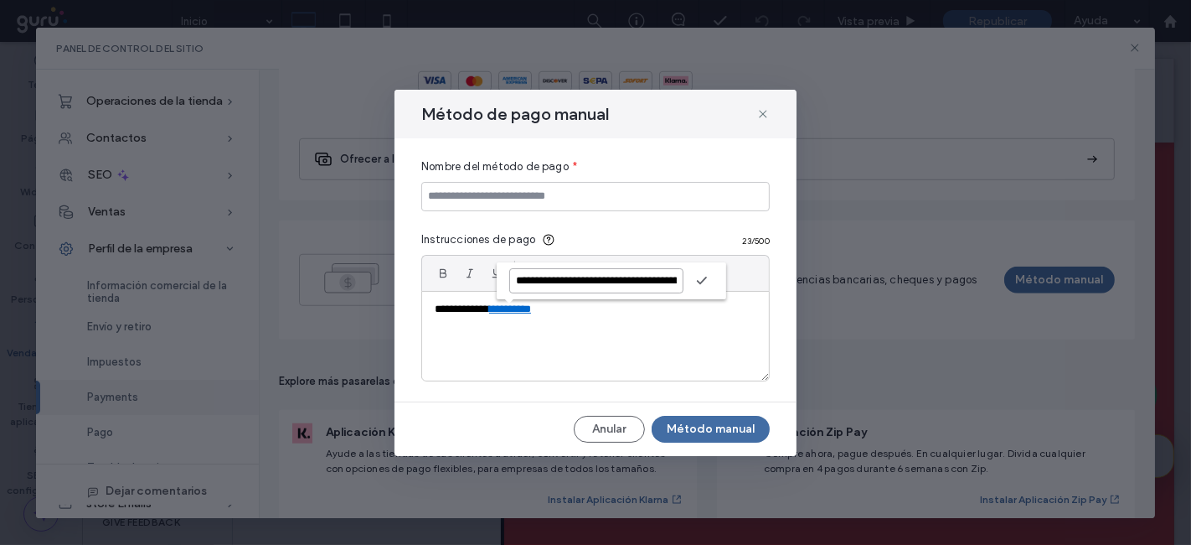
scroll to position [0, 0]
drag, startPoint x: 621, startPoint y: 288, endPoint x: 642, endPoint y: 291, distance: 21.1
click at [642, 291] on input "**********" at bounding box center [596, 280] width 174 height 25
click at [647, 282] on input "**********" at bounding box center [596, 280] width 174 height 25
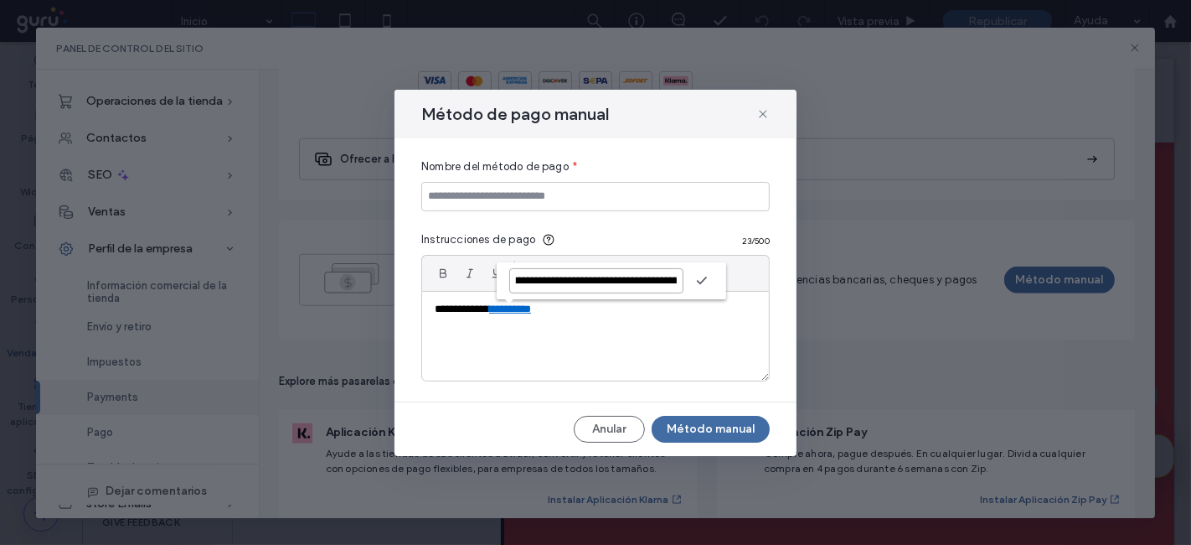
drag, startPoint x: 586, startPoint y: 283, endPoint x: 645, endPoint y: 283, distance: 59.5
click at [645, 283] on input "**********" at bounding box center [596, 280] width 174 height 25
click at [701, 422] on button "Método manual" at bounding box center [711, 429] width 118 height 27
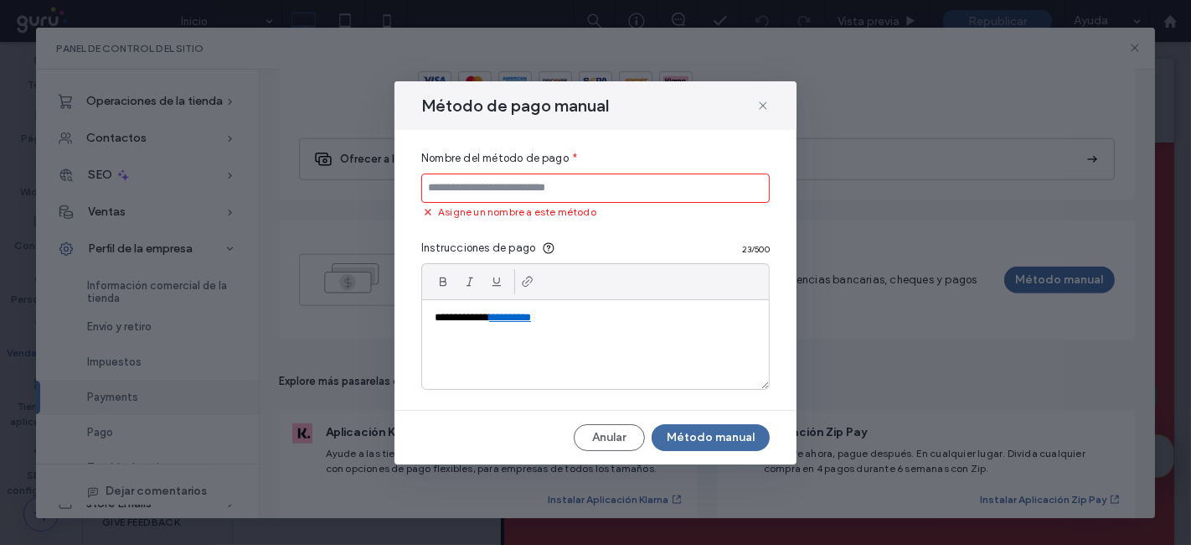
click at [539, 172] on div "Nombre del método de pago * Asigne un nombre a este método" at bounding box center [595, 185] width 349 height 70
click at [518, 201] on input at bounding box center [595, 187] width 349 height 29
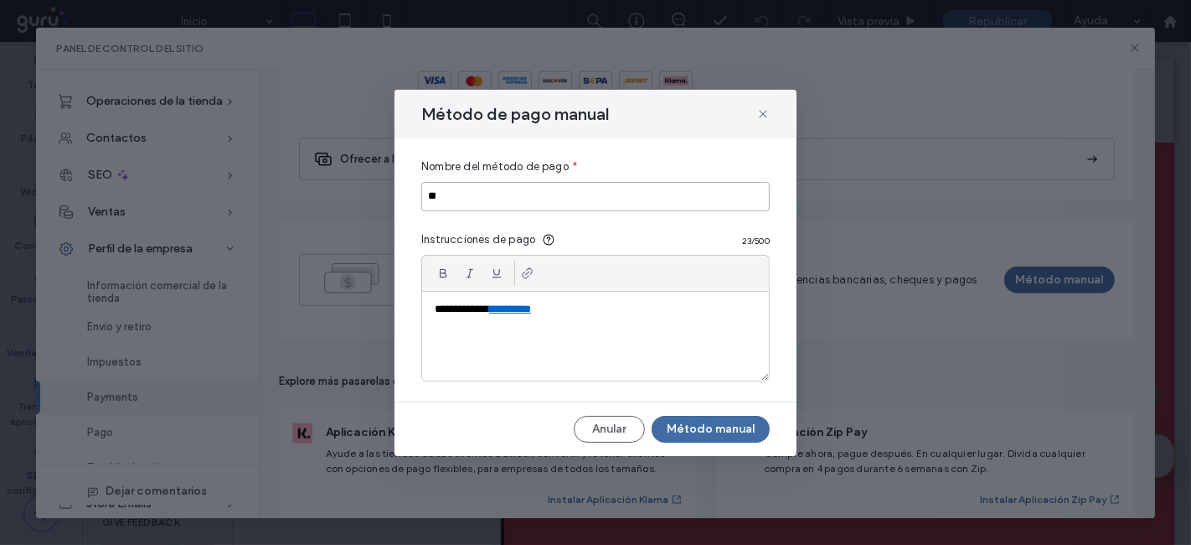
type input "*"
type input "**********"
click at [766, 119] on icon at bounding box center [763, 113] width 13 height 13
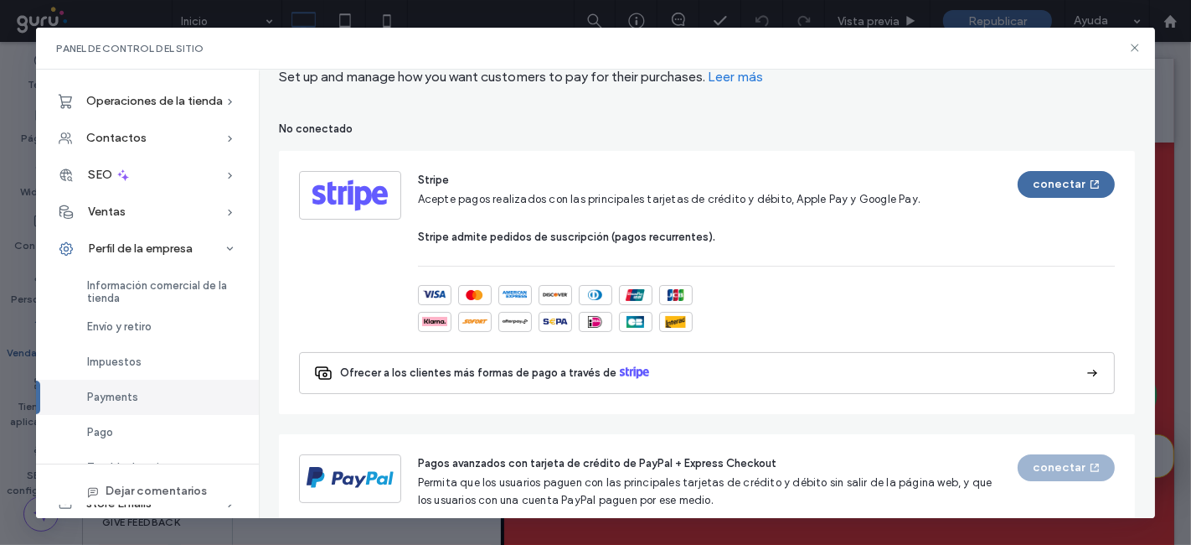
scroll to position [0, 0]
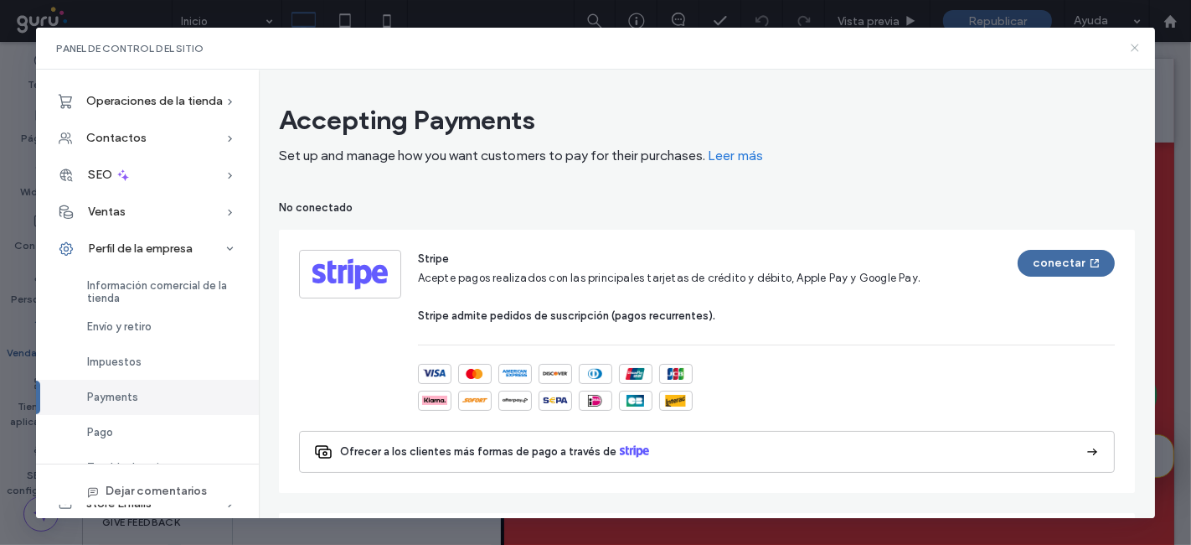
click at [1134, 49] on icon at bounding box center [1134, 47] width 13 height 13
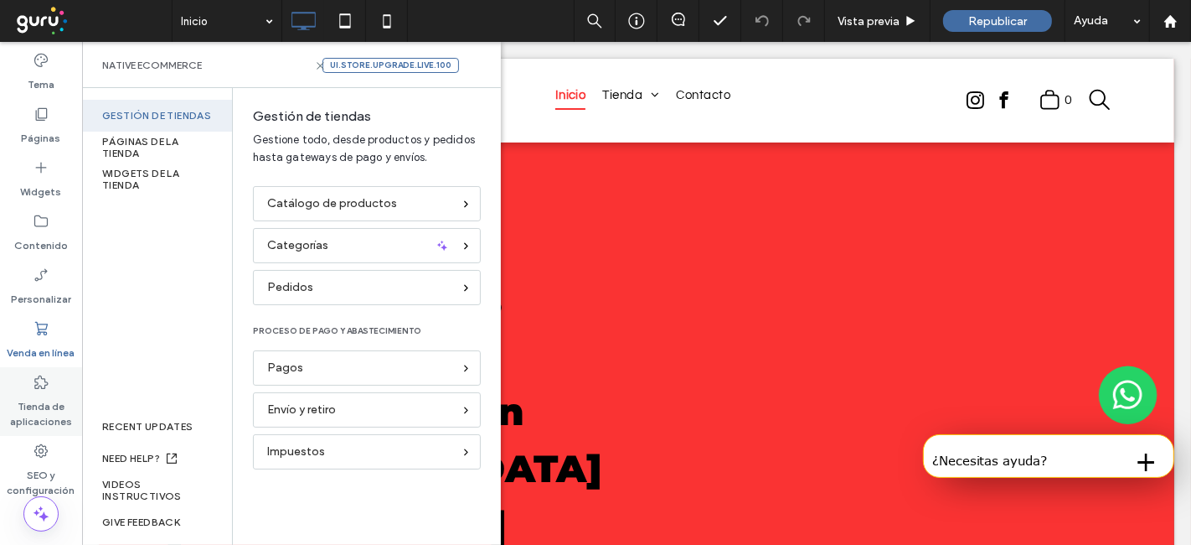
click at [26, 408] on label "Tienda de aplicaciones" at bounding box center [41, 409] width 82 height 39
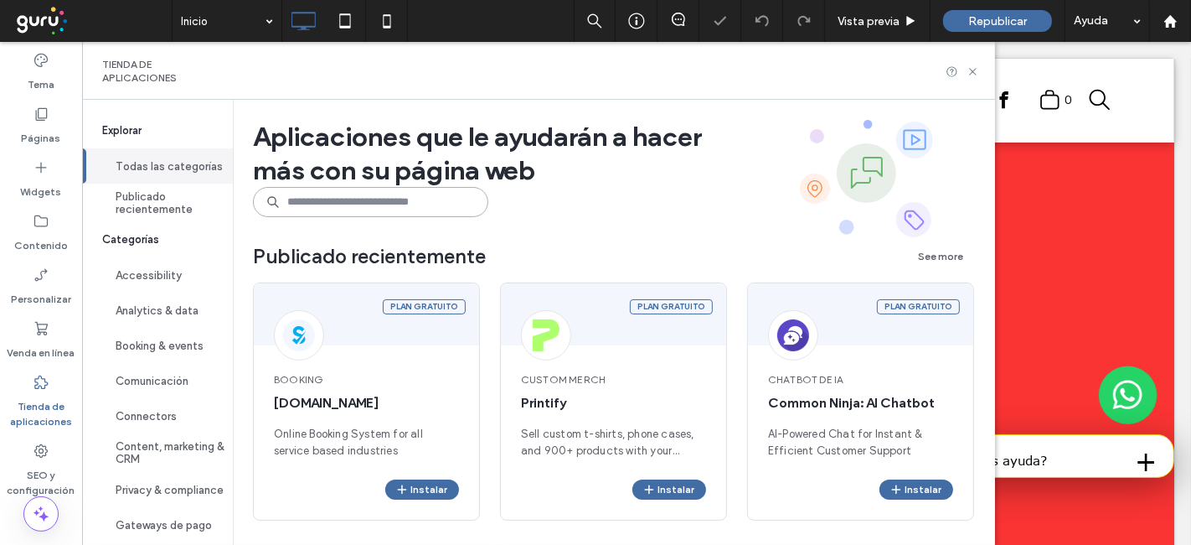
click at [389, 204] on input at bounding box center [370, 202] width 235 height 30
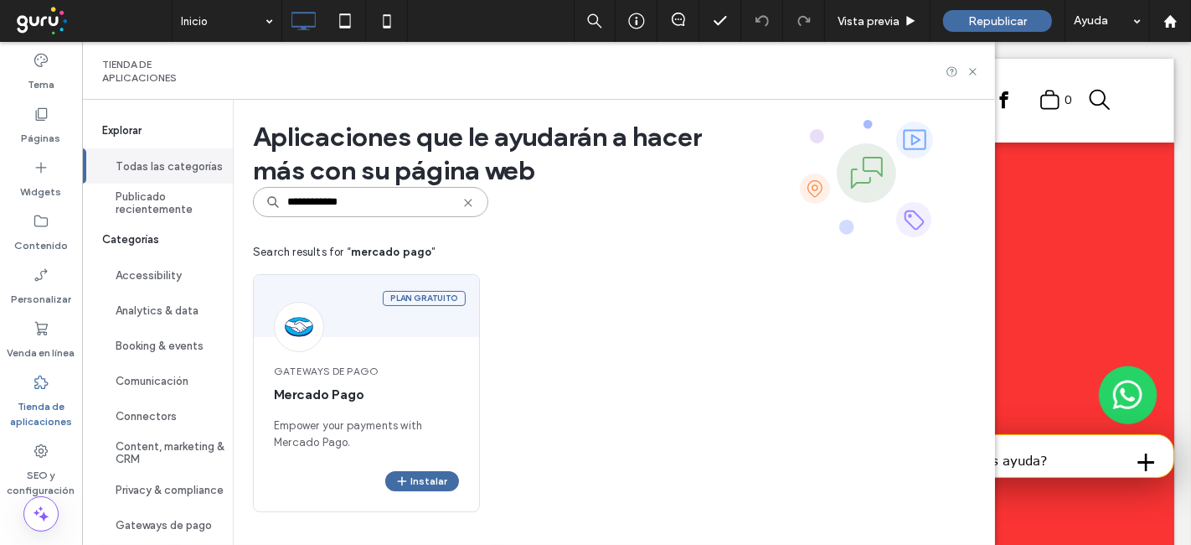
type input "**********"
click at [411, 476] on span "button" at bounding box center [402, 481] width 15 height 18
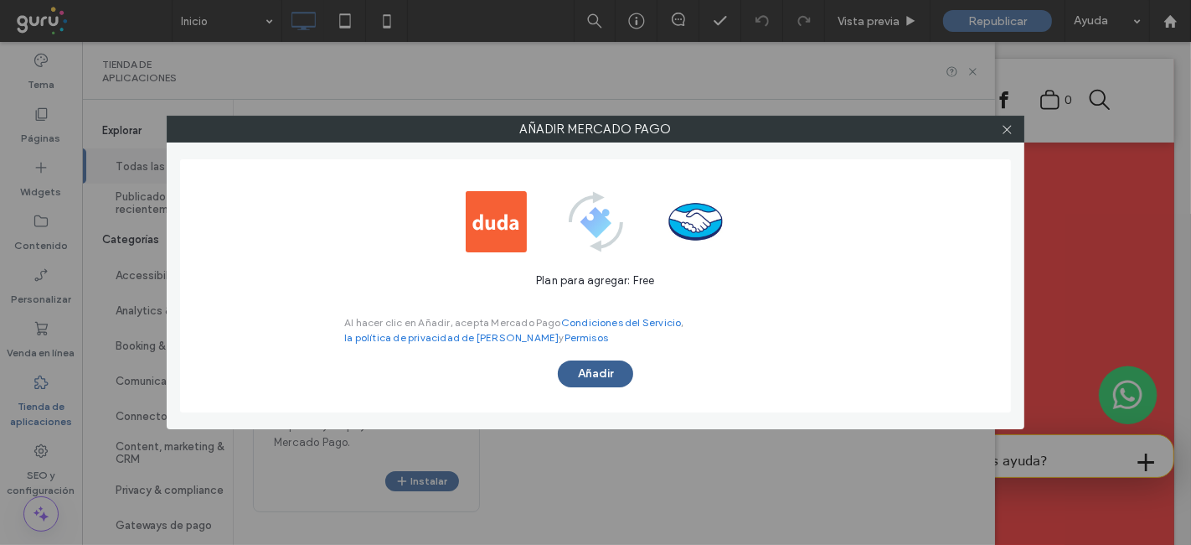
click at [628, 372] on button "Añadir" at bounding box center [595, 373] width 75 height 27
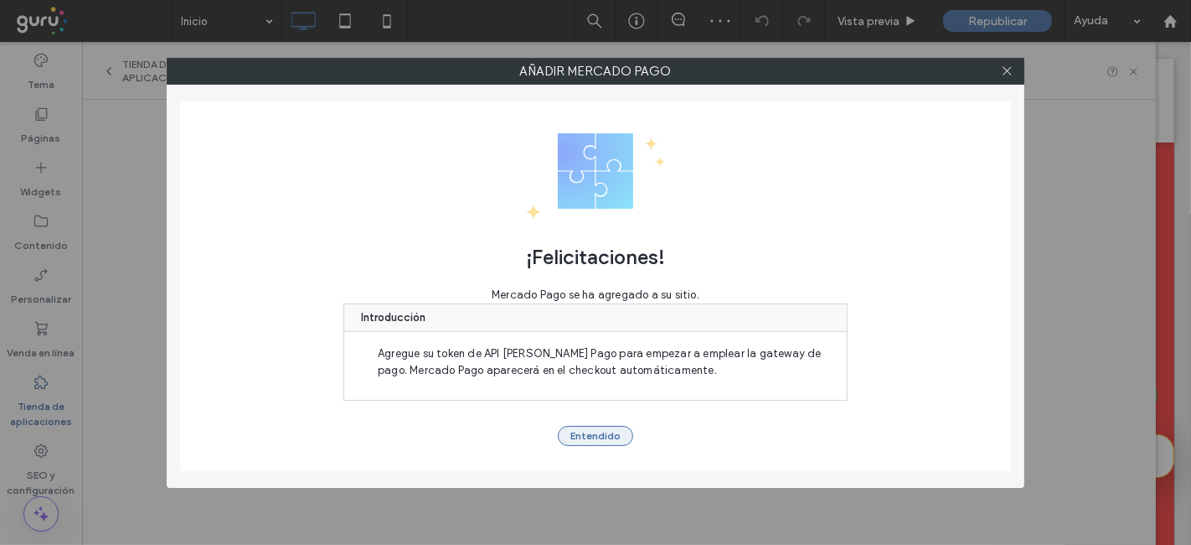
click at [588, 438] on button "Entendido" at bounding box center [595, 436] width 75 height 20
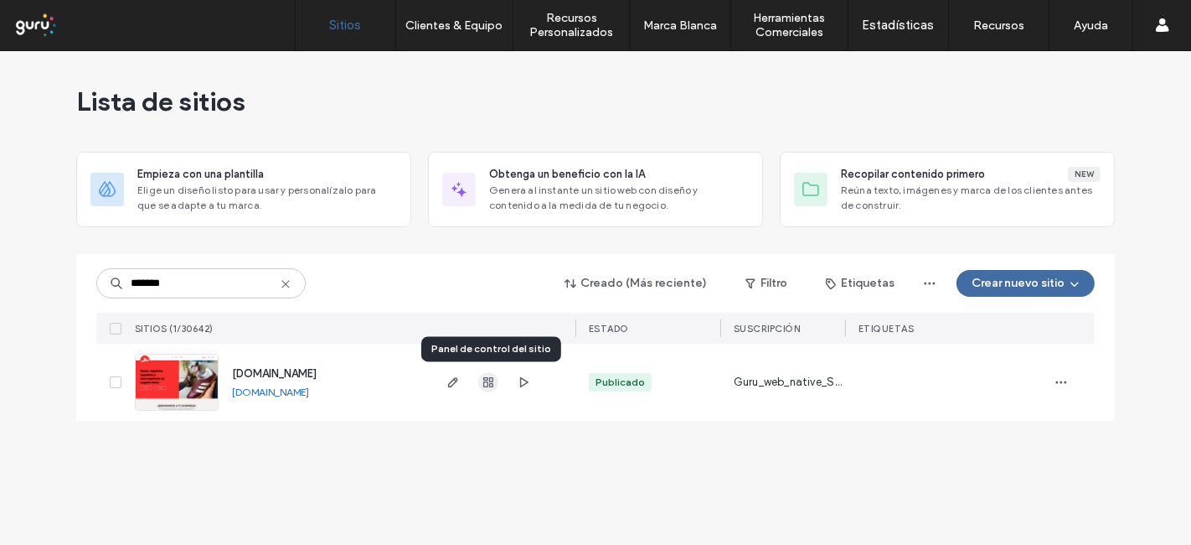
type input "*******"
click at [490, 384] on icon "button" at bounding box center [488, 381] width 13 height 13
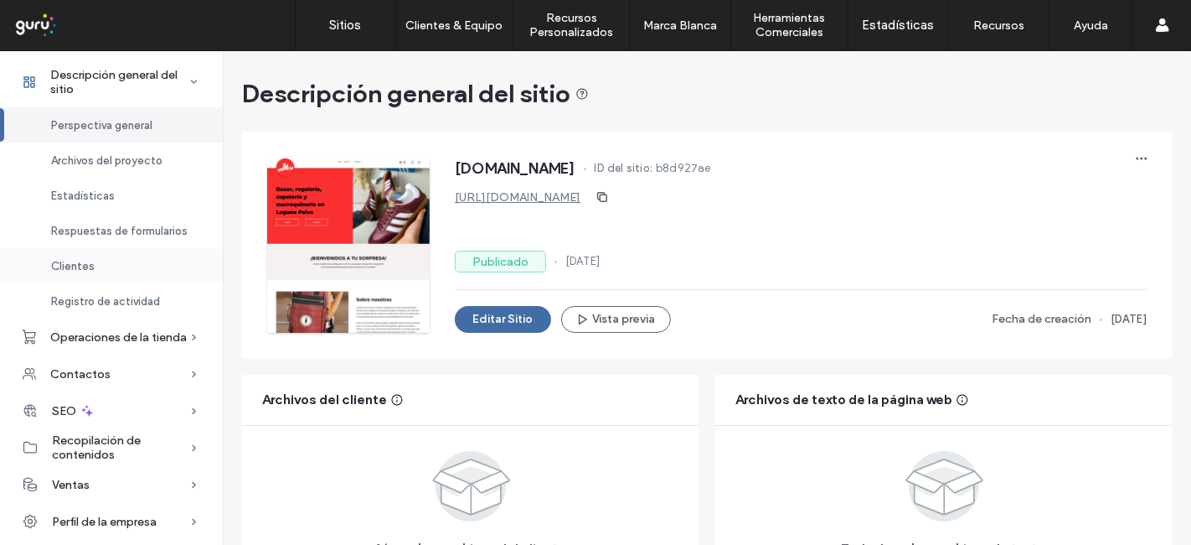
click at [119, 269] on div "Clientes" at bounding box center [111, 265] width 223 height 35
